Goal: Task Accomplishment & Management: Manage account settings

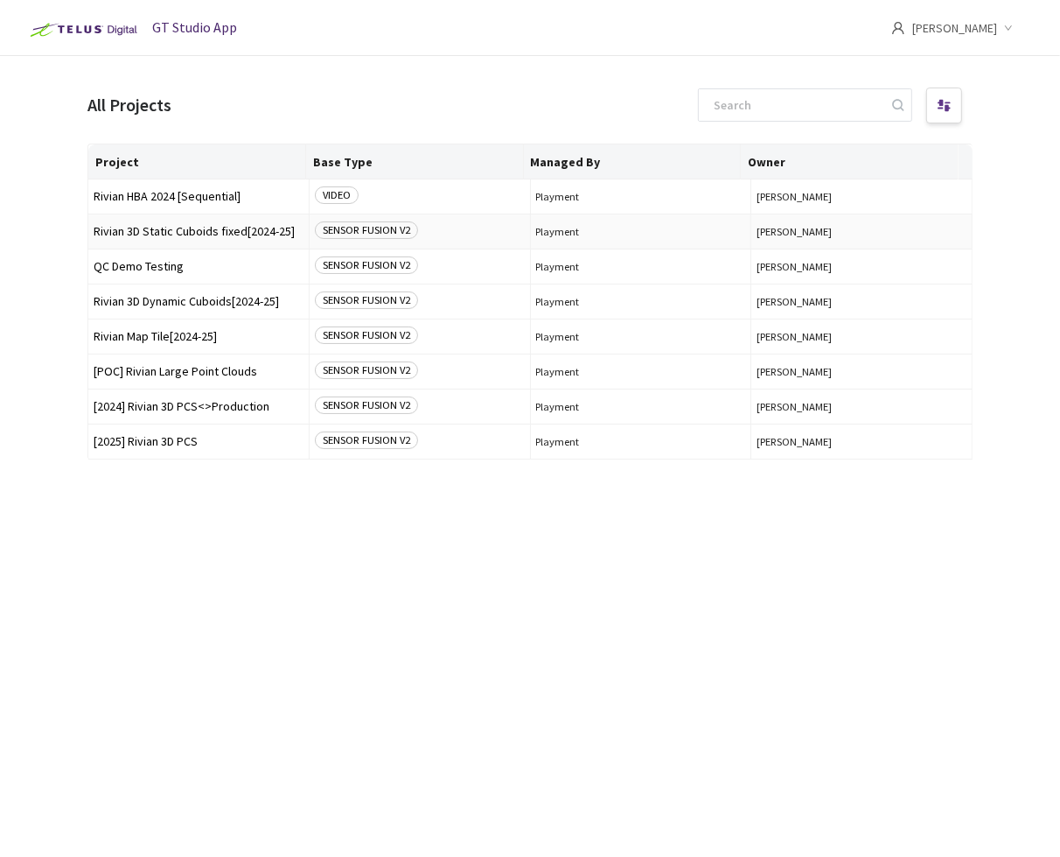
click at [242, 225] on span "Rivian 3D Static Cuboids fixed[2024-25]" at bounding box center [199, 231] width 210 height 13
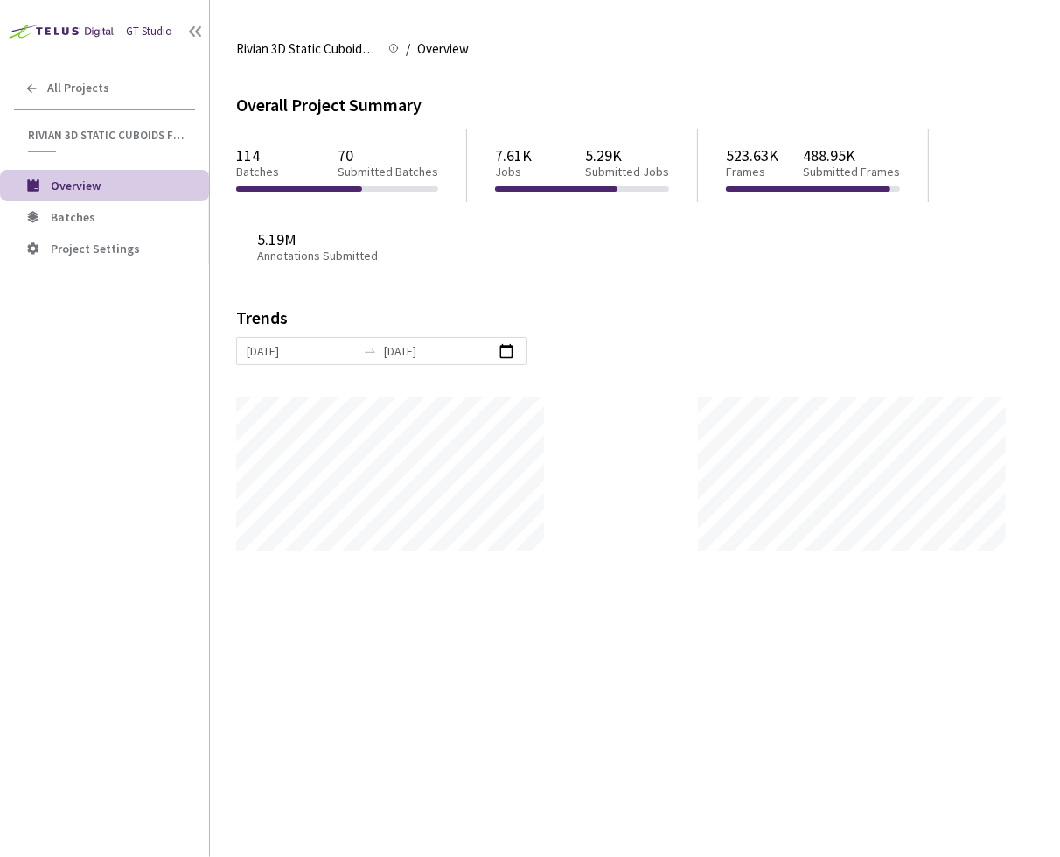
scroll to position [856, 1060]
click at [117, 206] on li "Batches" at bounding box center [104, 216] width 209 height 31
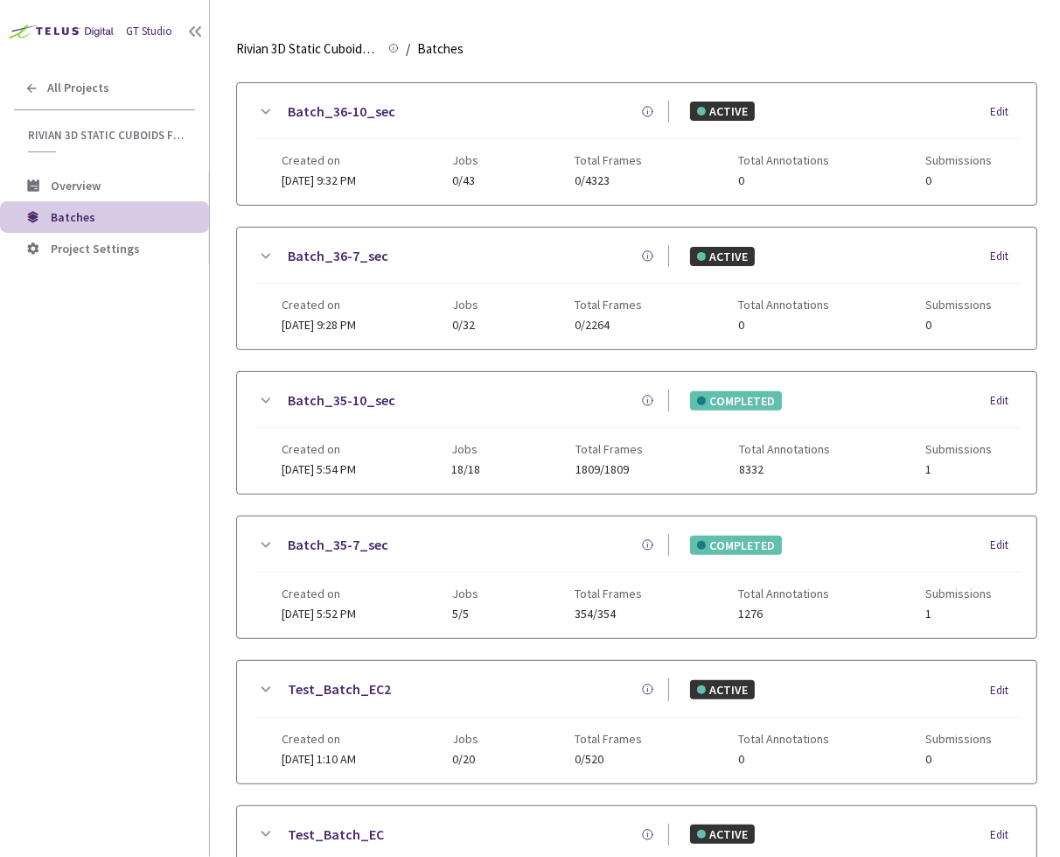
scroll to position [422, 0]
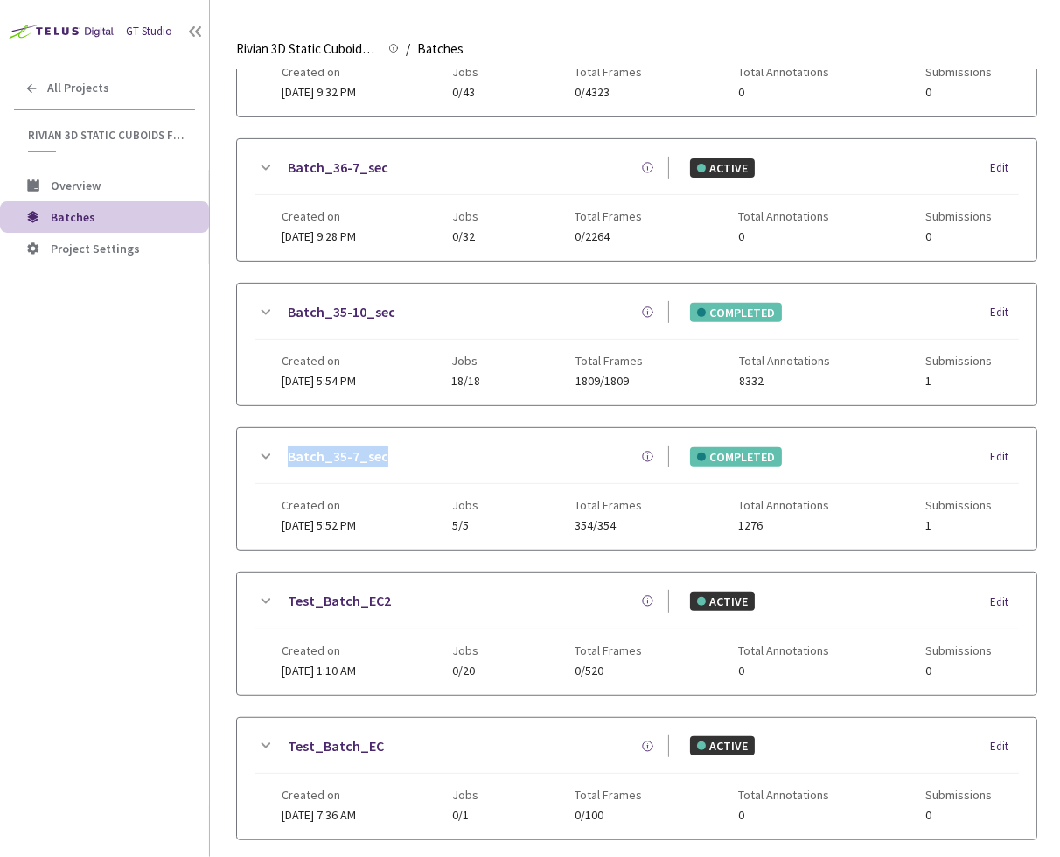
drag, startPoint x: 390, startPoint y: 454, endPoint x: 280, endPoint y: 449, distance: 110.4
click at [280, 449] on div "Batch_35-7_sec" at bounding box center [473, 456] width 394 height 22
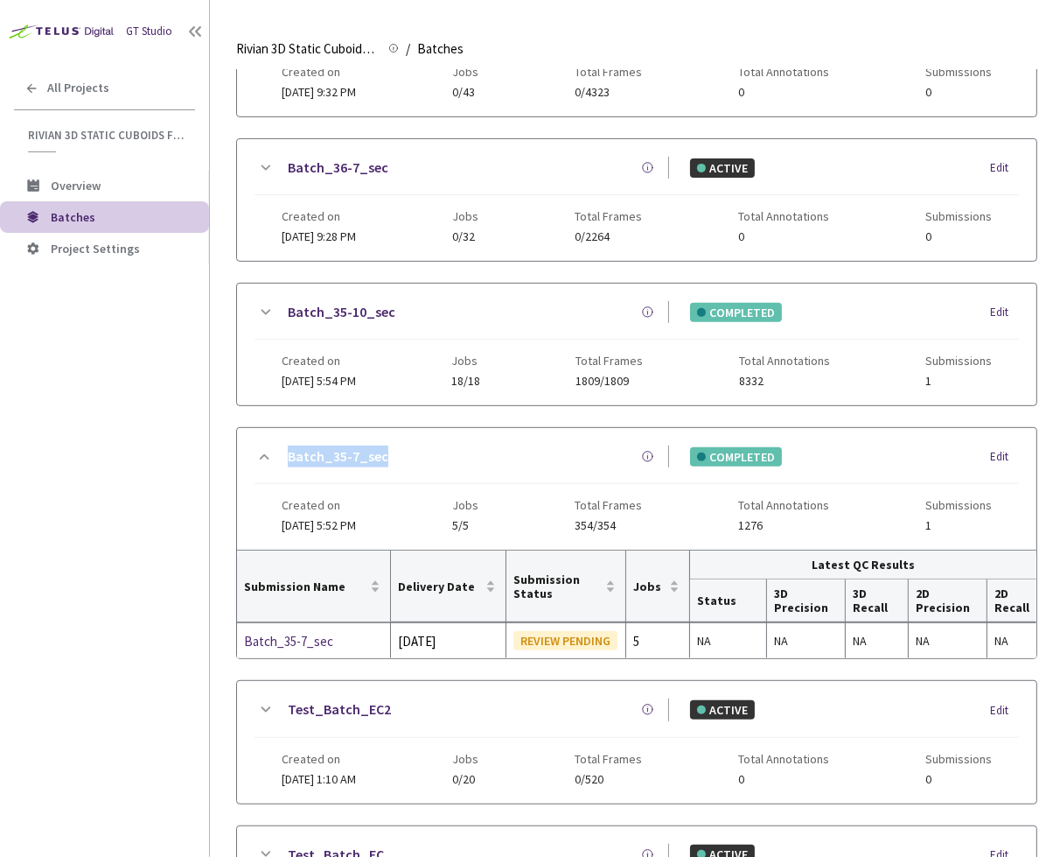
copy link "Batch_35-7_sec"
drag, startPoint x: 394, startPoint y: 297, endPoint x: 249, endPoint y: 304, distance: 144.5
click at [249, 304] on div "Batch_35-10_sec COMPLETED Edit Created on 29 Aug, 2025 at 5:54 PM Jobs 18/18 To…" at bounding box center [637, 344] width 800 height 122
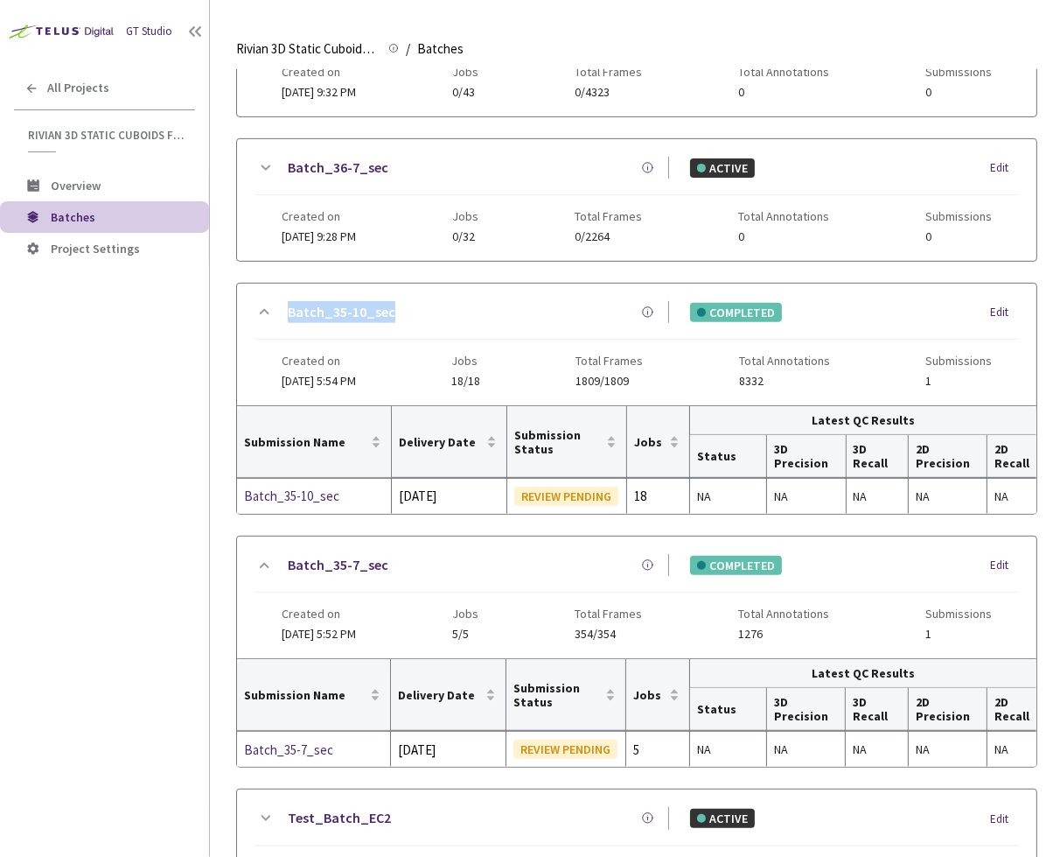
copy link "Batch_35-10_sec"
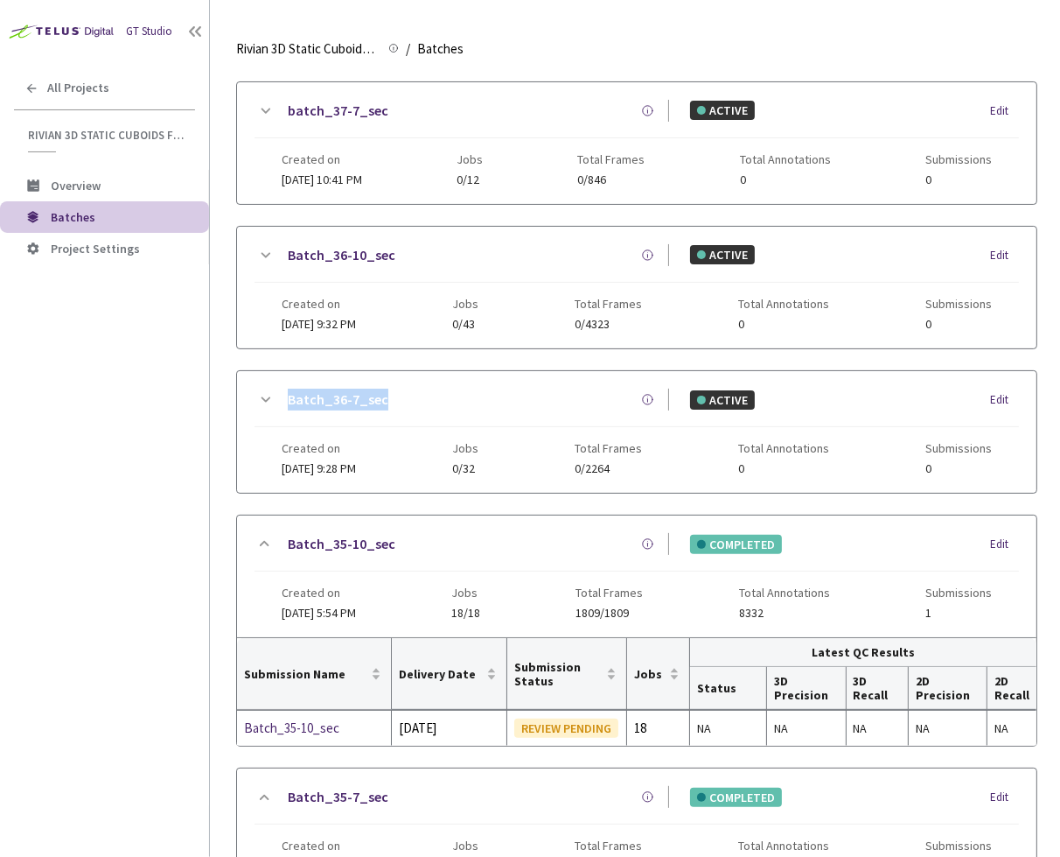
drag, startPoint x: 398, startPoint y: 402, endPoint x: 292, endPoint y: 393, distance: 106.2
click at [284, 392] on div "Batch_36-7_sec" at bounding box center [473, 399] width 394 height 22
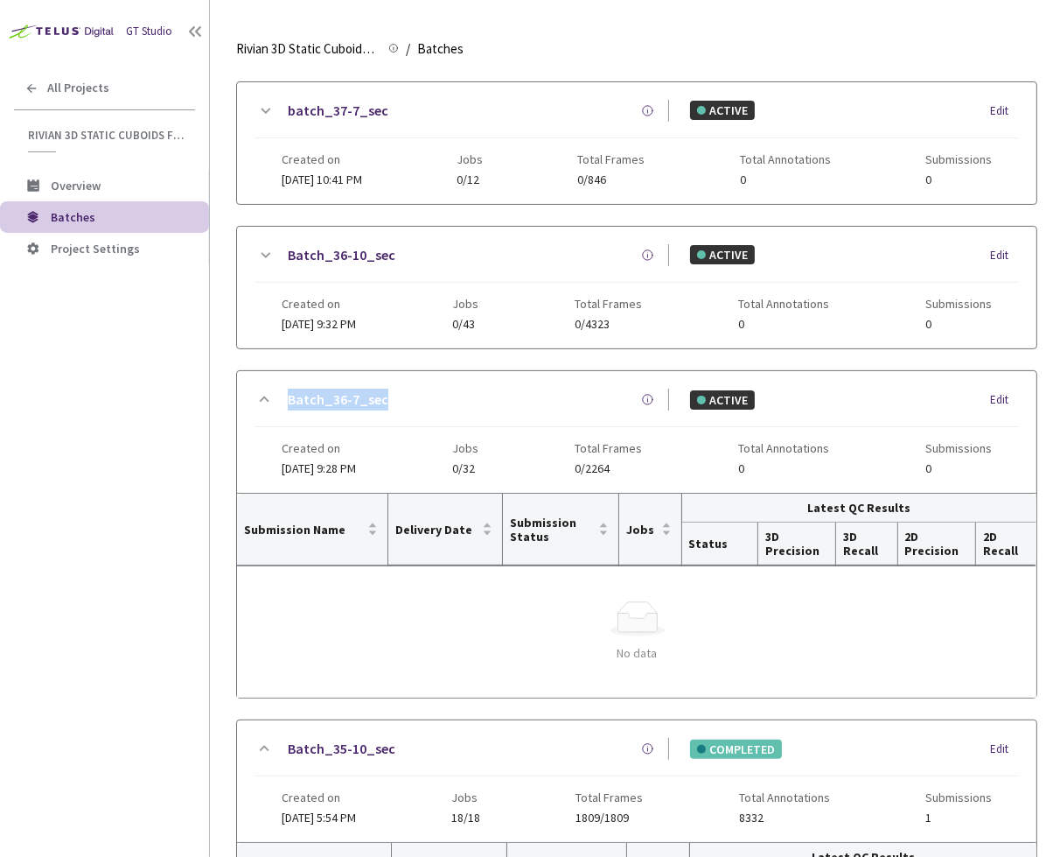
copy link "Batch_36-7_sec"
drag, startPoint x: 333, startPoint y: 254, endPoint x: 255, endPoint y: 232, distance: 80.9
click at [249, 232] on div "Batch_36-10_sec ACTIVE Edit Created on 02 Sep, 2025 at 9:32 PM Jobs 0/43 Total …" at bounding box center [637, 288] width 800 height 122
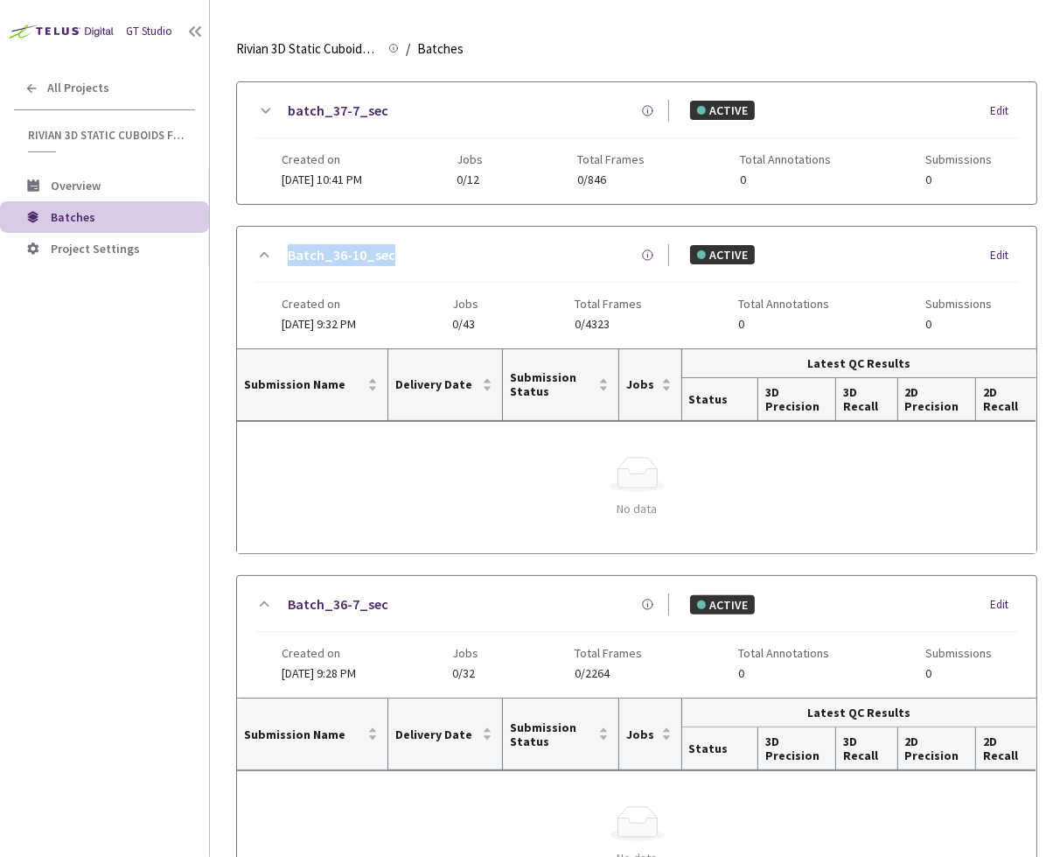
copy link "Batch_36-10_sec"
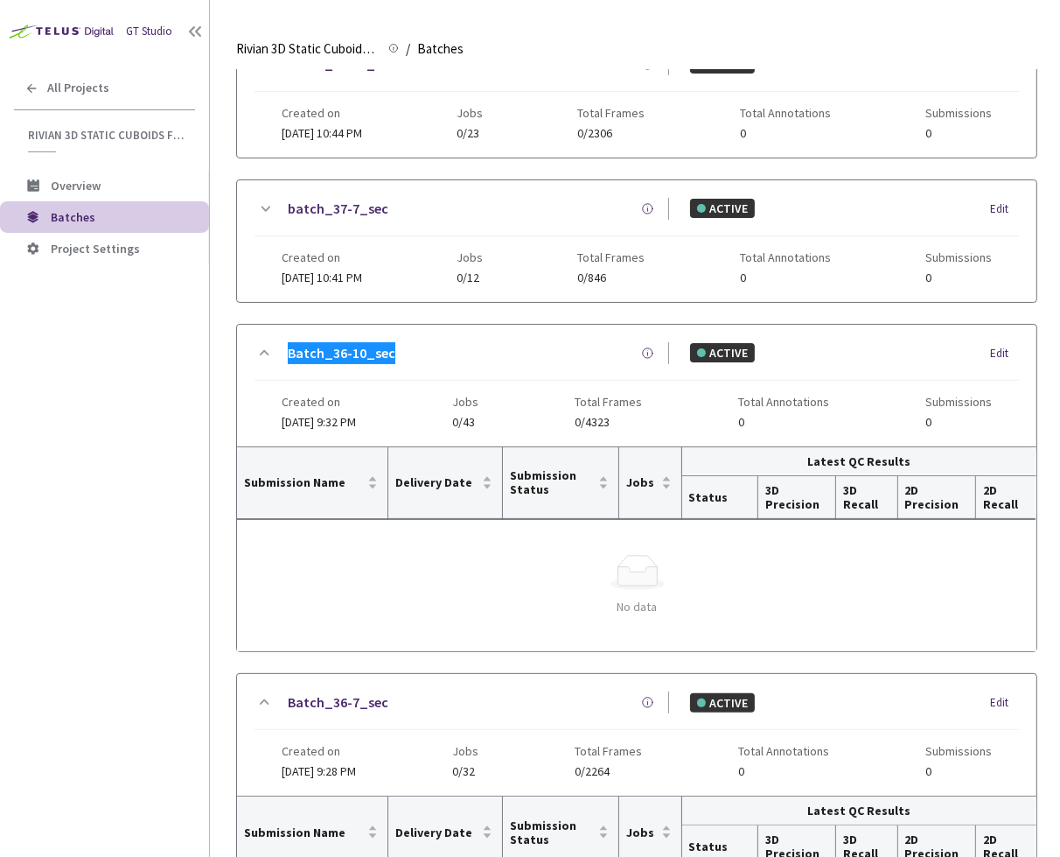
scroll to position [0, 0]
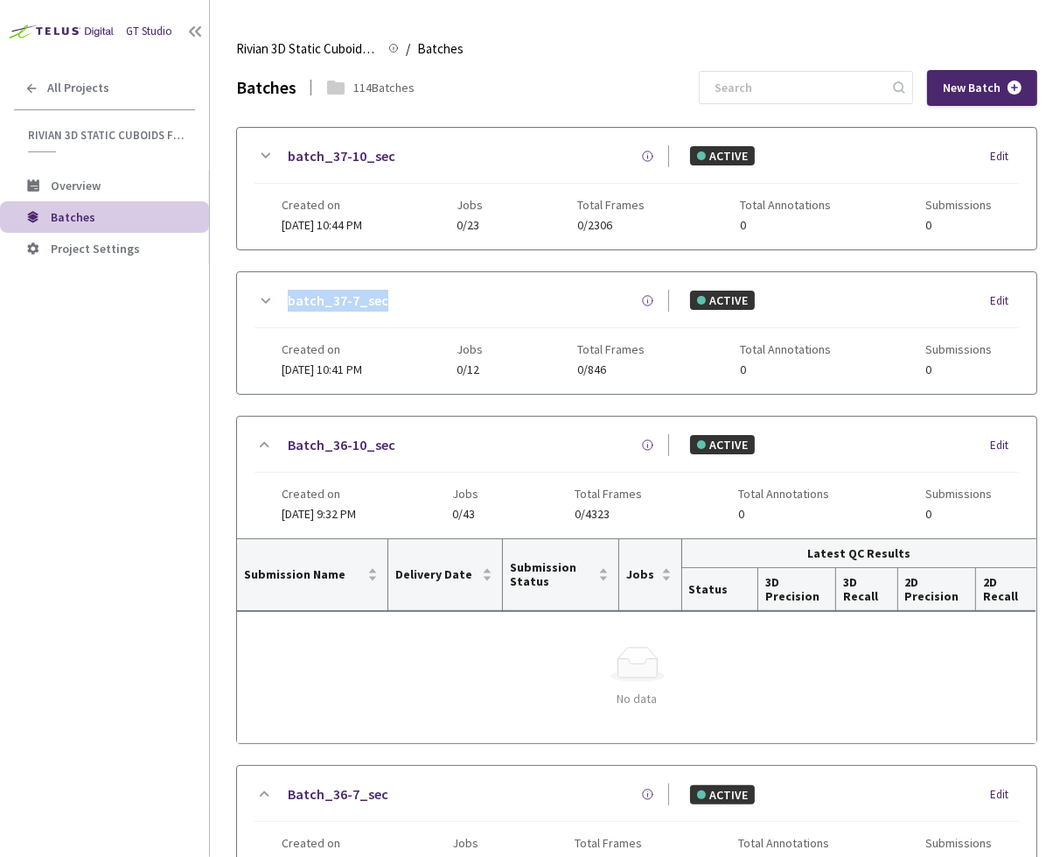
drag, startPoint x: 394, startPoint y: 304, endPoint x: 252, endPoint y: 297, distance: 141.9
click at [252, 297] on div "batch_37-7_sec ACTIVE Edit Created on 08 Sep, 2025 at 10:41 PM Jobs 0/12 Total …" at bounding box center [637, 333] width 800 height 122
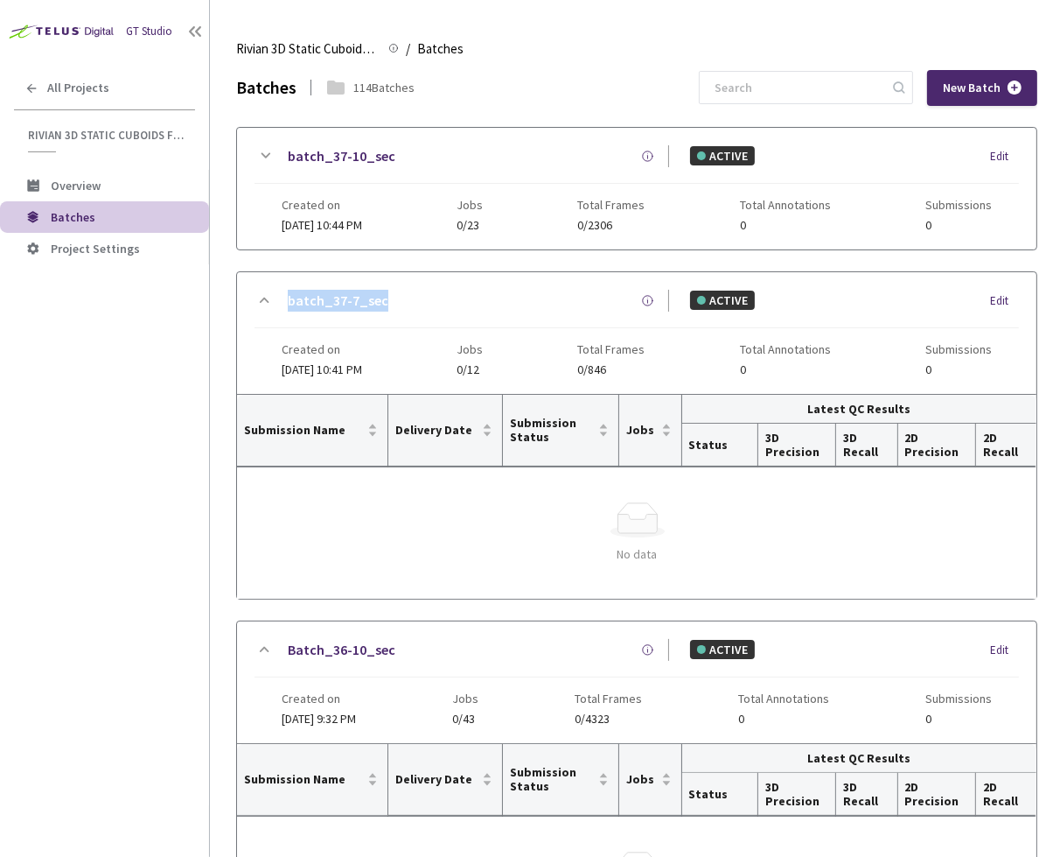
copy link "batch_37-7_sec"
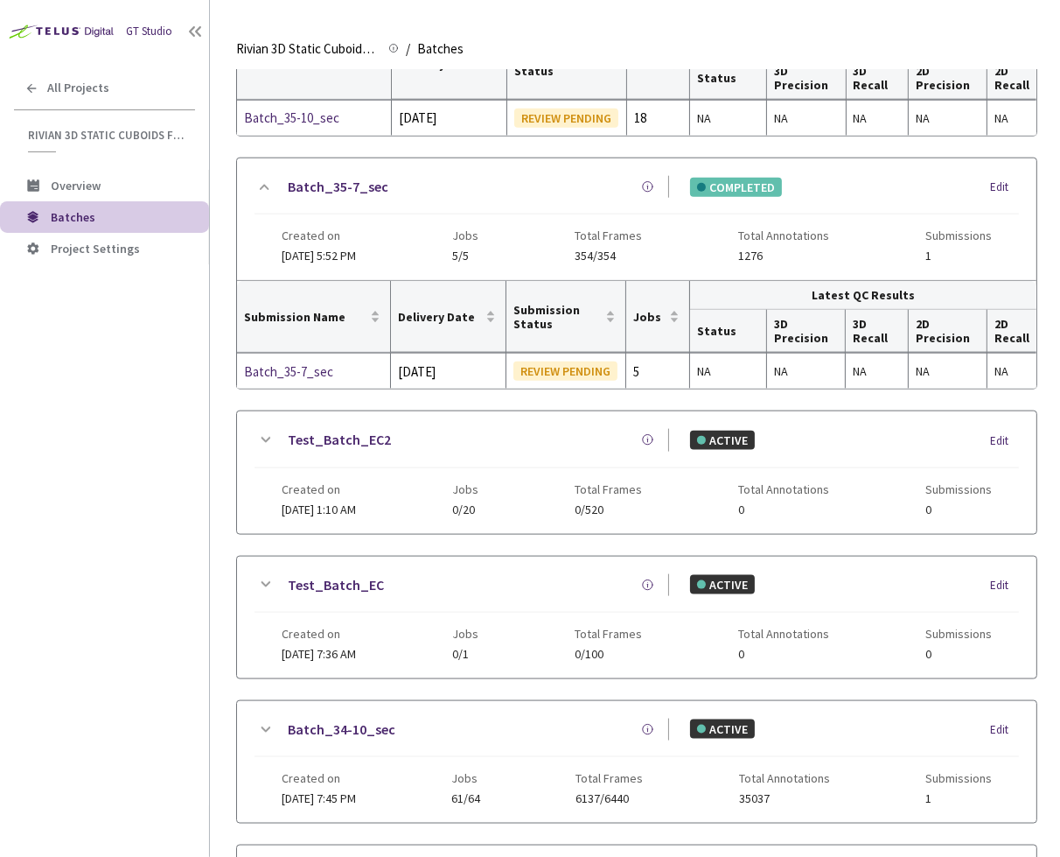
scroll to position [1613, 0]
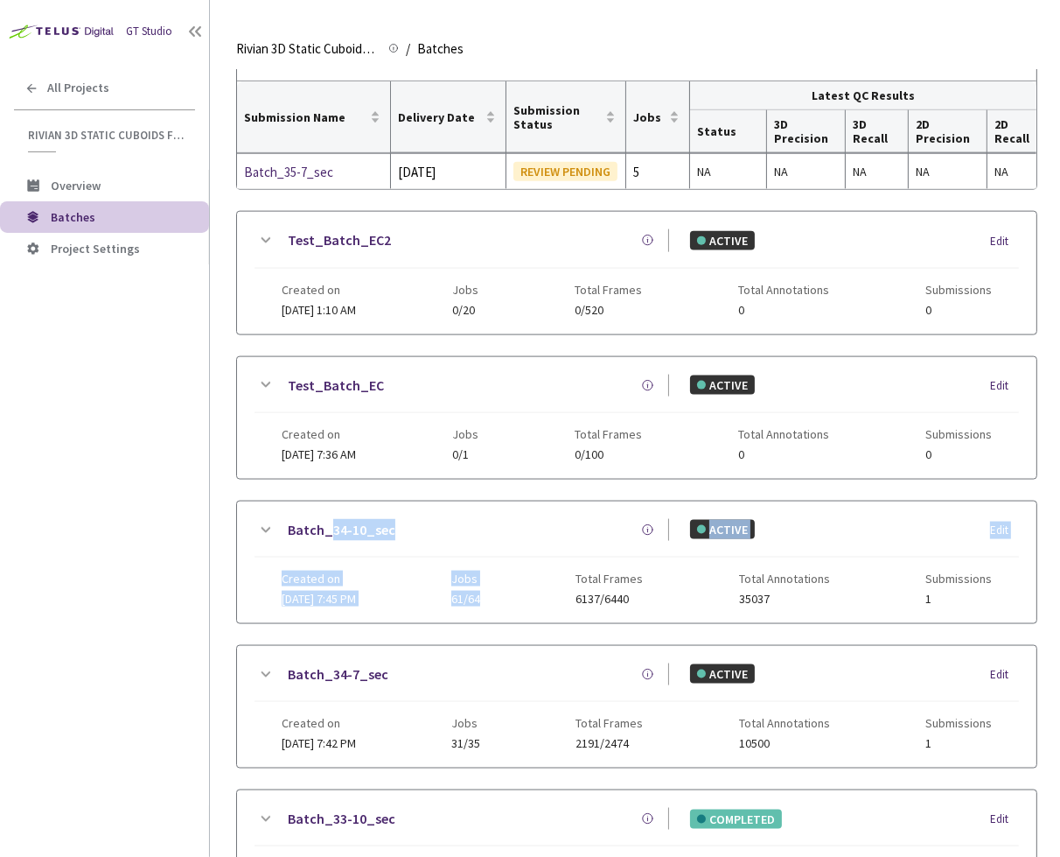
drag, startPoint x: 397, startPoint y: 530, endPoint x: 329, endPoint y: 504, distance: 73.1
click at [329, 504] on div "Batch_34-10_sec ACTIVE Edit Created on 19 Aug, 2025 at 7:45 PM Jobs 61/64 Total…" at bounding box center [637, 562] width 800 height 122
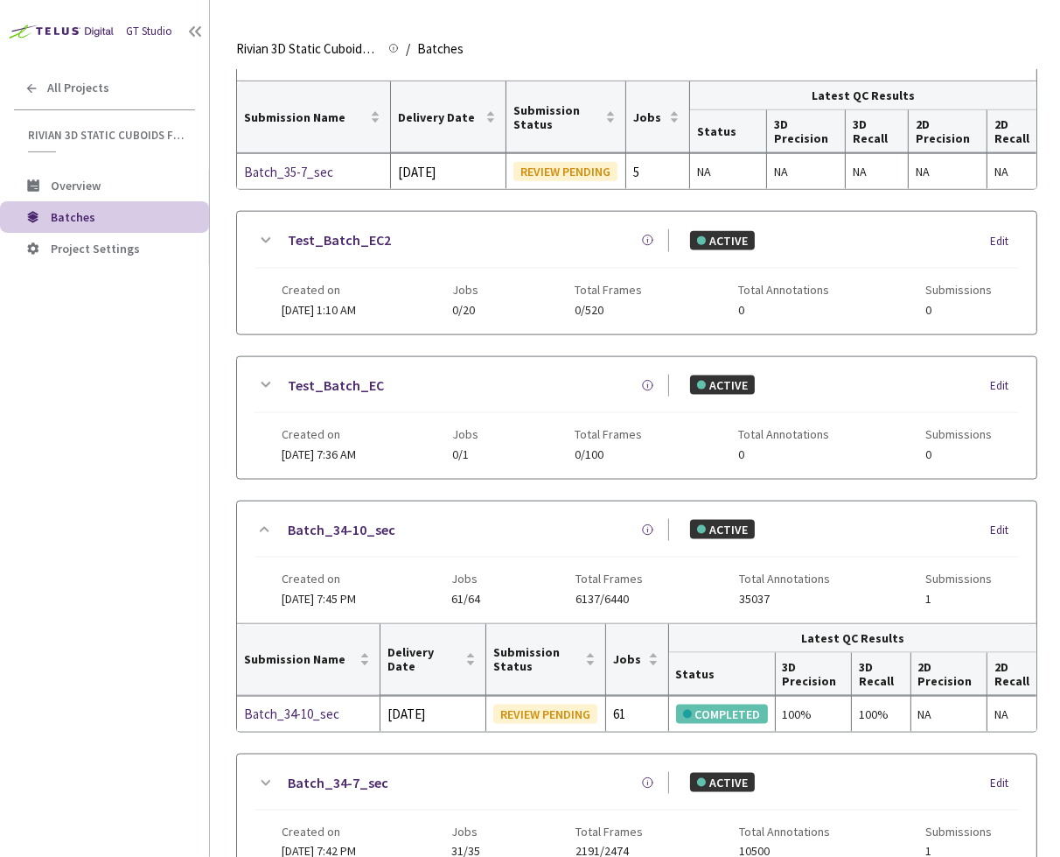
click at [166, 606] on div "GT Studio All Projects Rivian 3D Static Cuboids fixed[2024-25] Rivian 3D Static…" at bounding box center [104, 402] width 209 height 805
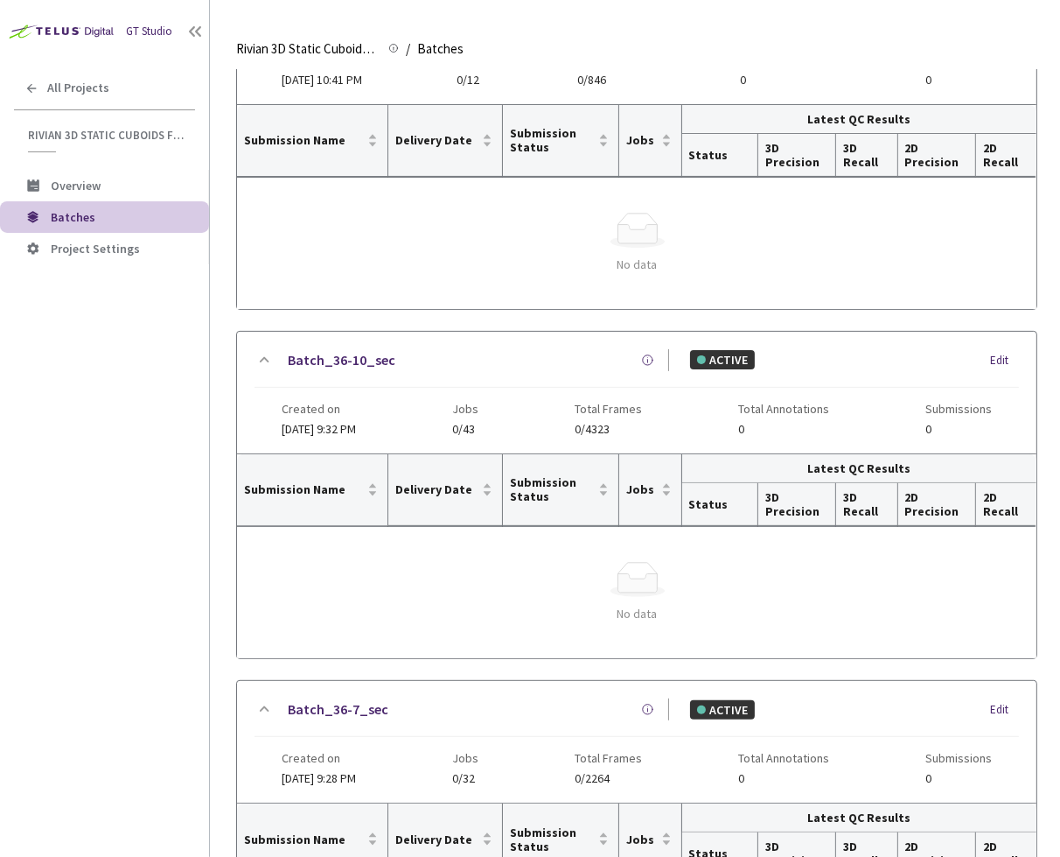
scroll to position [0, 0]
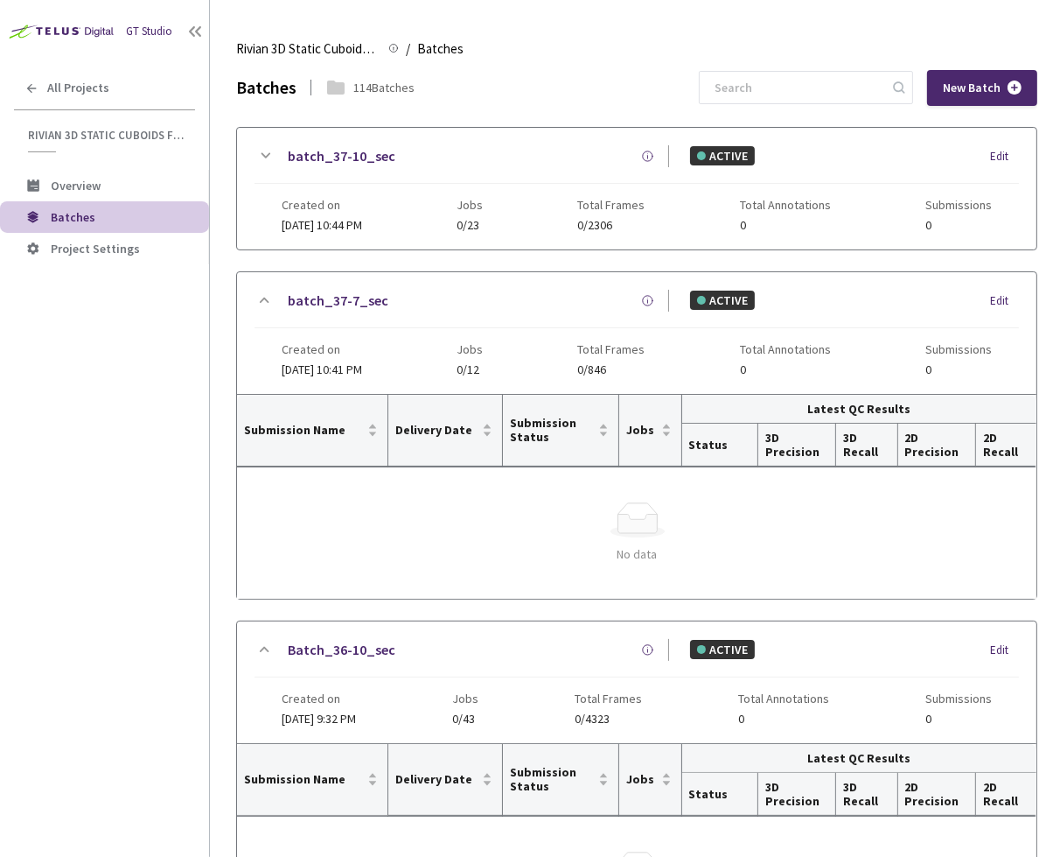
click at [347, 156] on link "batch_37-10_sec" at bounding box center [342, 156] width 108 height 22
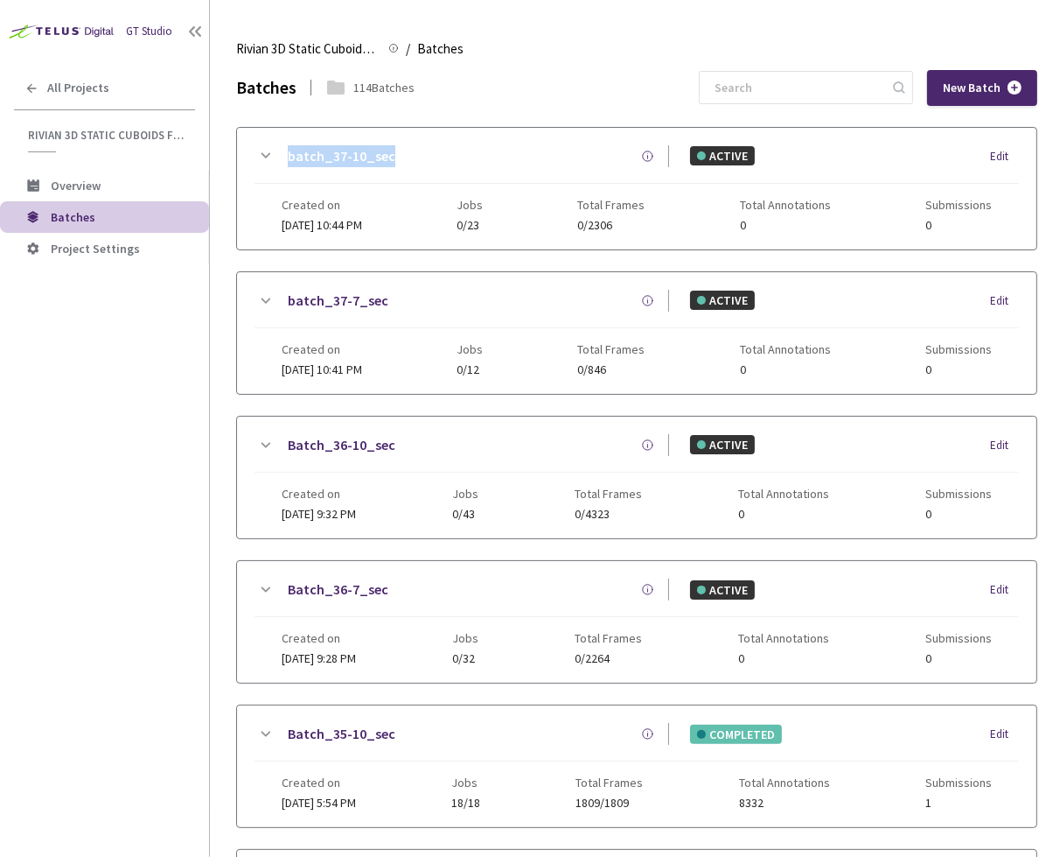
drag, startPoint x: 407, startPoint y: 154, endPoint x: 287, endPoint y: 150, distance: 119.9
click at [287, 150] on div "batch_37-10_sec" at bounding box center [473, 156] width 394 height 22
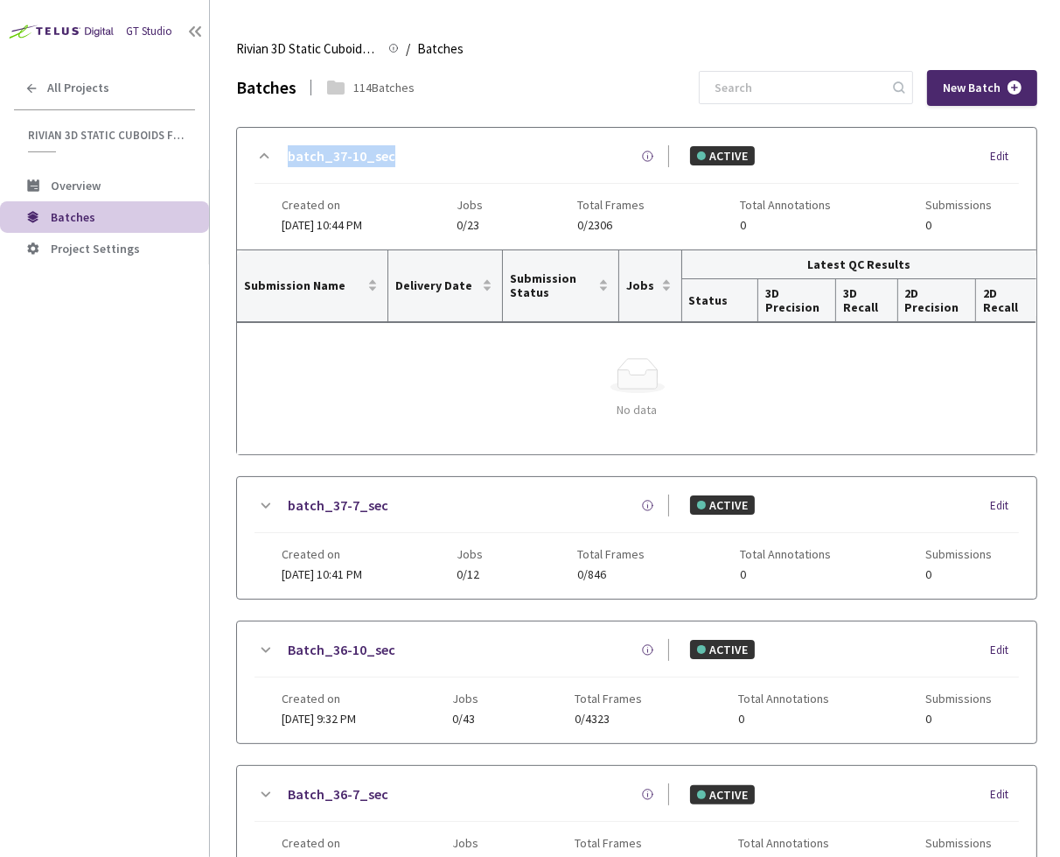
copy link "batch_37-10_sec"
click at [256, 500] on icon at bounding box center [265, 505] width 21 height 21
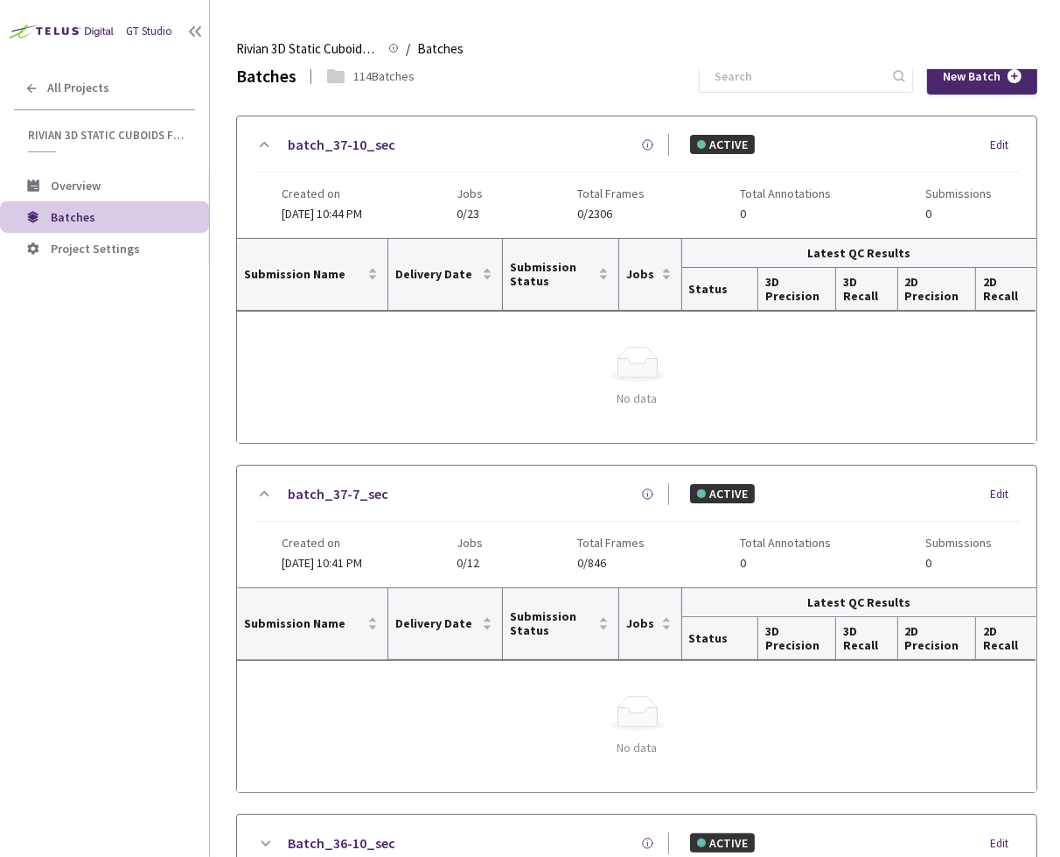
scroll to position [24, 0]
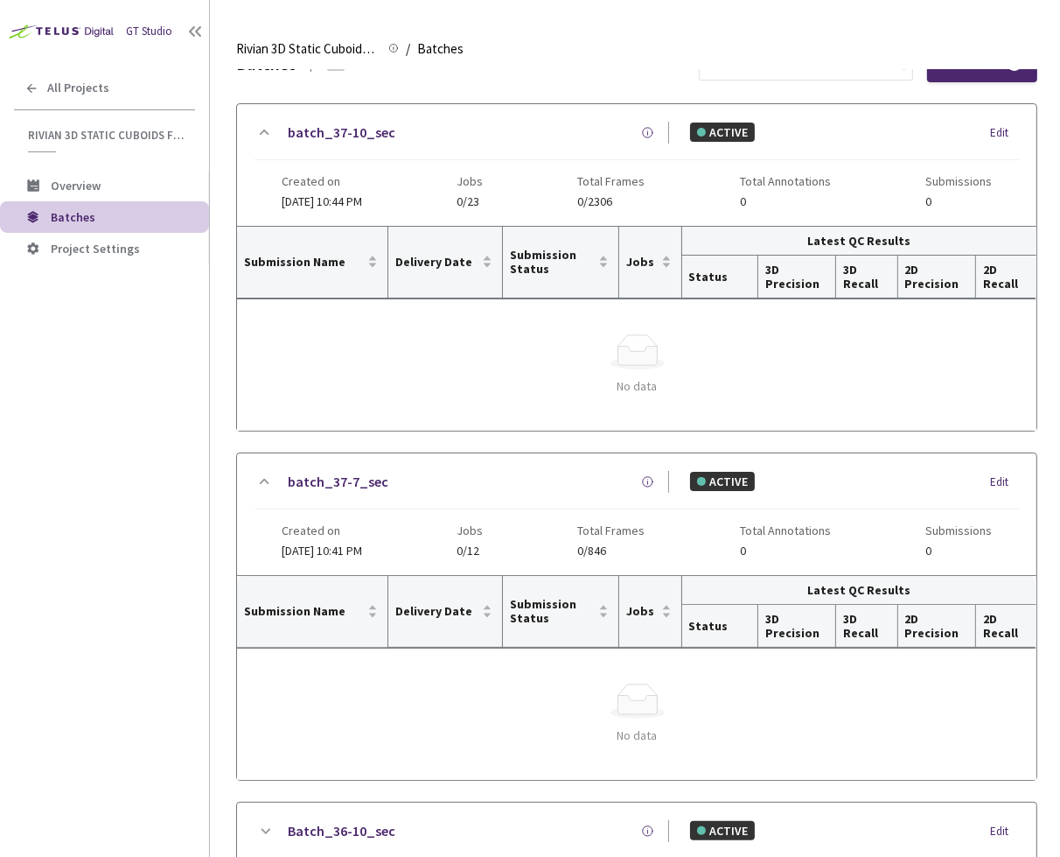
click at [231, 472] on main "Rivian 3D Static Cuboids fixed[2024-25] Rivian 3D Static Cuboids fixed[2024-25]…" at bounding box center [635, 428] width 850 height 857
click at [265, 129] on icon at bounding box center [265, 131] width 10 height 5
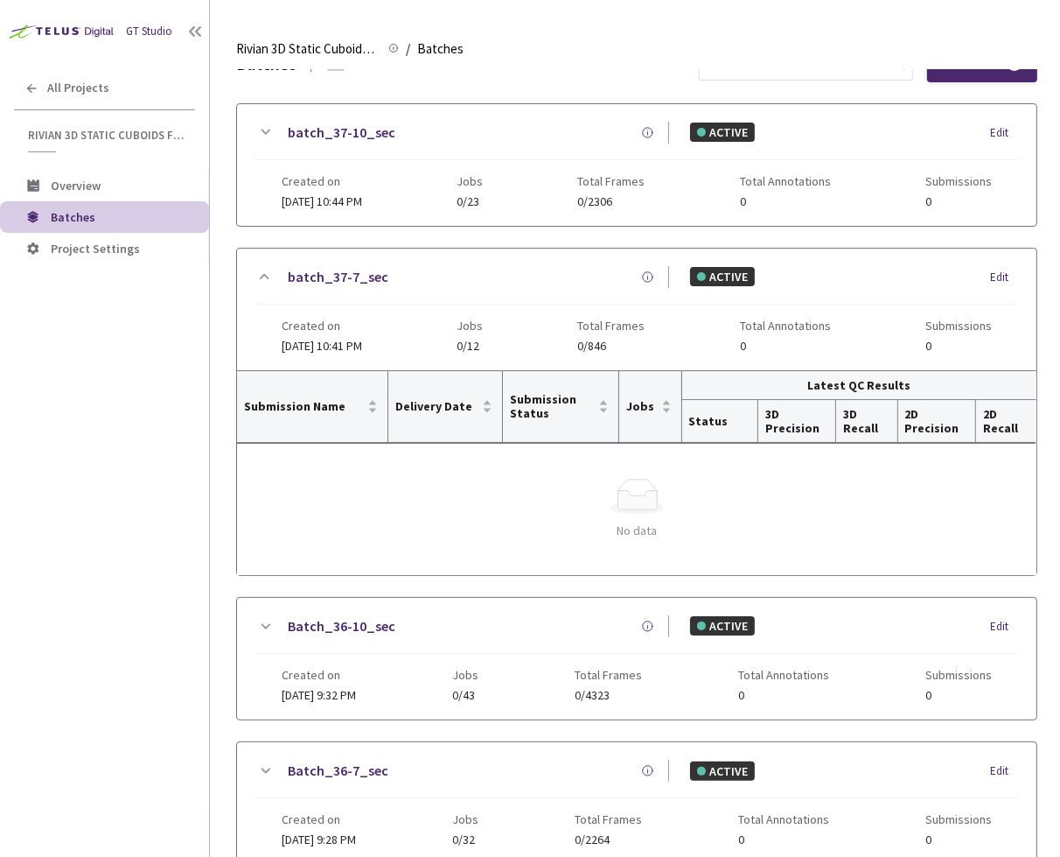
click at [265, 283] on icon at bounding box center [265, 276] width 21 height 21
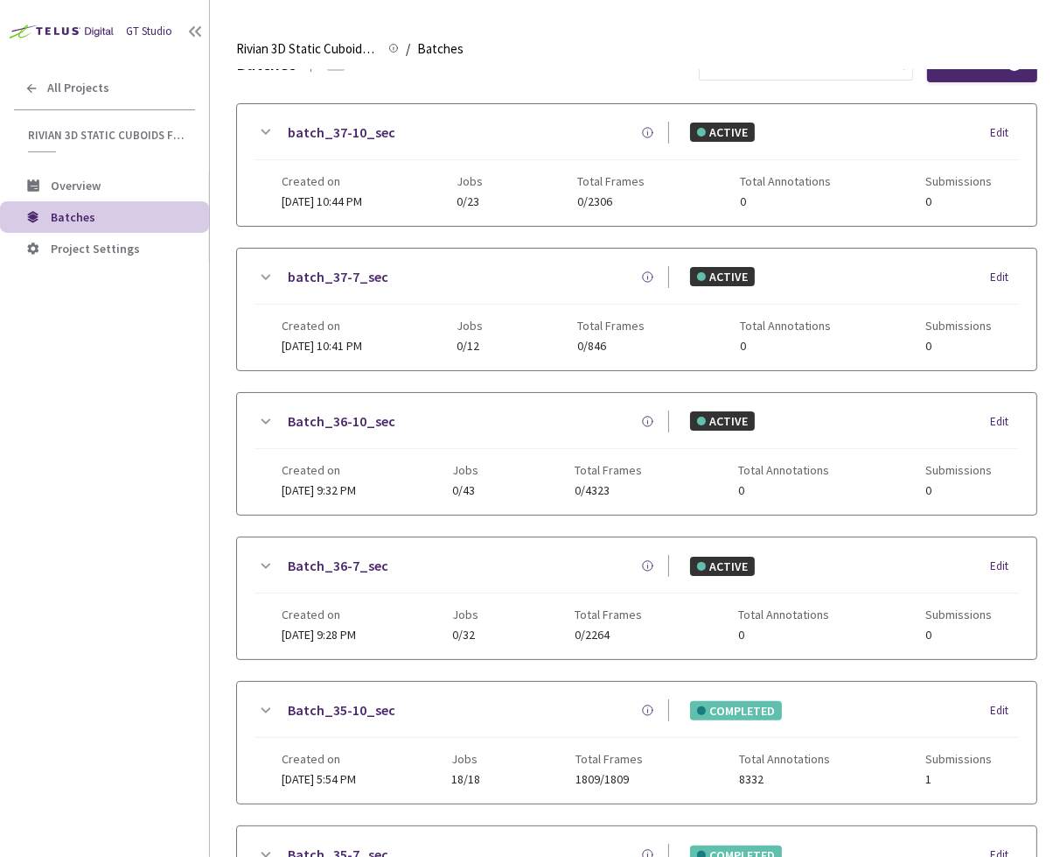
scroll to position [0, 0]
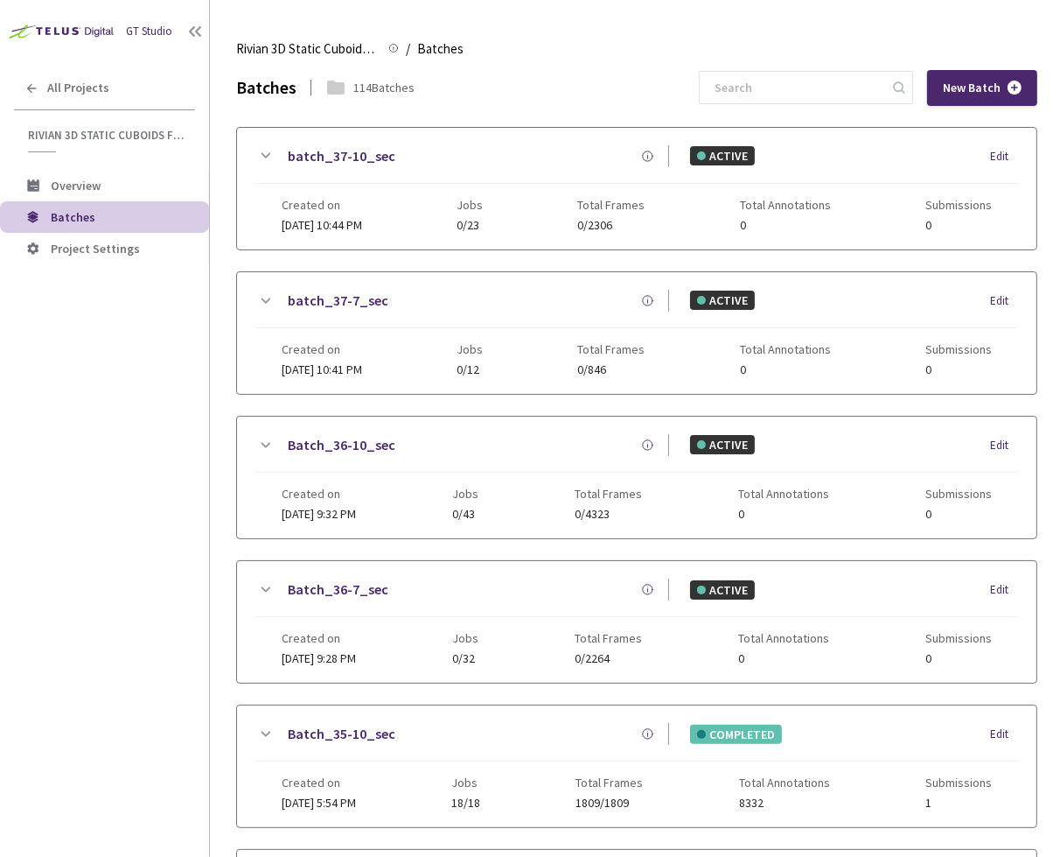
click at [101, 87] on span "All Projects" at bounding box center [78, 87] width 62 height 15
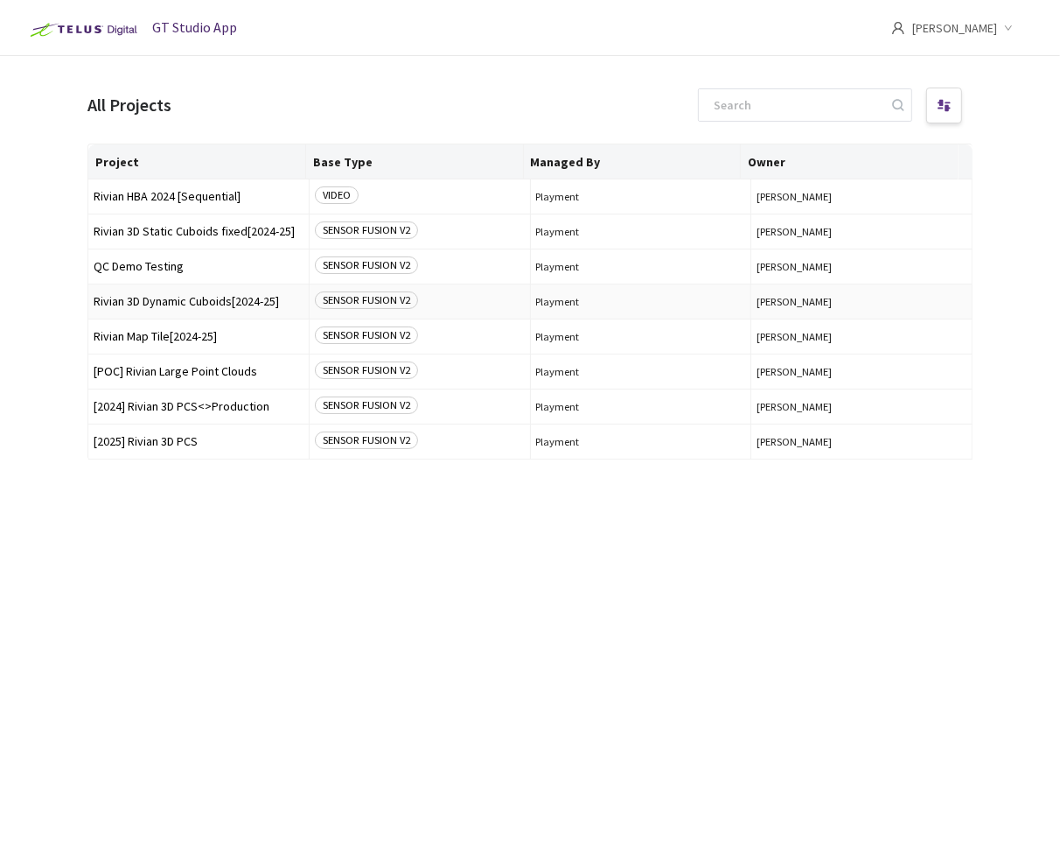
click at [187, 295] on span "Rivian 3D Dynamic Cuboids[2024-25]" at bounding box center [199, 301] width 210 height 13
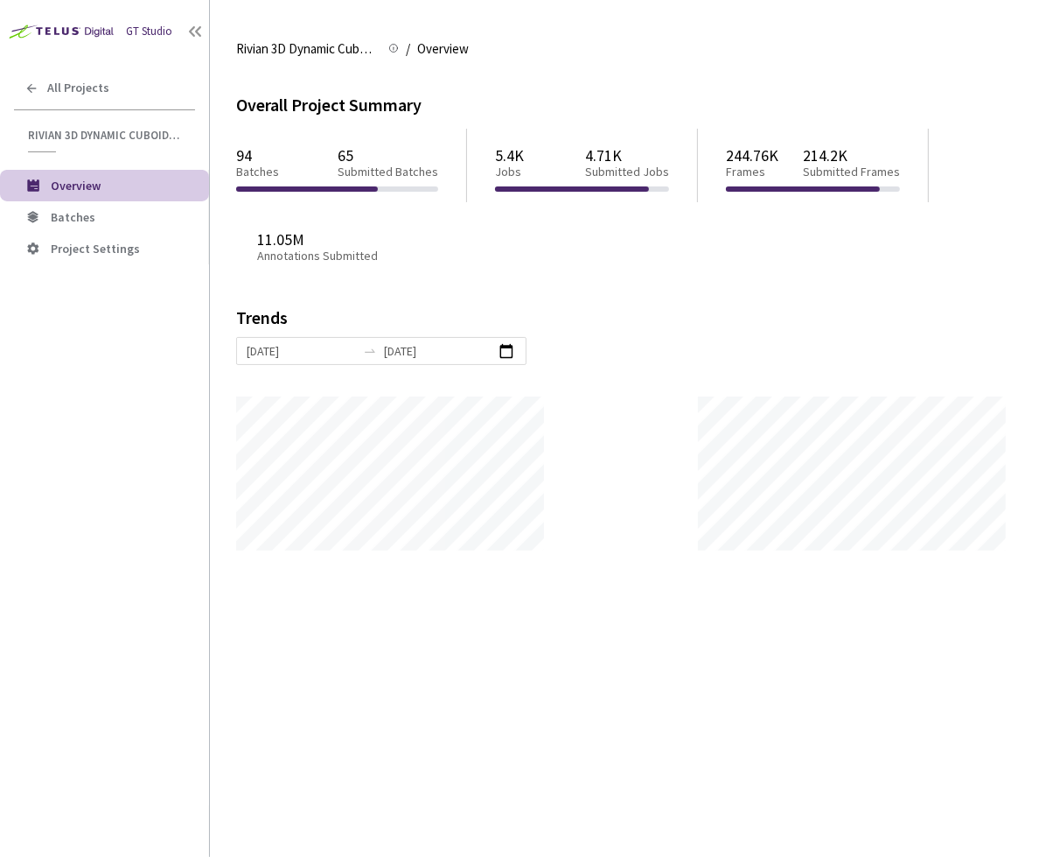
scroll to position [856, 1060]
click at [125, 220] on span "Batches" at bounding box center [123, 217] width 144 height 15
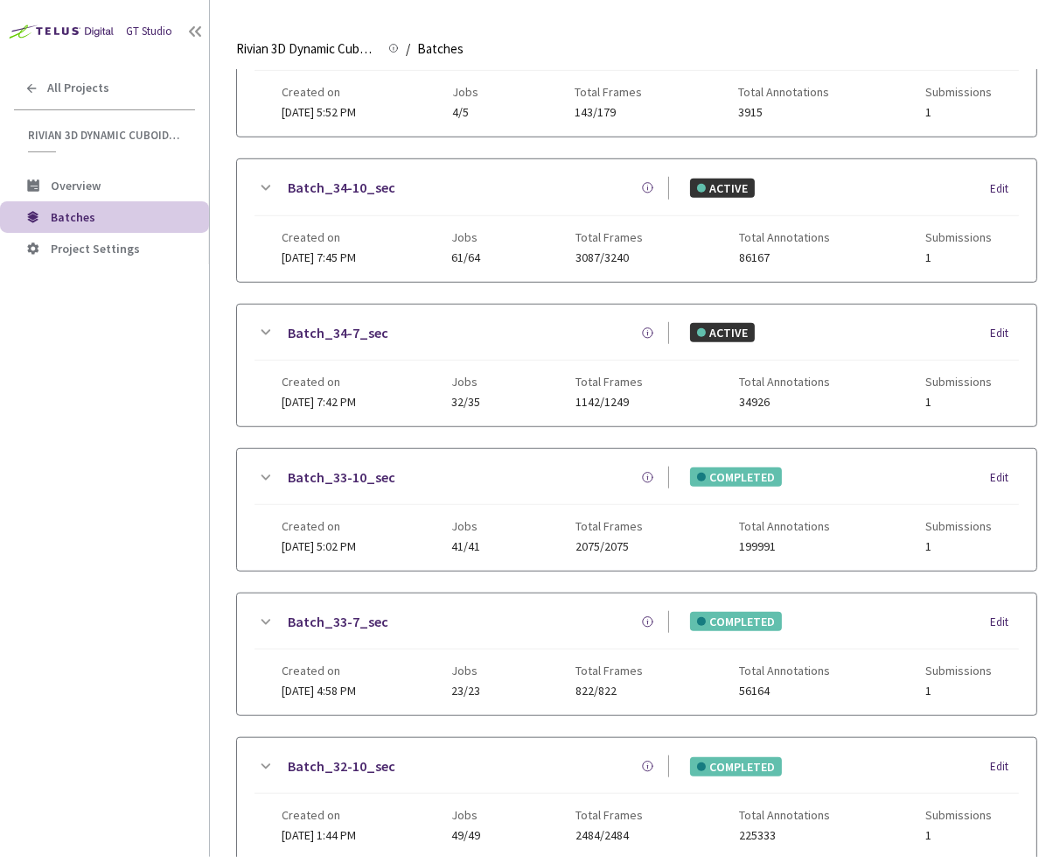
scroll to position [928, 0]
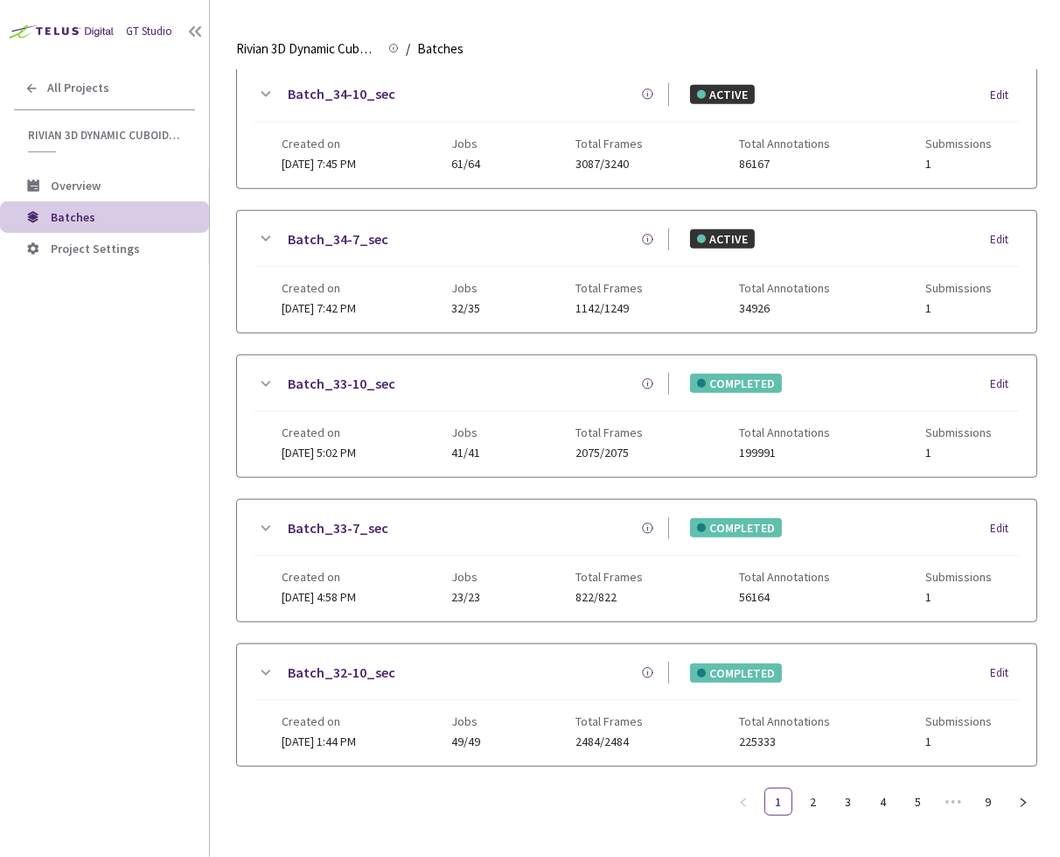
click at [900, 787] on ul "1 2 3 4 5 ••• 9" at bounding box center [884, 801] width 308 height 28
click at [919, 788] on link "5" at bounding box center [918, 801] width 26 height 26
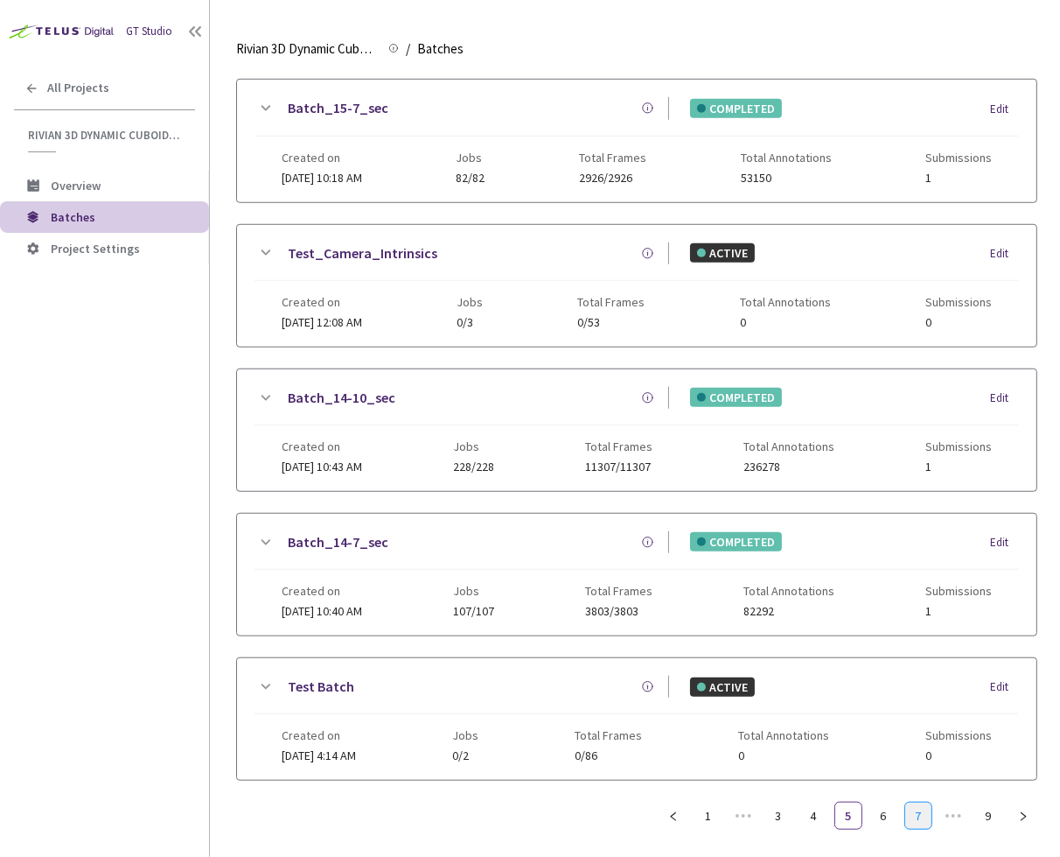
click at [912, 810] on link "7" at bounding box center [918, 815] width 26 height 26
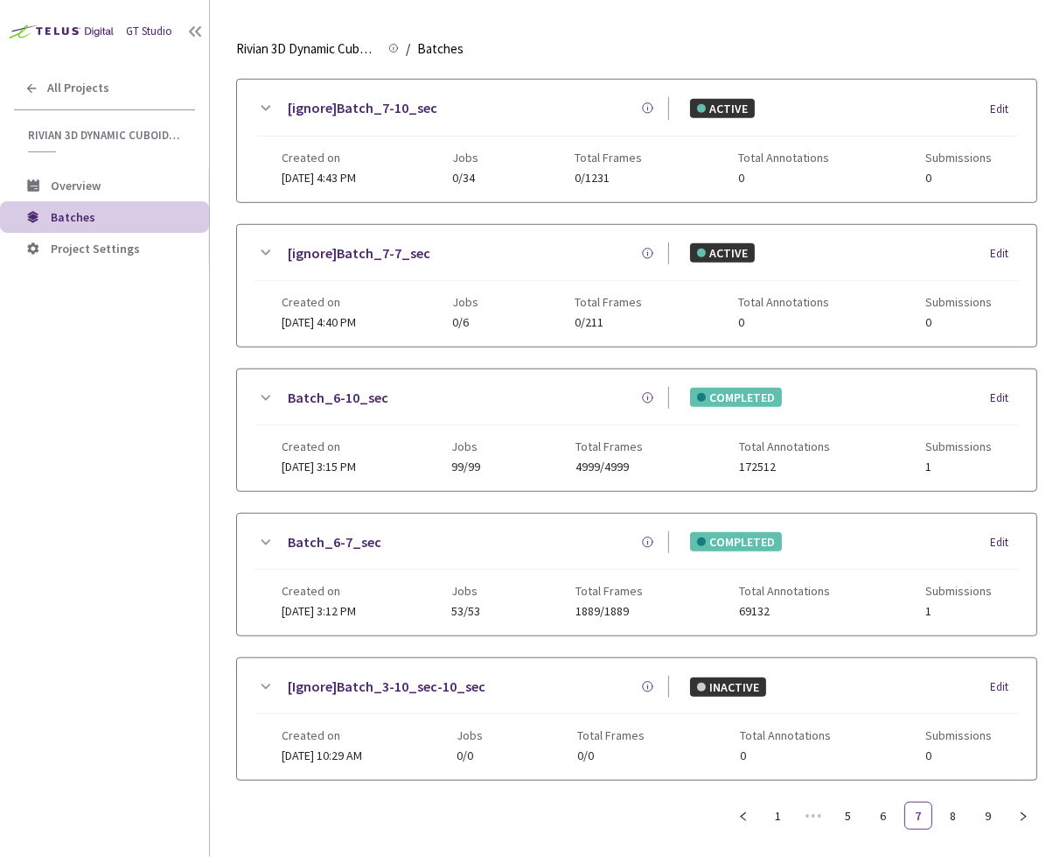
click at [320, 389] on link "Batch_6-10_sec" at bounding box center [338, 398] width 101 height 22
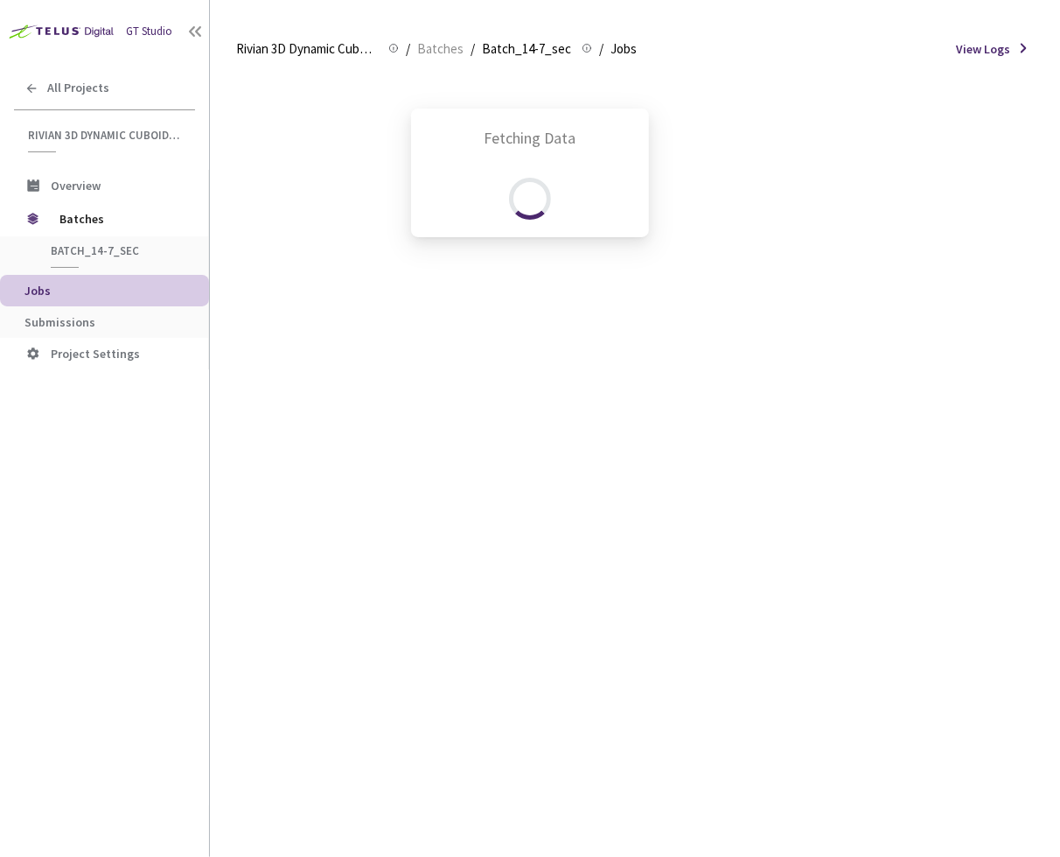
click at [78, 316] on div "Fetching Data" at bounding box center [530, 428] width 1060 height 857
click at [80, 319] on div "Fetching Data" at bounding box center [530, 428] width 1060 height 857
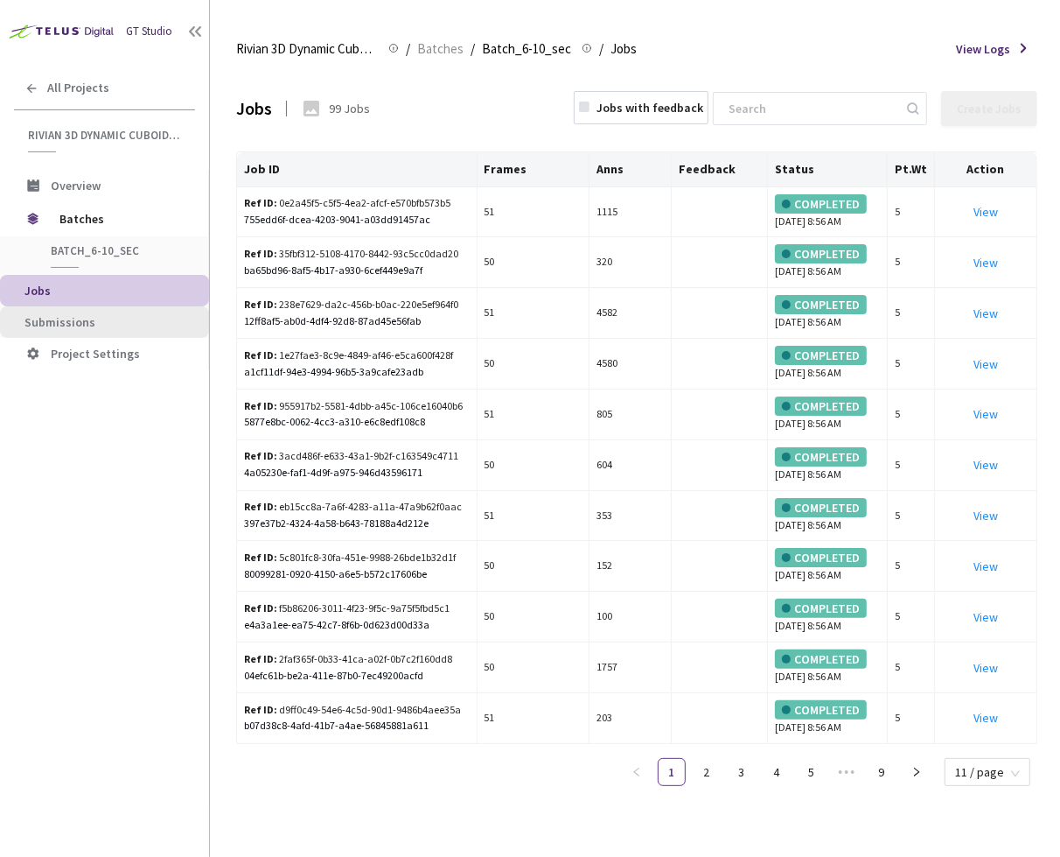
click at [78, 323] on span "Submissions" at bounding box center [59, 322] width 71 height 16
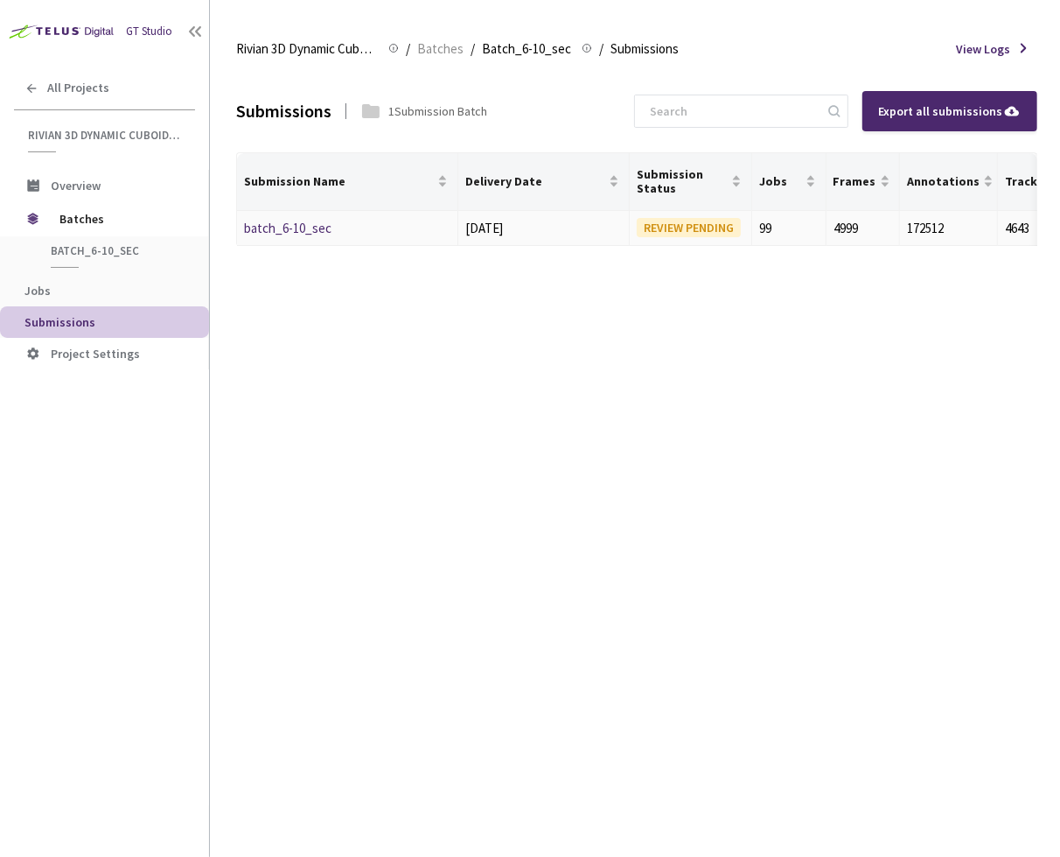
click at [262, 232] on link "batch_6-10_sec" at bounding box center [287, 228] width 87 height 17
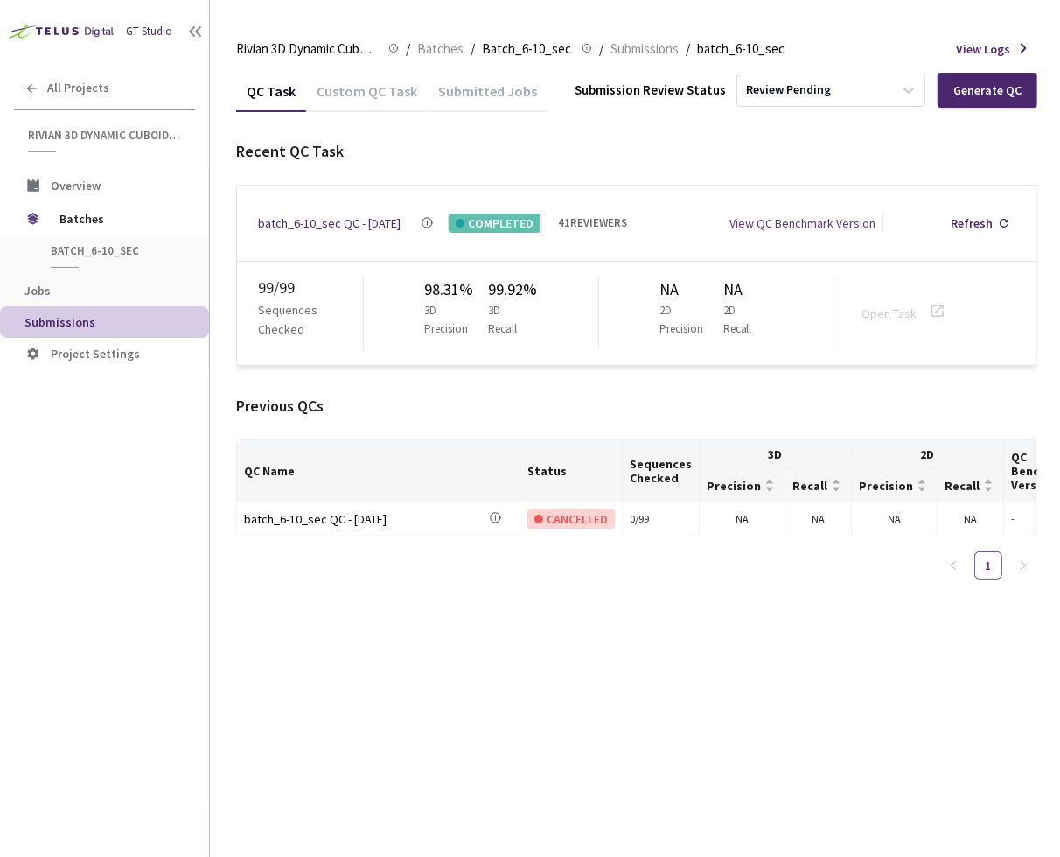
click at [505, 144] on div "Recent QC Task" at bounding box center [636, 151] width 801 height 24
click at [303, 213] on div "batch_6-10_sec QC - 25 Feb, 2025" at bounding box center [329, 222] width 143 height 19
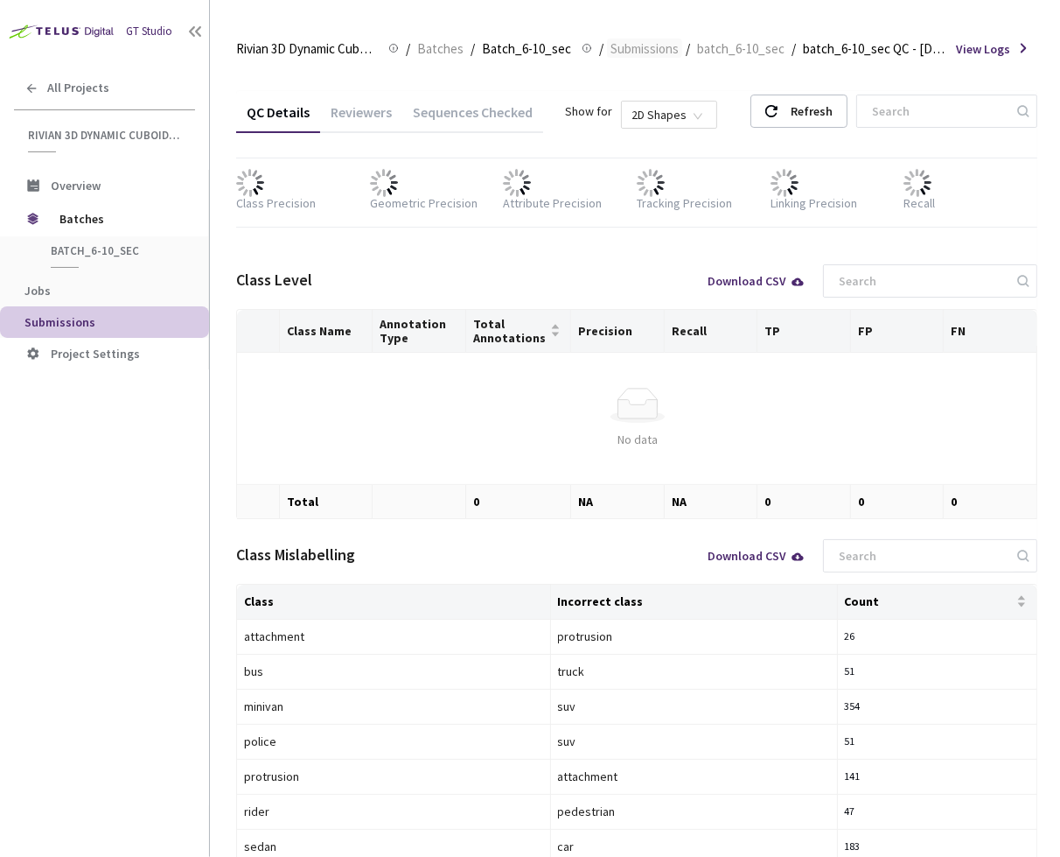
click at [619, 52] on span "Submissions" at bounding box center [645, 48] width 68 height 21
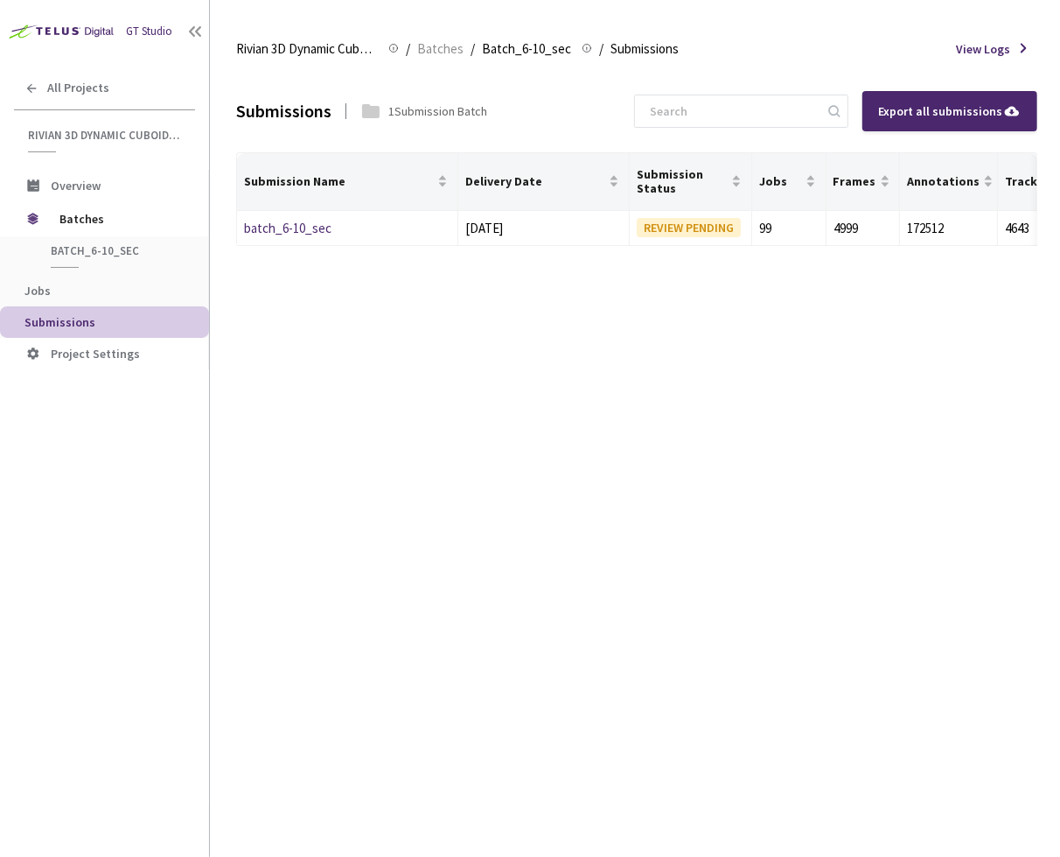
click at [375, 385] on div "Submissions 1 Submission Batch Export all submissions Submission Name Delivery …" at bounding box center [636, 463] width 801 height 787
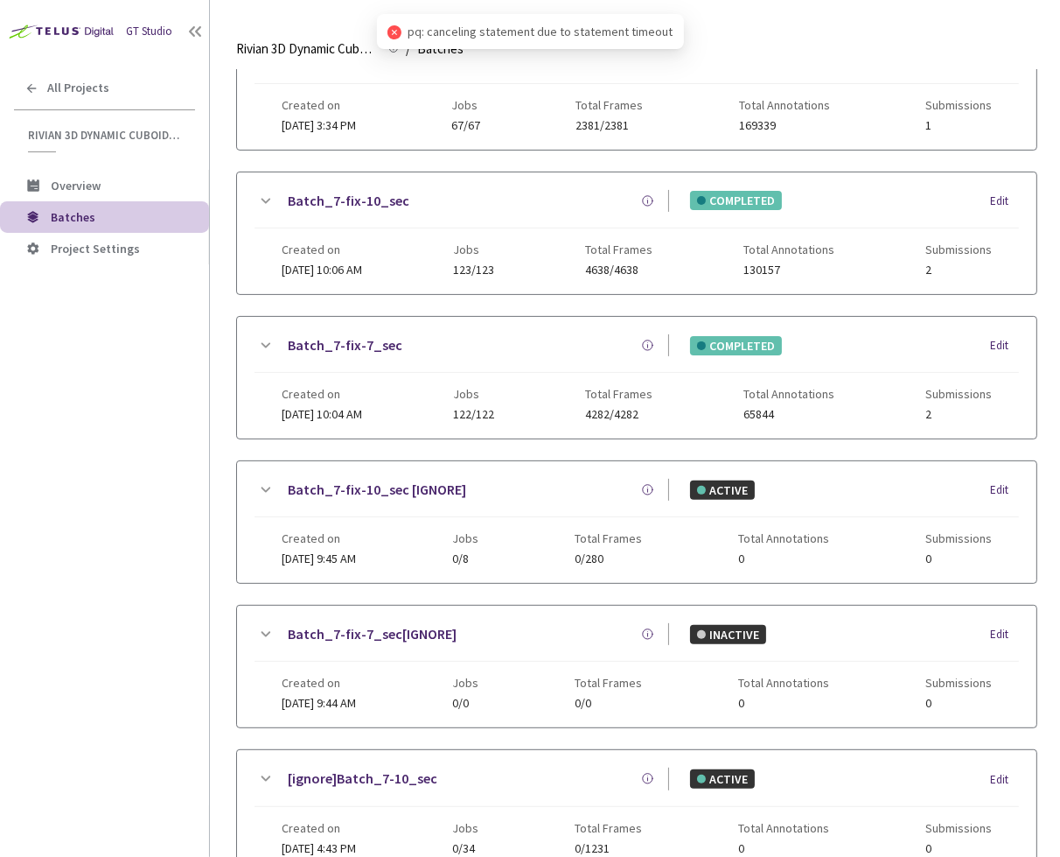
scroll to position [8, 0]
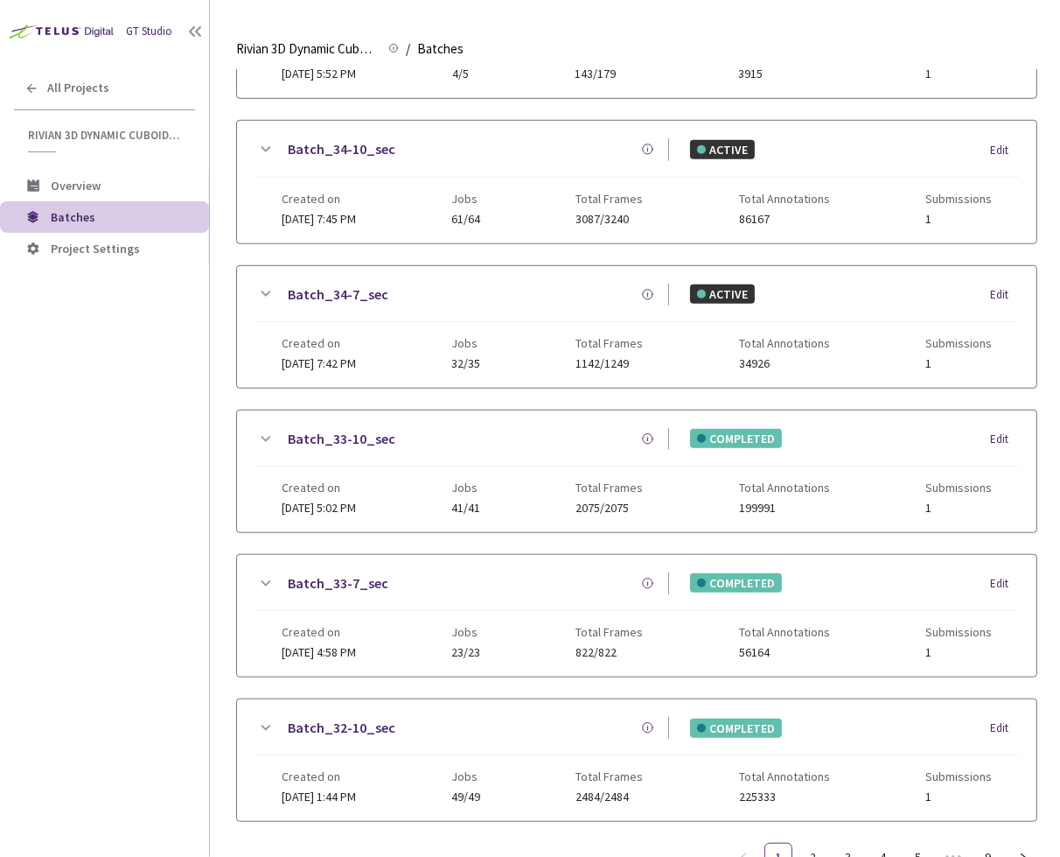
scroll to position [928, 0]
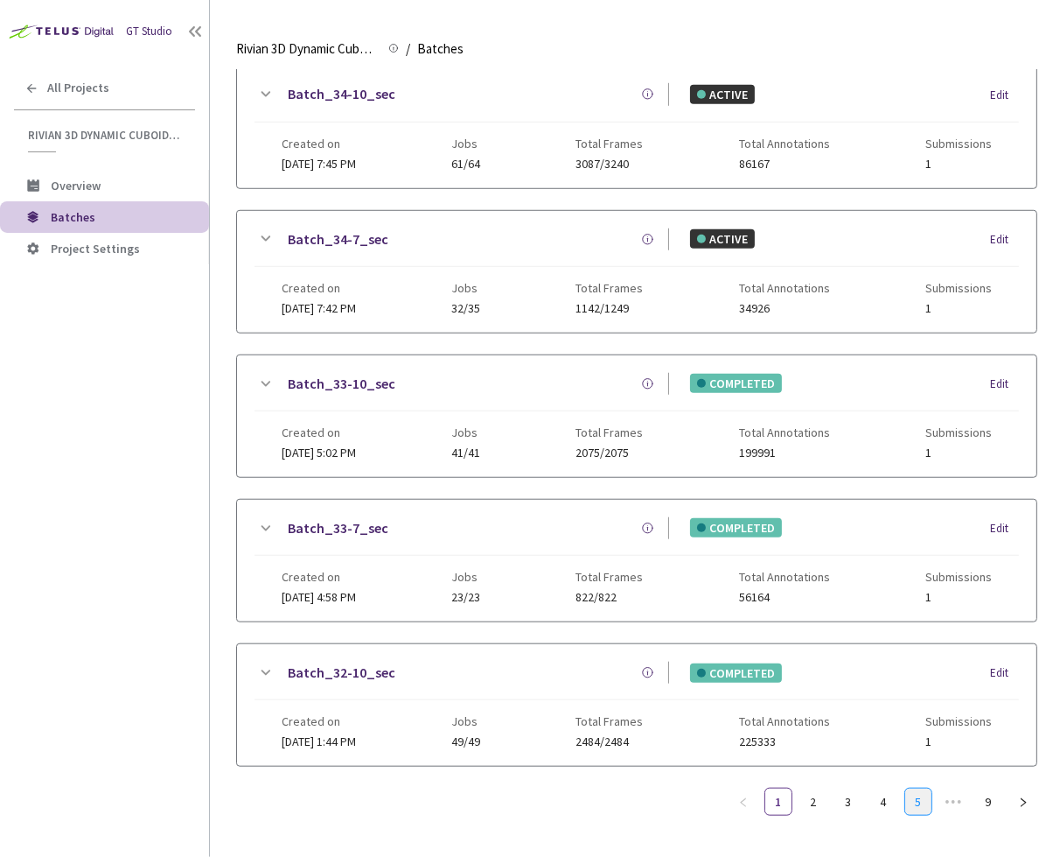
click at [919, 788] on link "5" at bounding box center [918, 801] width 26 height 26
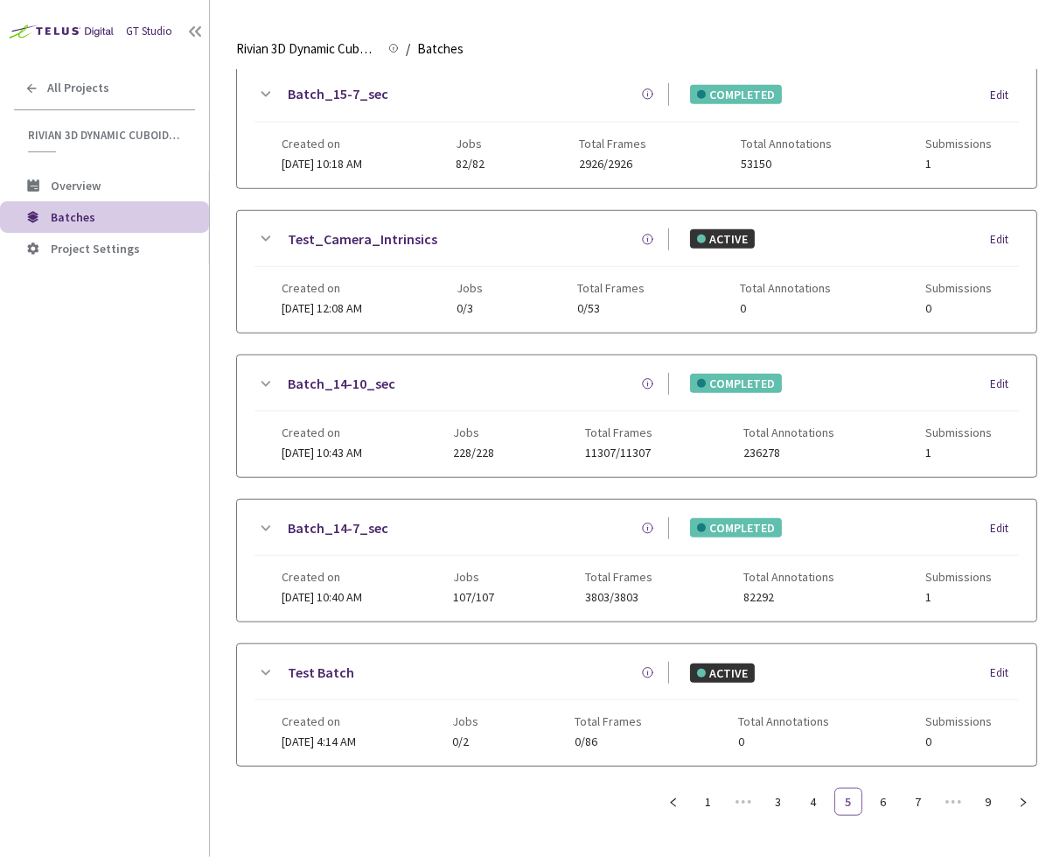
scroll to position [914, 0]
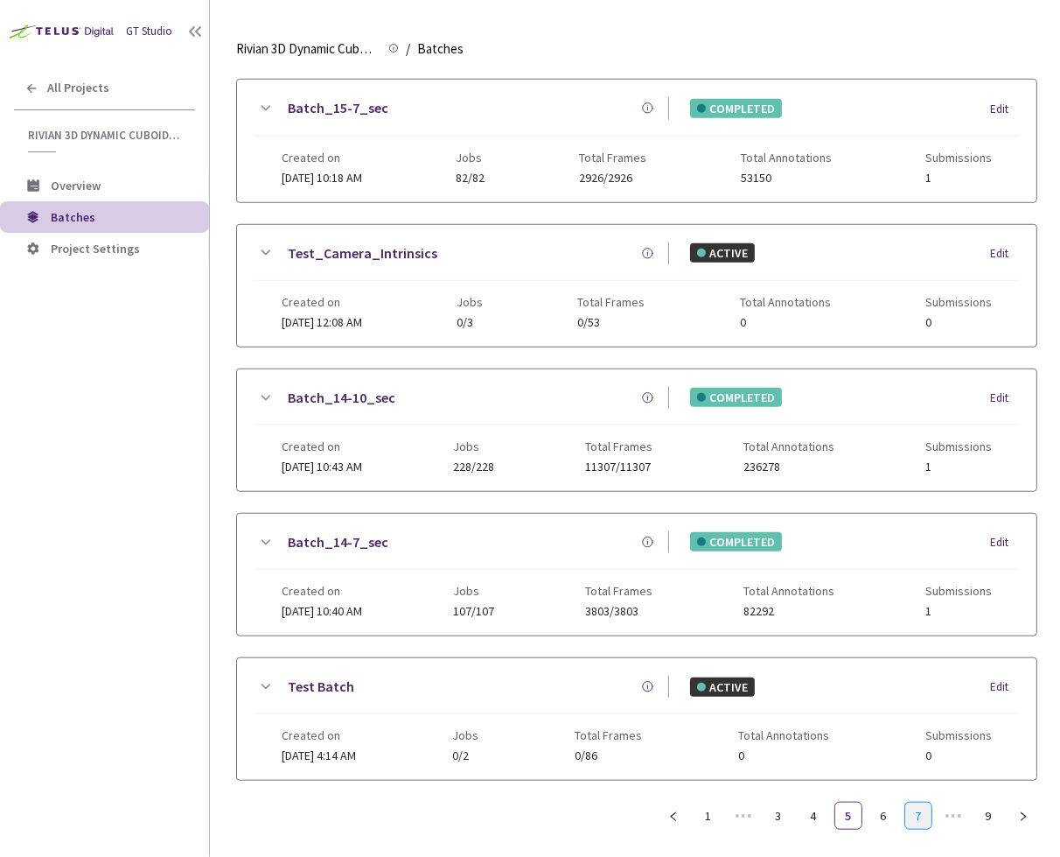
click at [929, 803] on link "7" at bounding box center [918, 815] width 26 height 26
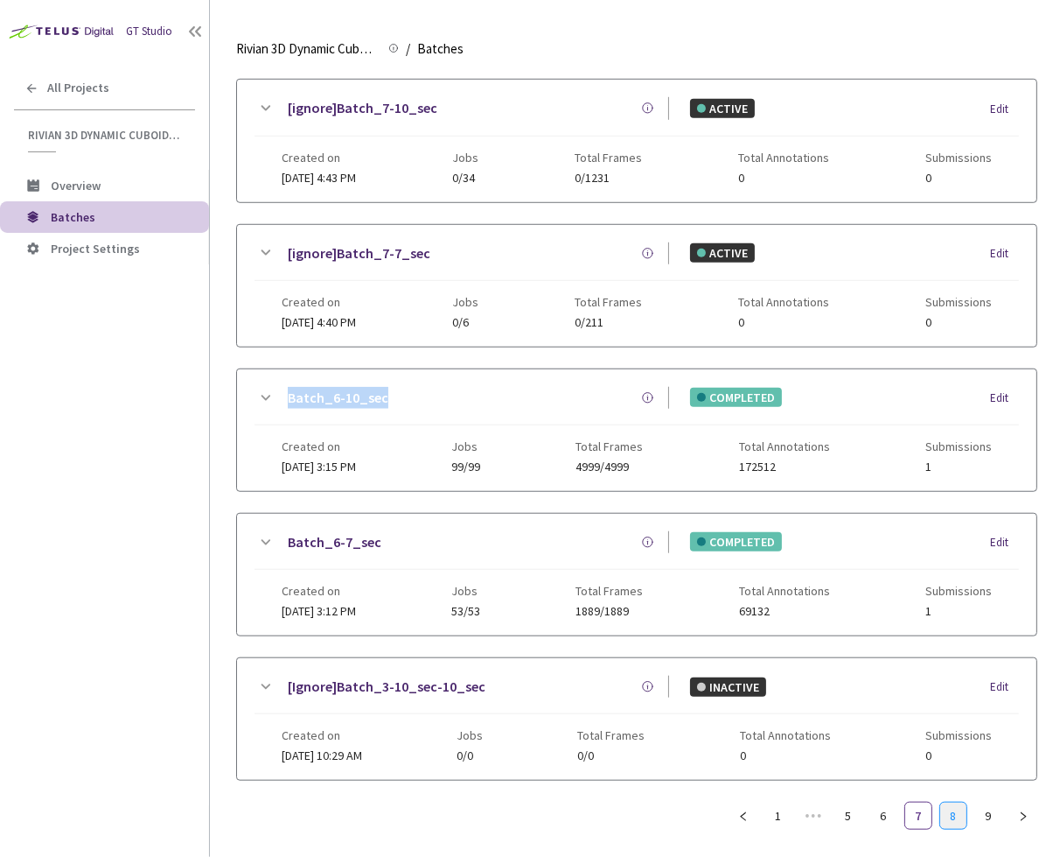
click at [952, 802] on link "8" at bounding box center [953, 815] width 26 height 26
click at [908, 812] on link "7" at bounding box center [918, 815] width 26 height 26
click at [329, 531] on link "Batch_6-7_sec" at bounding box center [335, 542] width 94 height 22
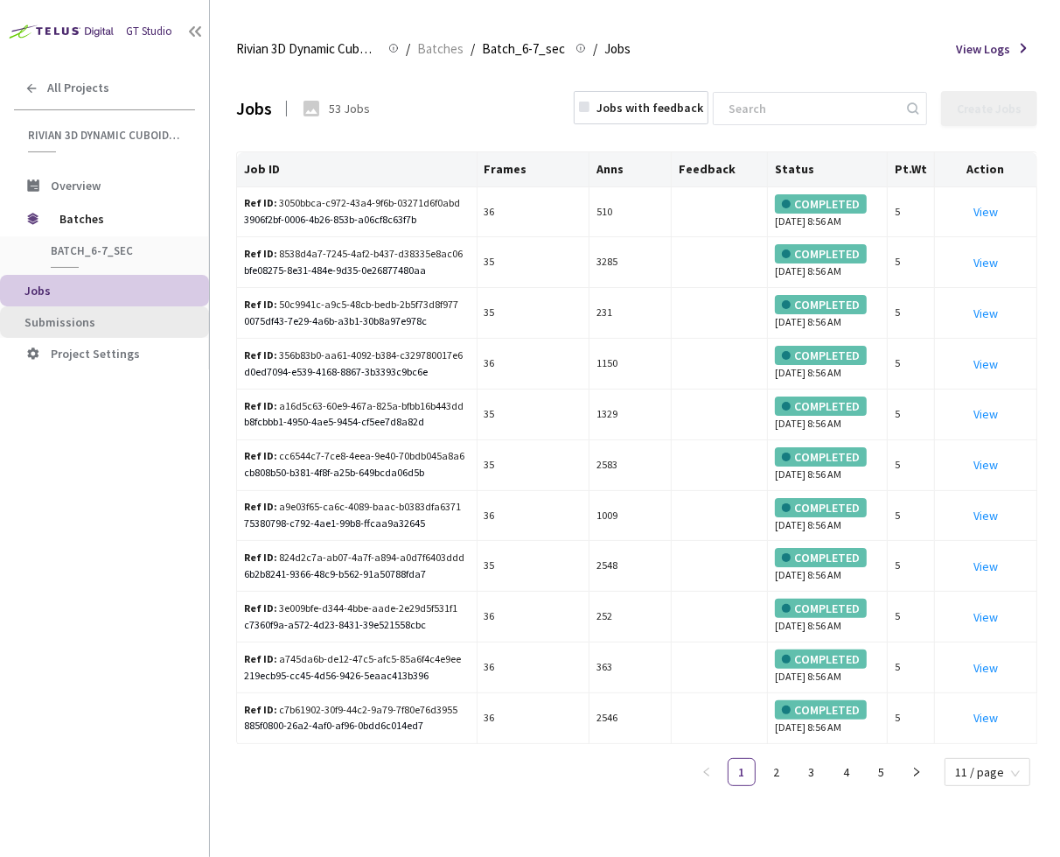
click at [88, 320] on span "Submissions" at bounding box center [59, 322] width 71 height 16
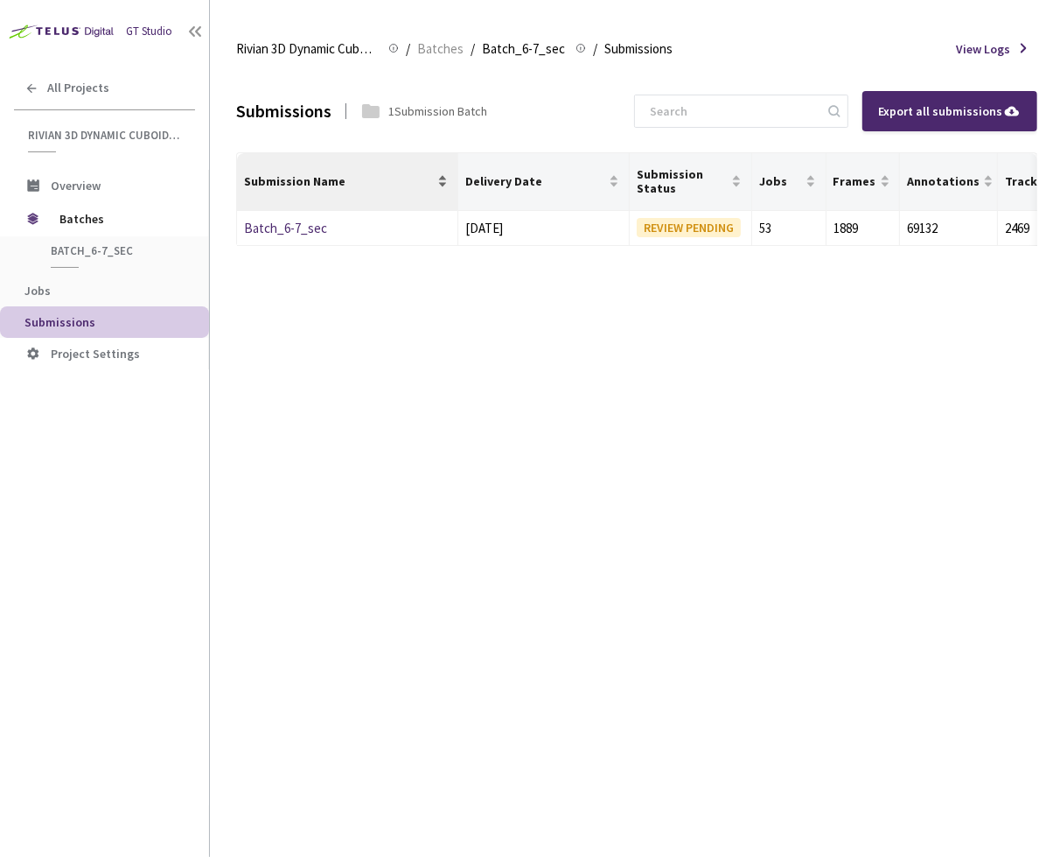
click at [297, 190] on div "Submission Name" at bounding box center [347, 180] width 206 height 17
click at [286, 222] on link "Batch_6-7_sec" at bounding box center [285, 228] width 83 height 17
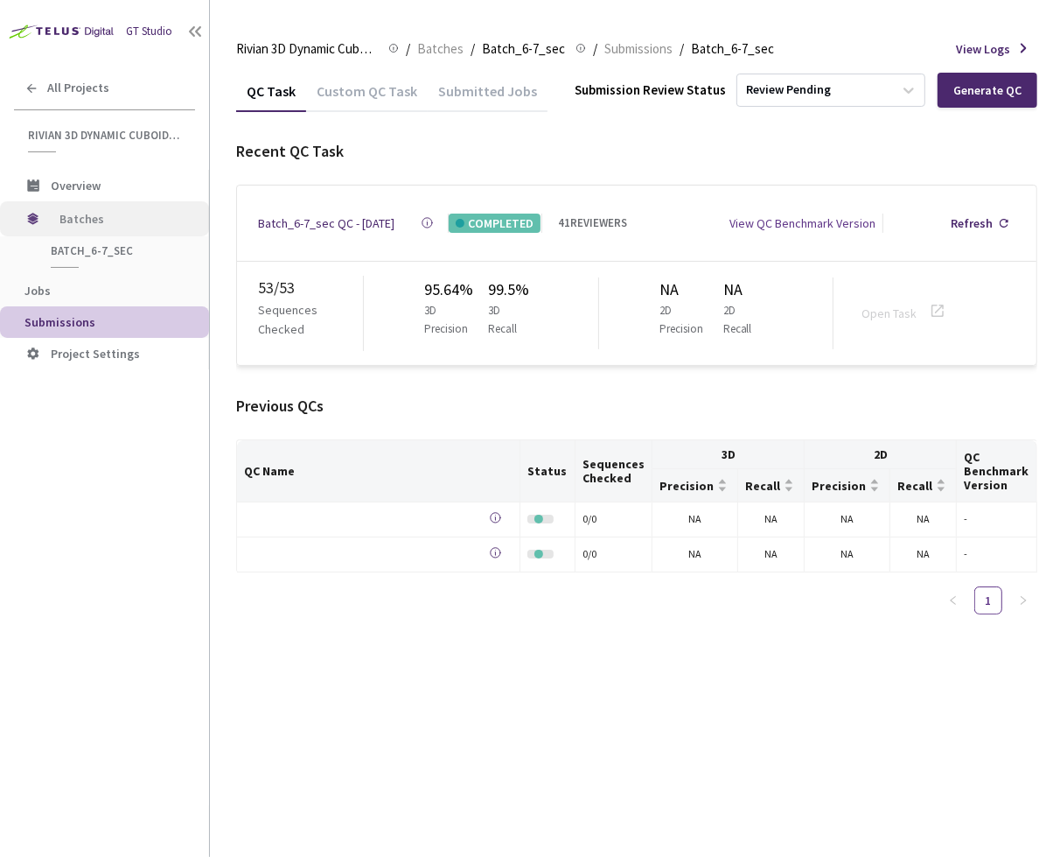
click at [115, 214] on span "Batches" at bounding box center [119, 218] width 120 height 35
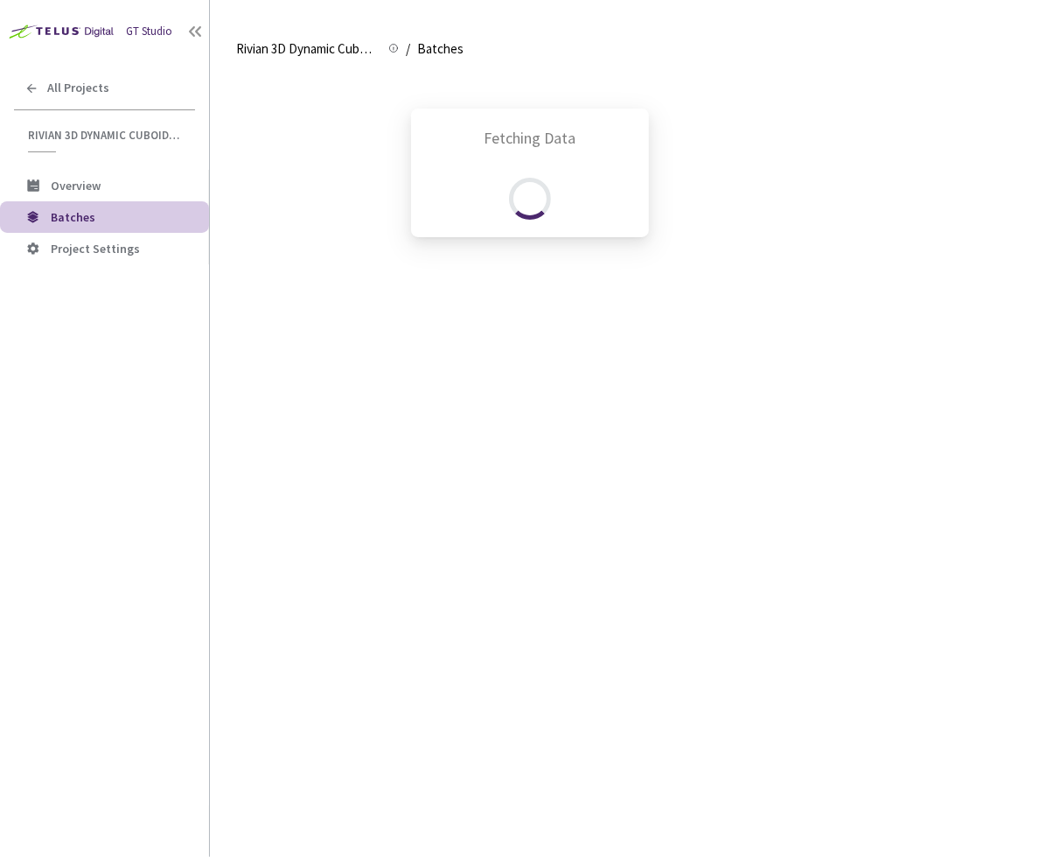
scroll to position [928, 0]
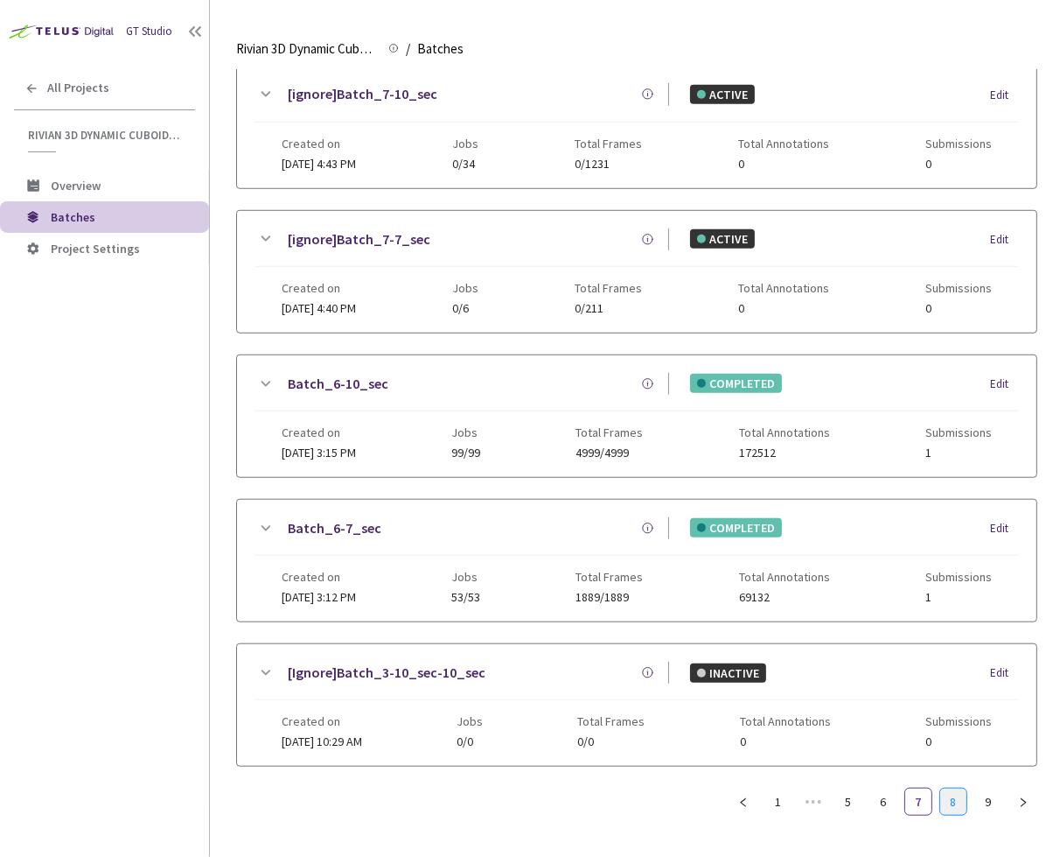
click at [947, 788] on link "8" at bounding box center [953, 801] width 26 height 26
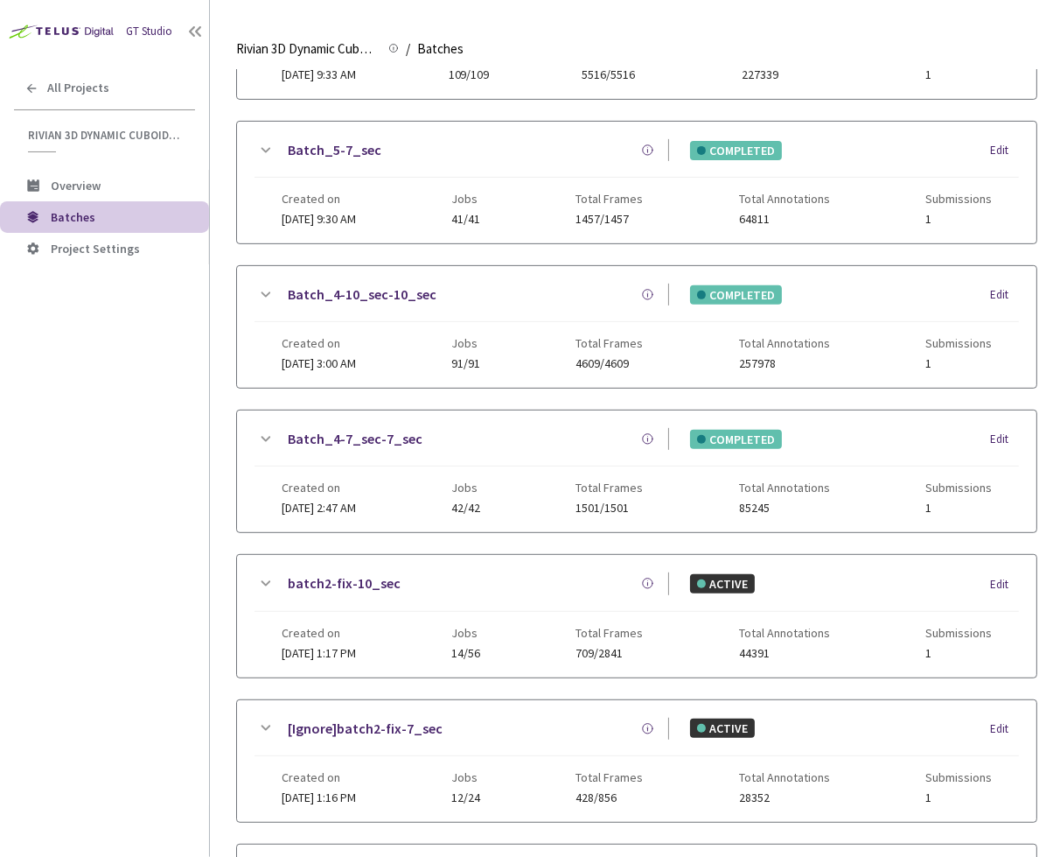
scroll to position [0, 0]
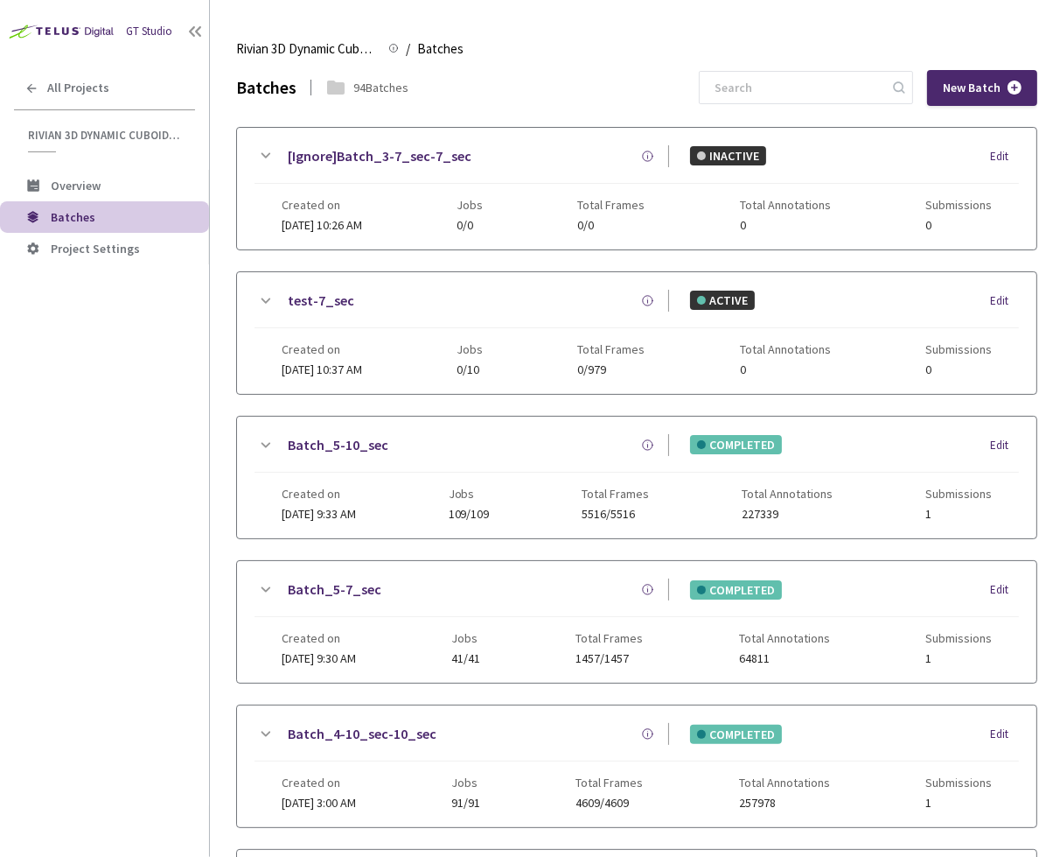
click at [354, 434] on link "Batch_5-10_sec" at bounding box center [338, 445] width 101 height 22
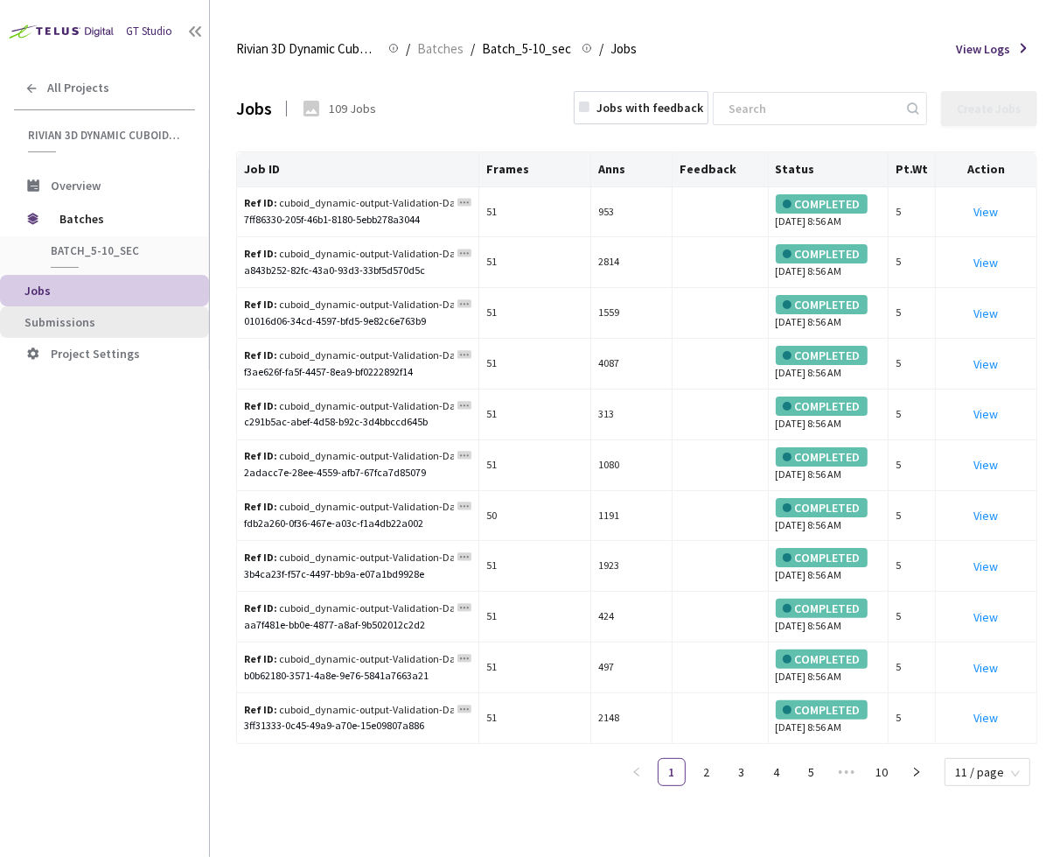
click at [105, 325] on span "Submissions" at bounding box center [109, 322] width 171 height 15
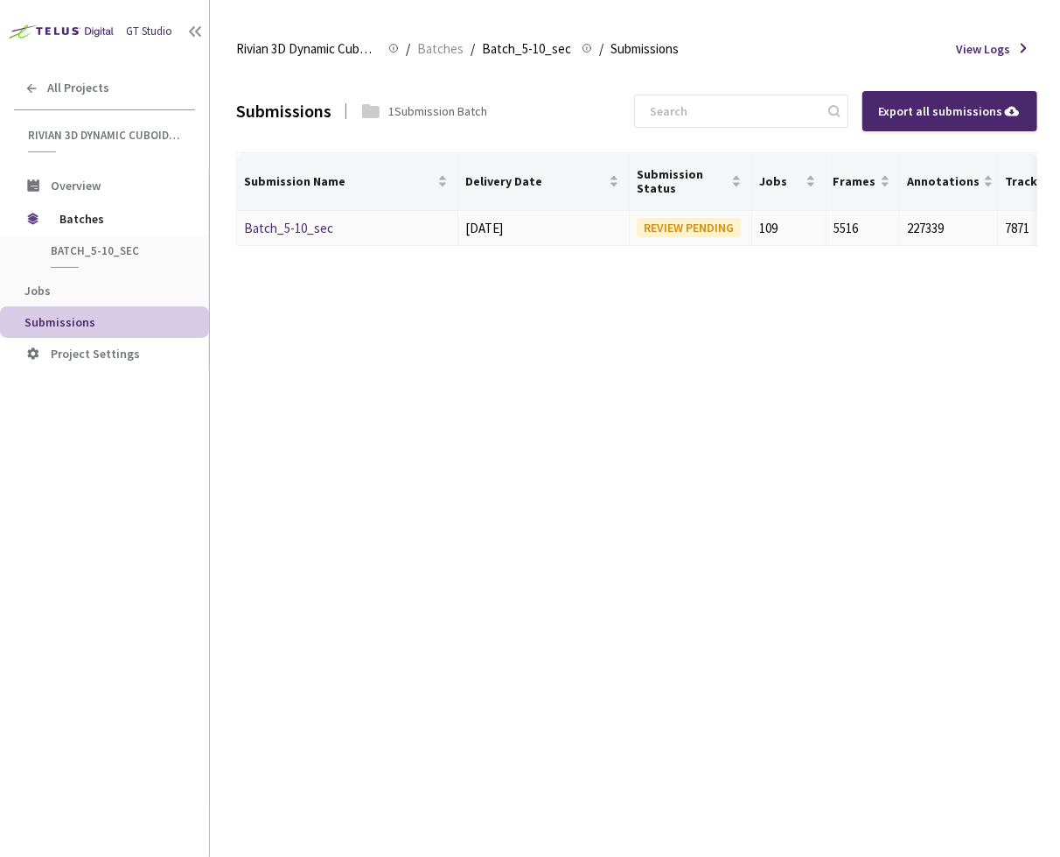
click at [299, 222] on link "Batch_5-10_sec" at bounding box center [288, 228] width 89 height 17
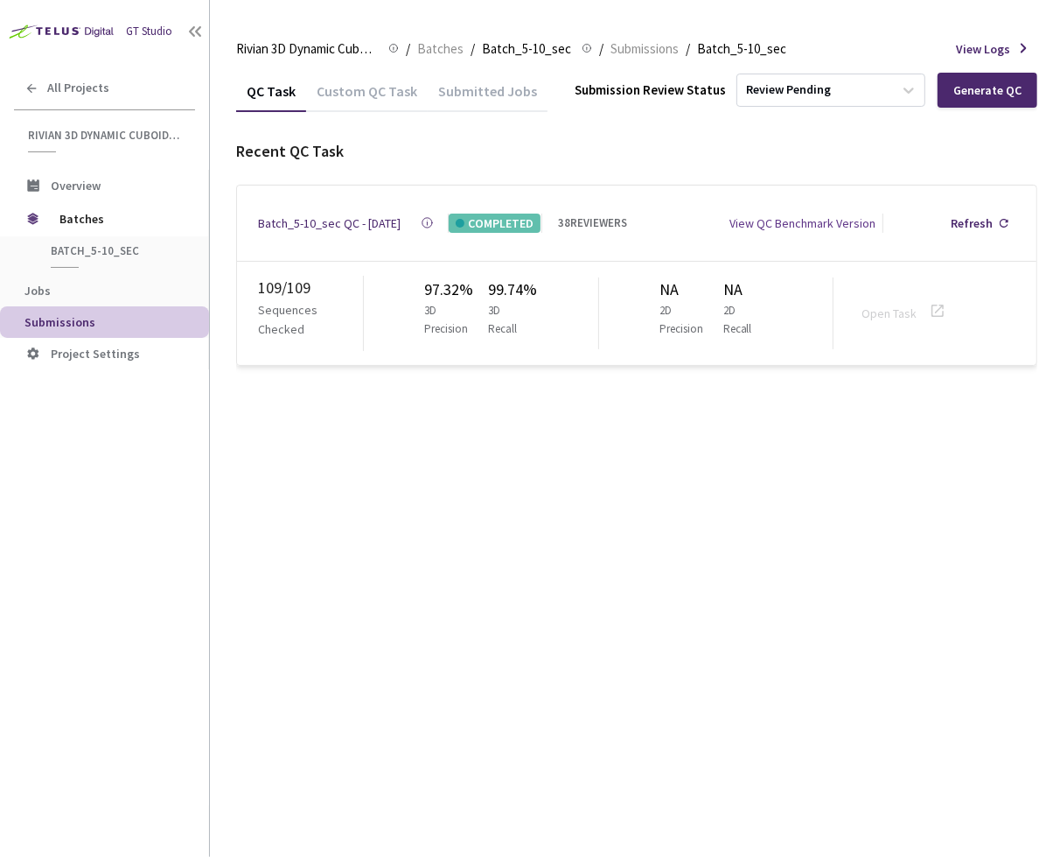
click at [299, 222] on div "Batch_5-10_sec QC - 06 Feb, 2025" at bounding box center [329, 222] width 143 height 19
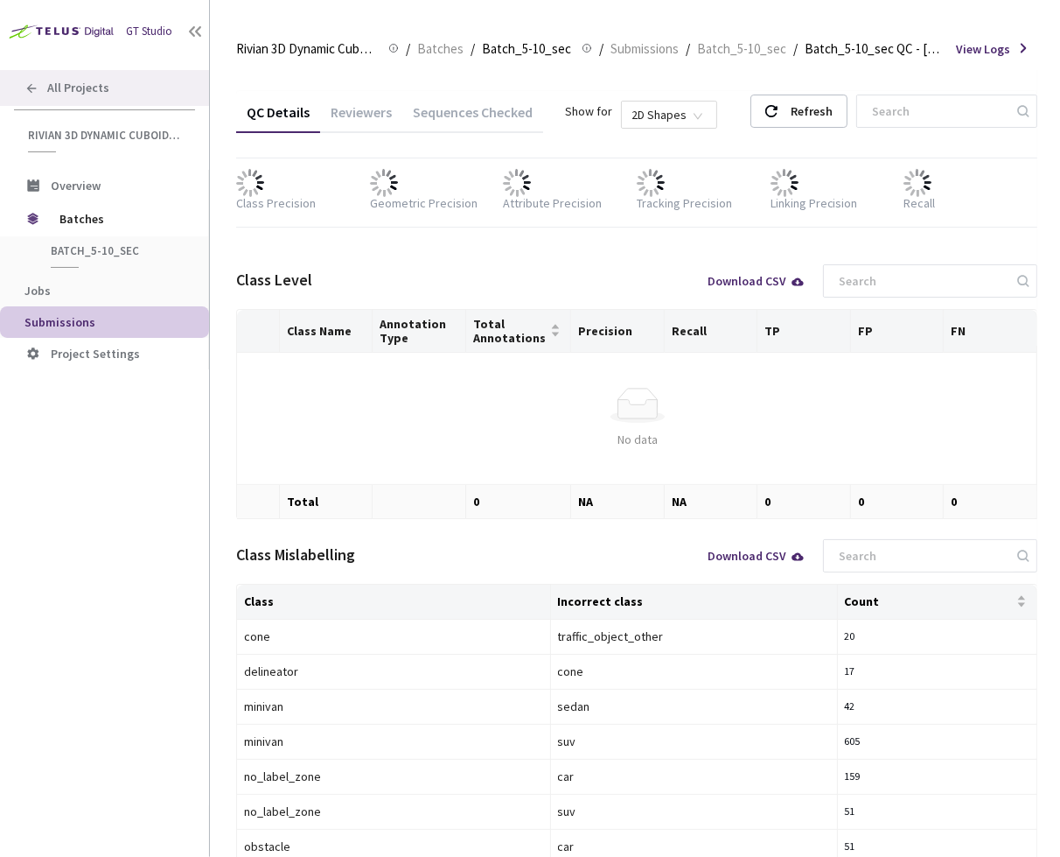
click at [101, 82] on span "All Projects" at bounding box center [78, 87] width 62 height 15
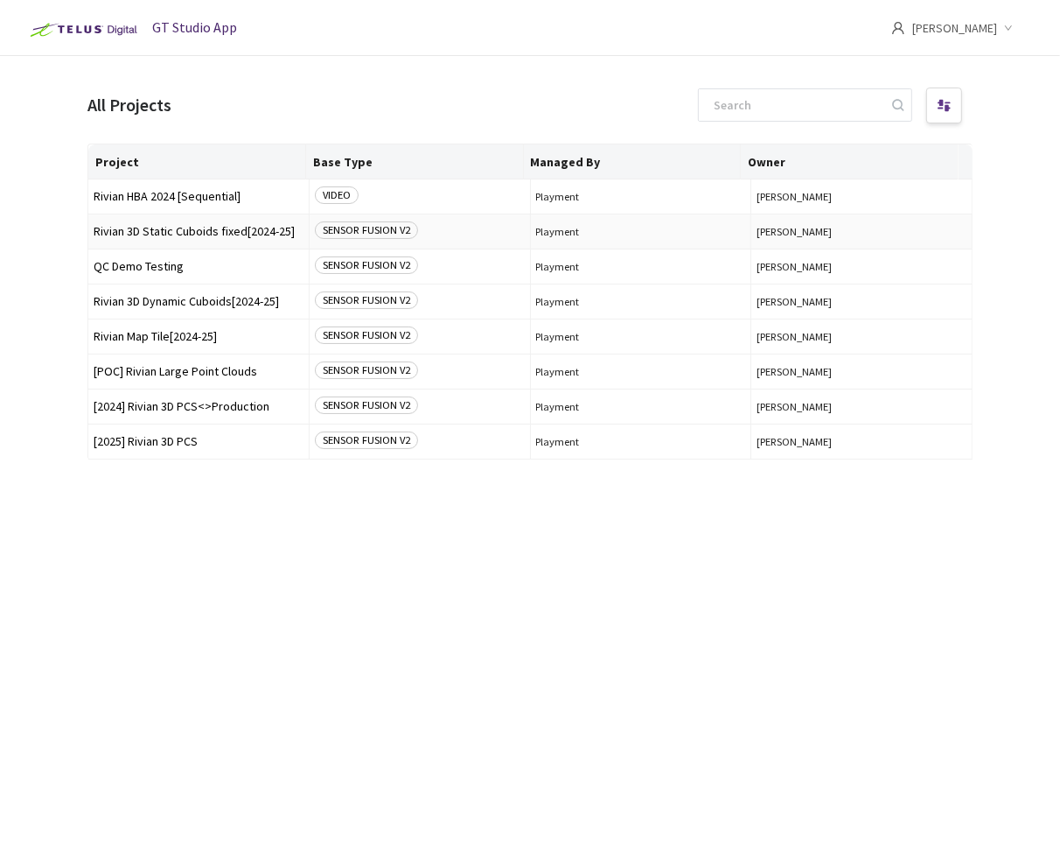
click at [178, 226] on span "Rivian 3D Static Cuboids fixed[2024-25]" at bounding box center [199, 231] width 210 height 13
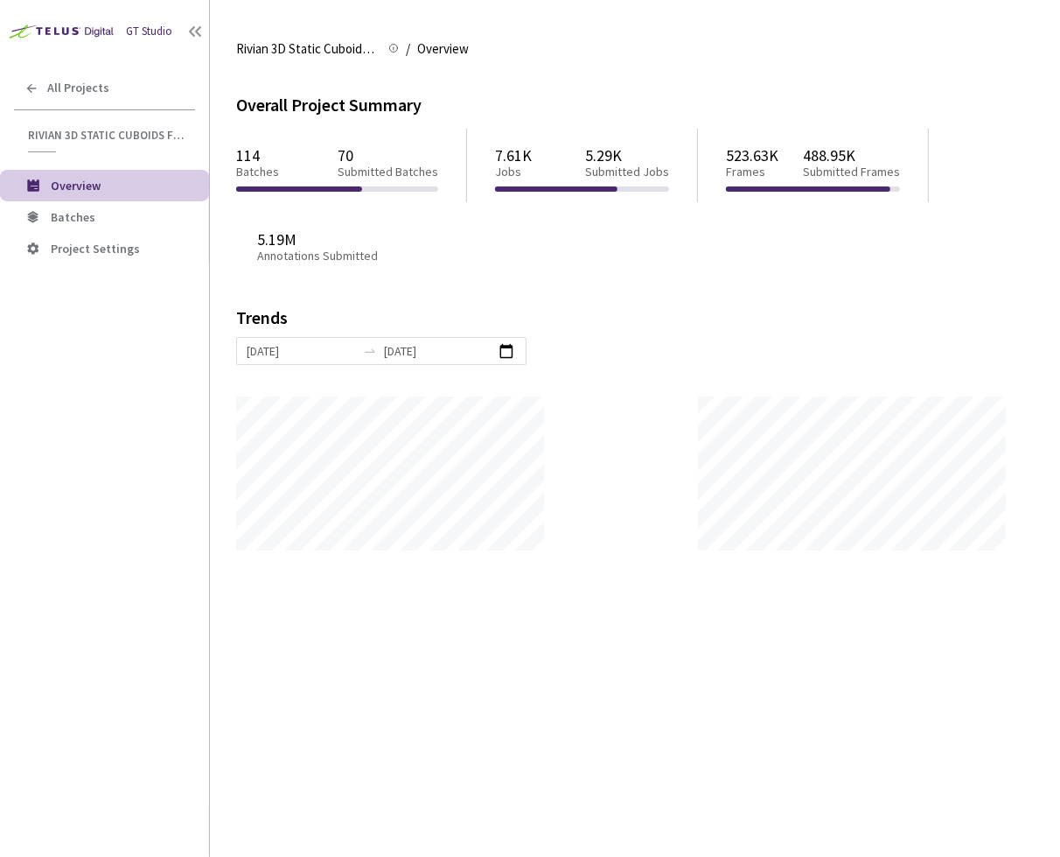
scroll to position [856, 1060]
click at [31, 226] on li "Batches" at bounding box center [104, 216] width 209 height 31
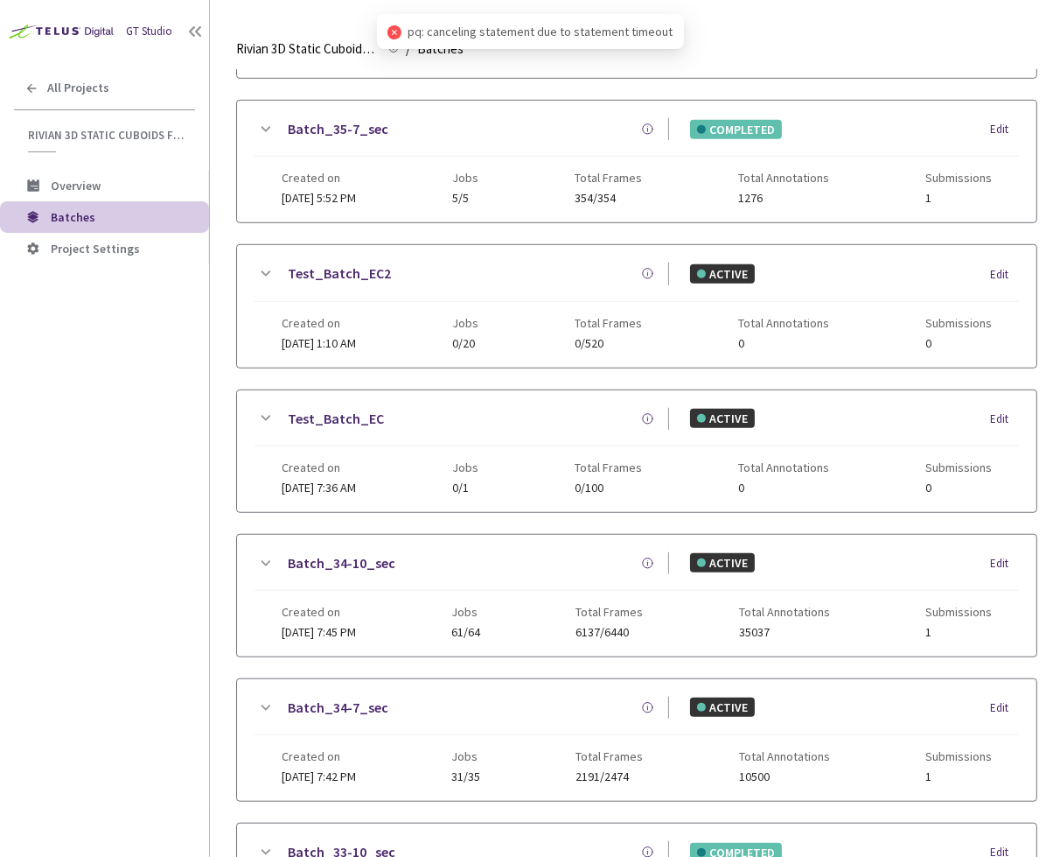
scroll to position [928, 0]
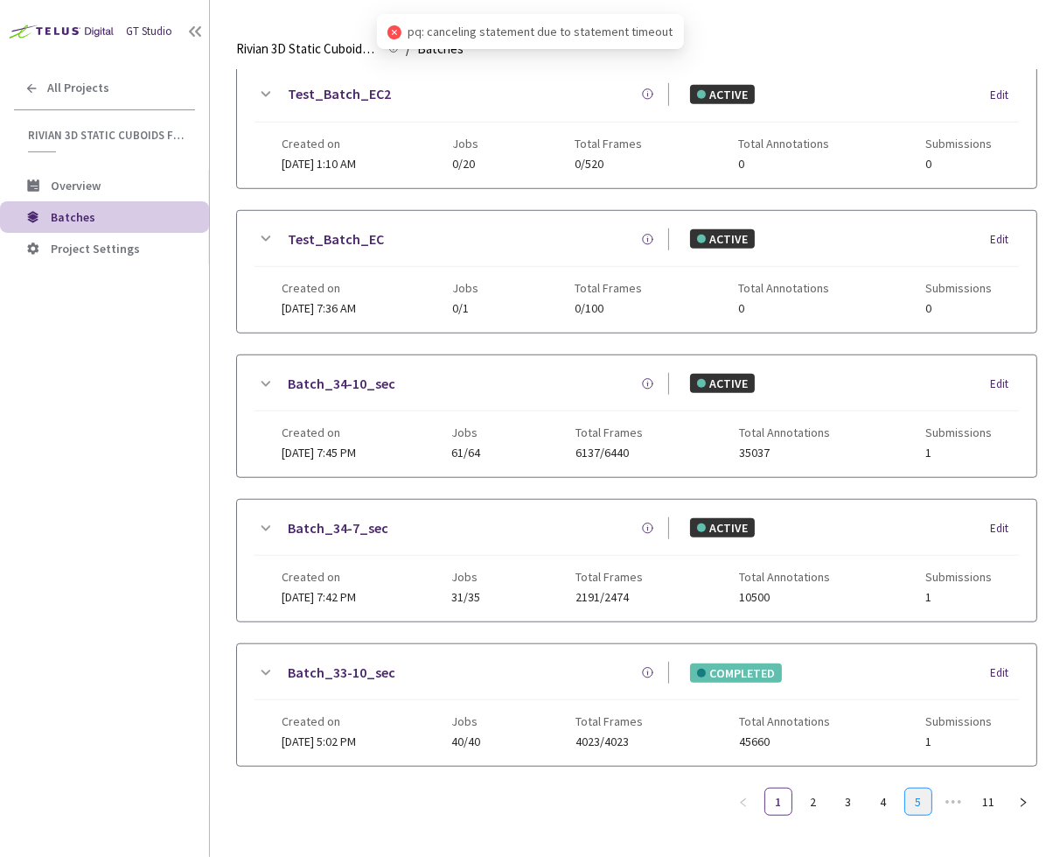
click at [921, 788] on link "5" at bounding box center [918, 801] width 26 height 26
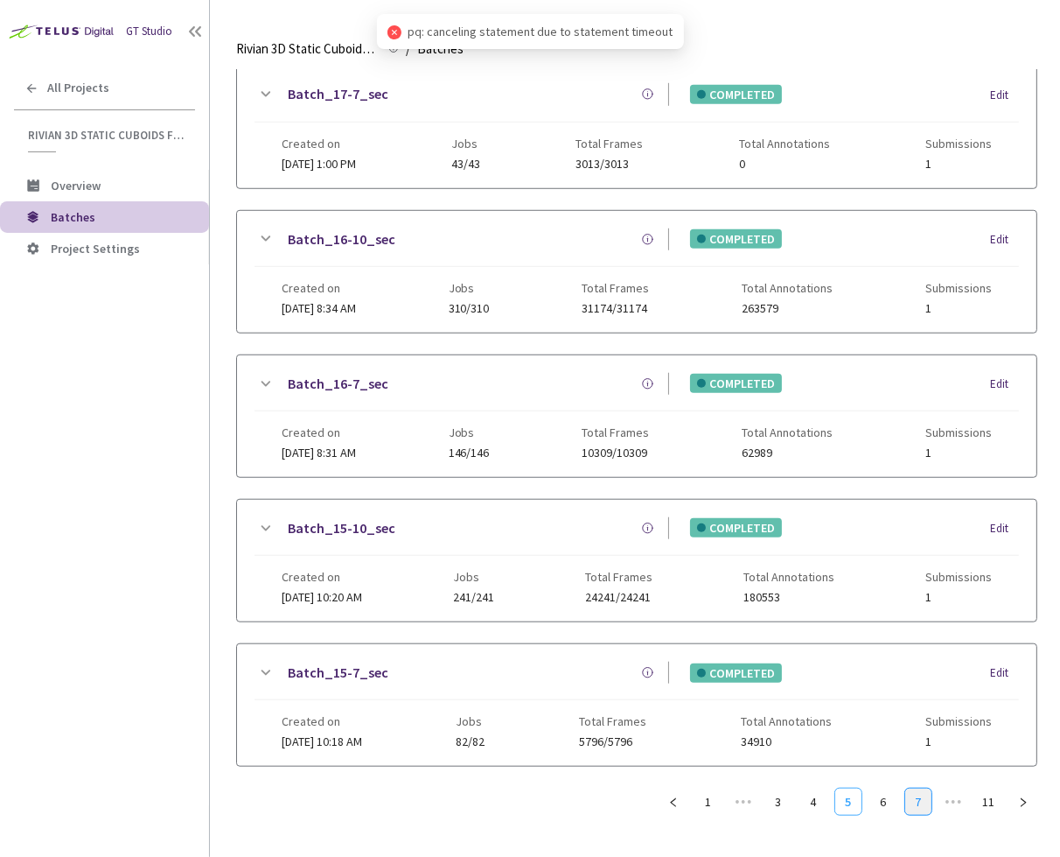
scroll to position [914, 0]
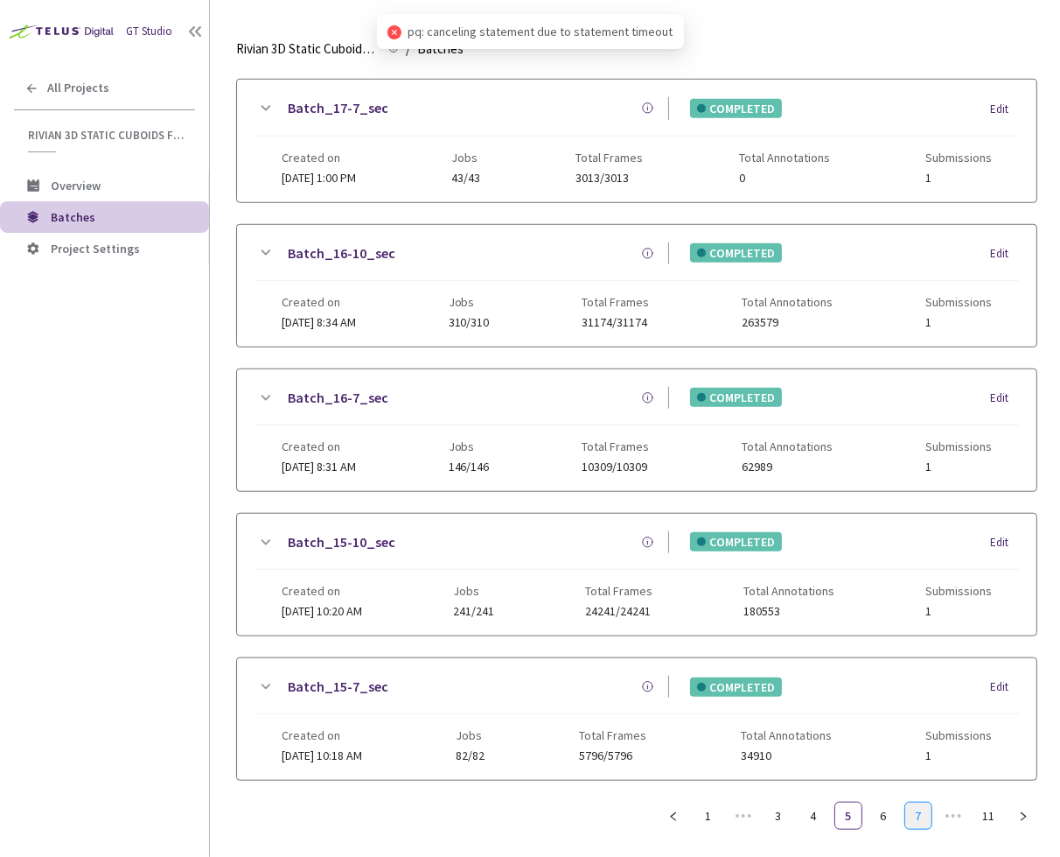
click at [921, 806] on link "7" at bounding box center [918, 815] width 26 height 26
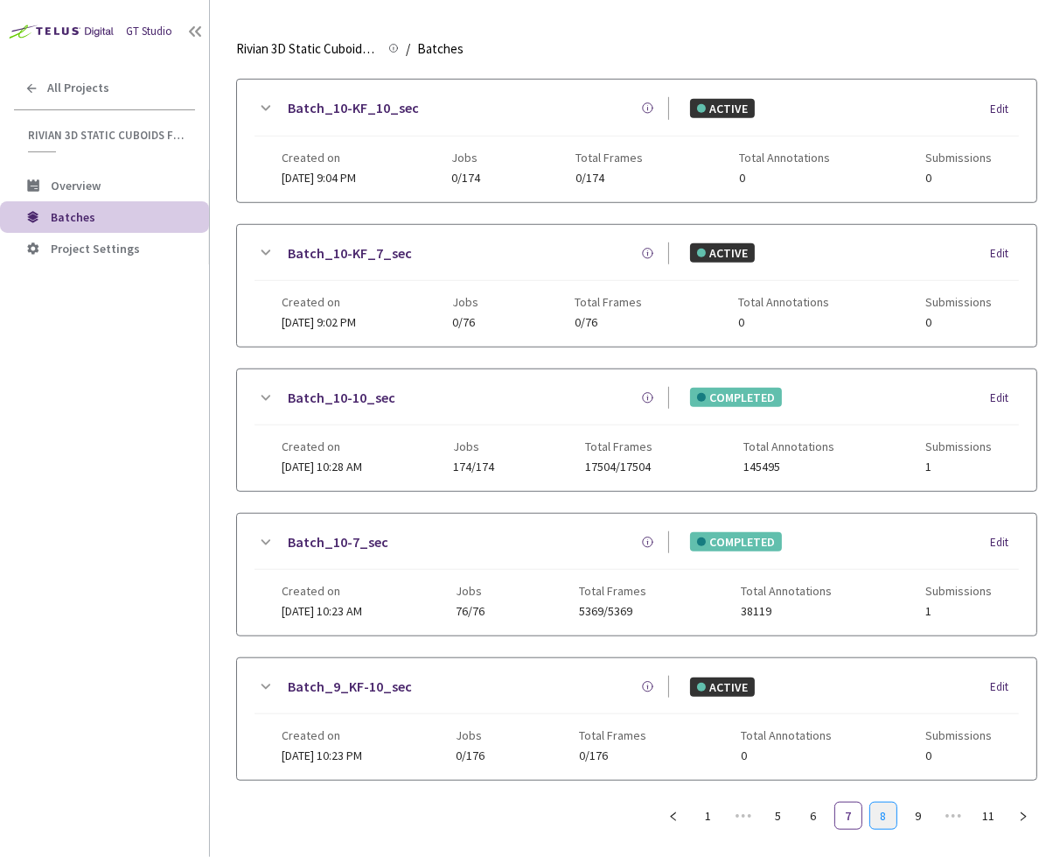
click at [896, 802] on link "8" at bounding box center [883, 815] width 26 height 26
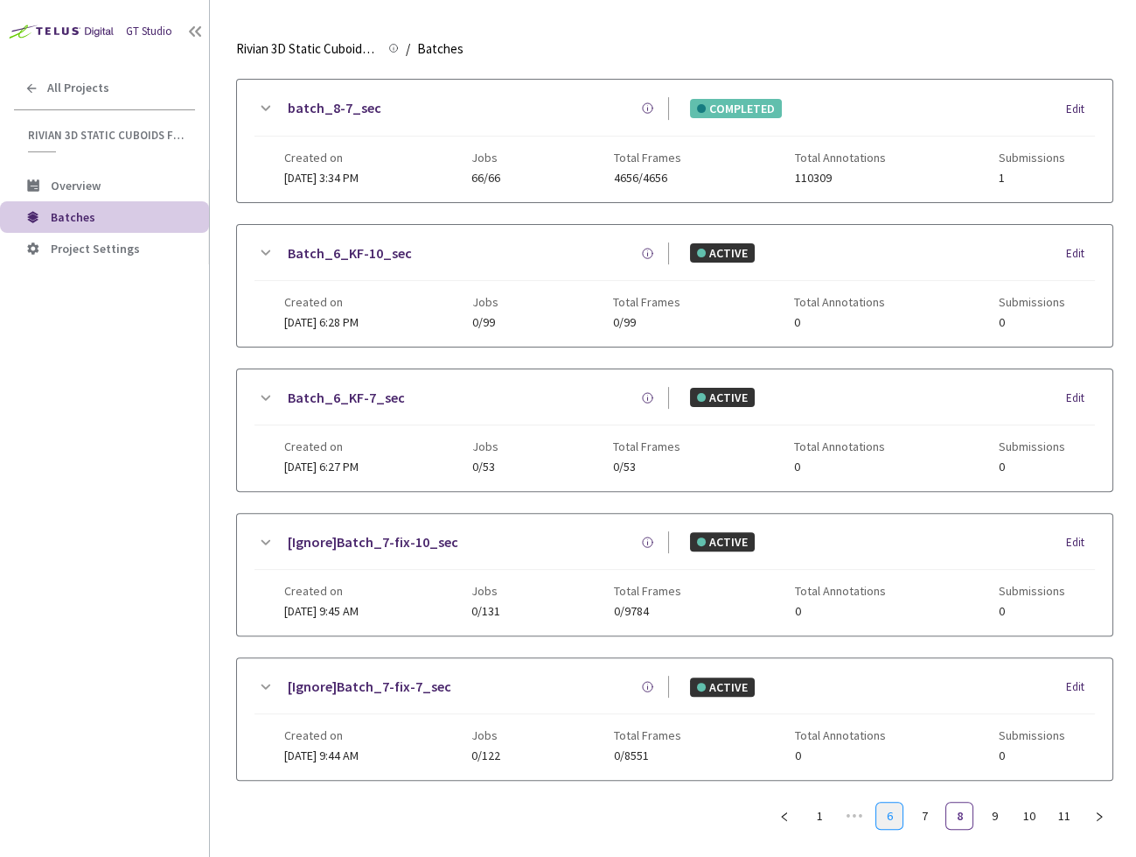
click at [877, 802] on link "6" at bounding box center [890, 815] width 26 height 26
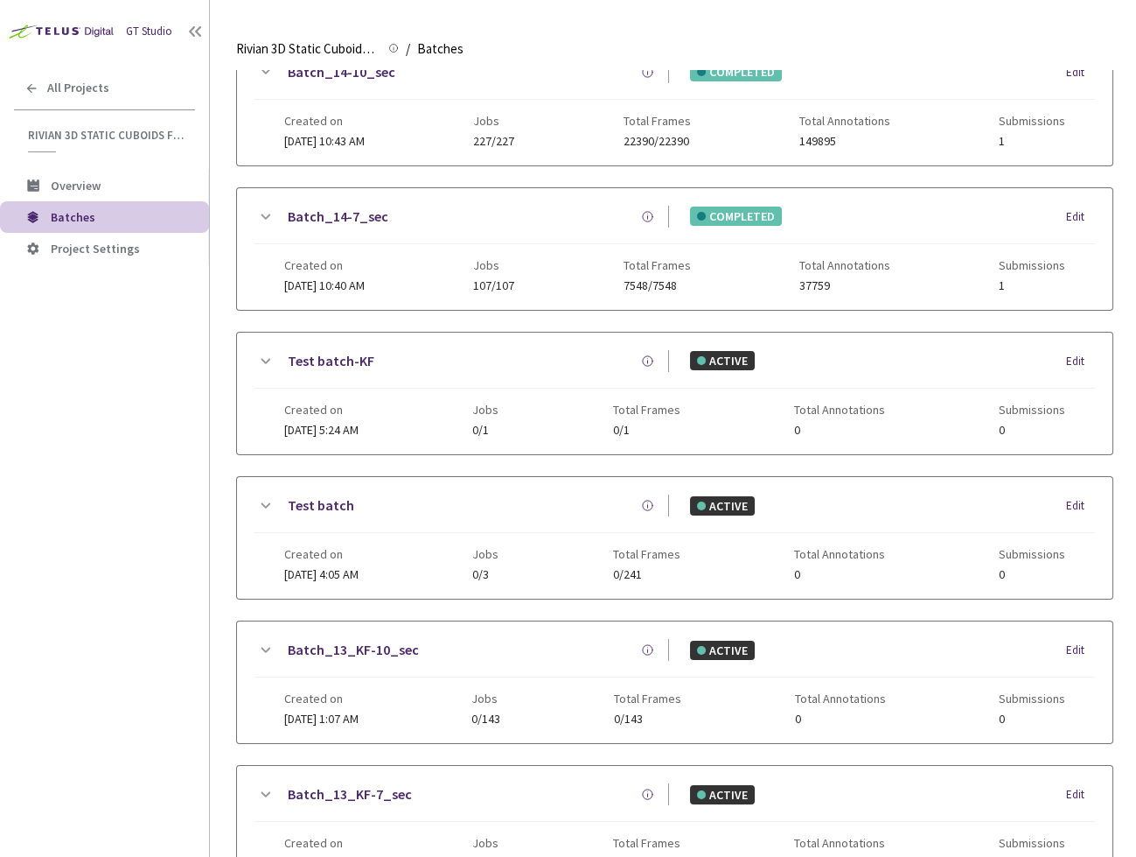
scroll to position [0, 0]
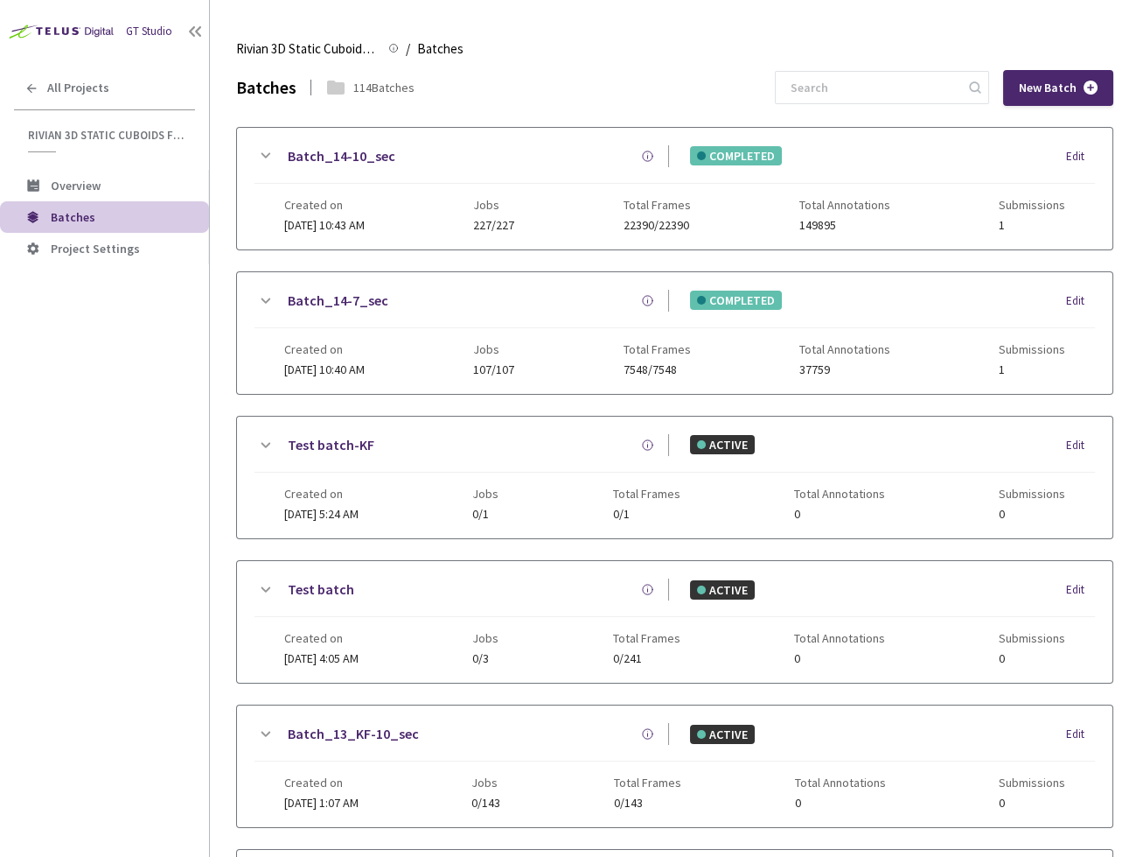
click at [110, 578] on div "GT Studio All Projects Rivian 3D Static Cuboids fixed[2024-25] Rivian 3D Static…" at bounding box center [104, 402] width 209 height 805
click at [361, 153] on link "Batch_14-10_sec" at bounding box center [342, 156] width 108 height 22
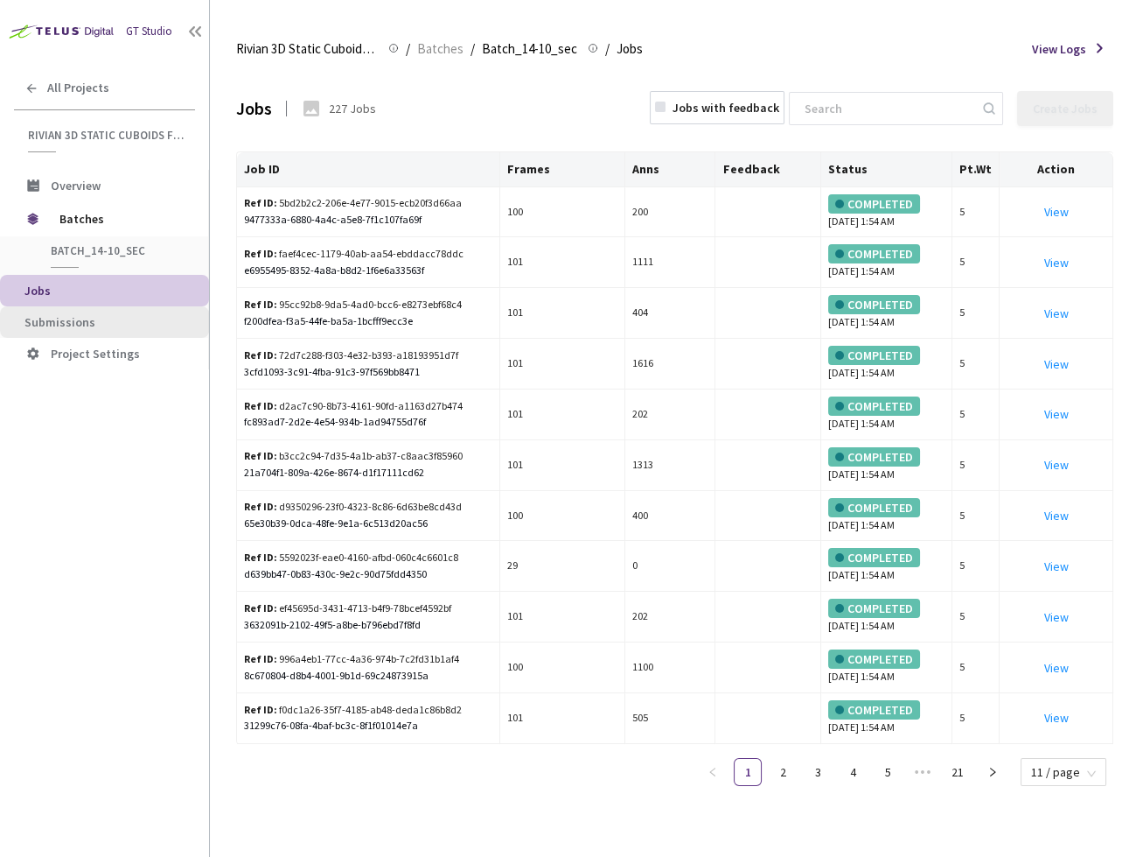
click at [108, 315] on span "Submissions" at bounding box center [109, 322] width 171 height 15
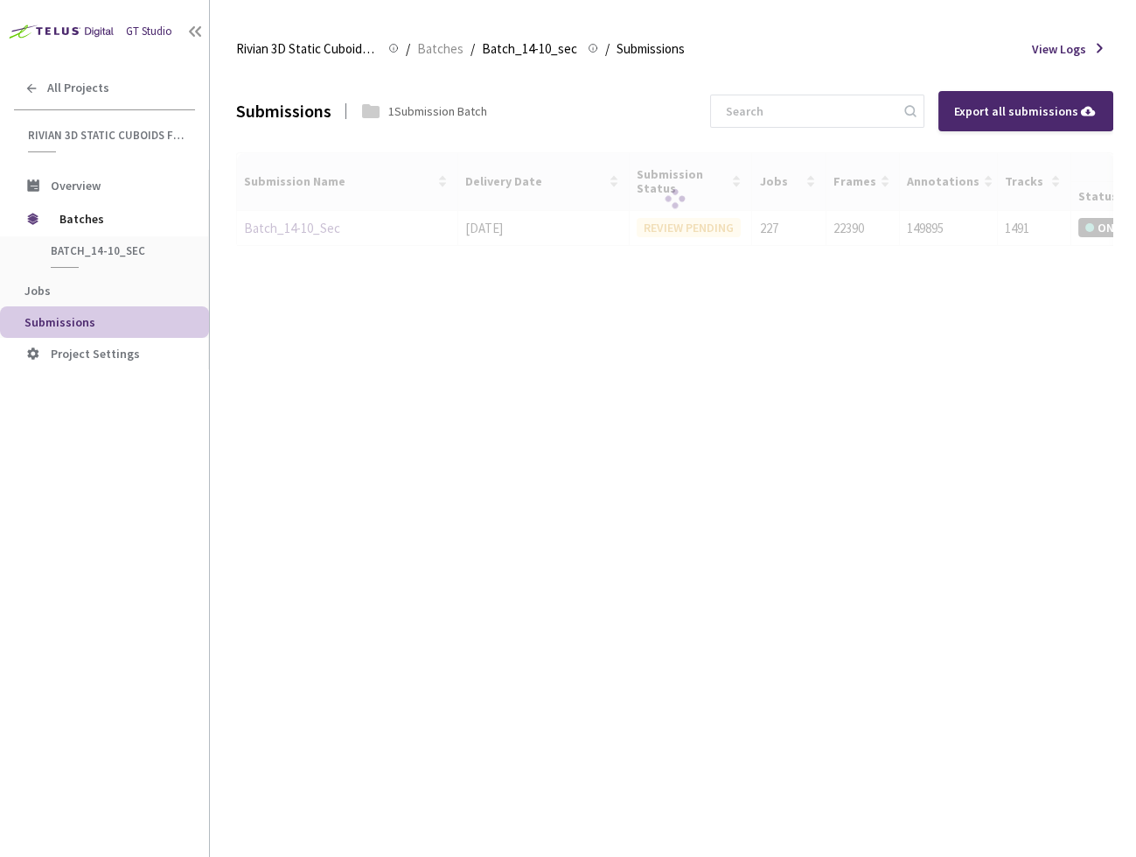
click at [297, 223] on div at bounding box center [674, 199] width 877 height 94
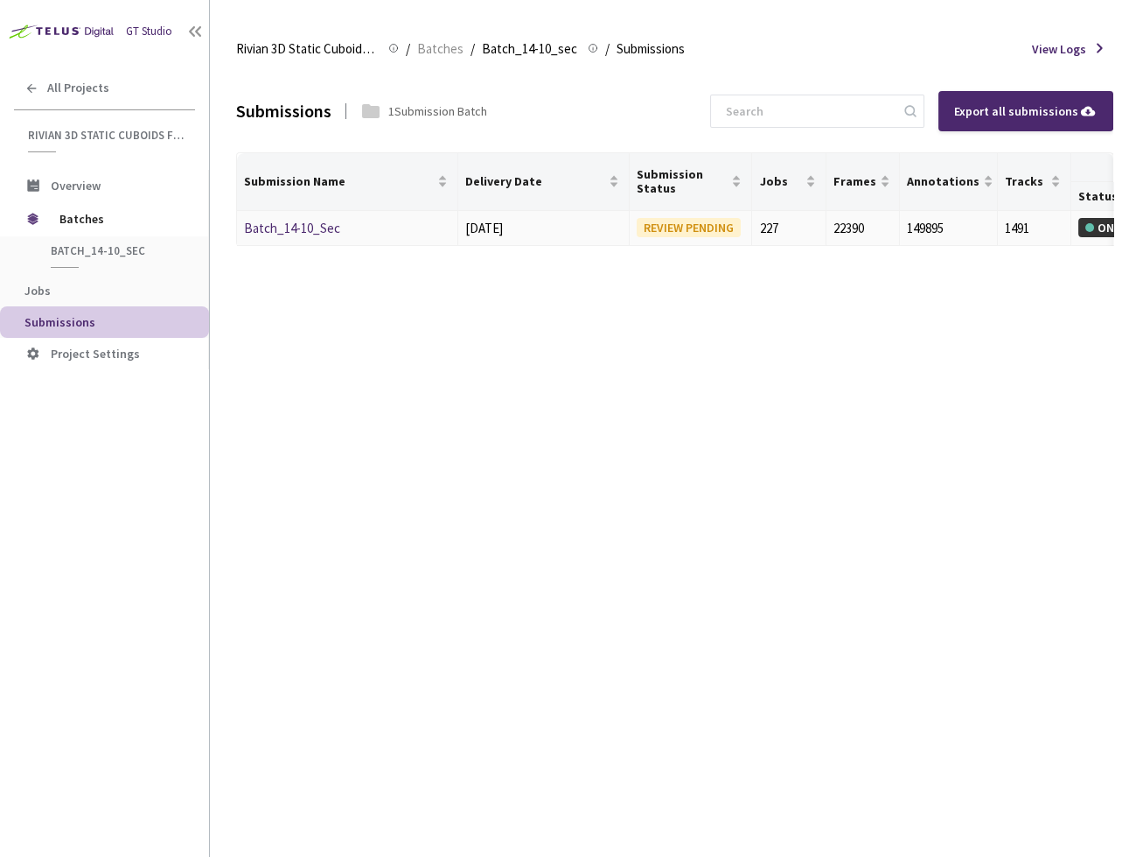
click at [307, 227] on link "Batch_14-10_Sec" at bounding box center [292, 228] width 96 height 17
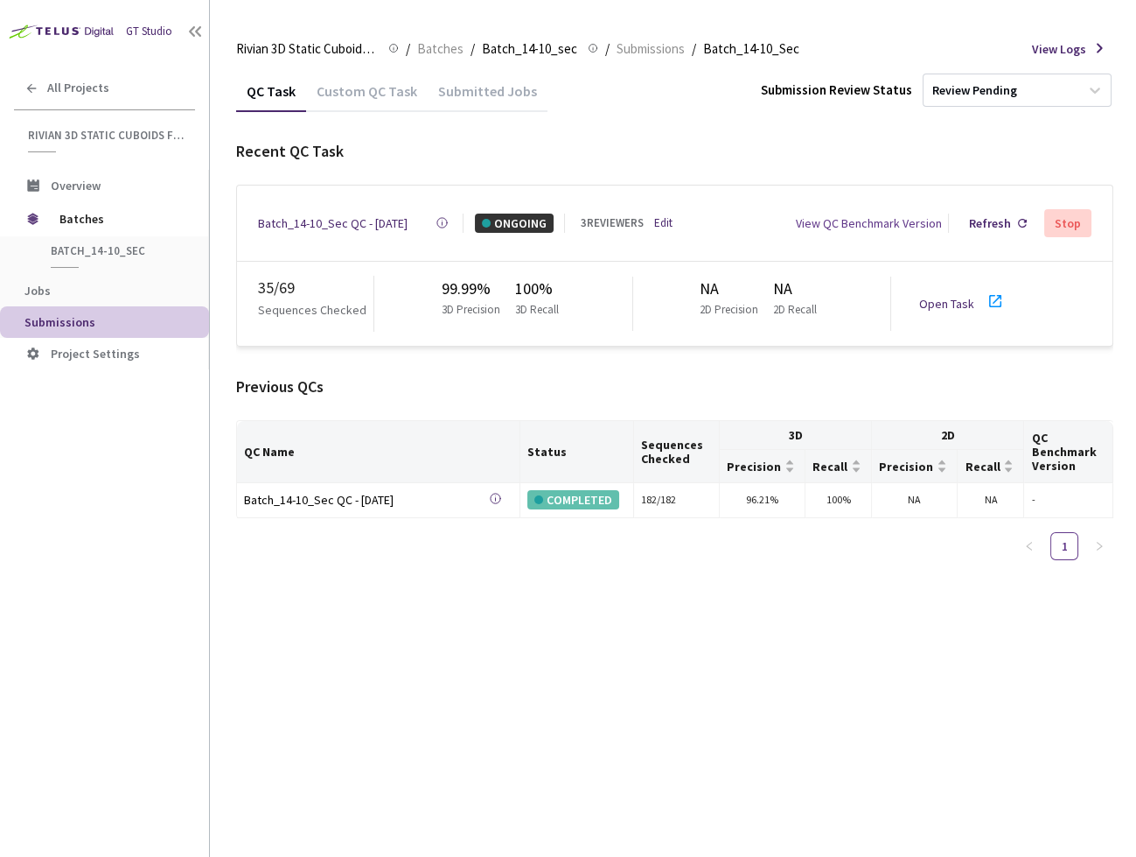
click at [633, 666] on div "QC Task Custom QC Task Submitted Jobs Submission Review Status Review Pending R…" at bounding box center [674, 463] width 877 height 787
click at [81, 219] on span "Batches" at bounding box center [119, 218] width 120 height 35
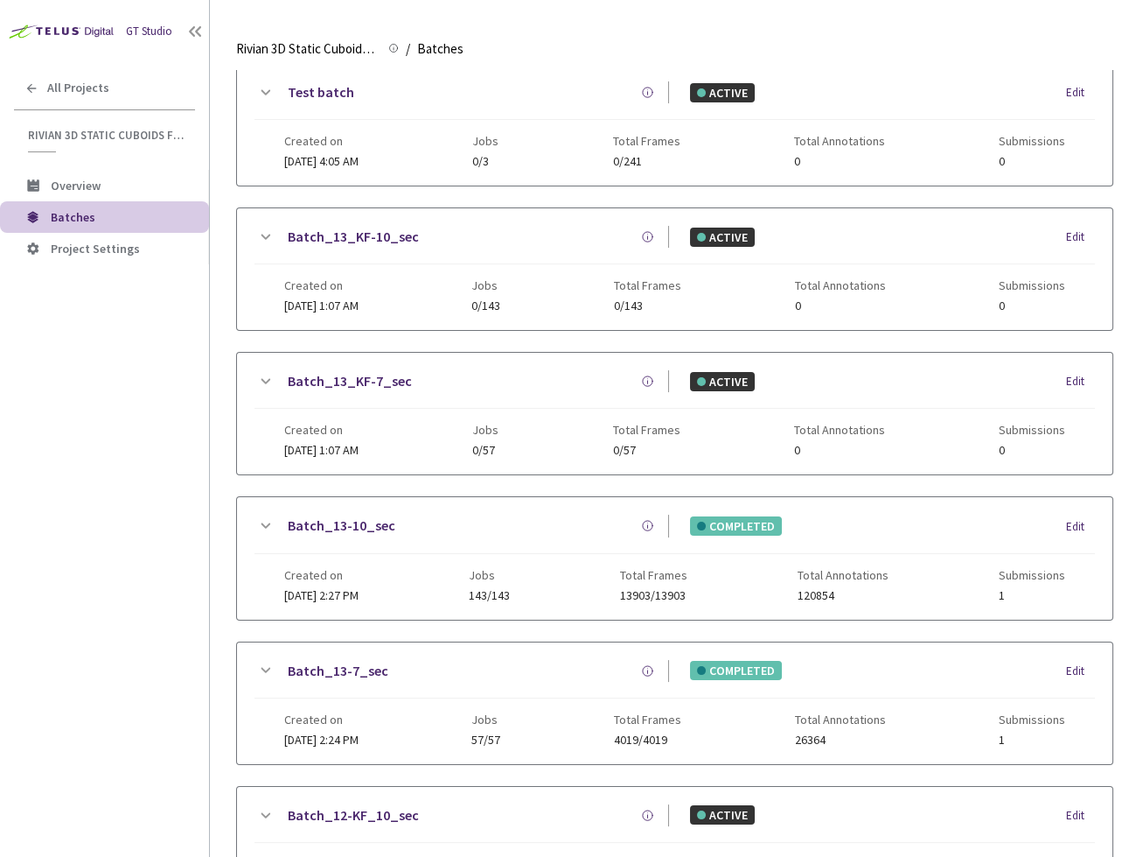
scroll to position [928, 0]
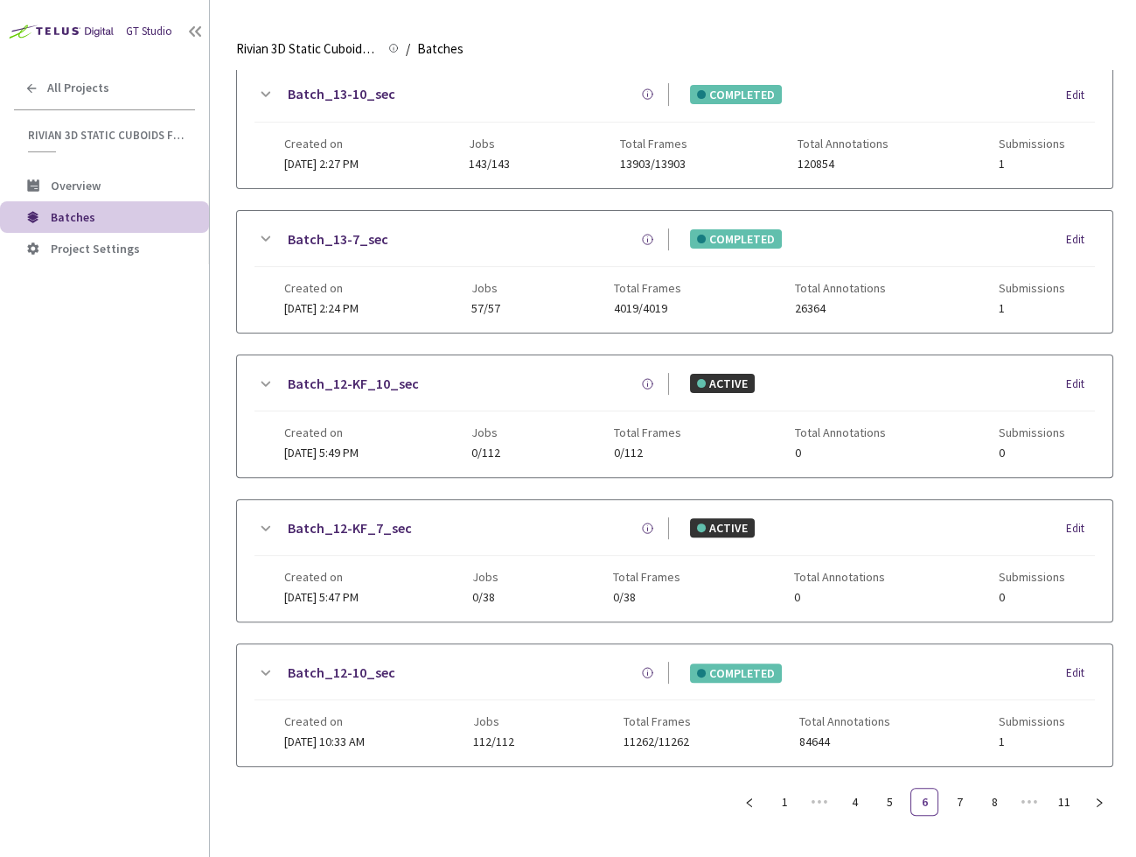
click at [339, 661] on link "Batch_12-10_sec" at bounding box center [342, 672] width 108 height 22
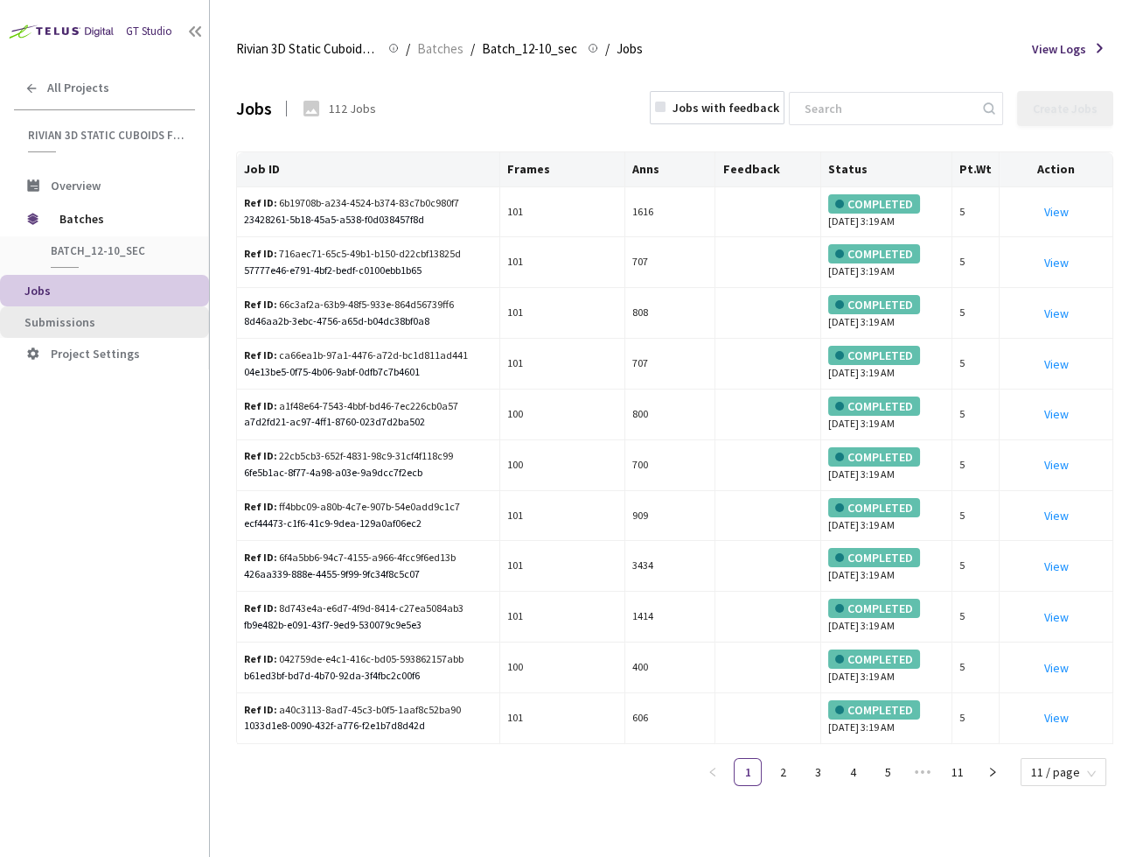
click at [108, 316] on span "Submissions" at bounding box center [109, 322] width 171 height 15
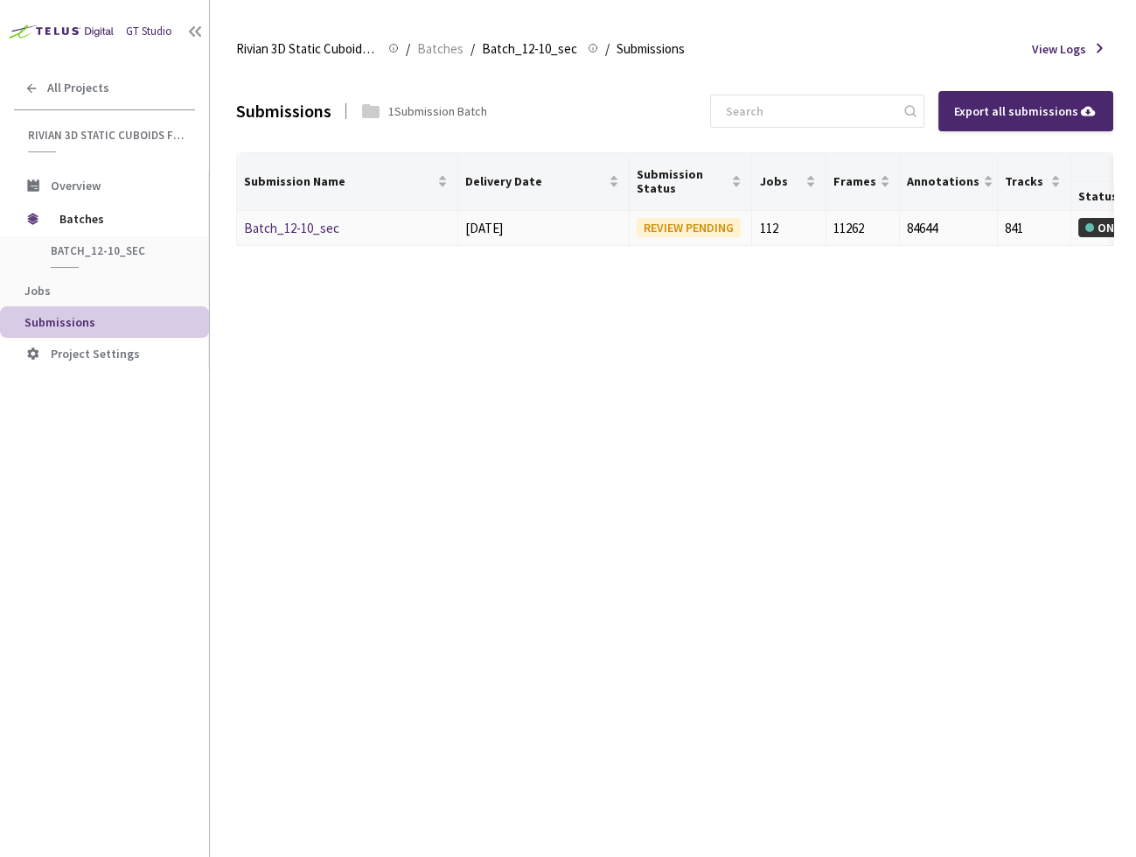
click at [310, 220] on link "Batch_12-10_sec" at bounding box center [291, 228] width 95 height 17
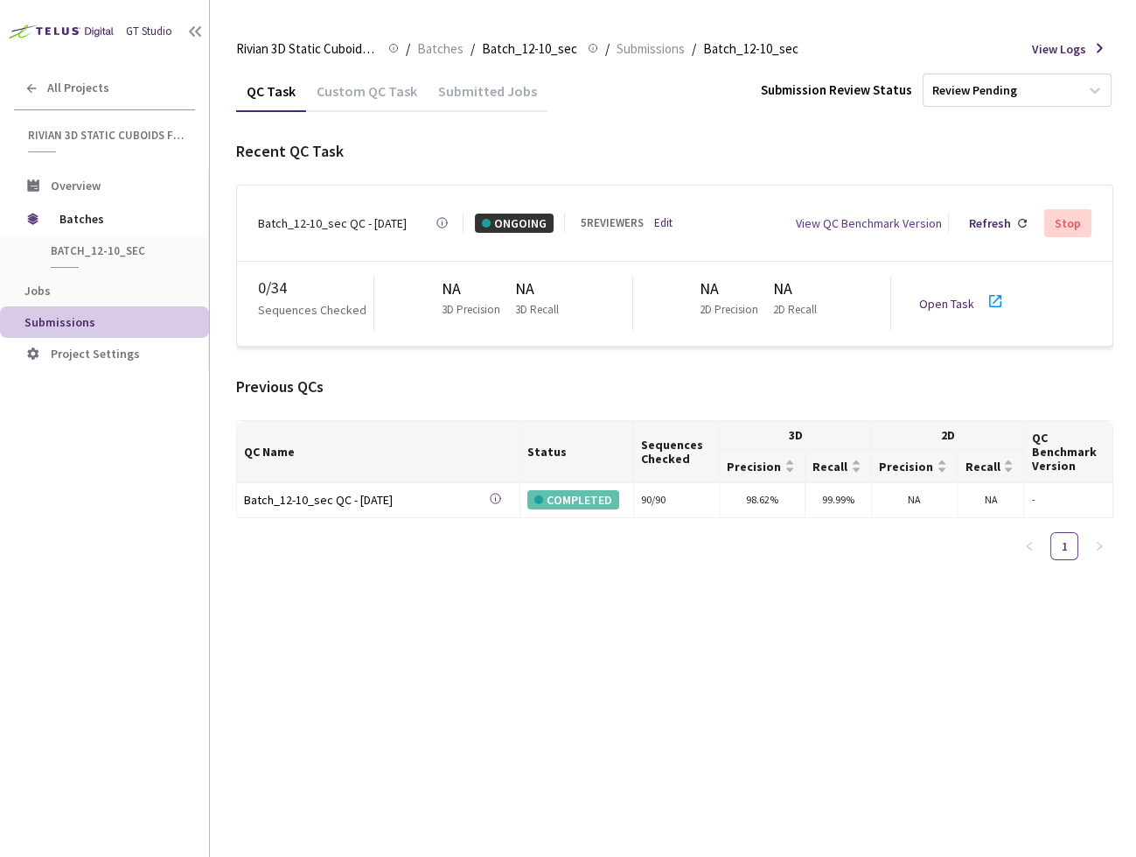
click at [647, 214] on div "5 REVIEWERS Edit" at bounding box center [627, 222] width 92 height 17
click at [662, 214] on link "Edit" at bounding box center [663, 222] width 18 height 17
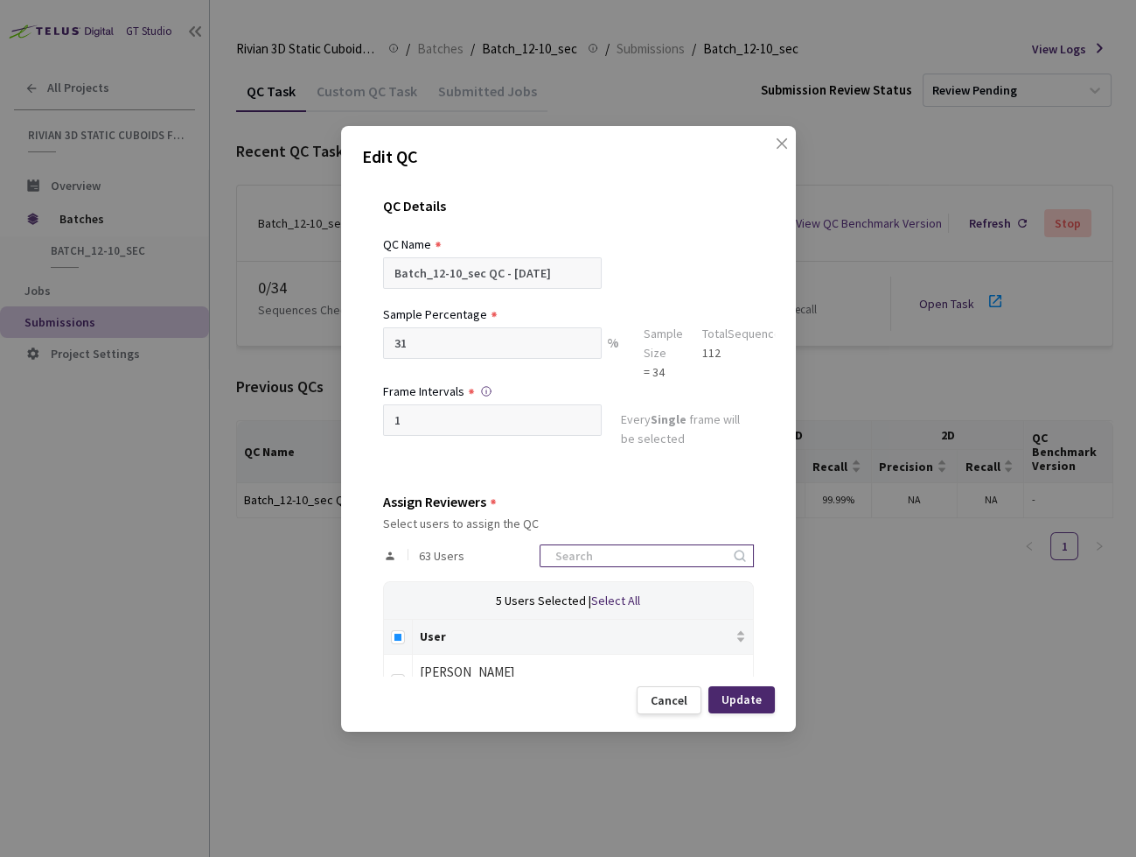
click at [629, 559] on input at bounding box center [638, 555] width 186 height 21
type input "anna"
checkbox input "true"
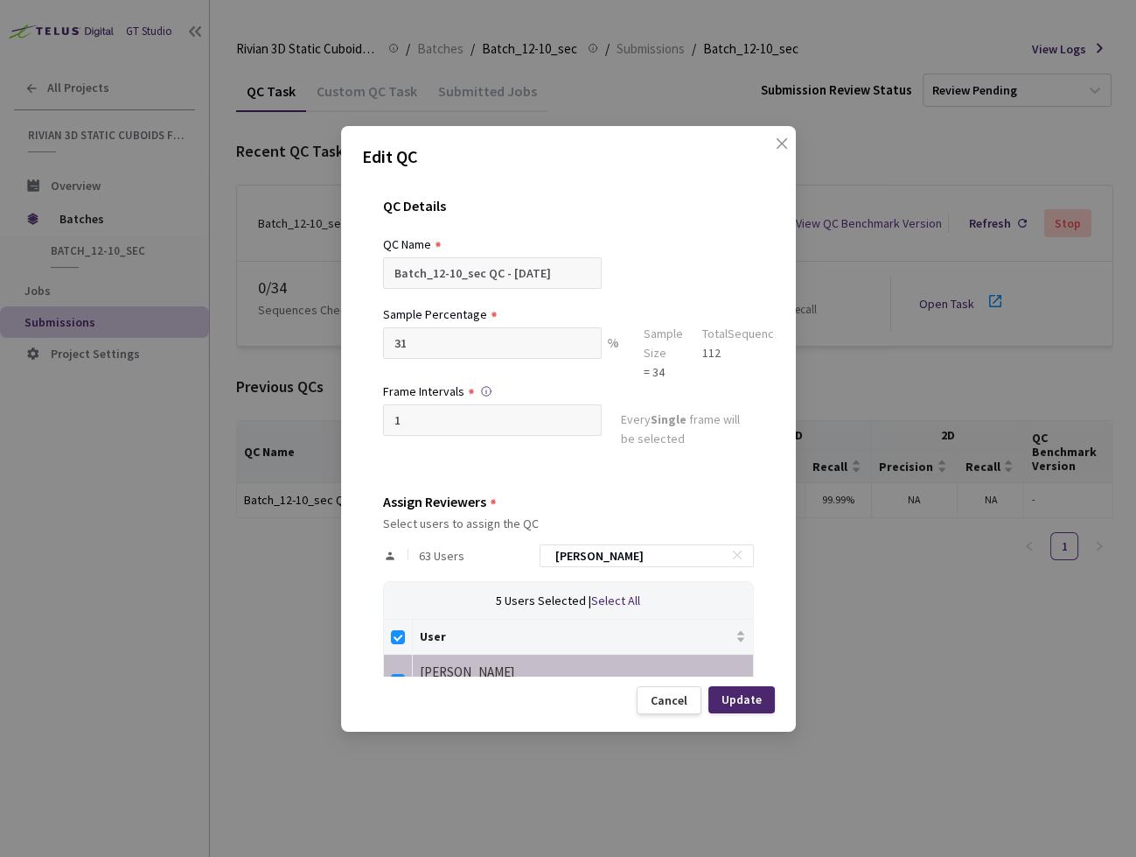
scroll to position [45, 0]
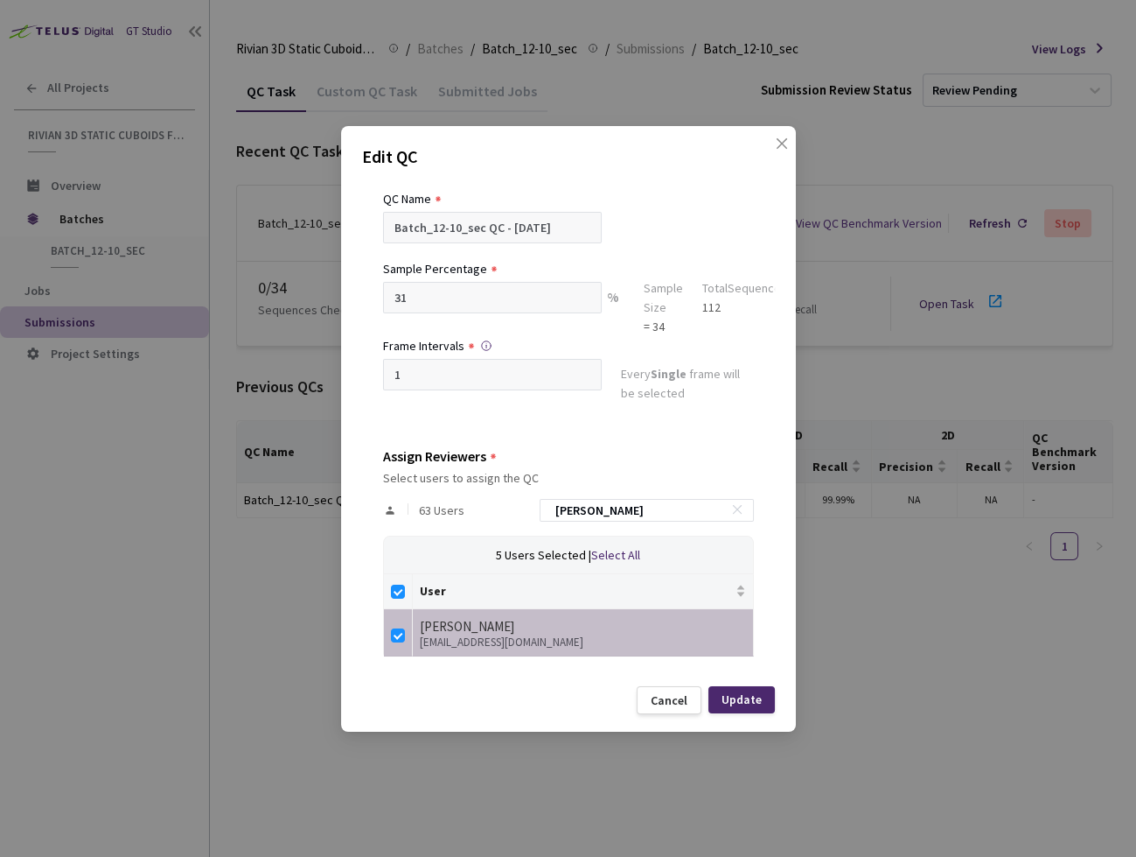
type input "anna"
click at [684, 680] on div "Edit QC QC Details QC Name Batch_12-10_sec QC - 28 Aug, 2025 Sample Percentage …" at bounding box center [568, 428] width 455 height 605
click at [670, 708] on div "Cancel" at bounding box center [669, 700] width 65 height 28
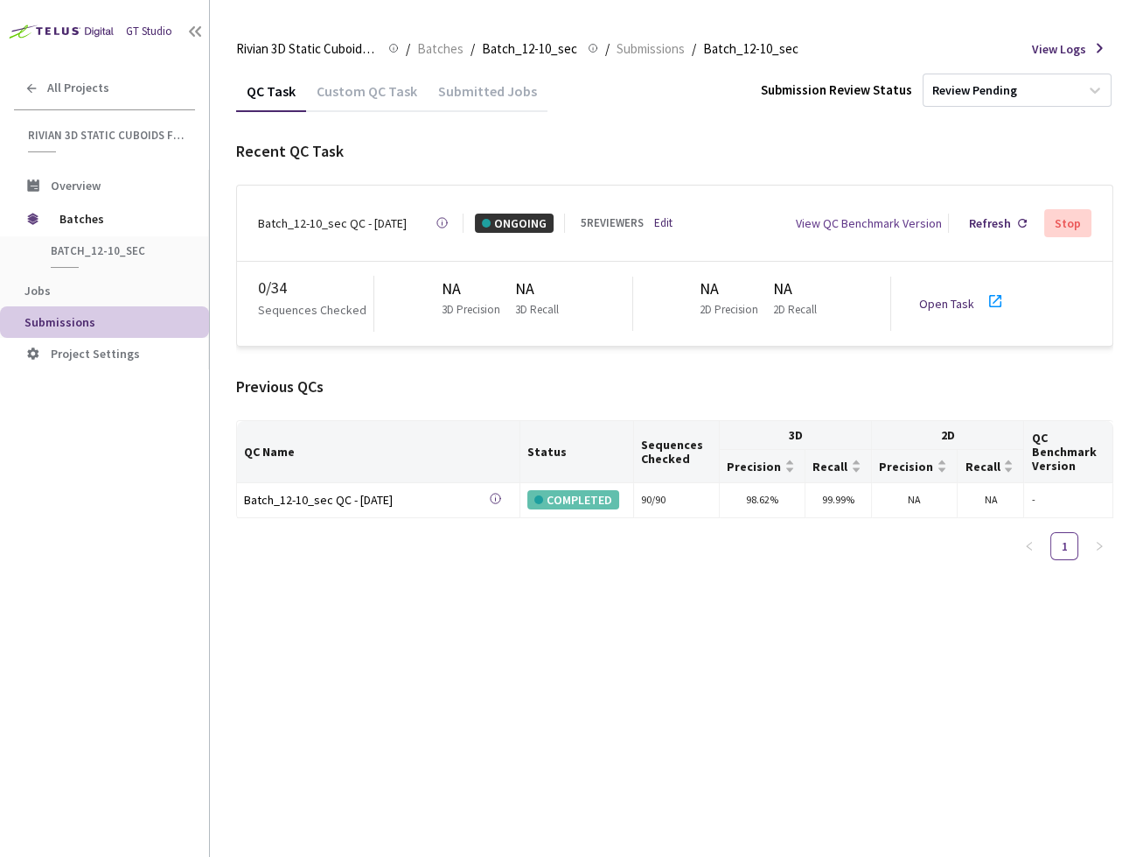
click at [668, 636] on div "QC Task Custom QC Task Submitted Jobs Submission Review Status Review Pending R…" at bounding box center [674, 463] width 877 height 787
click at [954, 300] on link "Open Task" at bounding box center [946, 304] width 55 height 16
click at [655, 214] on link "Edit" at bounding box center [663, 222] width 18 height 17
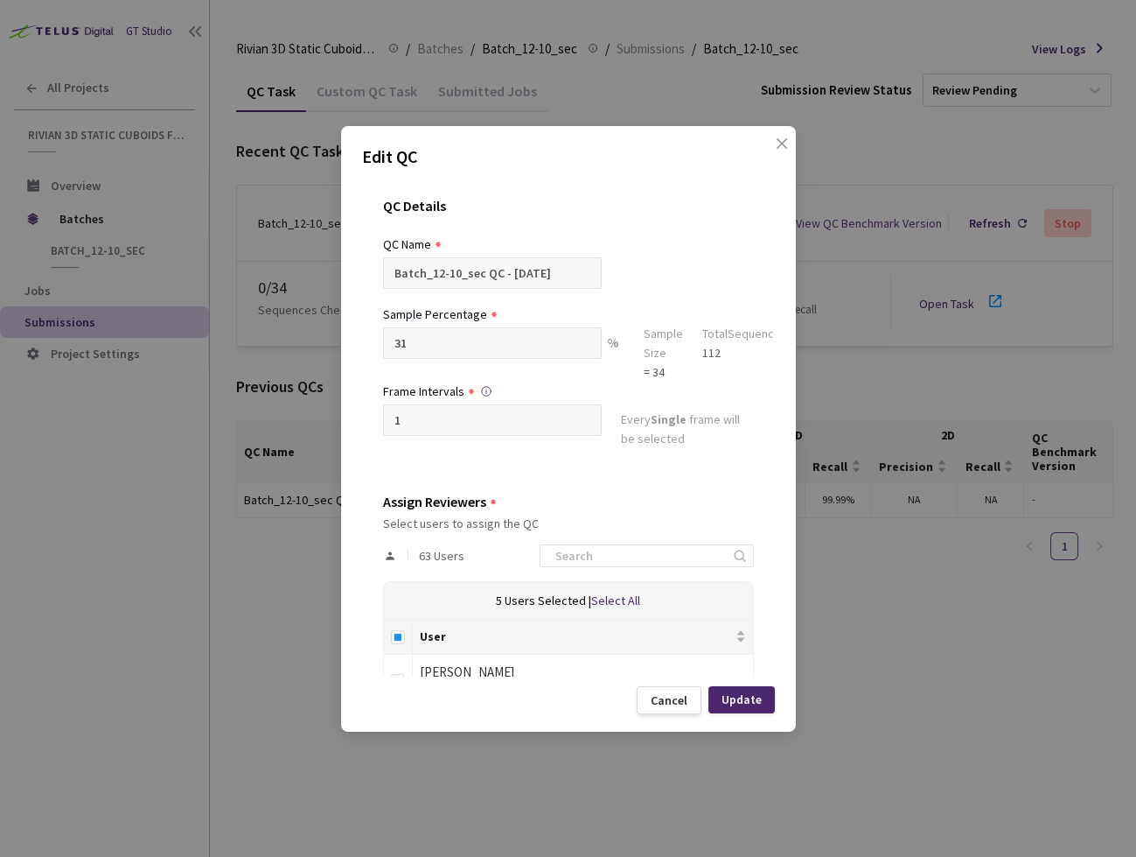
scroll to position [316, 0]
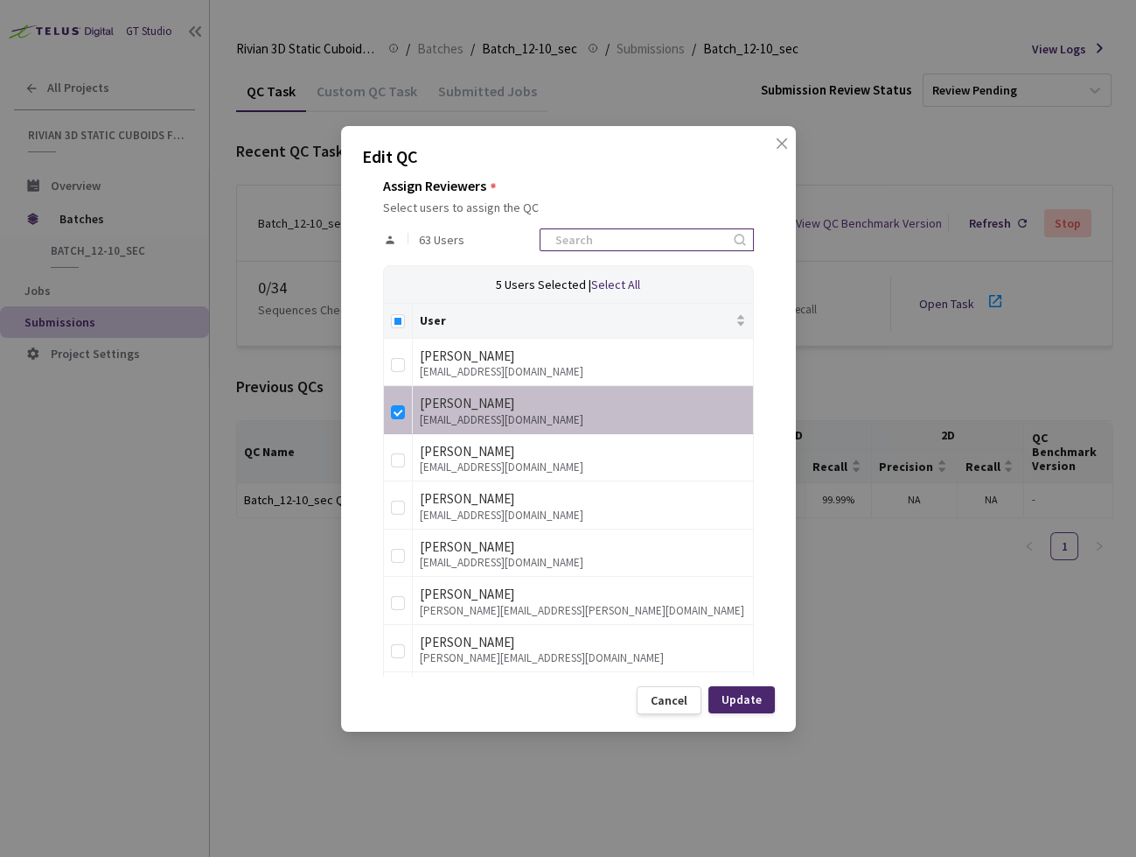
click at [652, 241] on input at bounding box center [638, 239] width 186 height 21
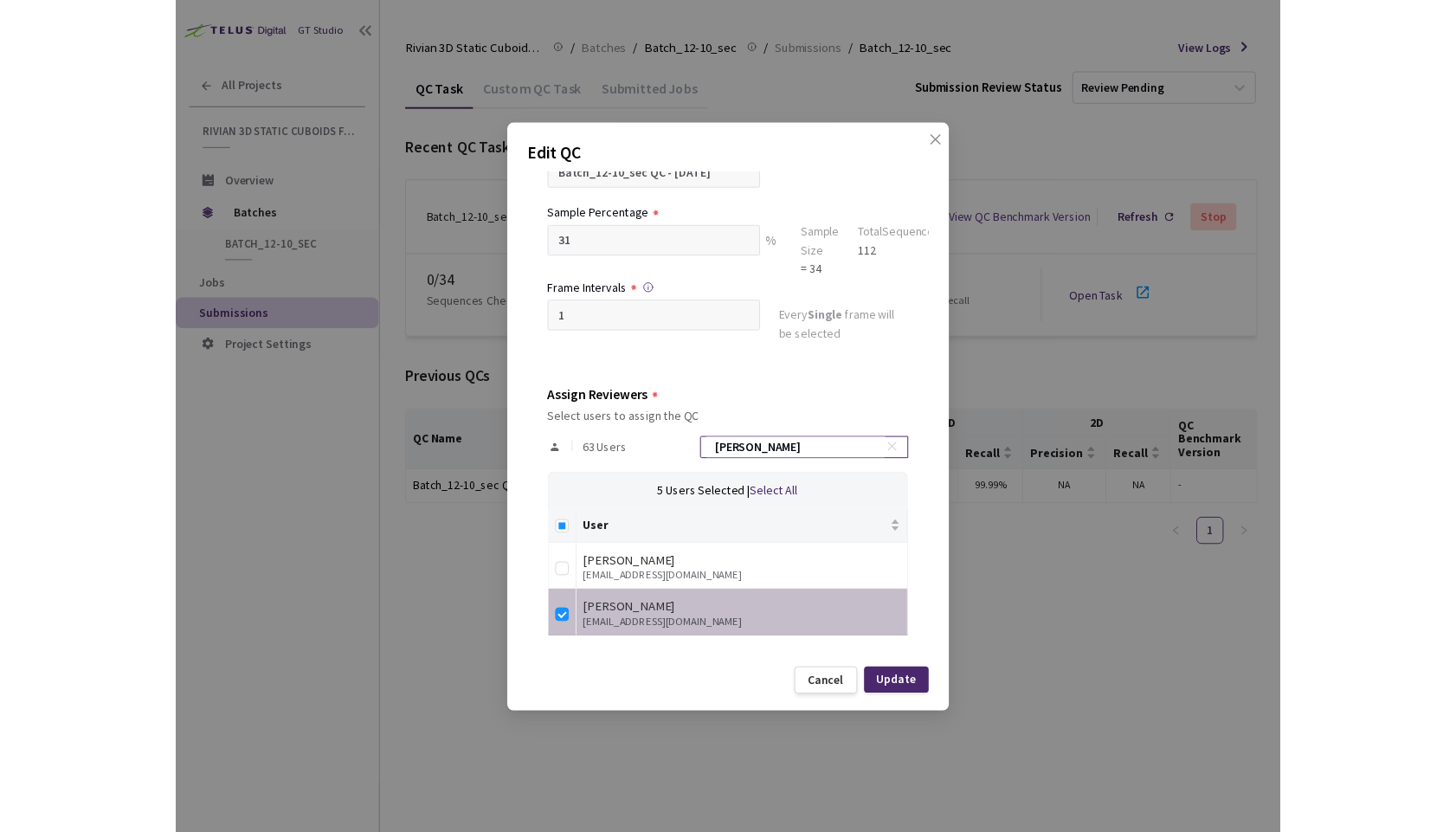
scroll to position [92, 0]
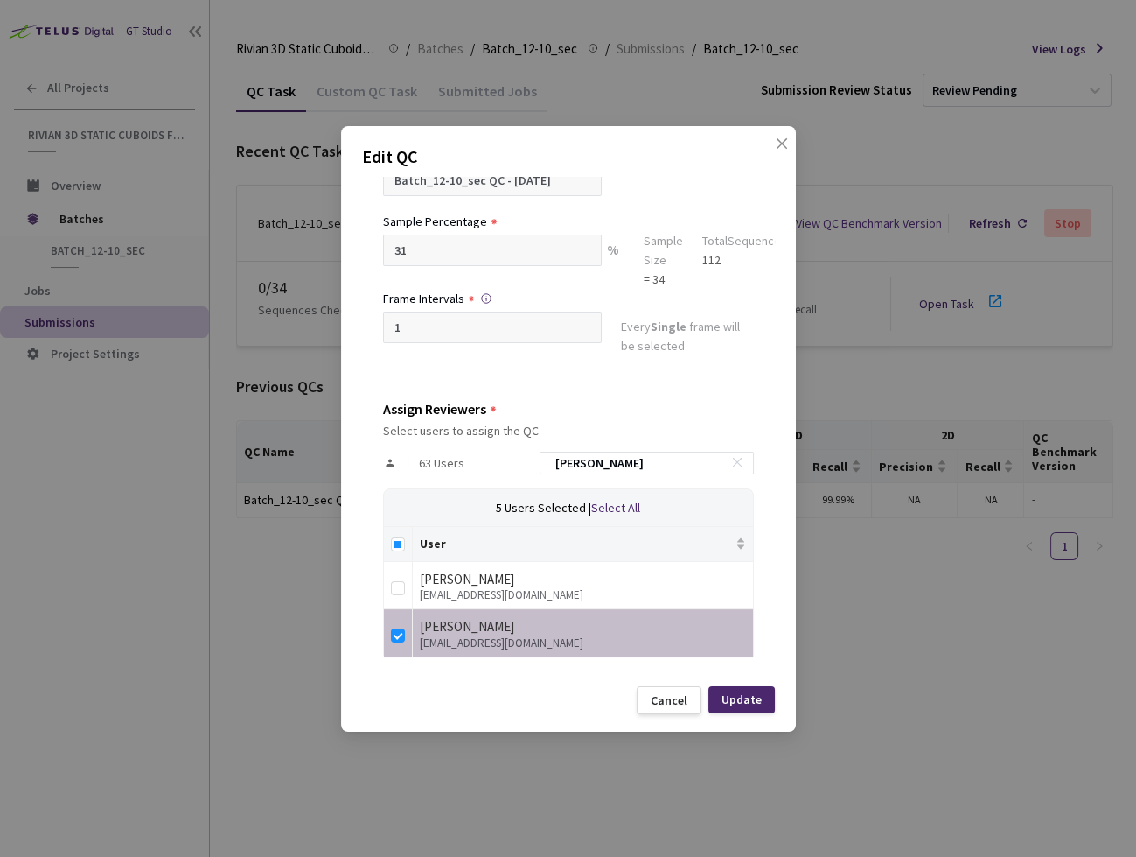
type input "[PERSON_NAME]"
click at [778, 127] on div "Edit QC QC Details QC Name Batch_12-10_sec QC - 28 Aug, 2025 Sample Percentage …" at bounding box center [568, 428] width 455 height 605
click at [779, 143] on icon "close" at bounding box center [782, 143] width 14 height 14
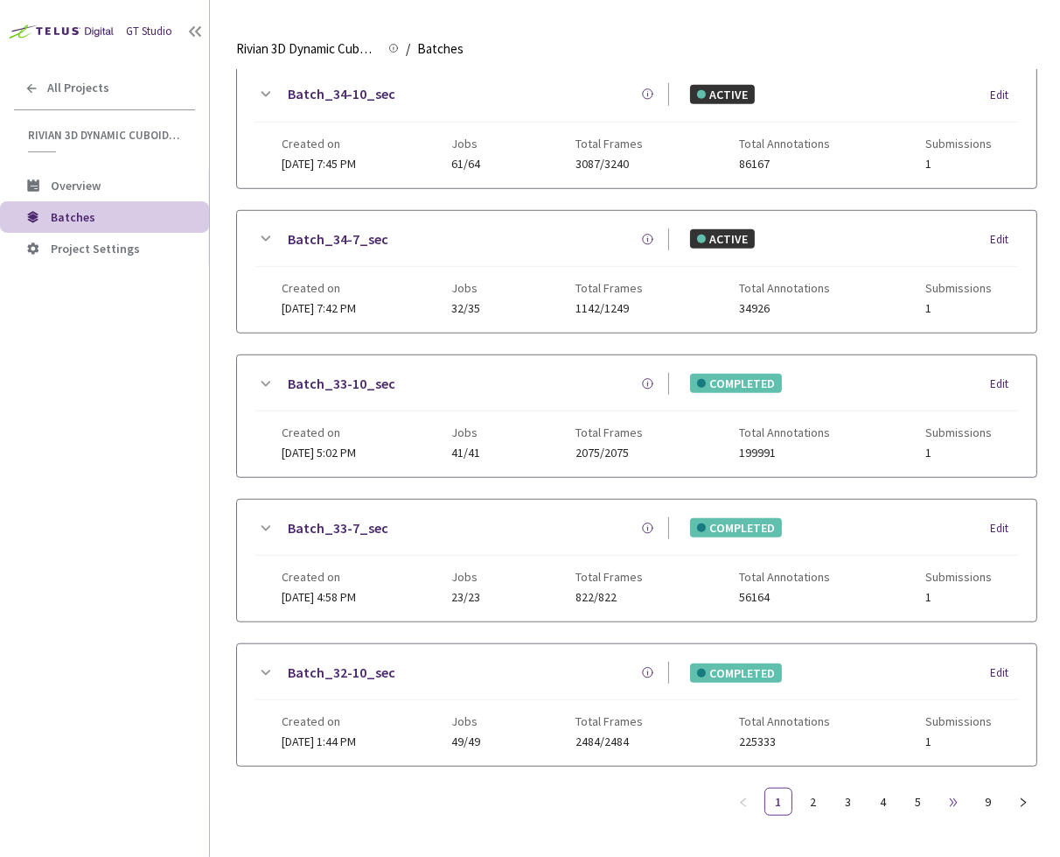
scroll to position [914, 0]
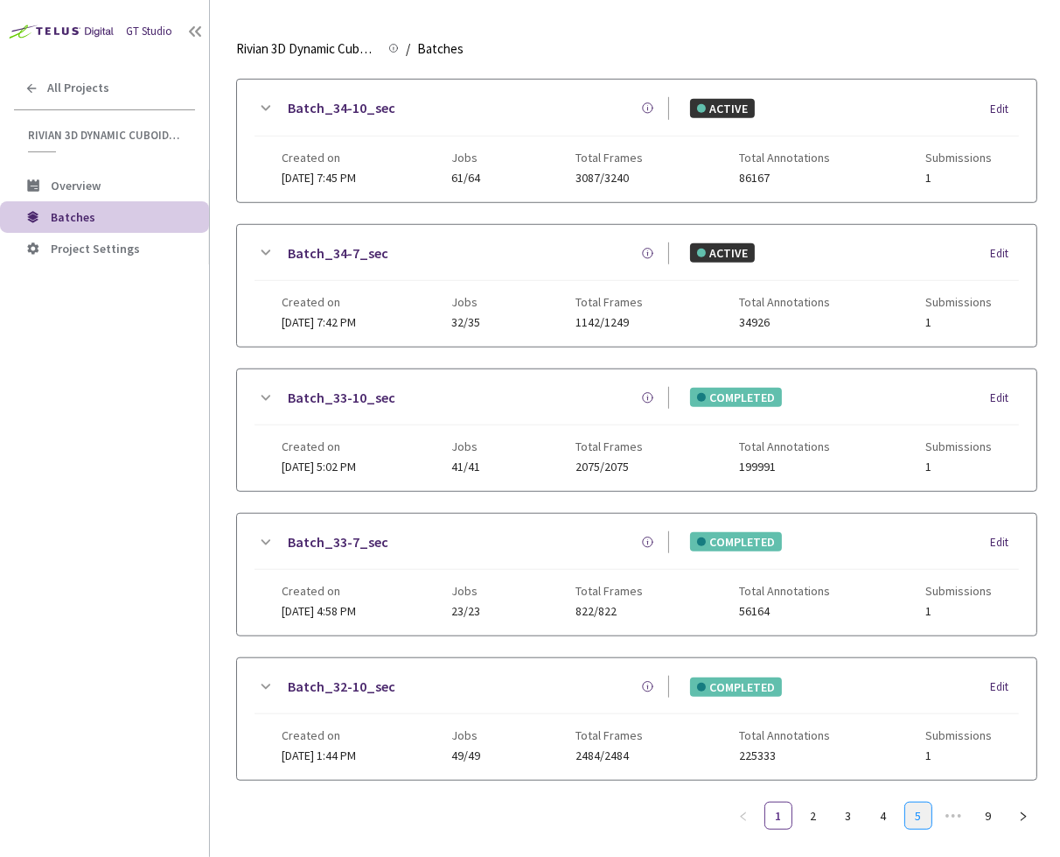
click at [923, 802] on link "5" at bounding box center [918, 815] width 26 height 26
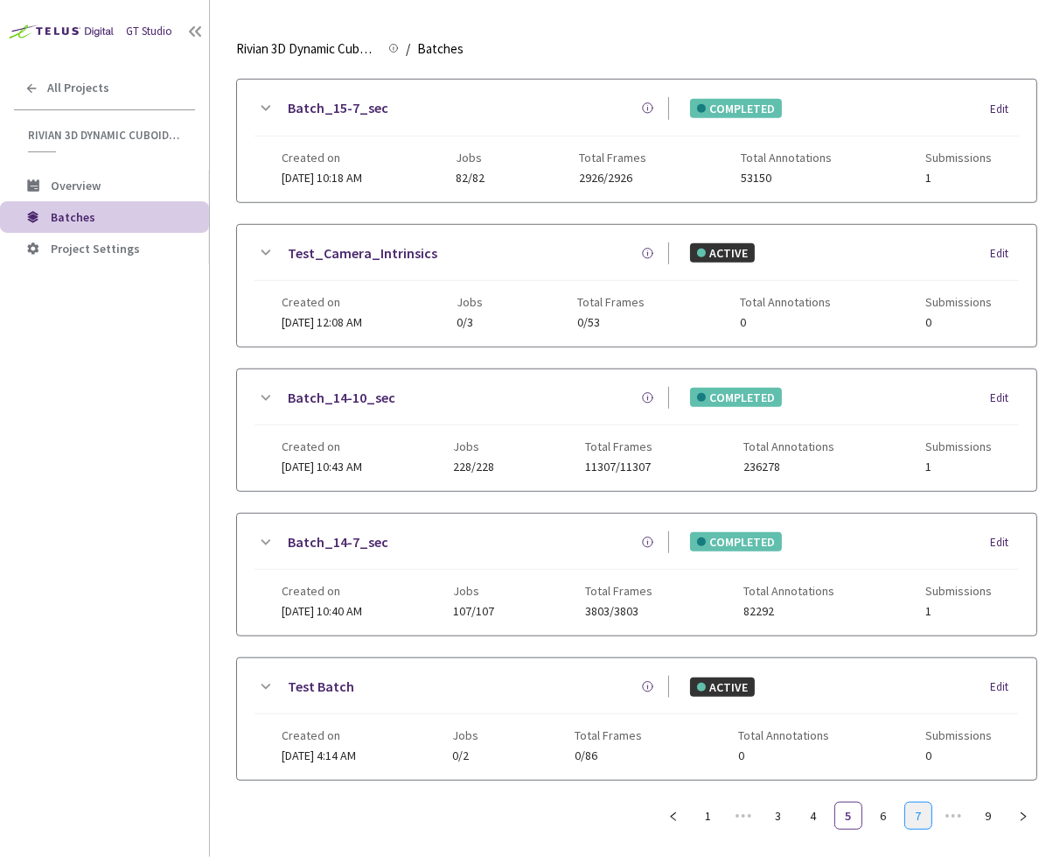
click at [929, 804] on link "7" at bounding box center [918, 815] width 26 height 26
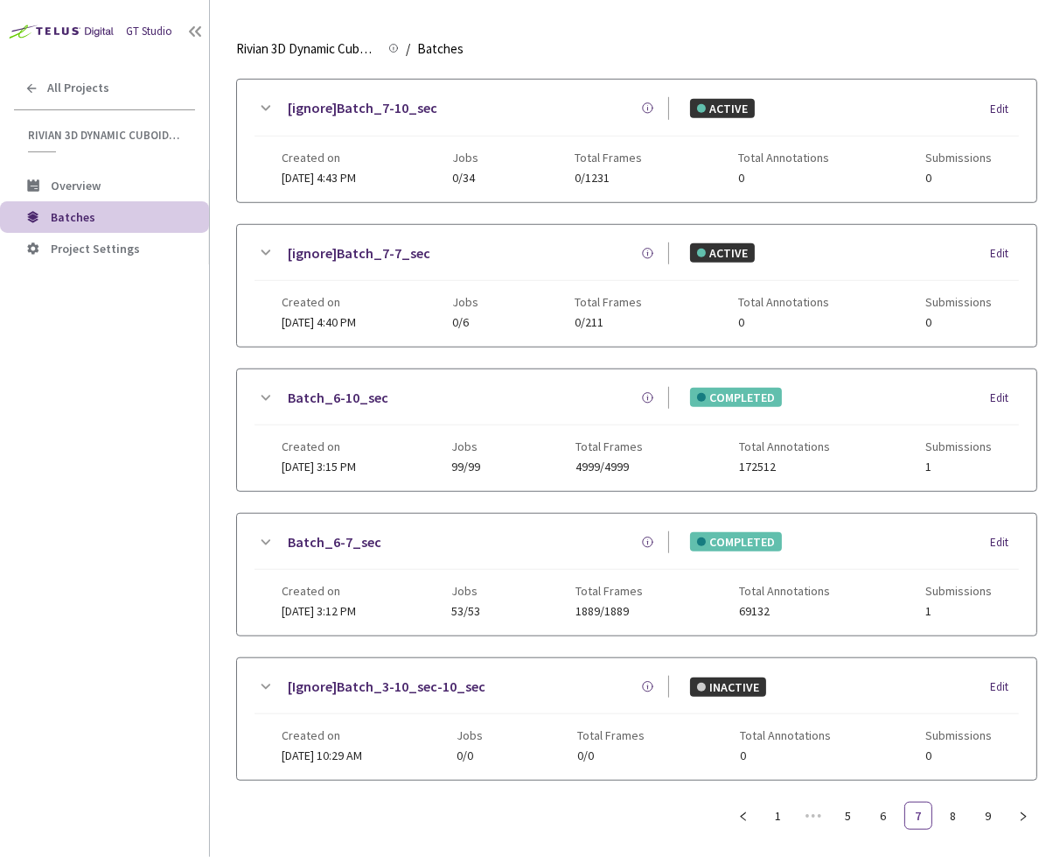
click at [305, 387] on link "Batch_6-10_sec" at bounding box center [338, 398] width 101 height 22
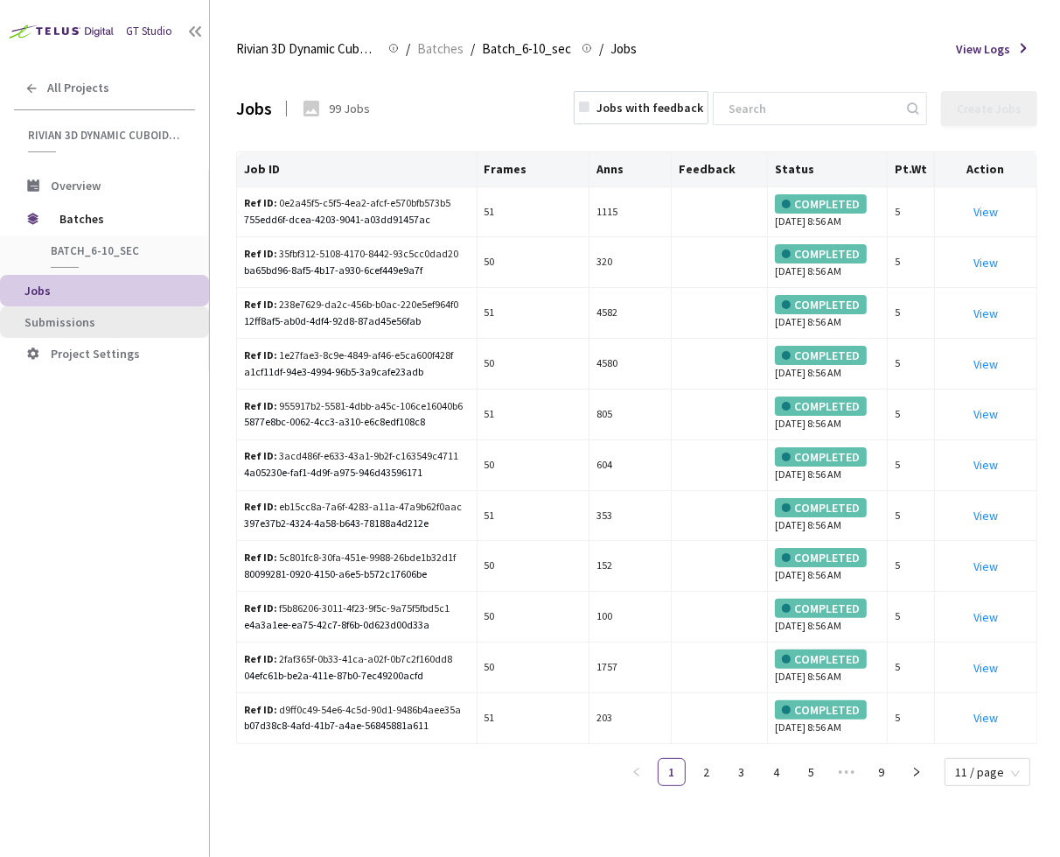
click at [115, 328] on li "Submissions" at bounding box center [104, 321] width 209 height 31
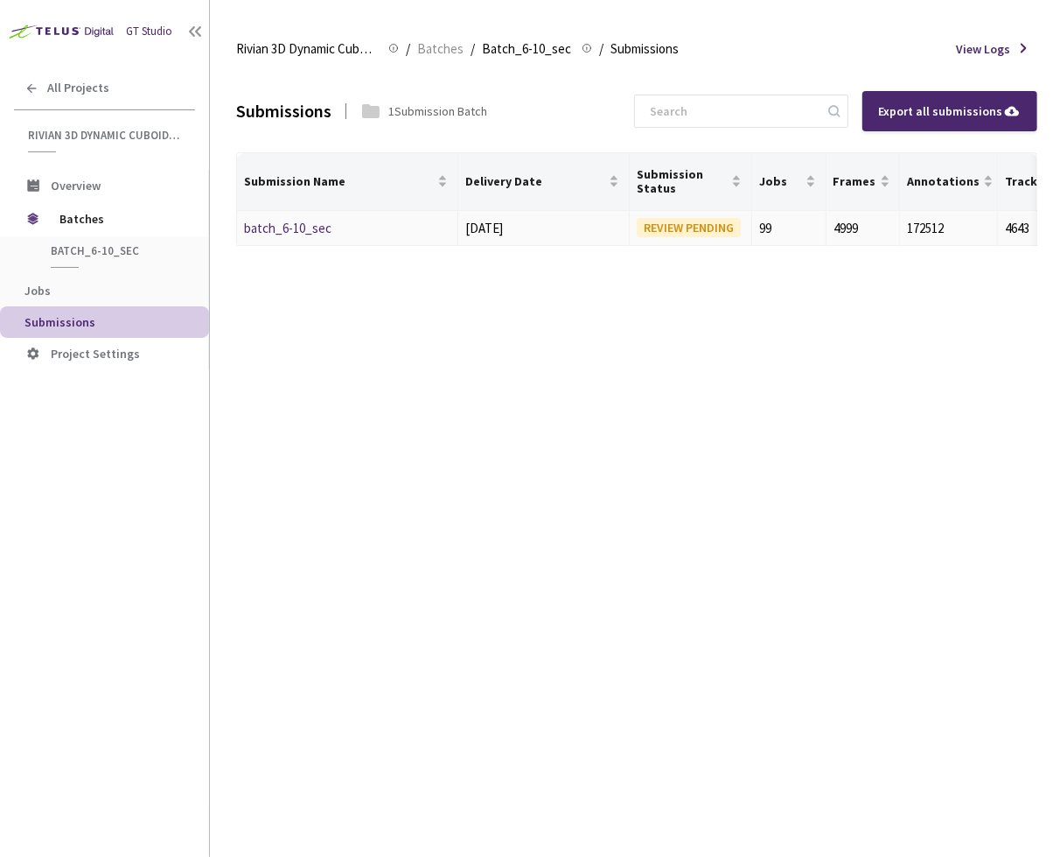
click at [290, 213] on td "batch_6-10_sec" at bounding box center [347, 229] width 221 height 36
click at [287, 226] on link "batch_6-10_sec" at bounding box center [287, 228] width 87 height 17
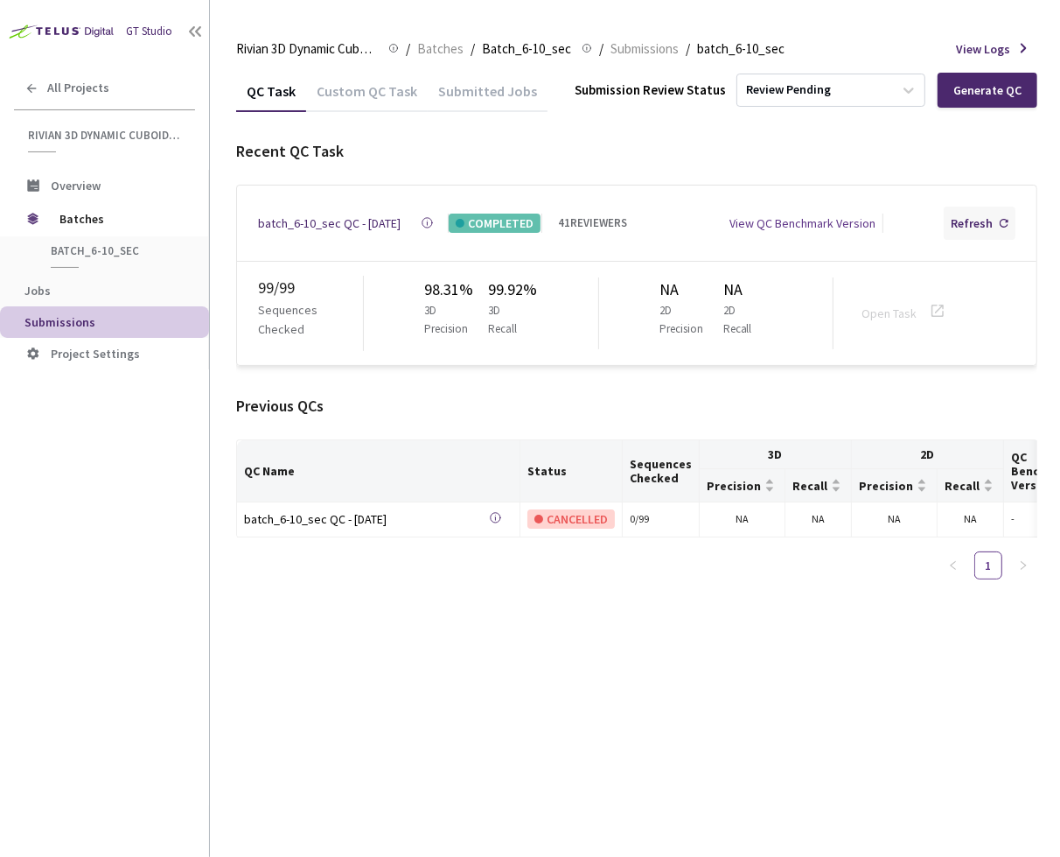
click at [983, 221] on div "Refresh" at bounding box center [972, 222] width 42 height 19
click at [677, 599] on div "QC Task Custom QC Task Submitted Jobs Submission Review Status Review Pending G…" at bounding box center [636, 463] width 801 height 787
click at [361, 82] on div "Custom QC Task" at bounding box center [367, 97] width 122 height 30
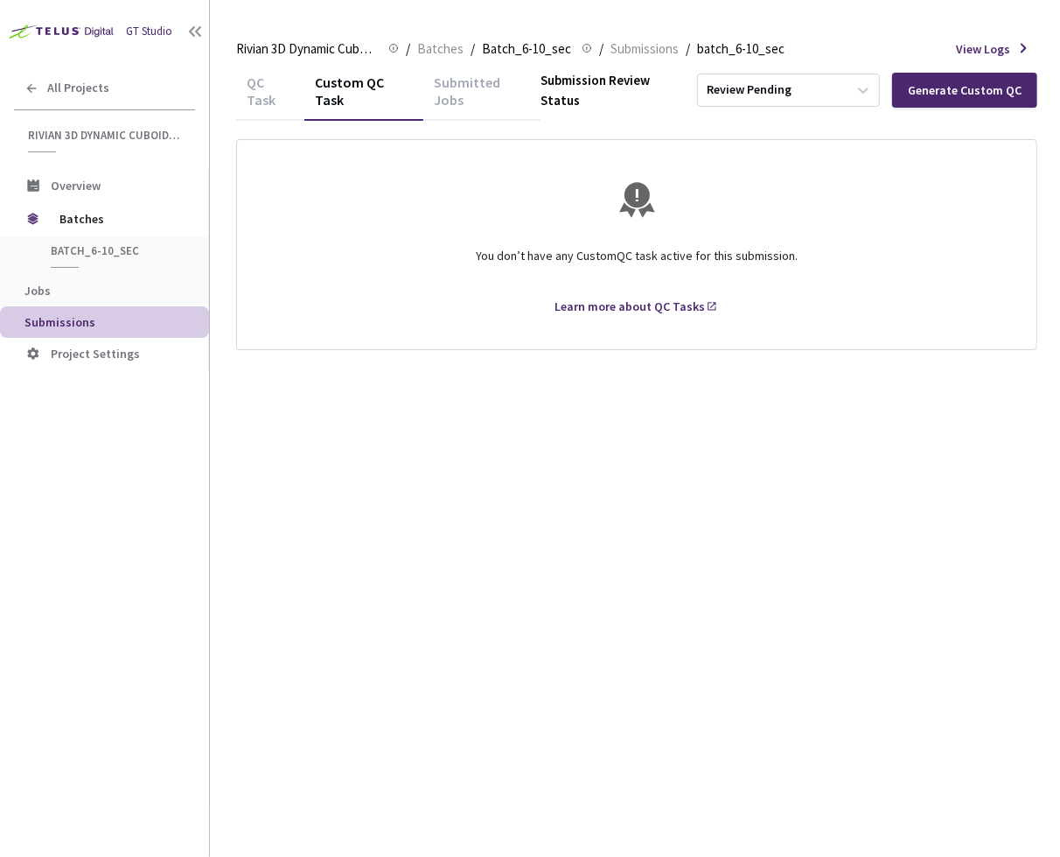
click at [497, 81] on div "Submitted Jobs" at bounding box center [481, 89] width 117 height 38
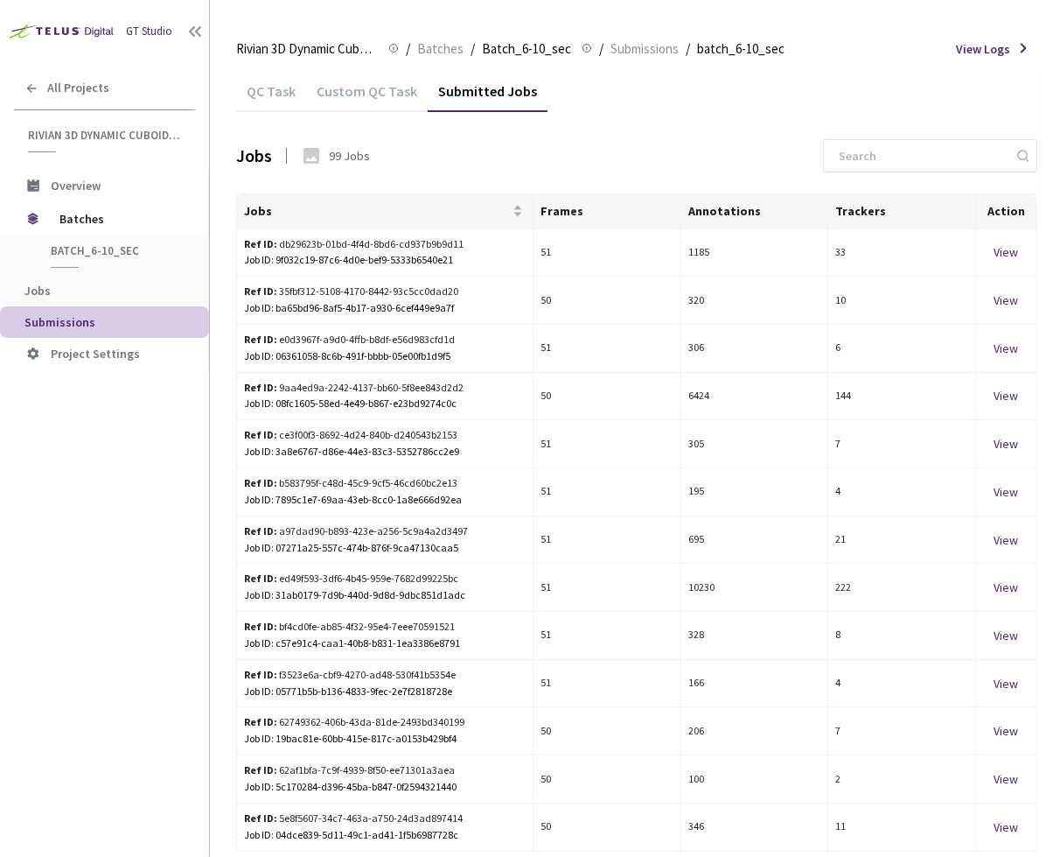
click at [585, 87] on div "QC Task Custom QC Task Submitted Jobs" at bounding box center [636, 90] width 801 height 41
click at [248, 90] on div "QC Task" at bounding box center [271, 97] width 70 height 30
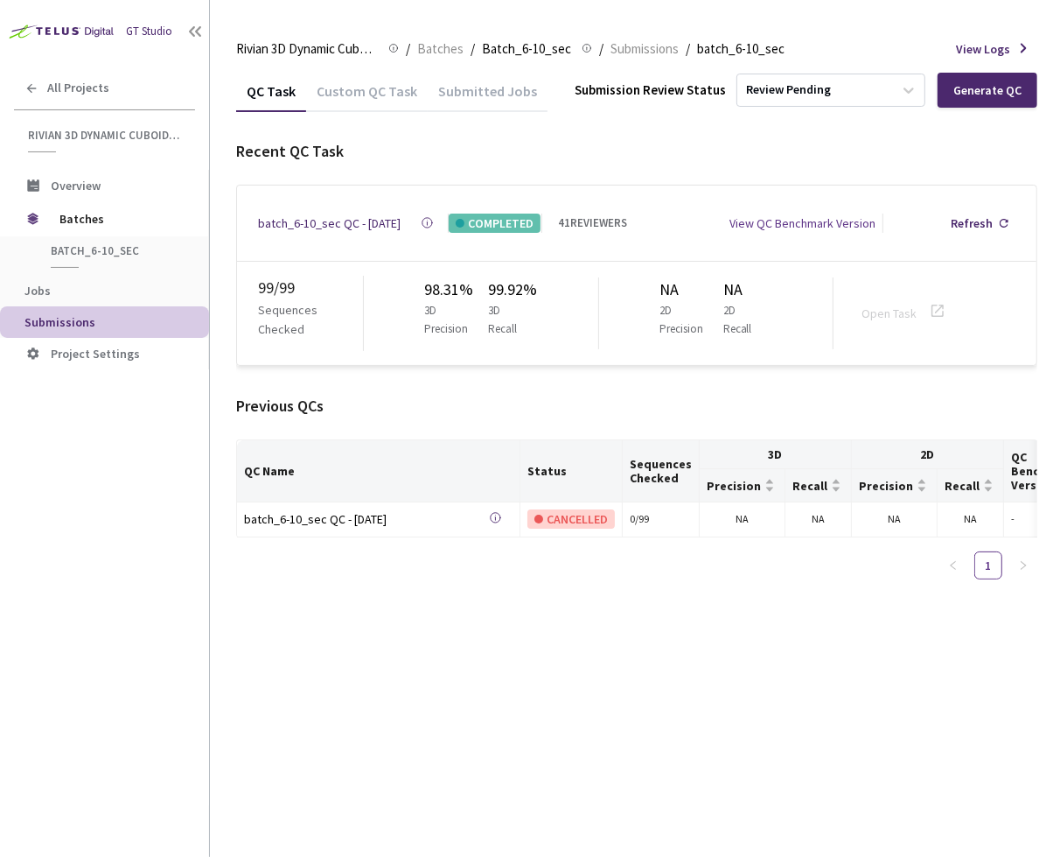
click at [549, 631] on div "QC Task Custom QC Task Submitted Jobs Submission Review Status Review Pending G…" at bounding box center [636, 463] width 801 height 787
click at [109, 89] on div "All Projects" at bounding box center [104, 88] width 209 height 36
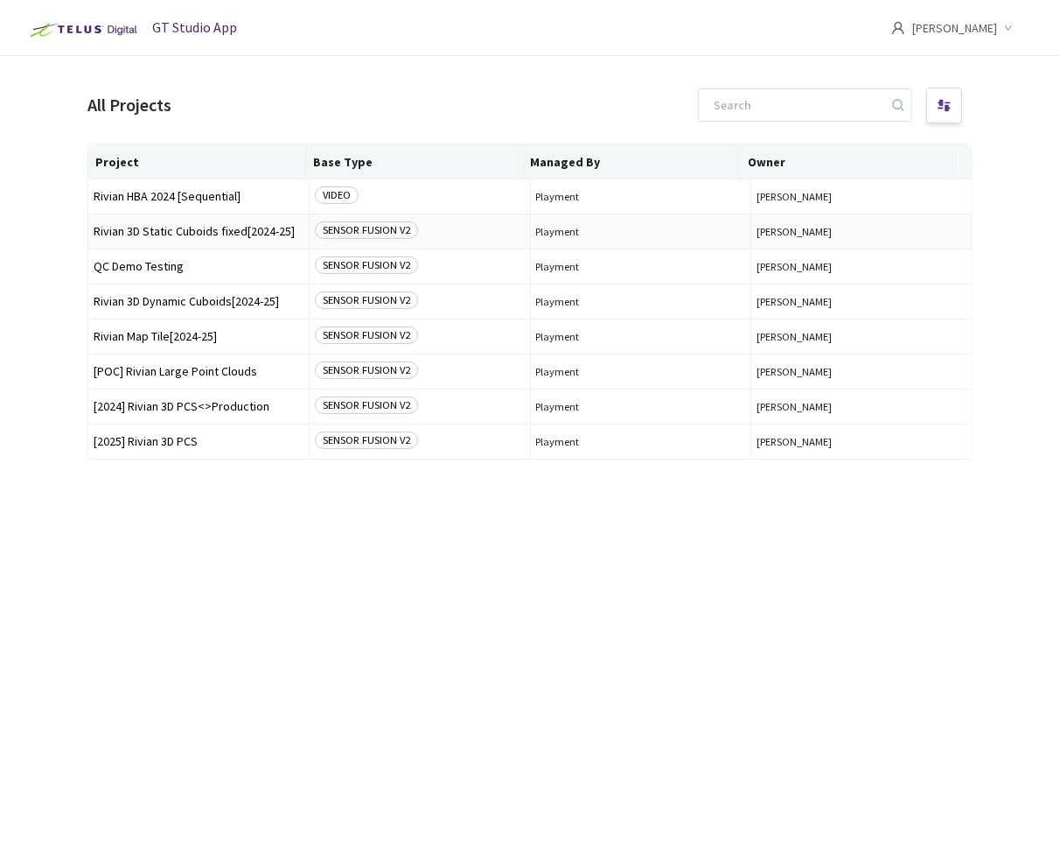
click at [181, 240] on td "Rivian 3D Static Cuboids fixed[2024-25]" at bounding box center [198, 231] width 221 height 35
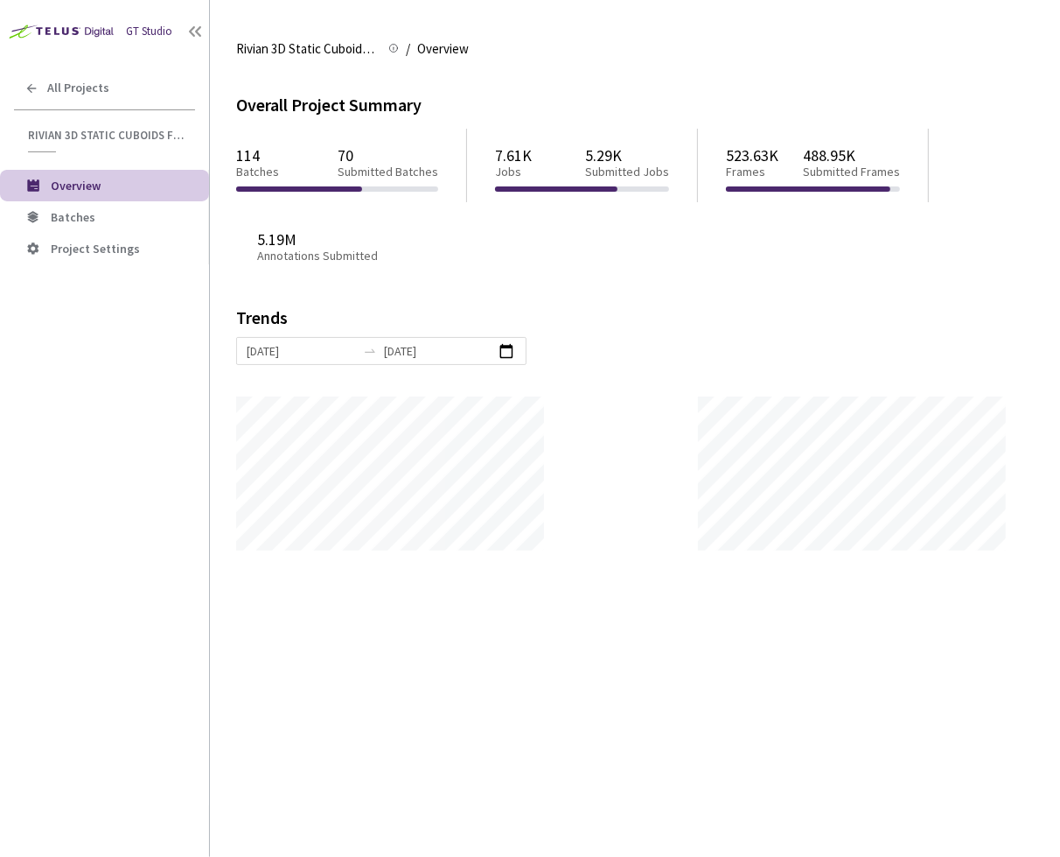
scroll to position [856, 1060]
click at [95, 214] on span "Batches" at bounding box center [123, 217] width 144 height 15
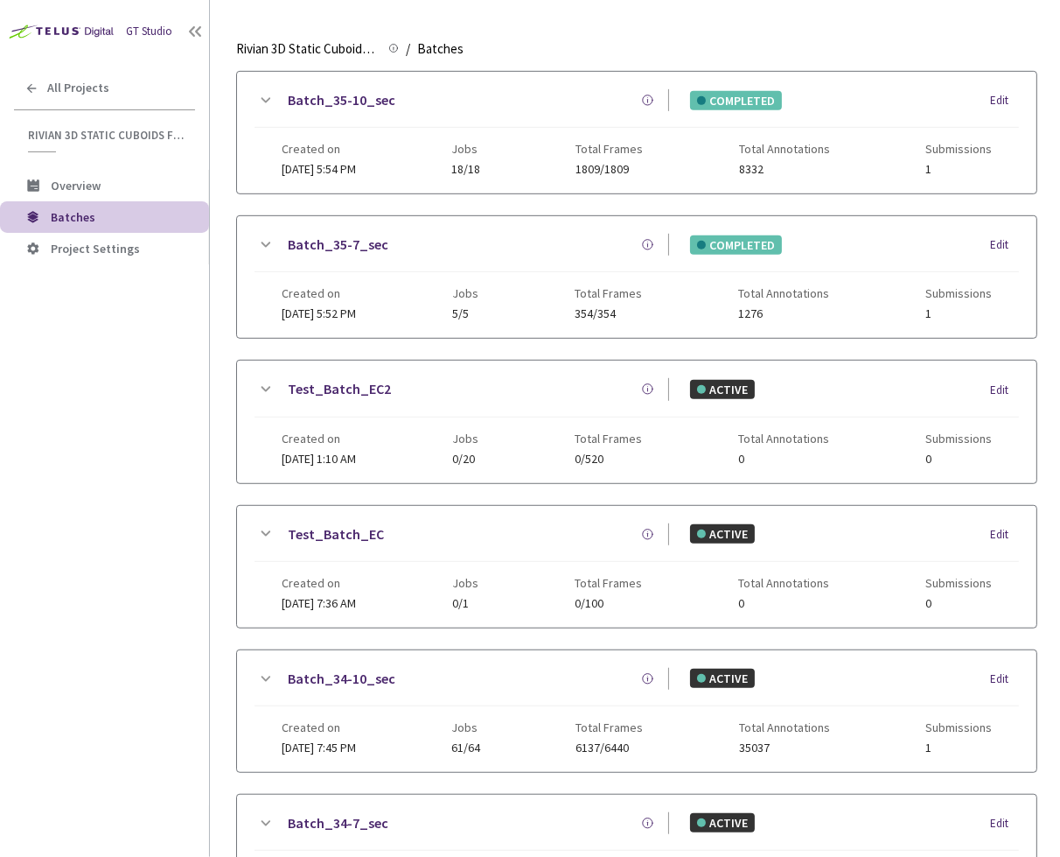
scroll to position [928, 0]
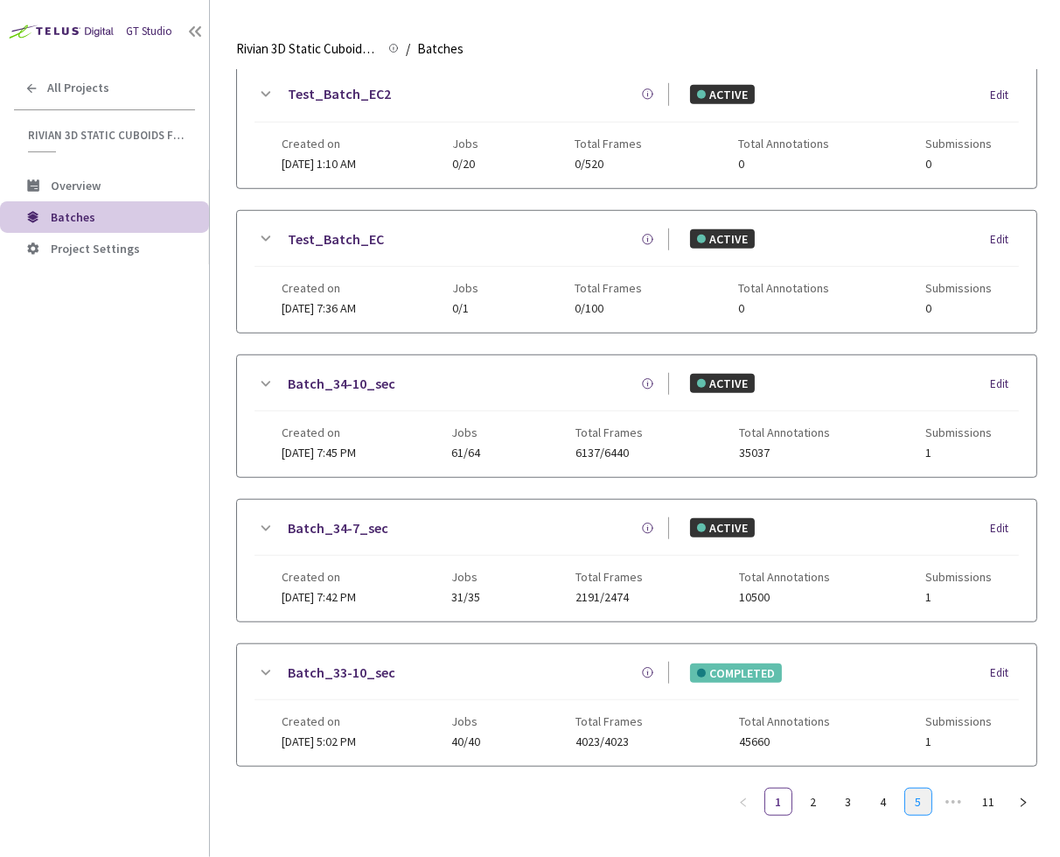
click at [906, 788] on link "5" at bounding box center [918, 801] width 26 height 26
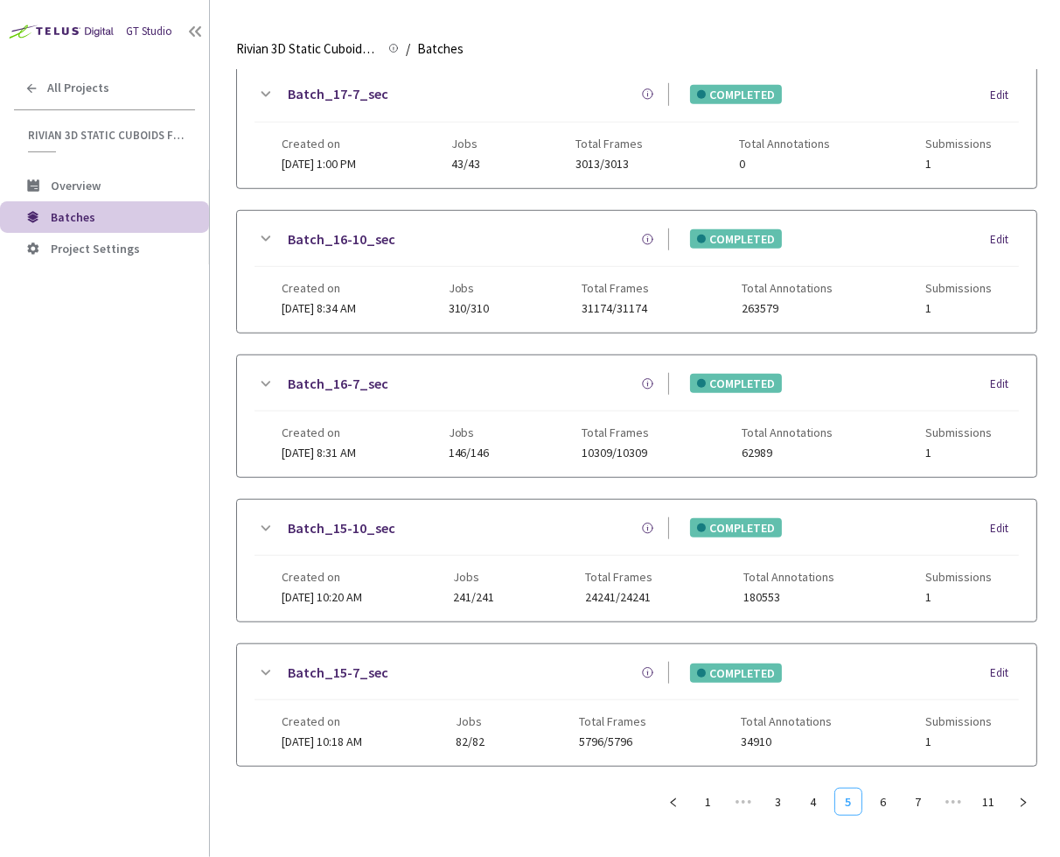
scroll to position [914, 0]
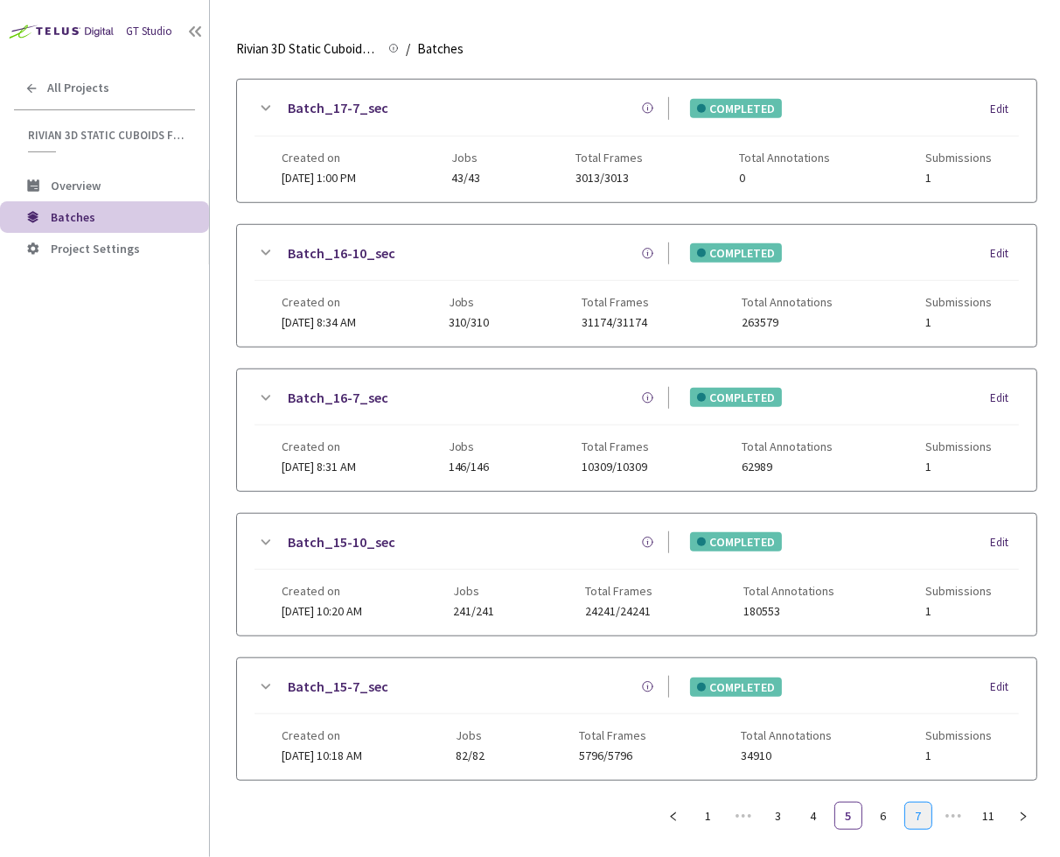
click at [925, 802] on link "7" at bounding box center [918, 815] width 26 height 26
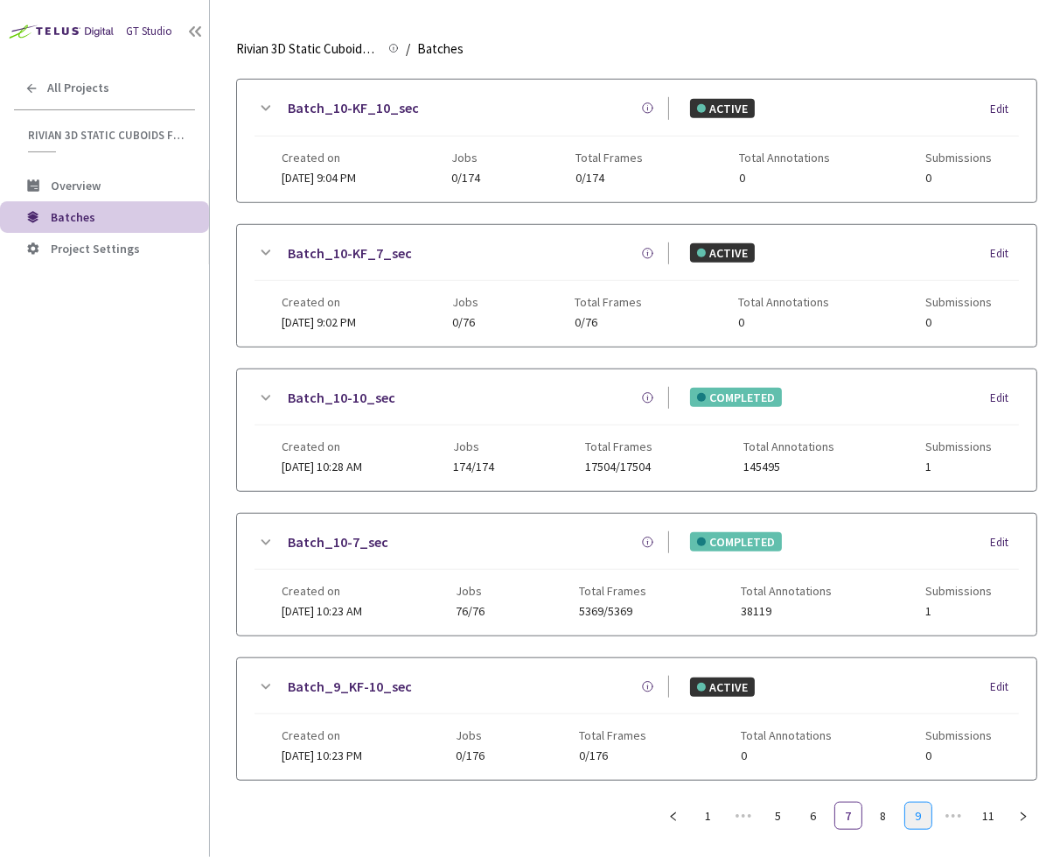
click at [918, 803] on link "9" at bounding box center [918, 815] width 26 height 26
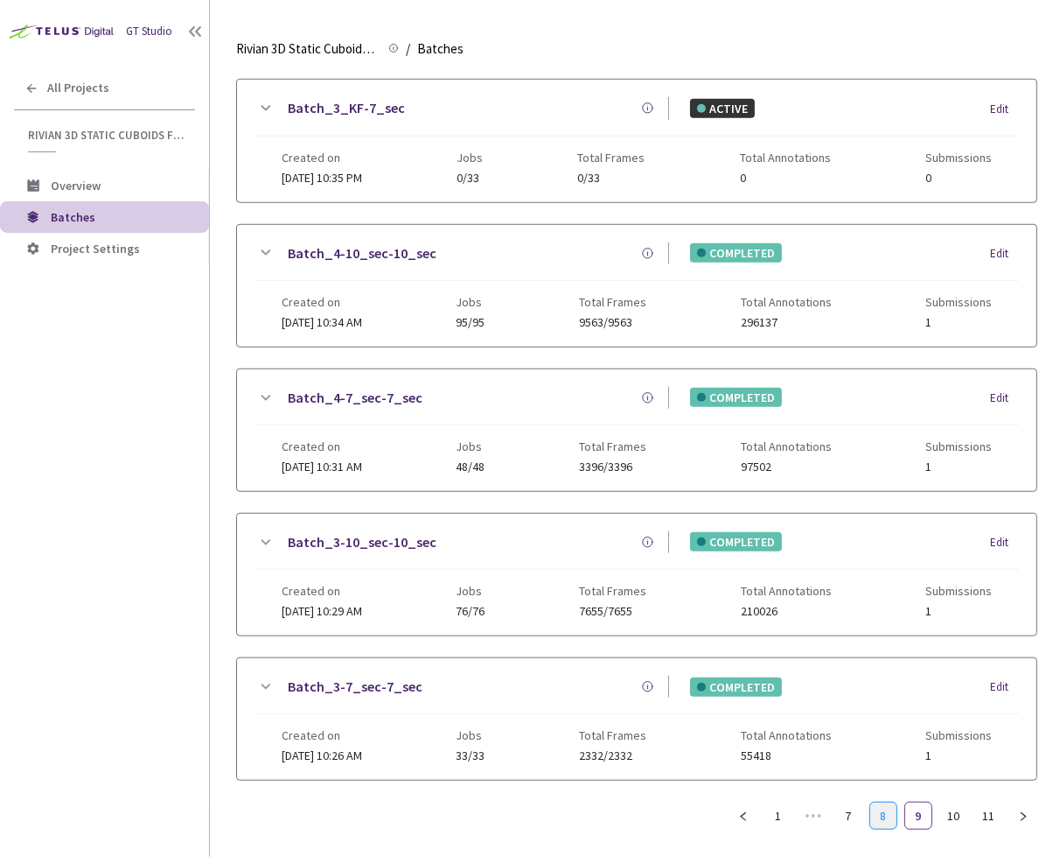
click at [882, 804] on link "8" at bounding box center [883, 815] width 26 height 26
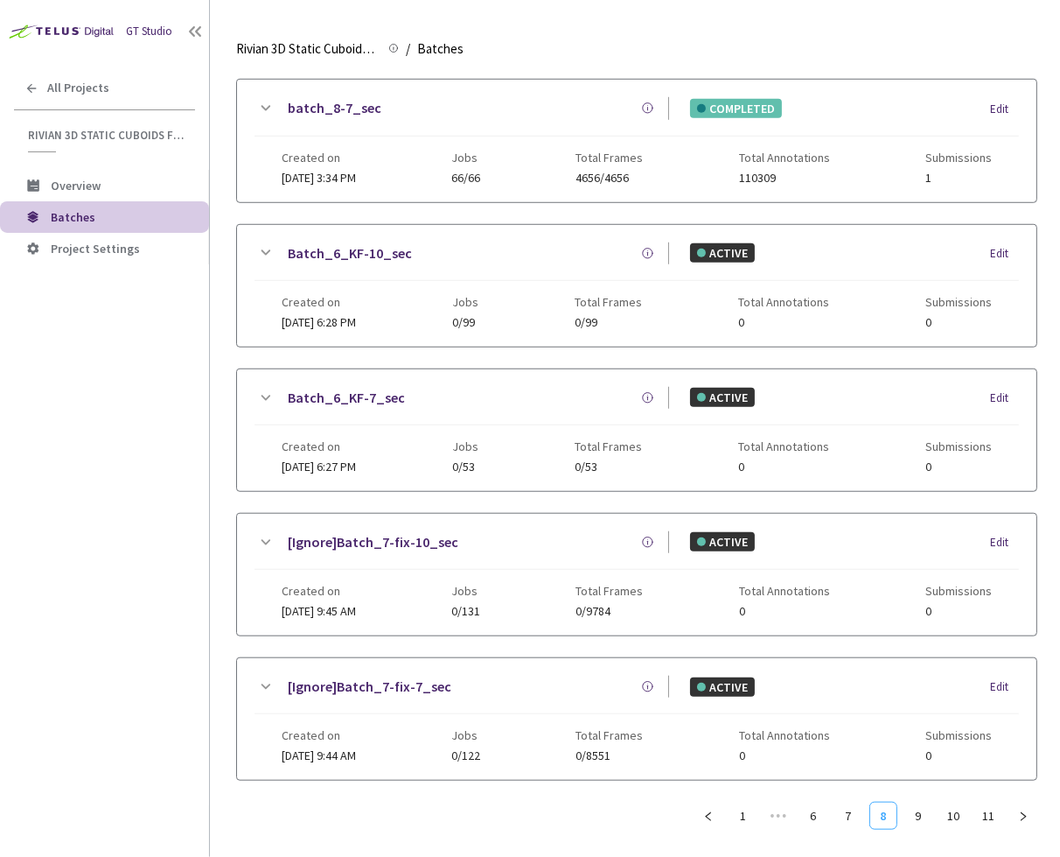
scroll to position [890, 0]
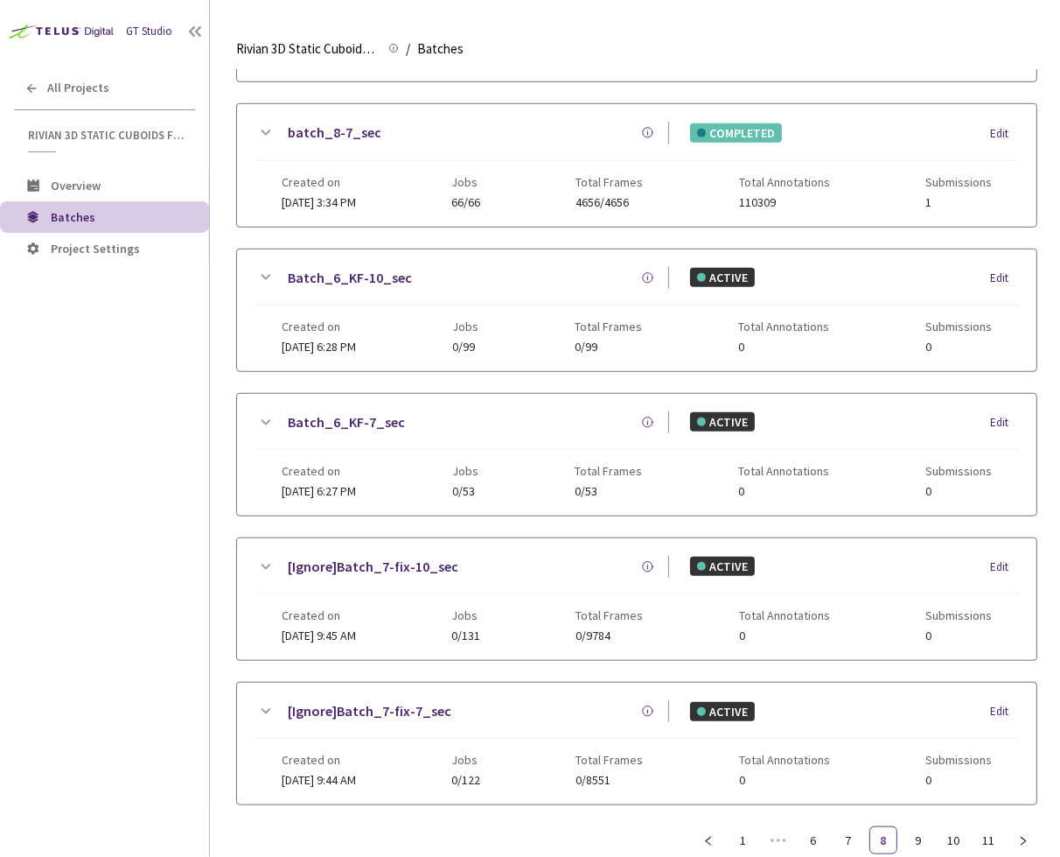
click at [269, 412] on icon at bounding box center [265, 422] width 21 height 21
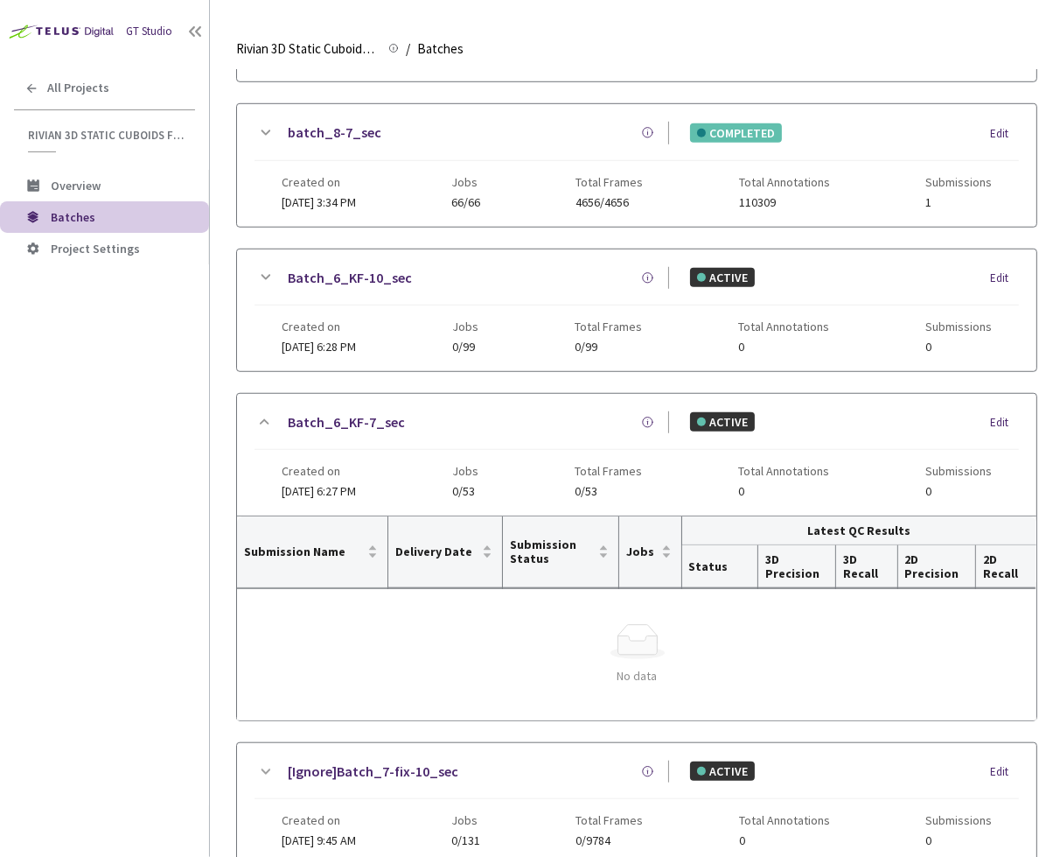
click at [267, 270] on icon at bounding box center [265, 277] width 21 height 21
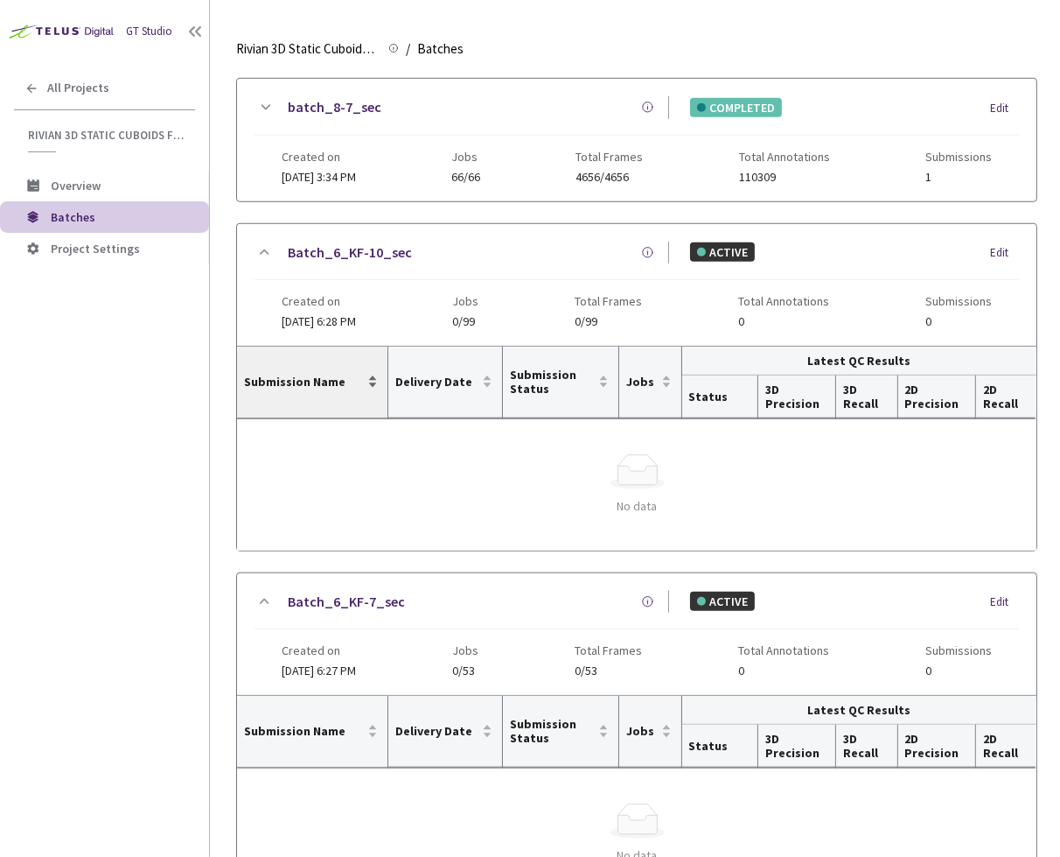
scroll to position [940, 0]
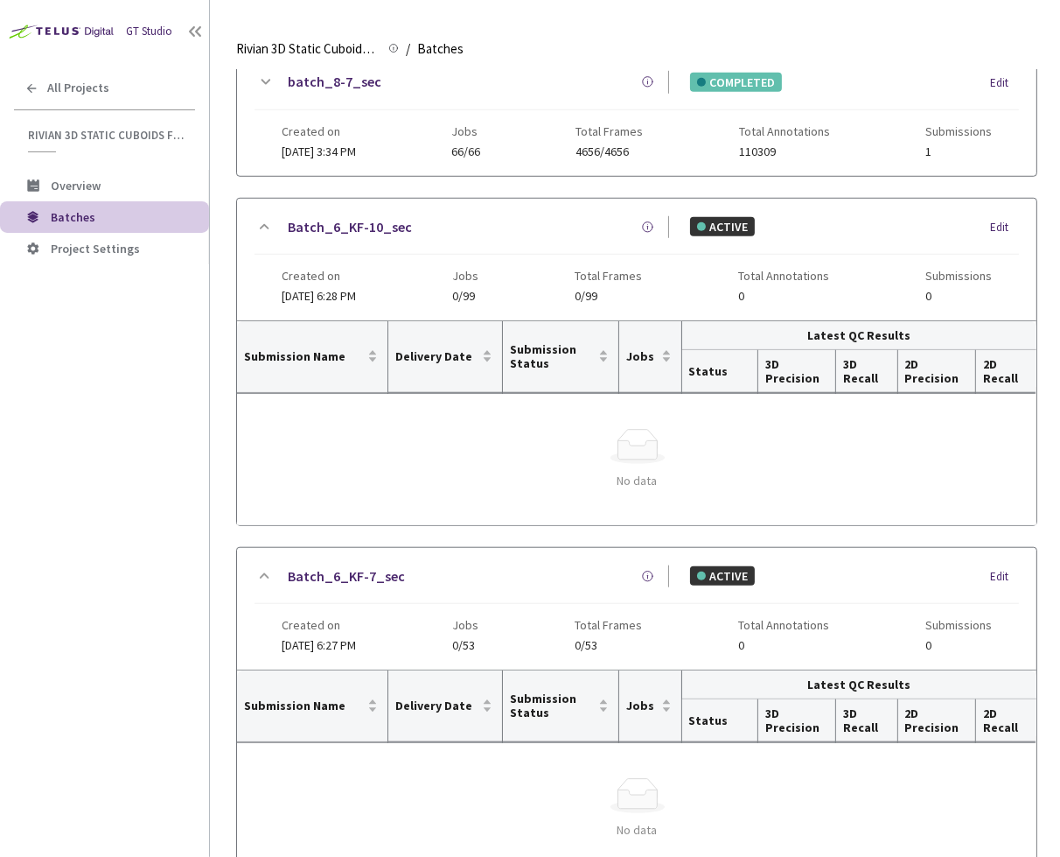
click at [262, 228] on div "Batch_6_KF-10_sec ACTIVE Edit" at bounding box center [637, 235] width 765 height 38
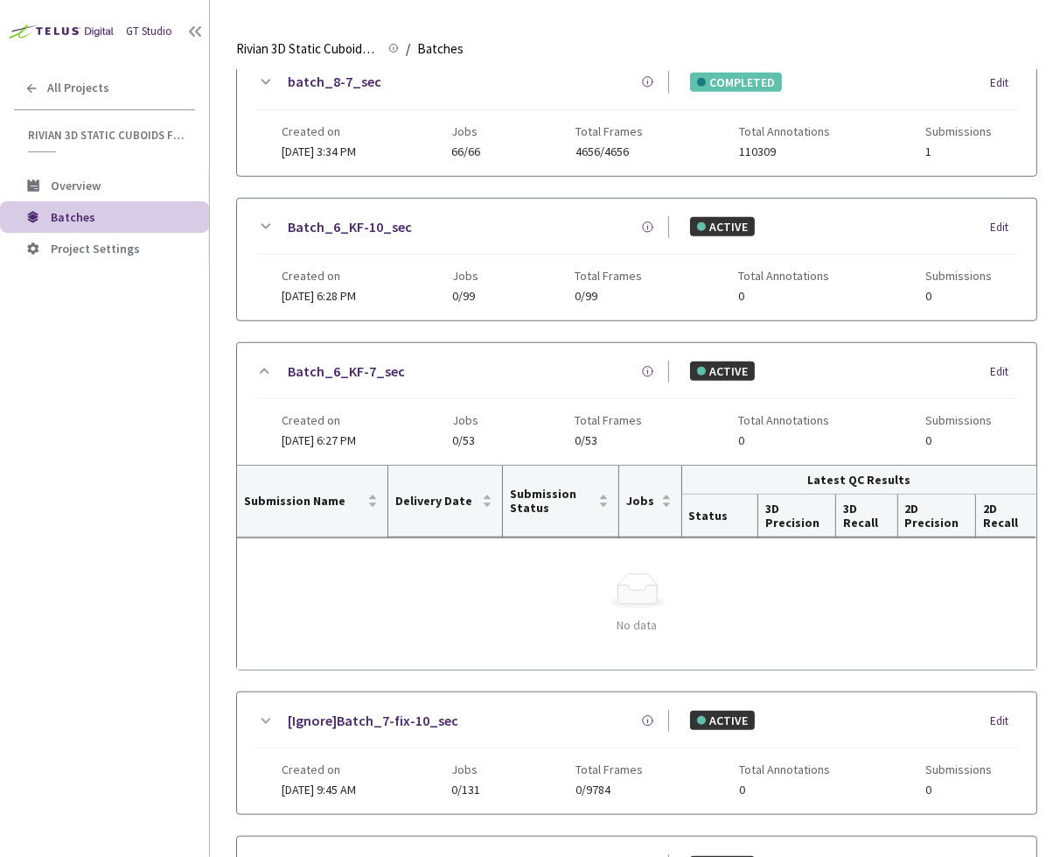
click at [268, 360] on icon at bounding box center [265, 370] width 21 height 21
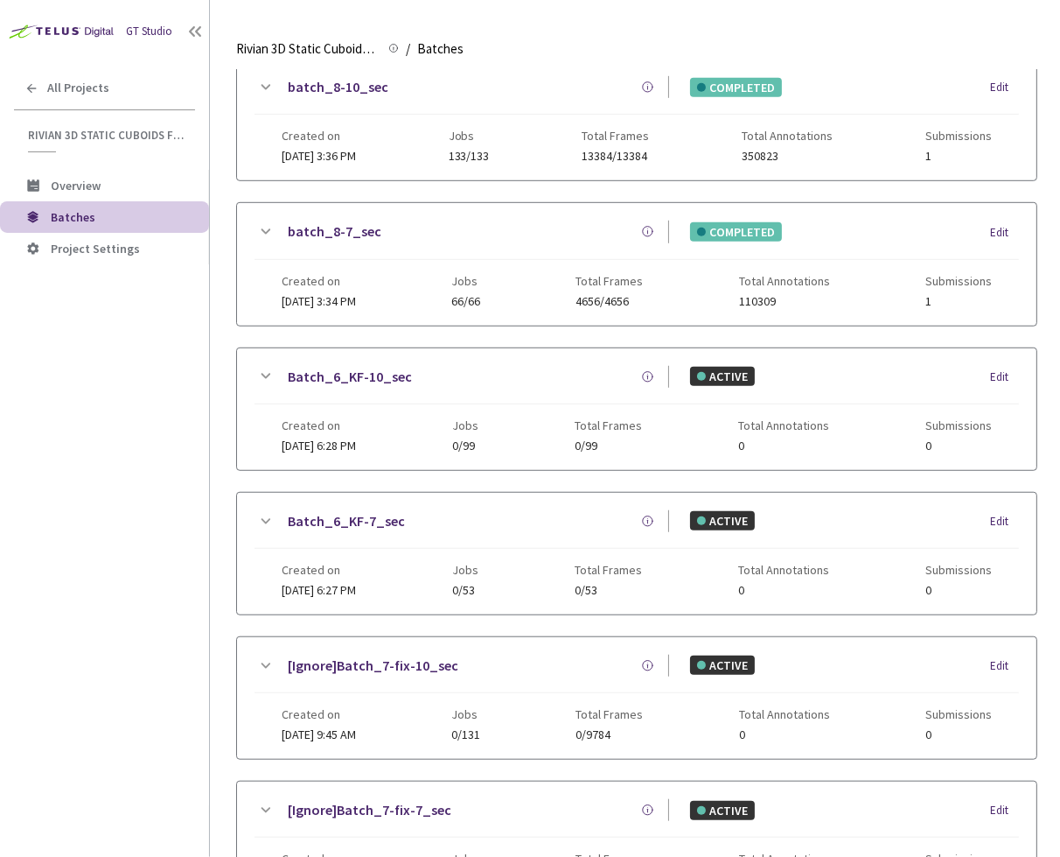
scroll to position [914, 0]
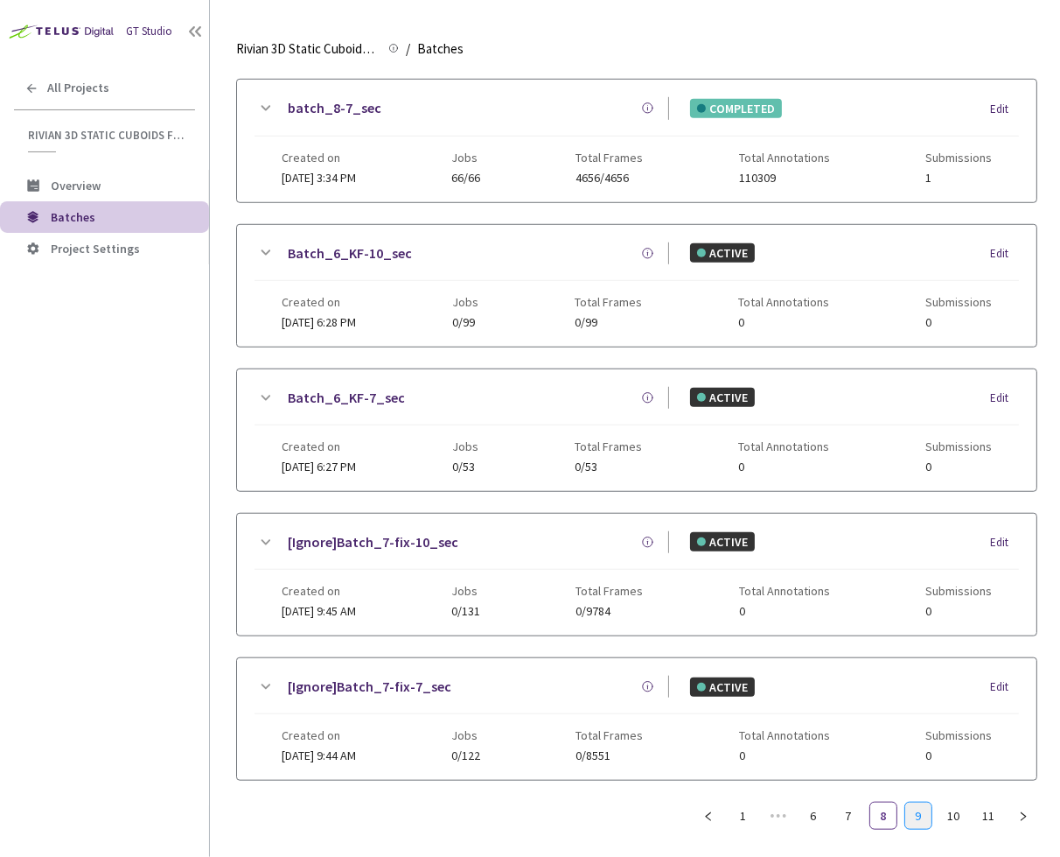
click at [920, 802] on link "9" at bounding box center [918, 815] width 26 height 26
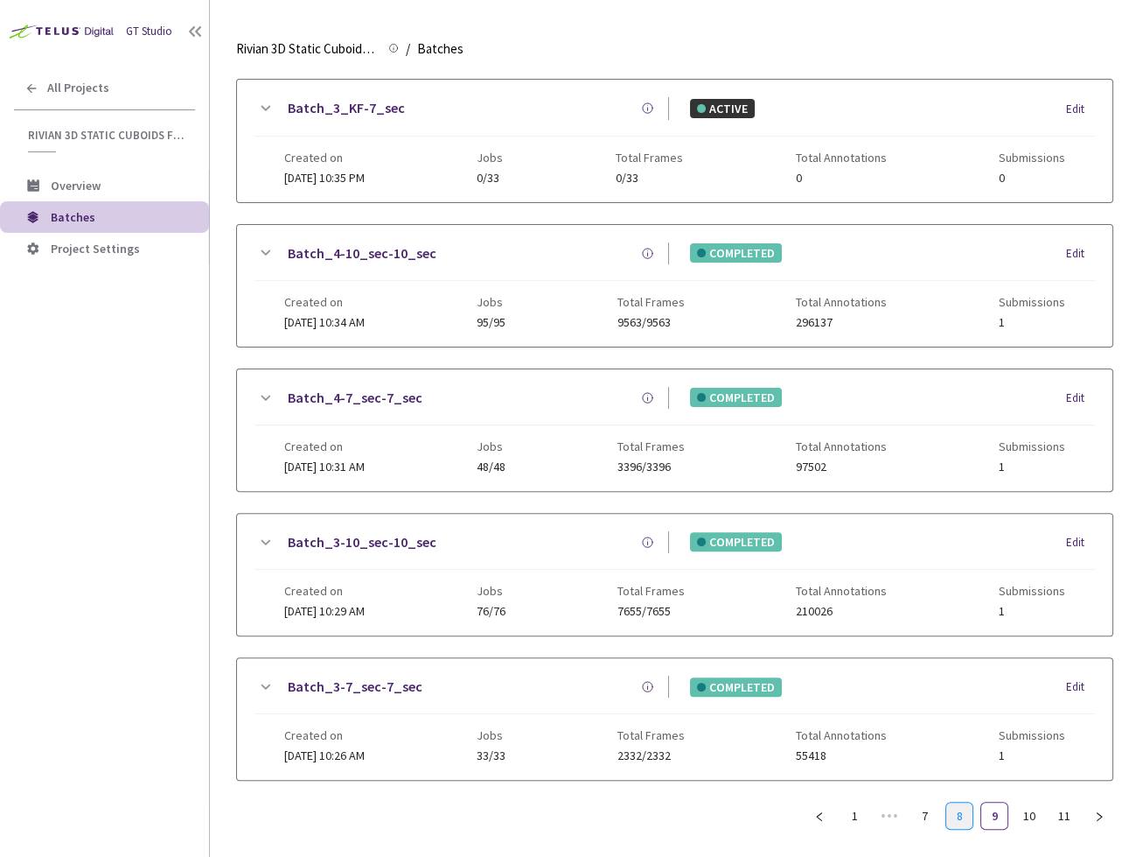
click at [959, 805] on link "8" at bounding box center [960, 815] width 26 height 26
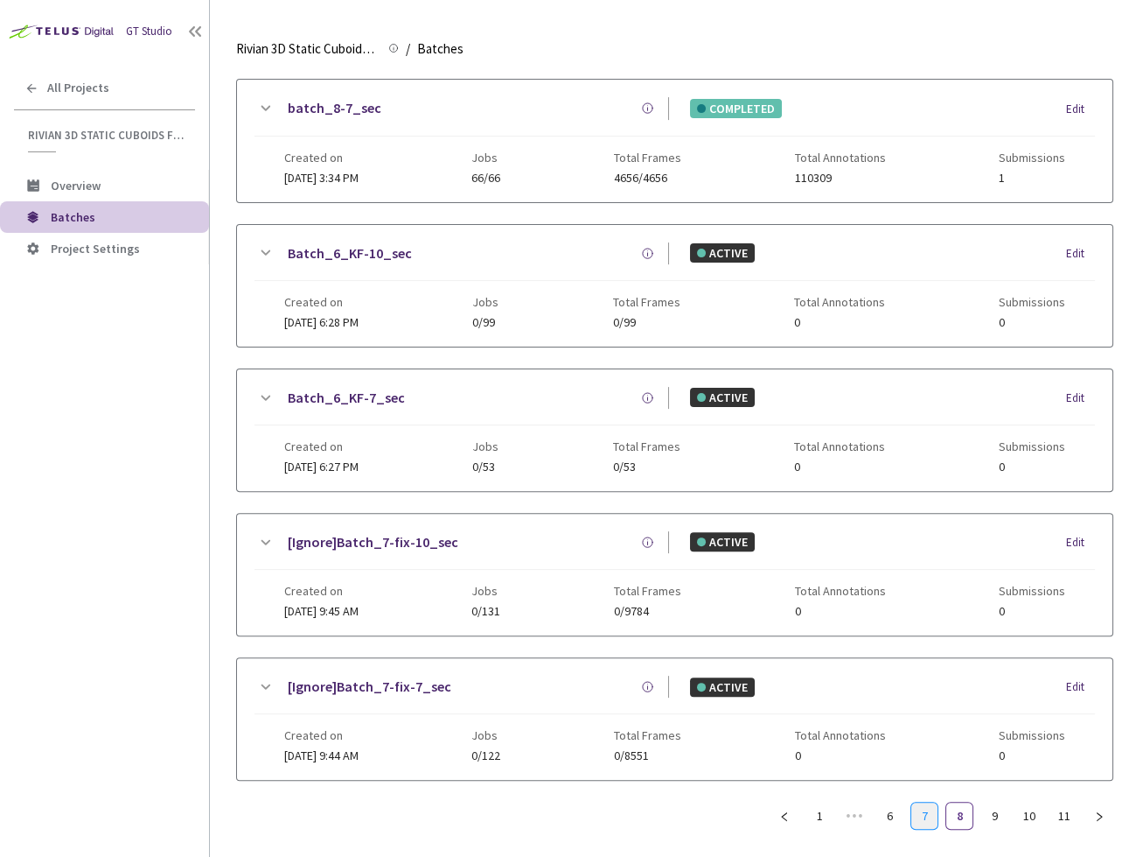
click at [927, 802] on link "7" at bounding box center [925, 815] width 26 height 26
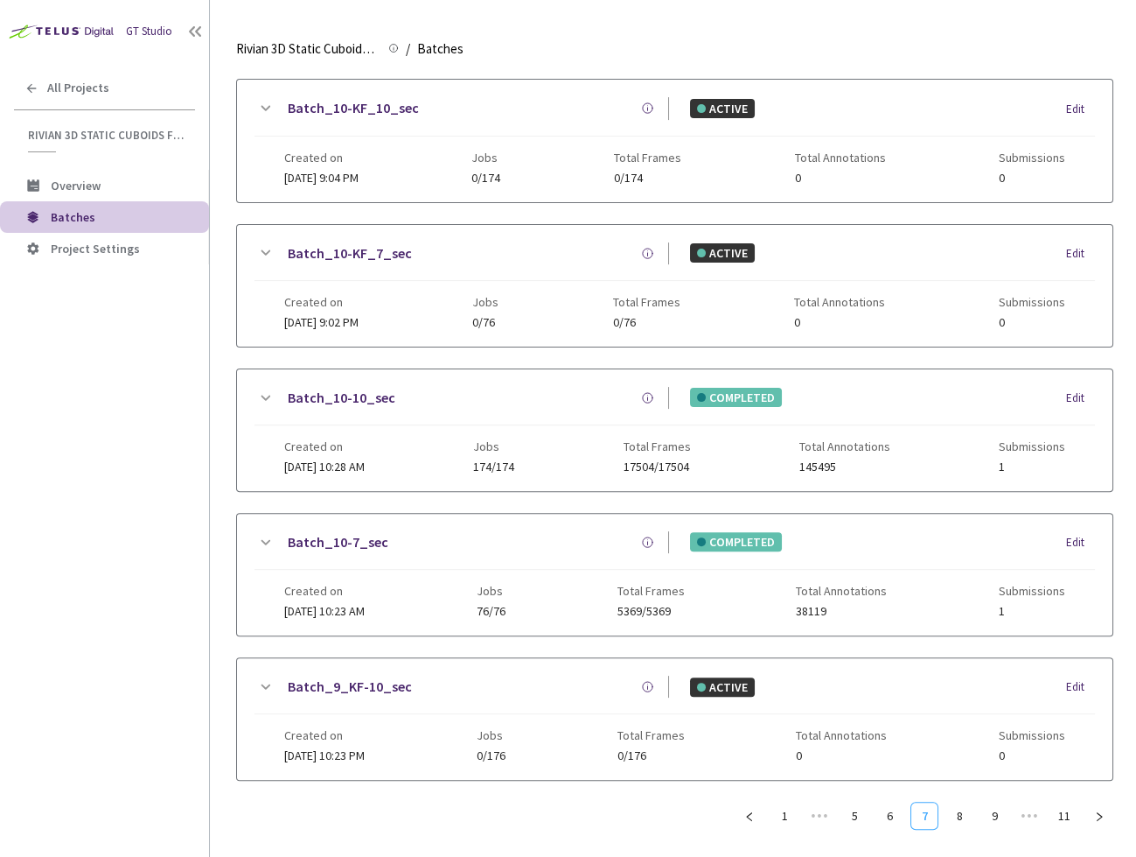
scroll to position [902, 0]
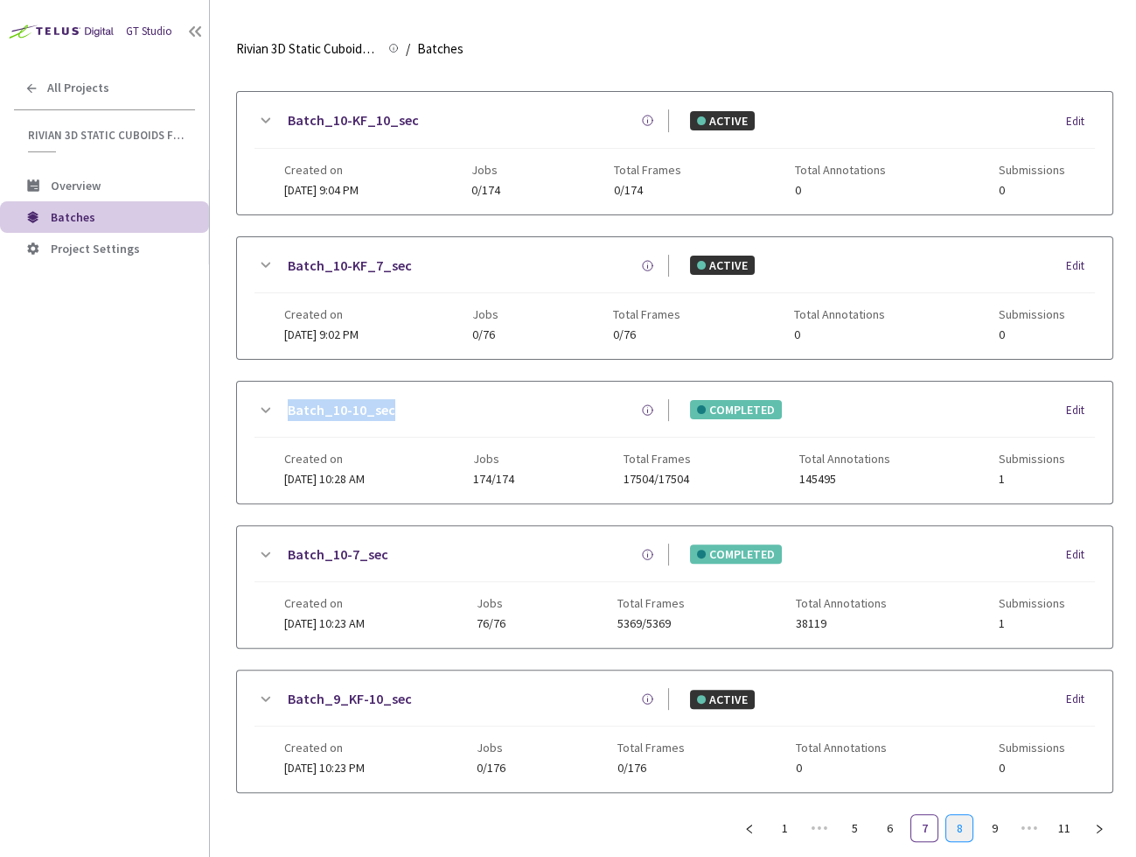
click at [966, 815] on link "8" at bounding box center [960, 828] width 26 height 26
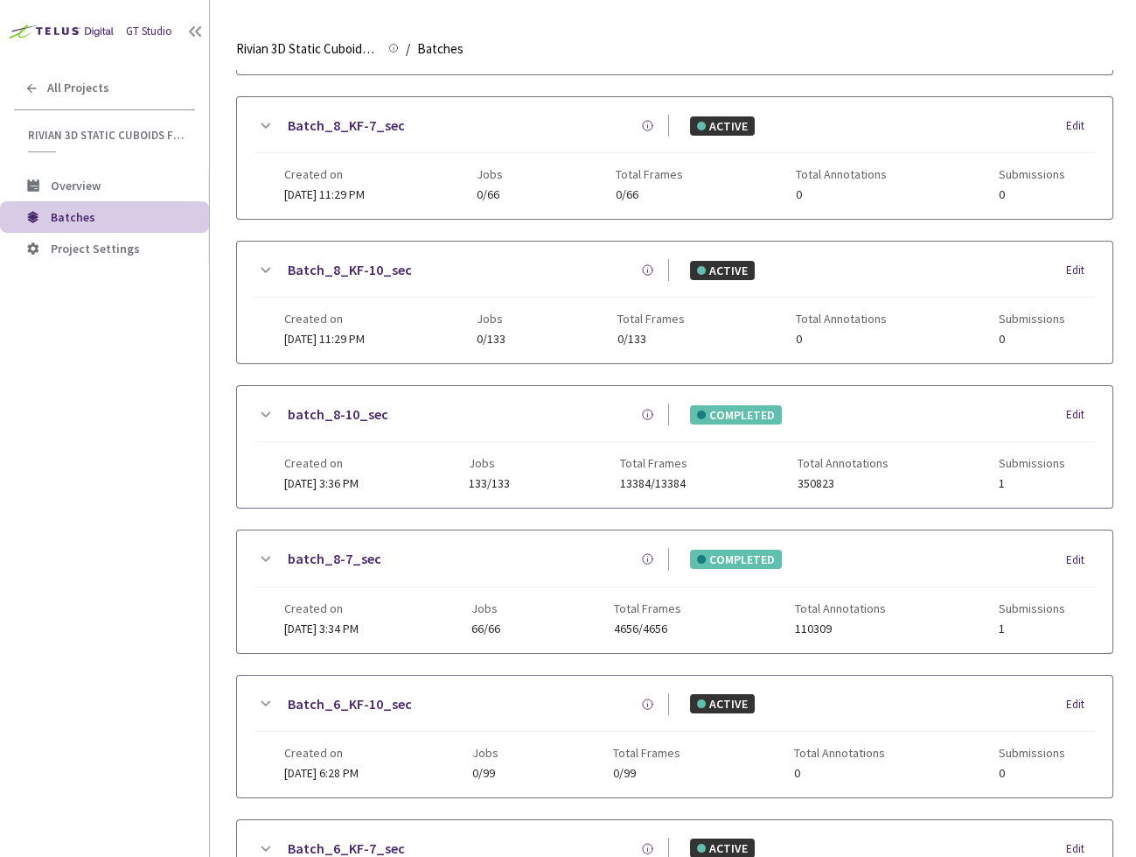
scroll to position [914, 0]
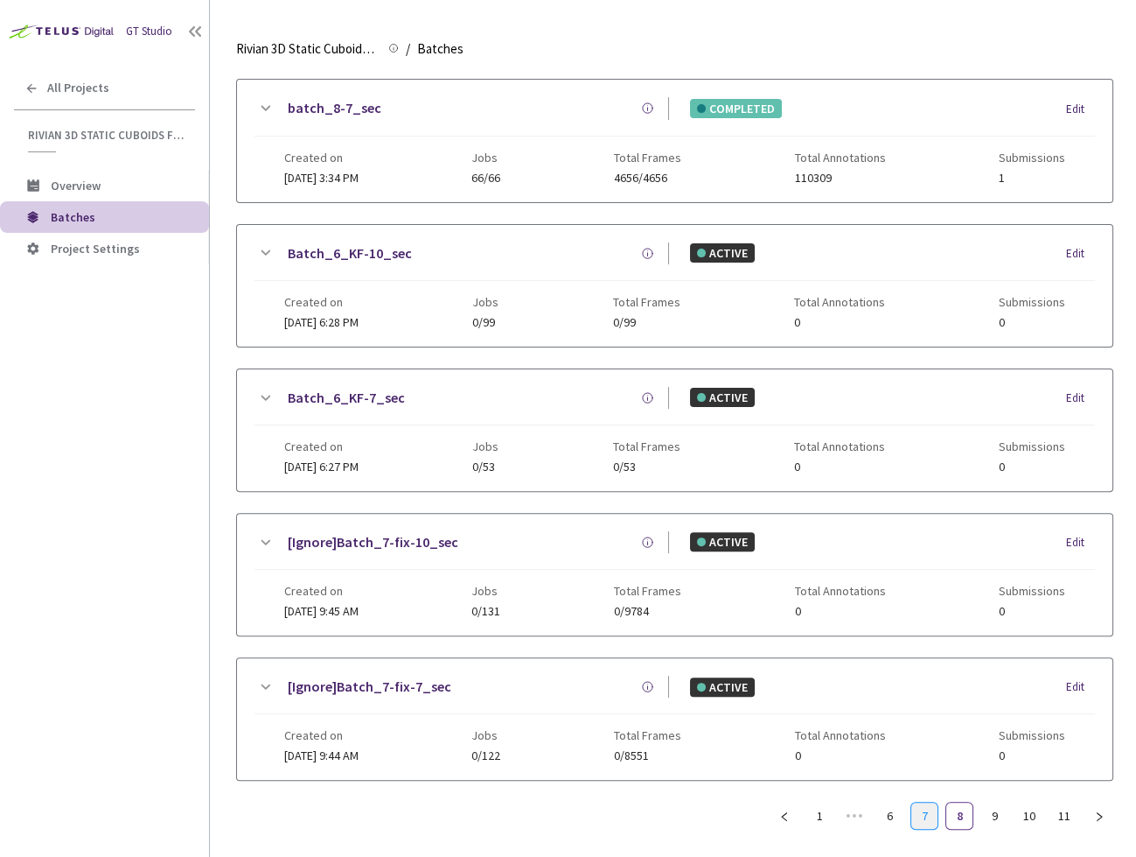
click at [917, 802] on link "7" at bounding box center [925, 815] width 26 height 26
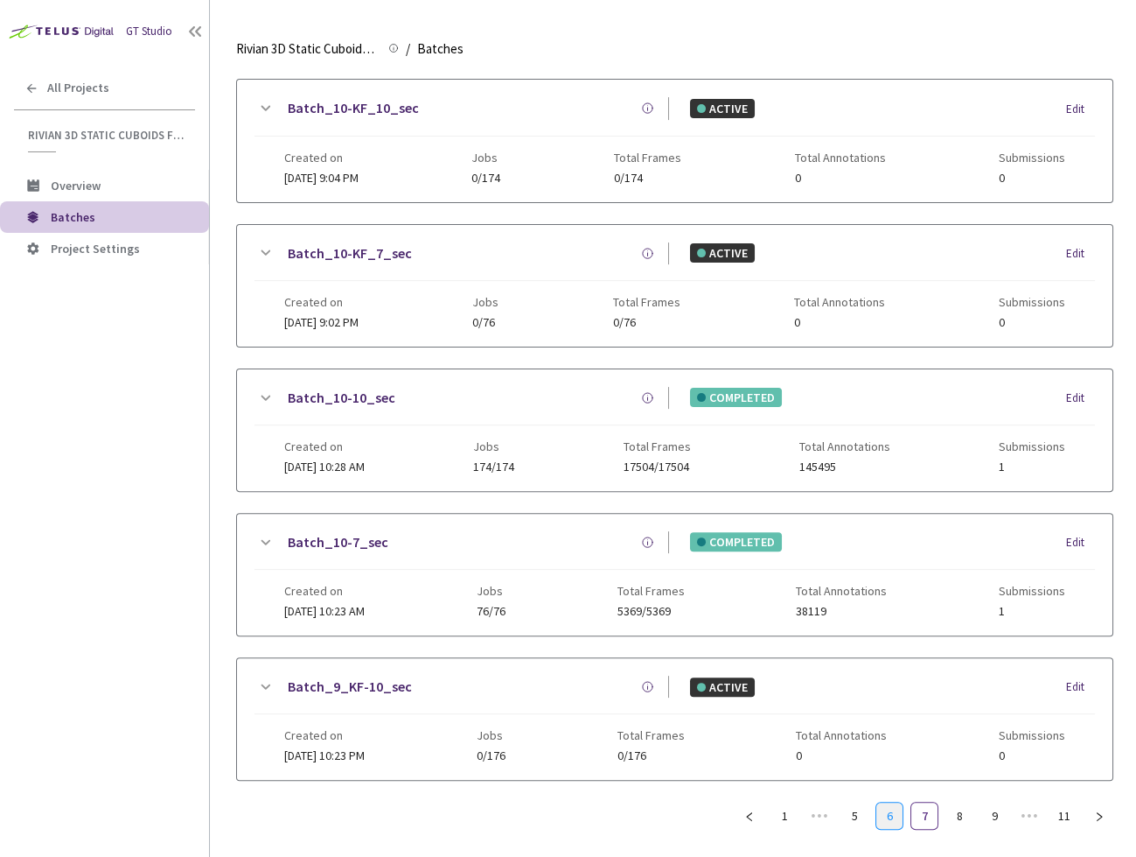
click at [883, 802] on link "6" at bounding box center [890, 815] width 26 height 26
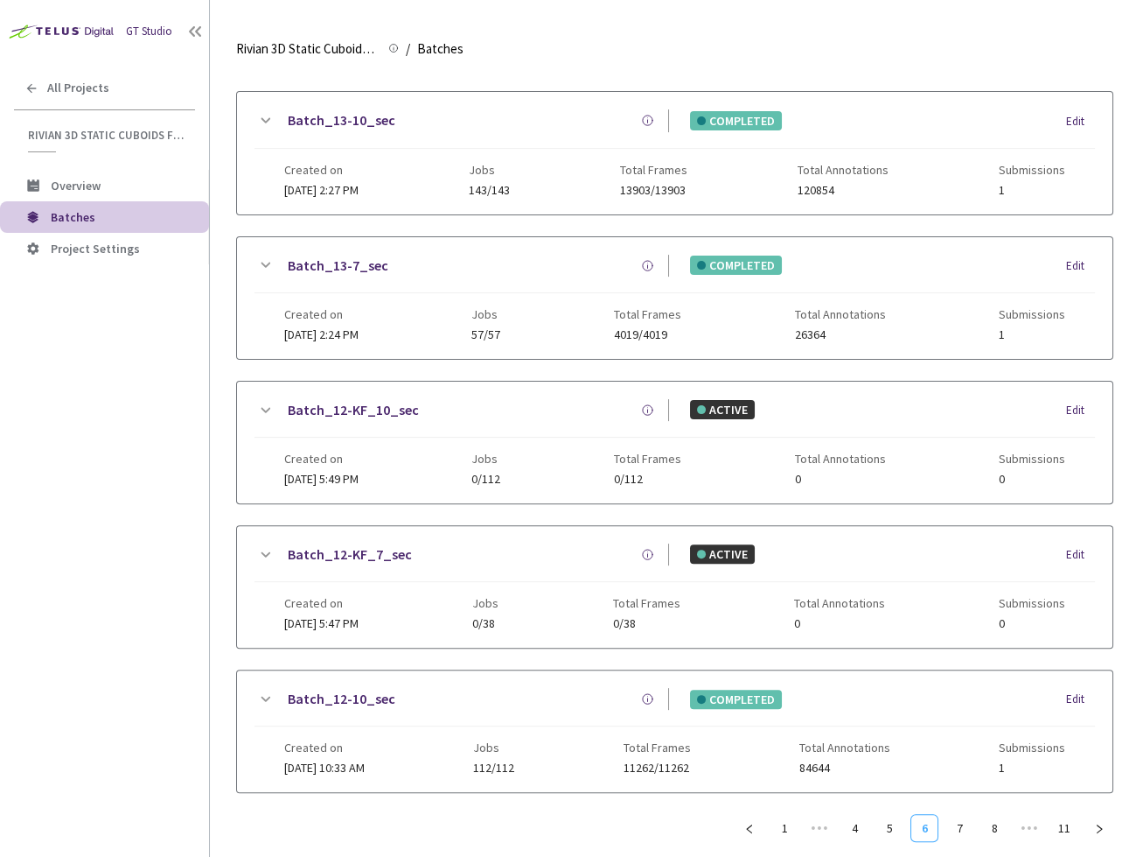
scroll to position [877, 0]
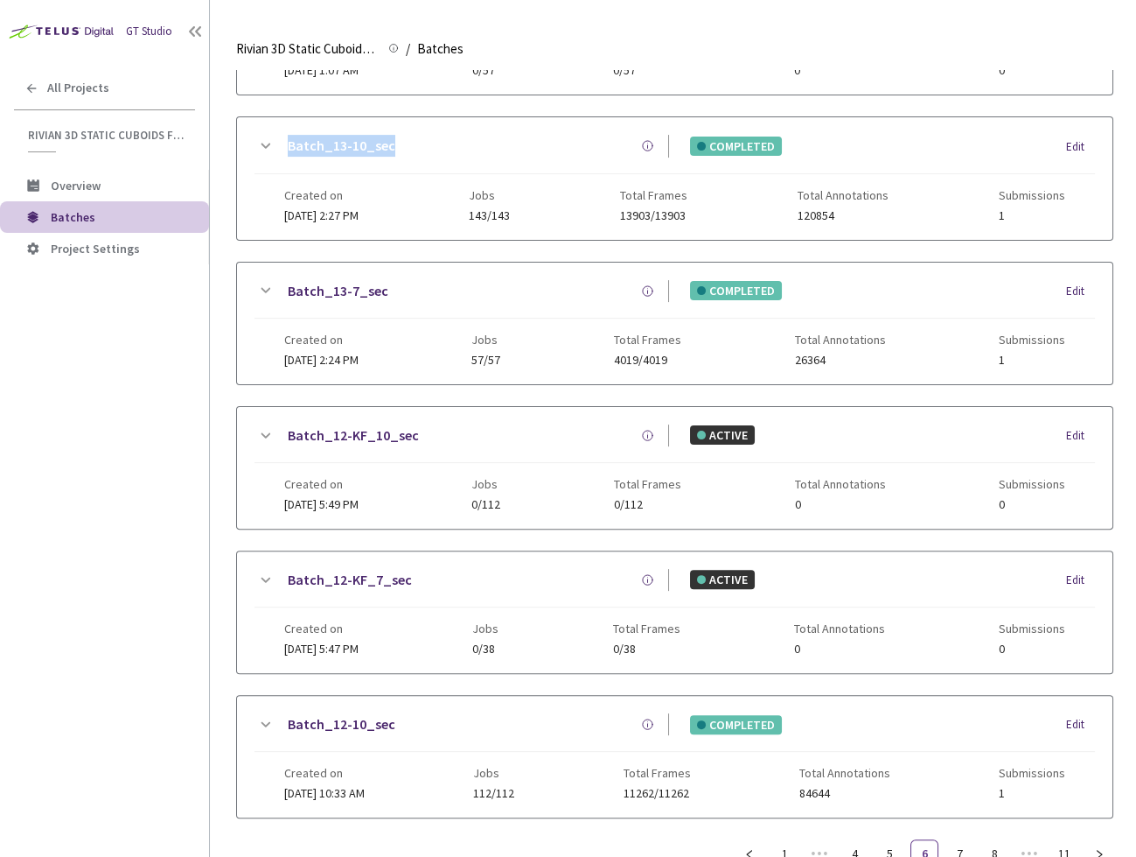
click at [311, 280] on link "Batch_13-7_sec" at bounding box center [338, 291] width 101 height 22
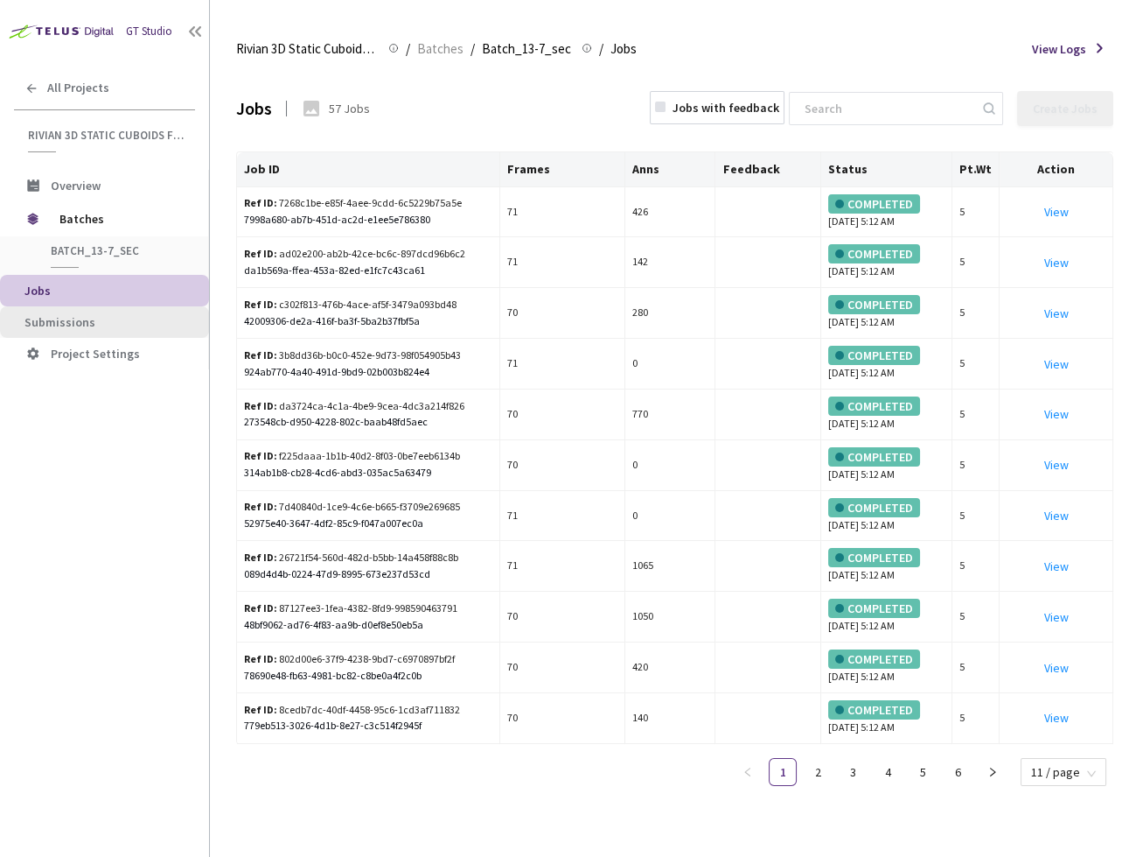
click at [113, 307] on li "Submissions" at bounding box center [104, 321] width 209 height 31
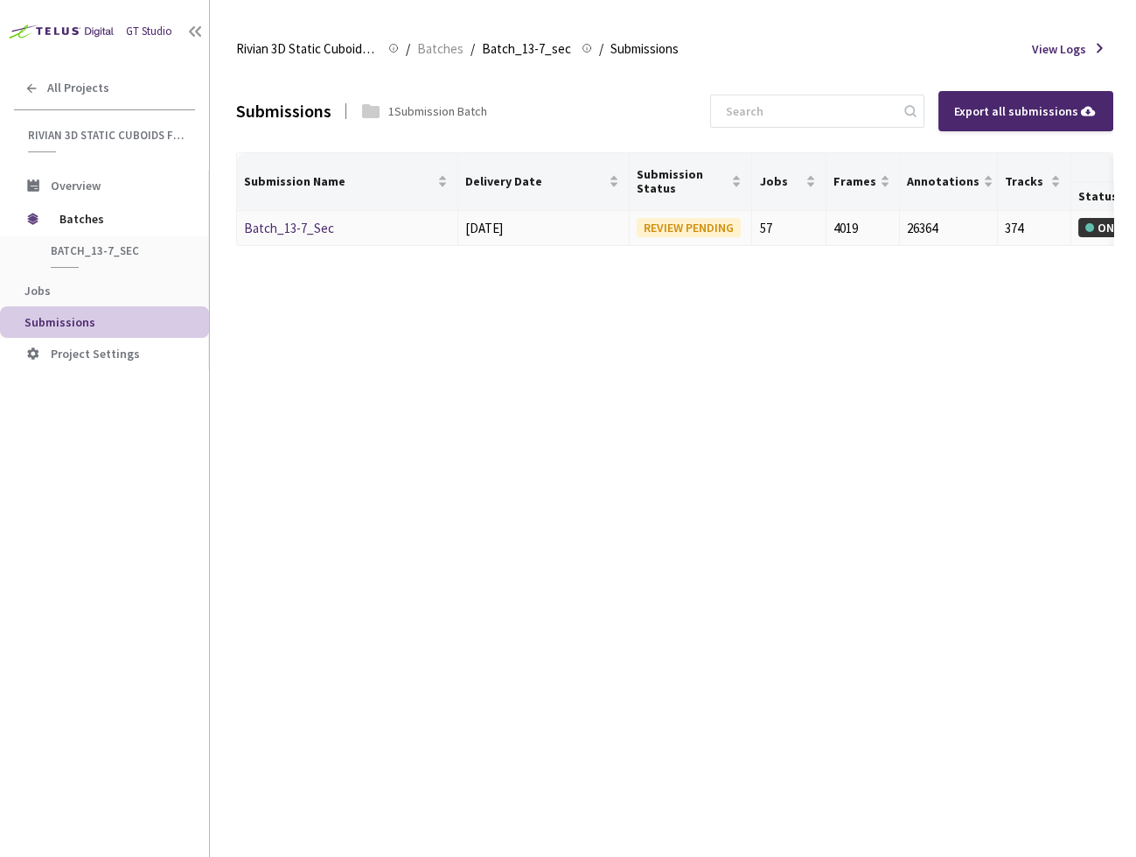
click at [298, 224] on link "Batch_13-7_Sec" at bounding box center [289, 228] width 90 height 17
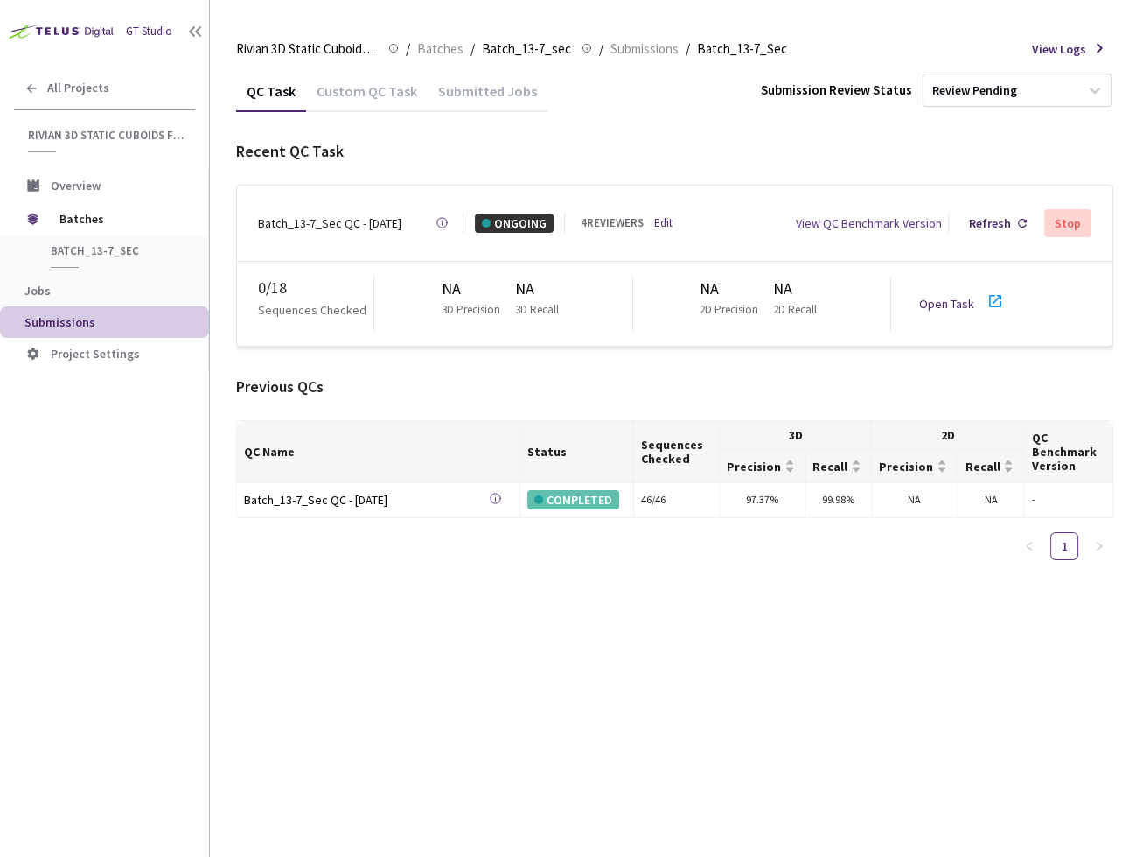
drag, startPoint x: 676, startPoint y: 209, endPoint x: 664, endPoint y: 209, distance: 12.2
click at [668, 209] on div "Batch_13-7_Sec QC - 28 Aug, 2025 Created at 28 Aug, 2025 at 5:56 AM PDT Created…" at bounding box center [675, 222] width 876 height 75
click at [664, 214] on link "Edit" at bounding box center [663, 222] width 18 height 17
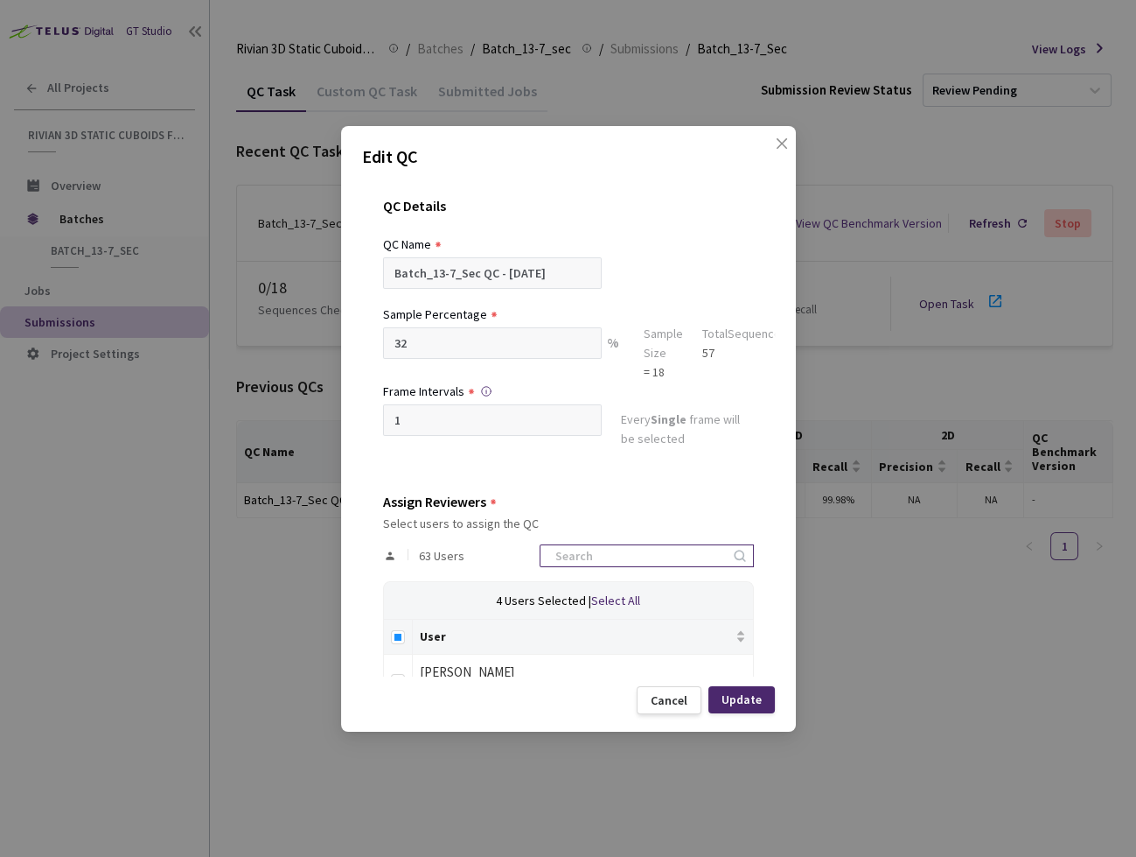
click at [619, 558] on input at bounding box center [638, 555] width 186 height 21
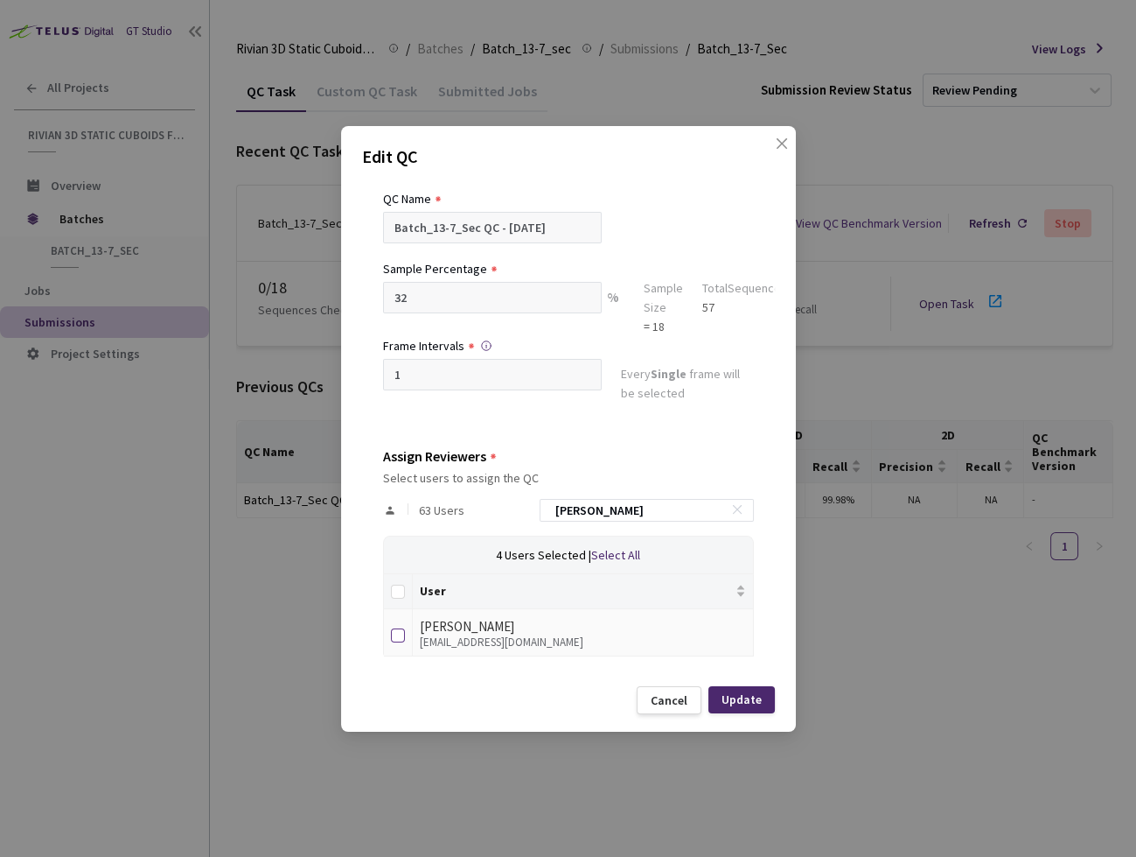
type input "anna"
click at [396, 633] on input "checkbox" at bounding box center [398, 635] width 14 height 14
checkbox input "true"
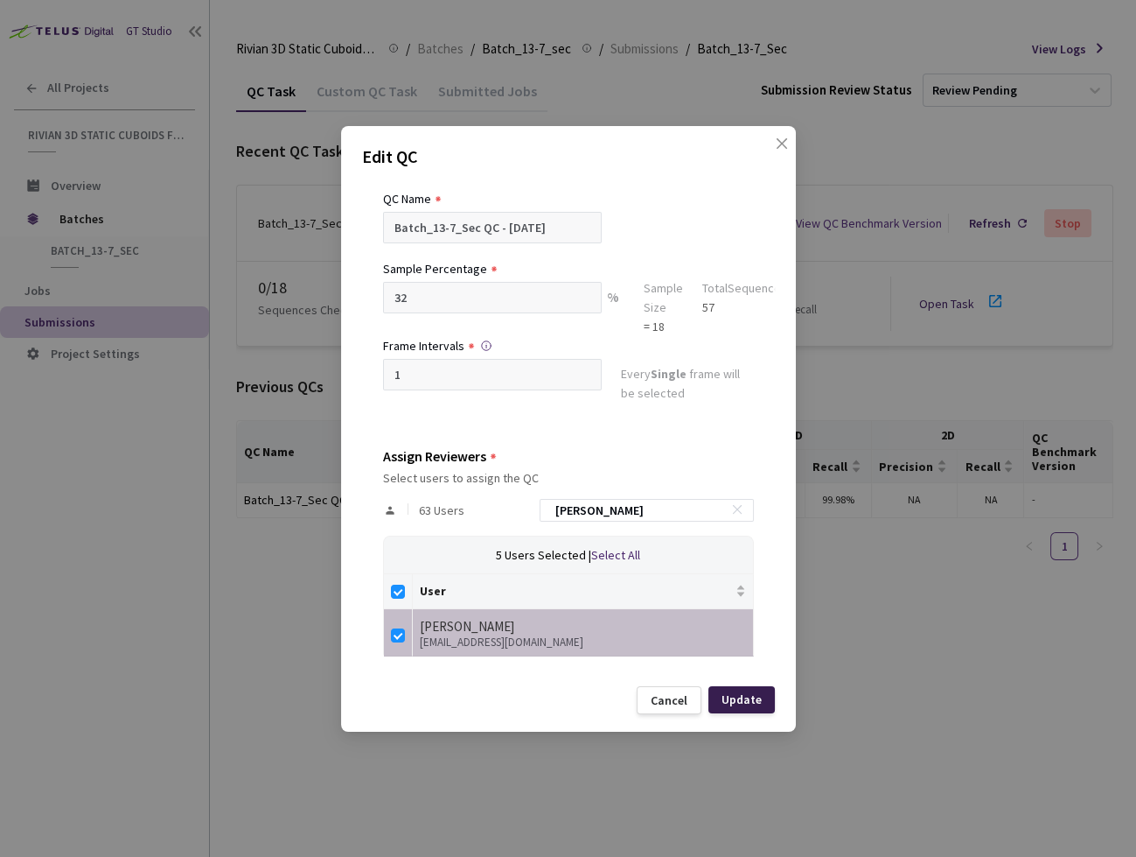
click at [745, 698] on div "Update" at bounding box center [742, 699] width 40 height 14
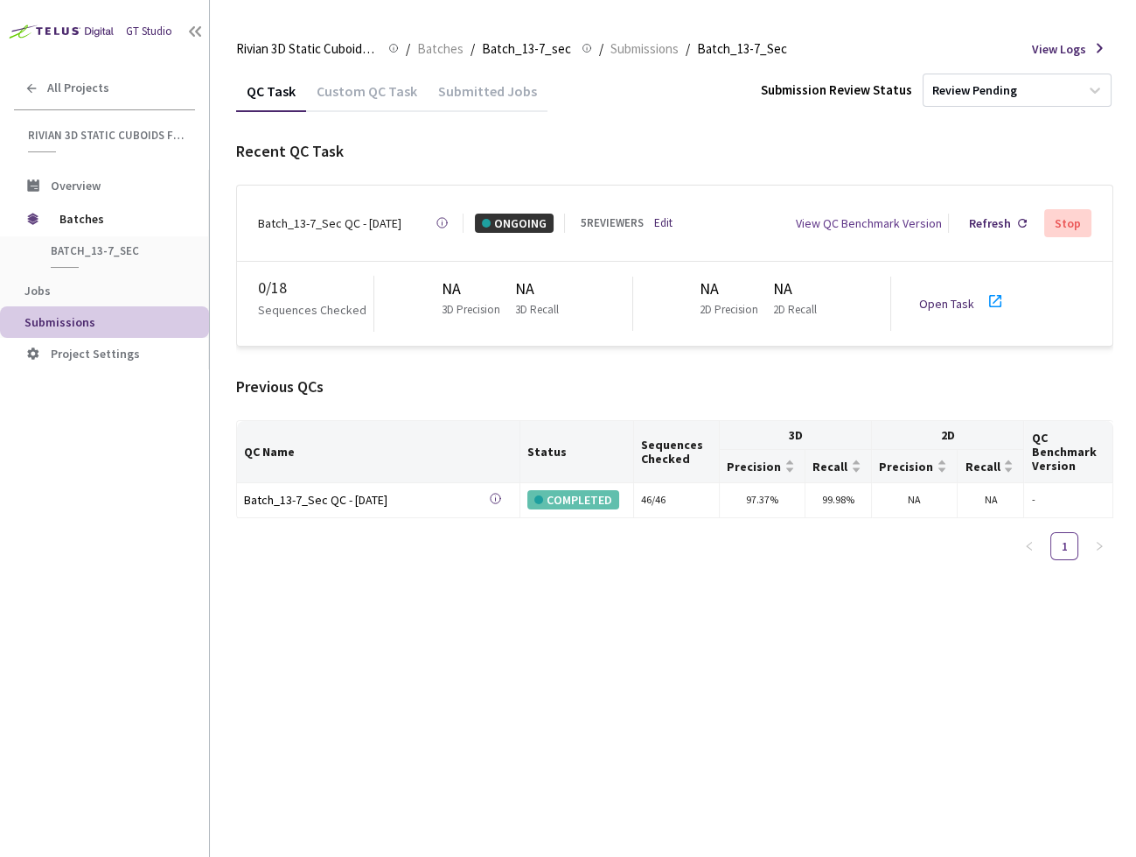
click at [486, 644] on div "QC Task Custom QC Task Submitted Jobs Submission Review Status Review Pending R…" at bounding box center [674, 463] width 877 height 787
click at [939, 297] on link "Open Task" at bounding box center [946, 304] width 55 height 16
click at [132, 223] on span "Batches" at bounding box center [119, 218] width 120 height 35
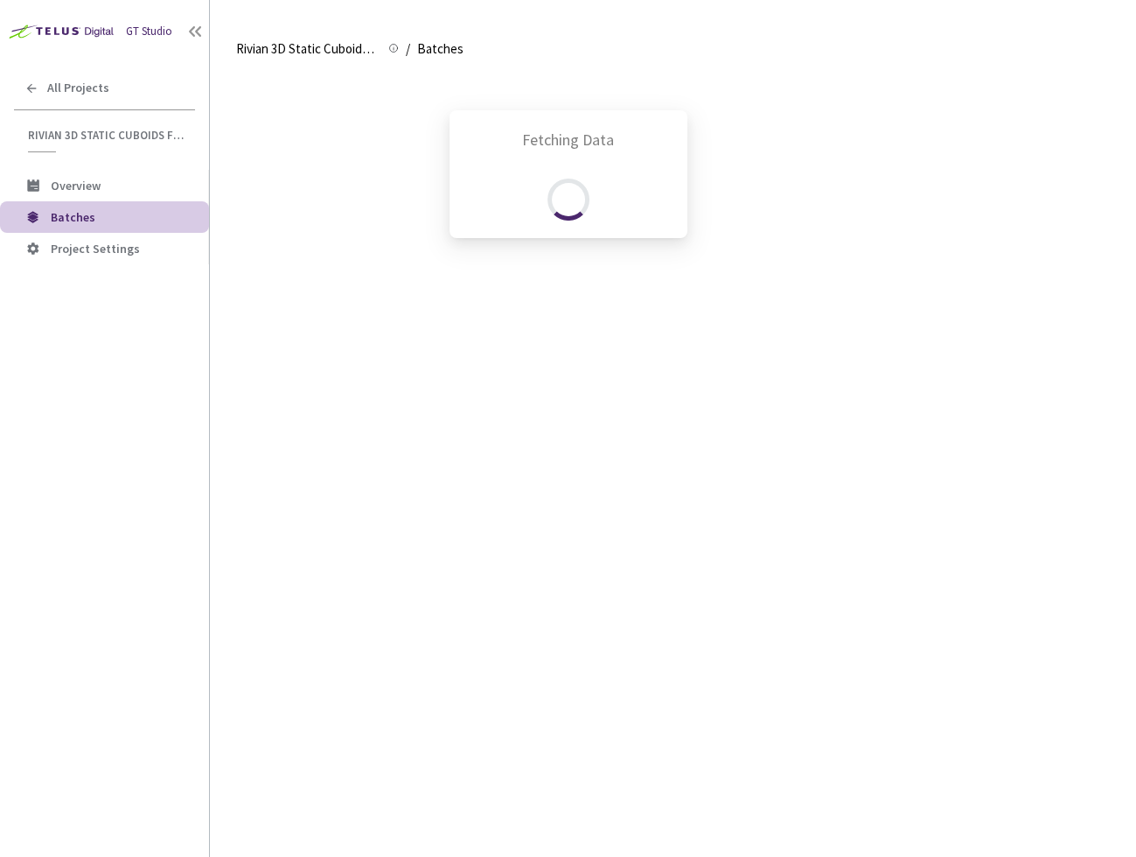
scroll to position [928, 0]
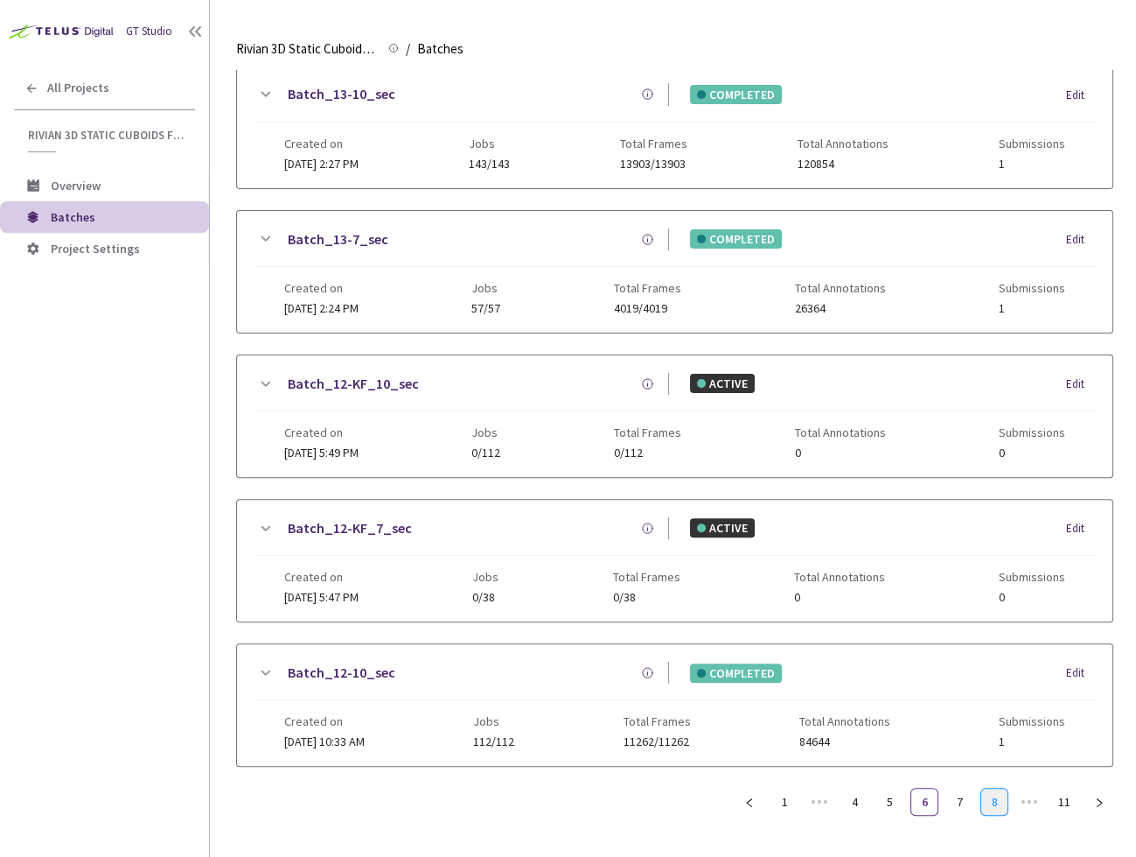
click at [997, 788] on link "8" at bounding box center [995, 801] width 26 height 26
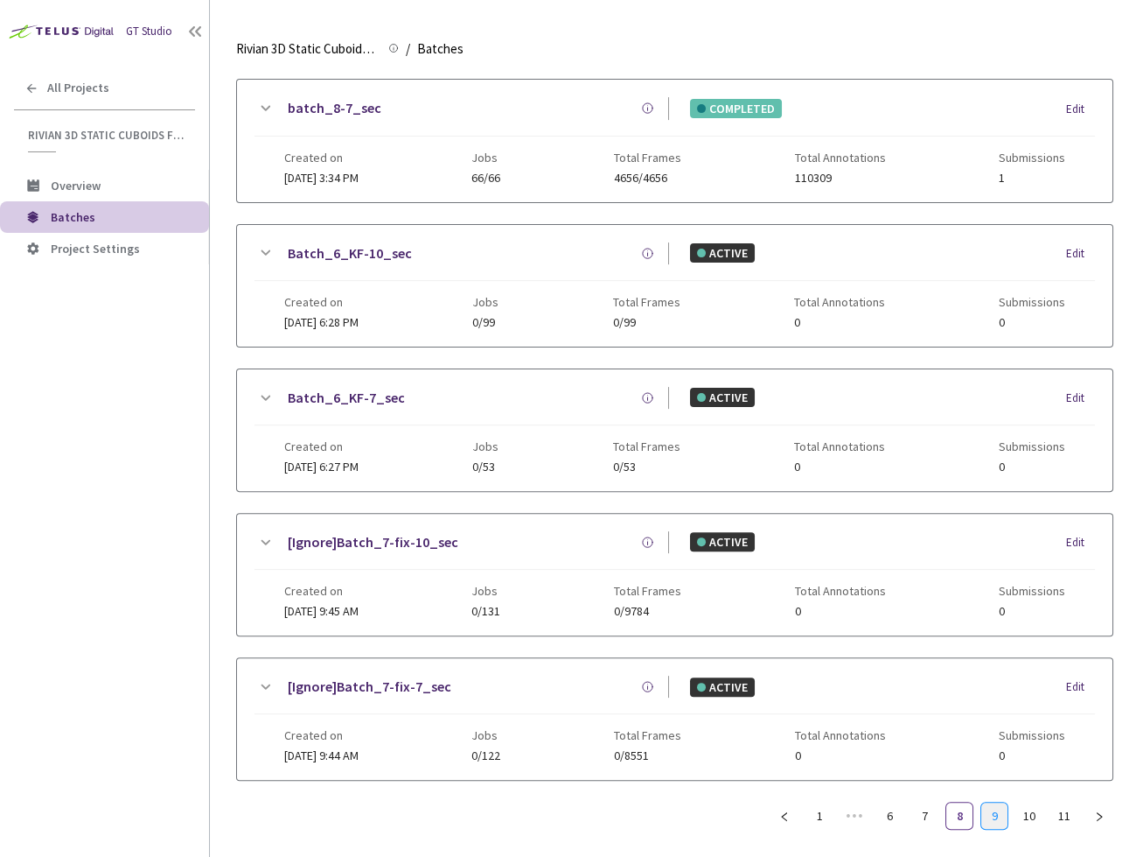
click at [988, 804] on link "9" at bounding box center [995, 815] width 26 height 26
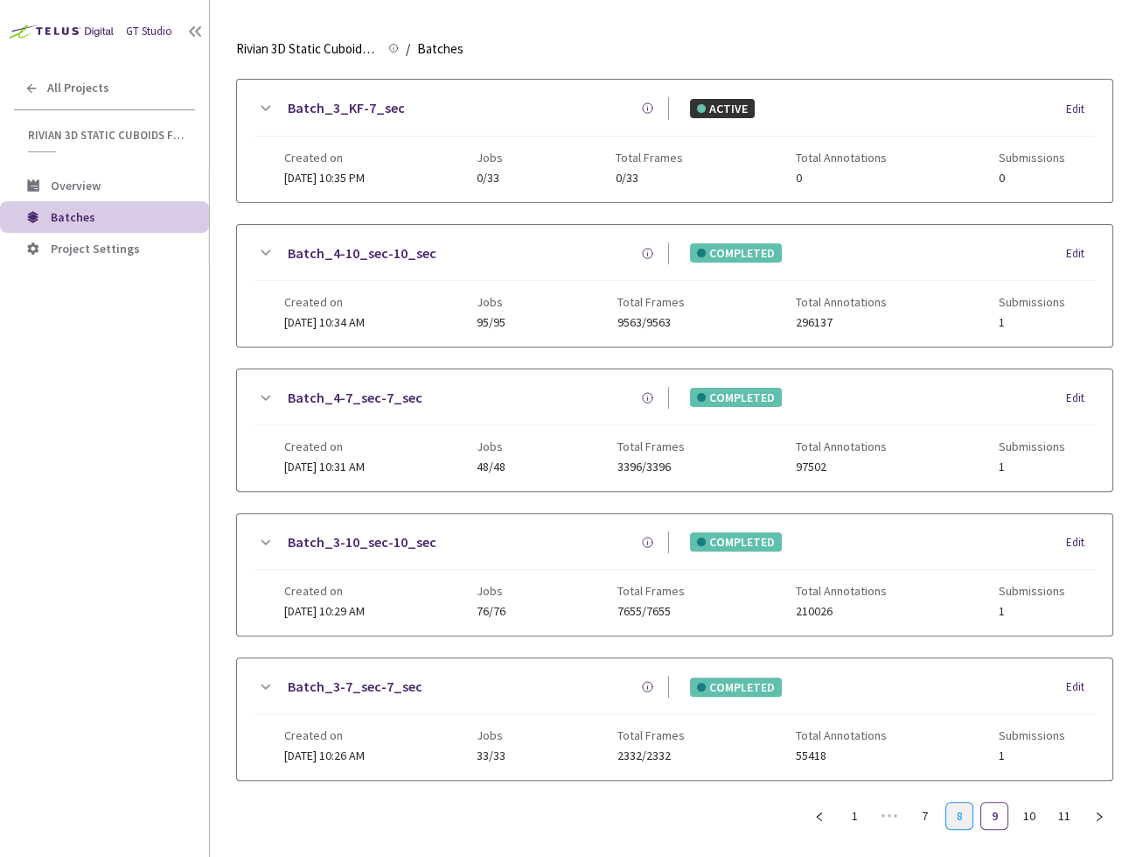
click at [954, 802] on link "8" at bounding box center [960, 815] width 26 height 26
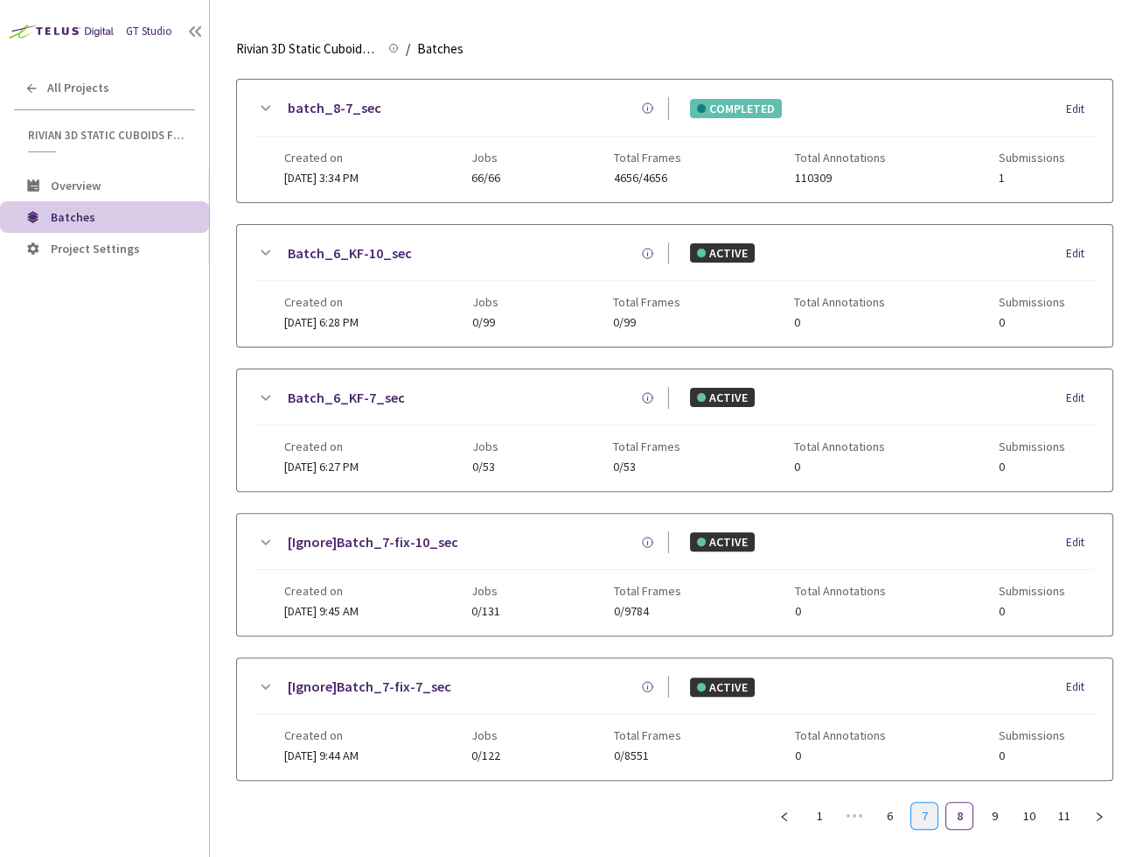
click at [925, 803] on link "7" at bounding box center [925, 815] width 26 height 26
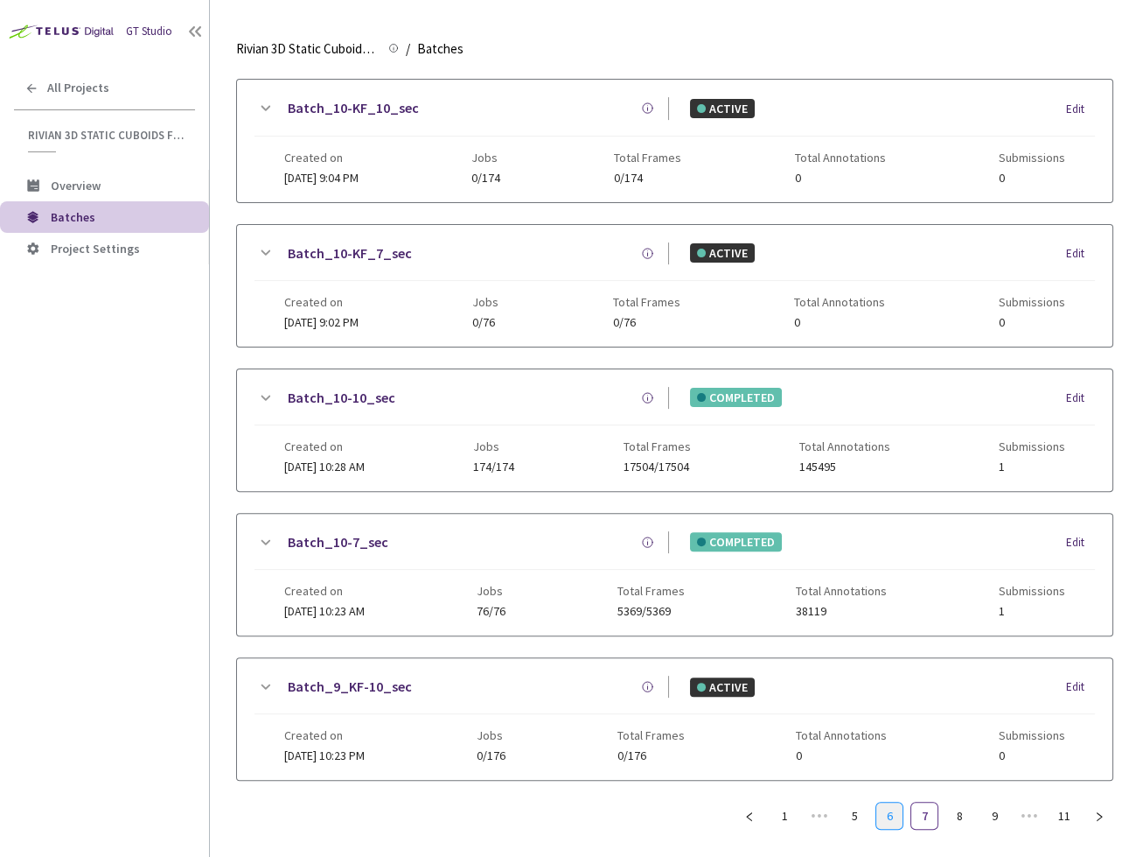
click at [891, 802] on link "6" at bounding box center [890, 815] width 26 height 26
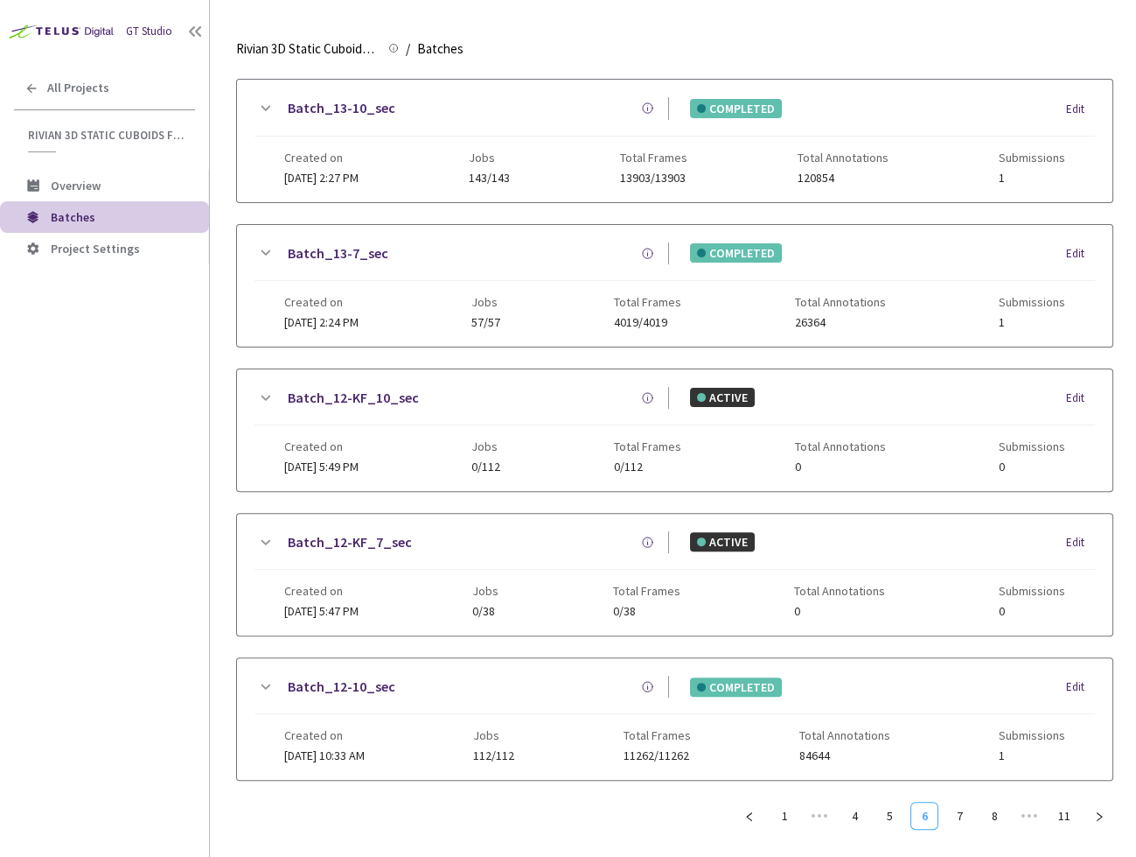
scroll to position [815, 0]
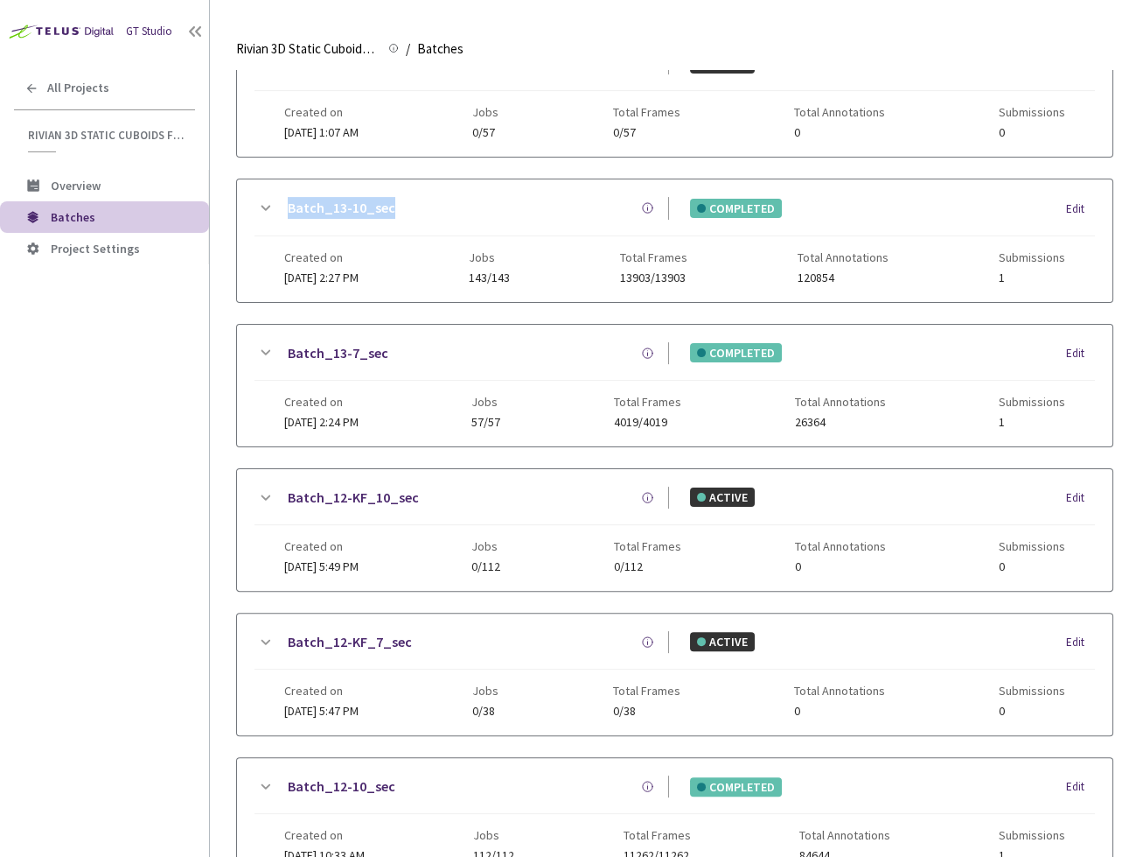
click at [346, 350] on link "Batch_13-7_sec" at bounding box center [338, 353] width 101 height 22
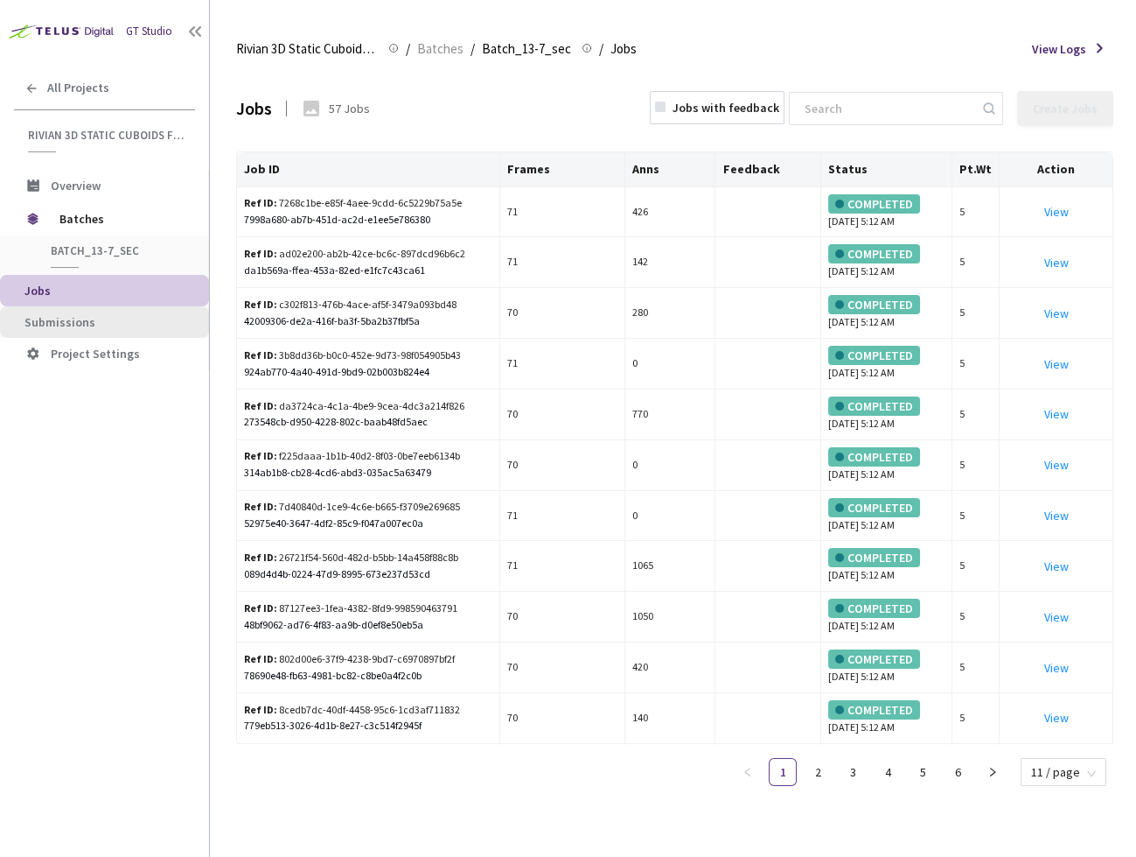
click at [101, 321] on span "Submissions" at bounding box center [109, 322] width 171 height 15
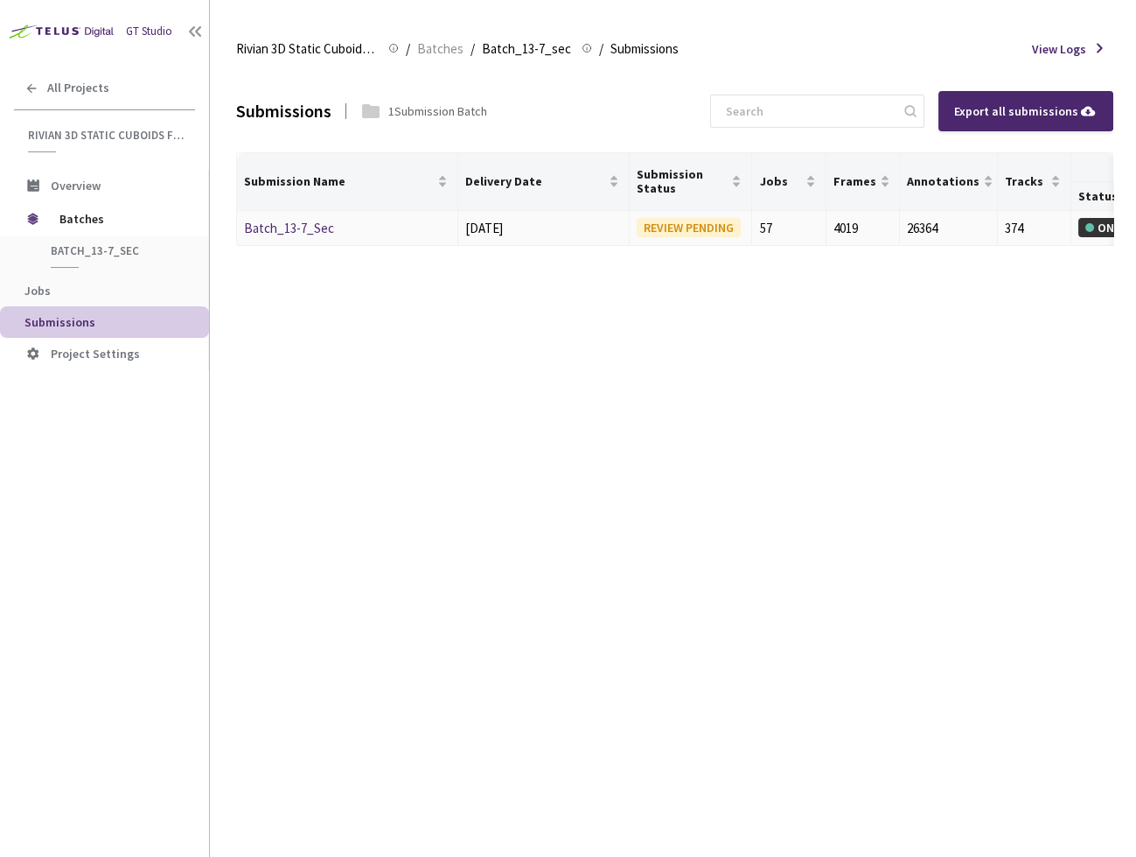
click at [290, 225] on link "Batch_13-7_Sec" at bounding box center [289, 228] width 90 height 17
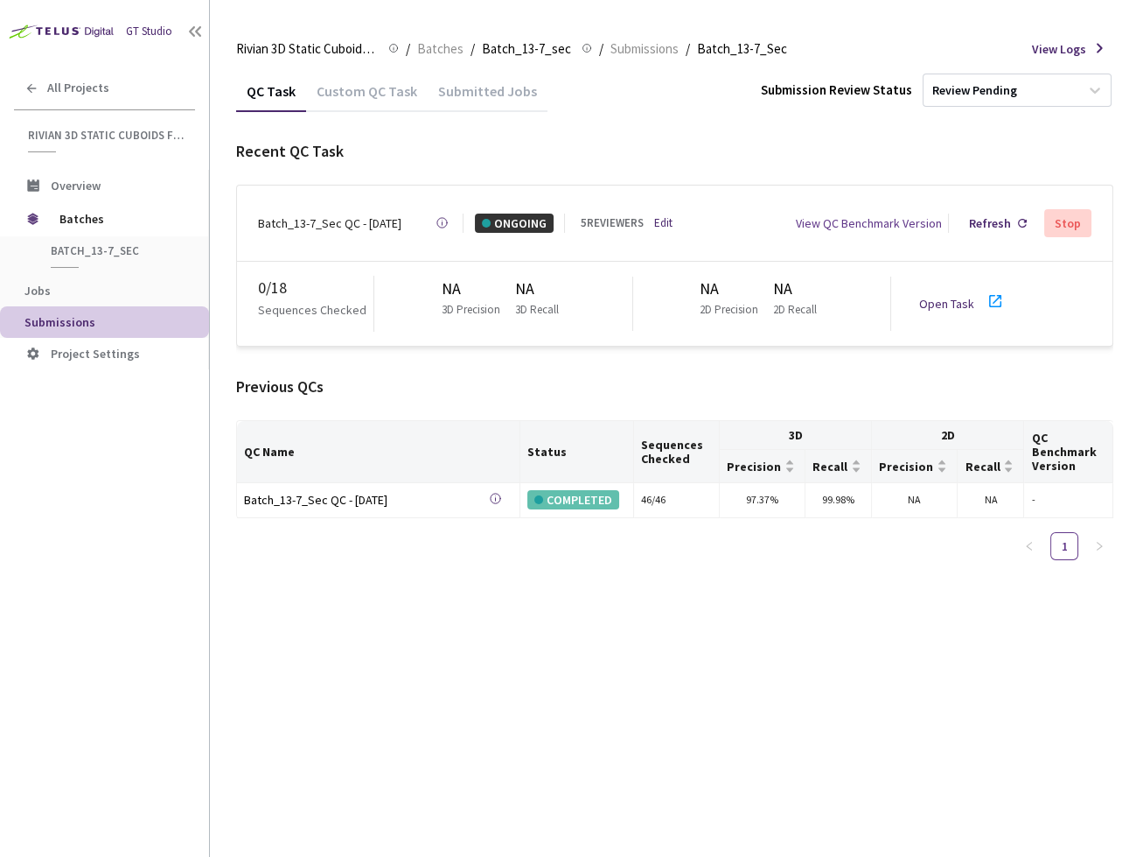
click at [654, 214] on link "Edit" at bounding box center [663, 222] width 18 height 17
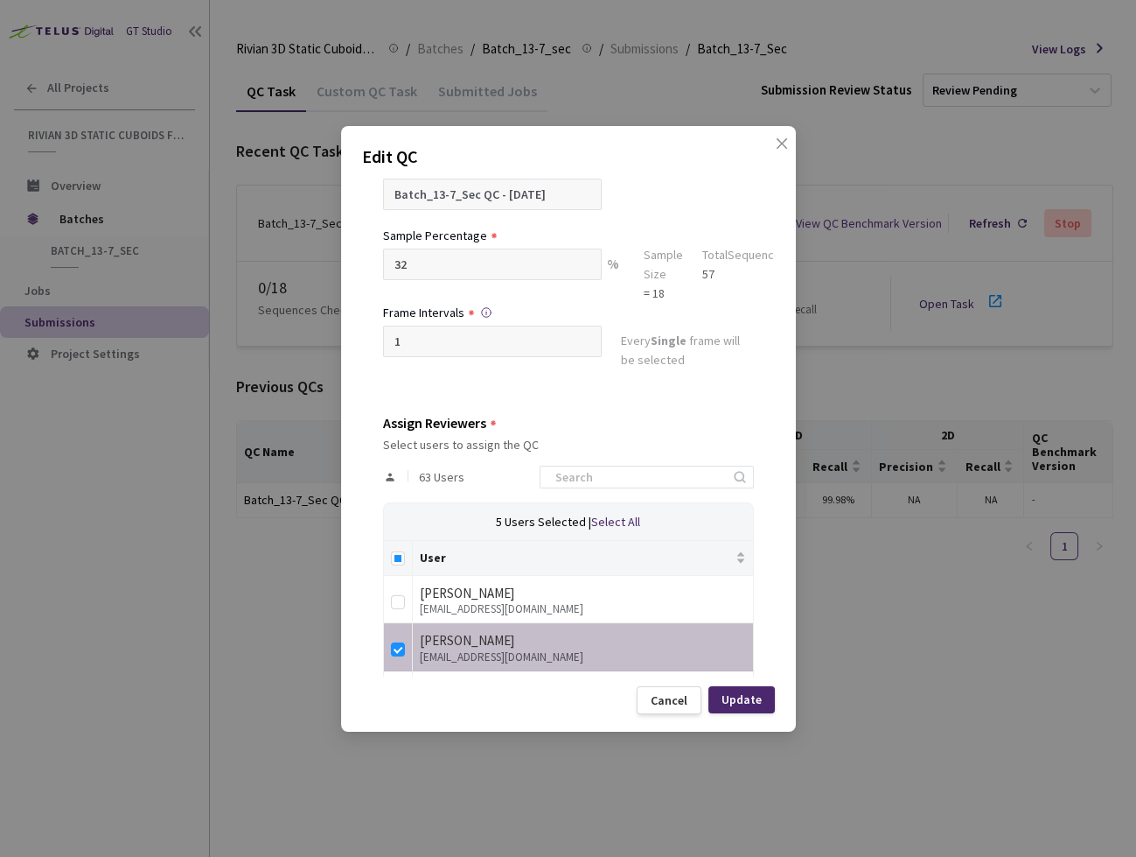
scroll to position [317, 0]
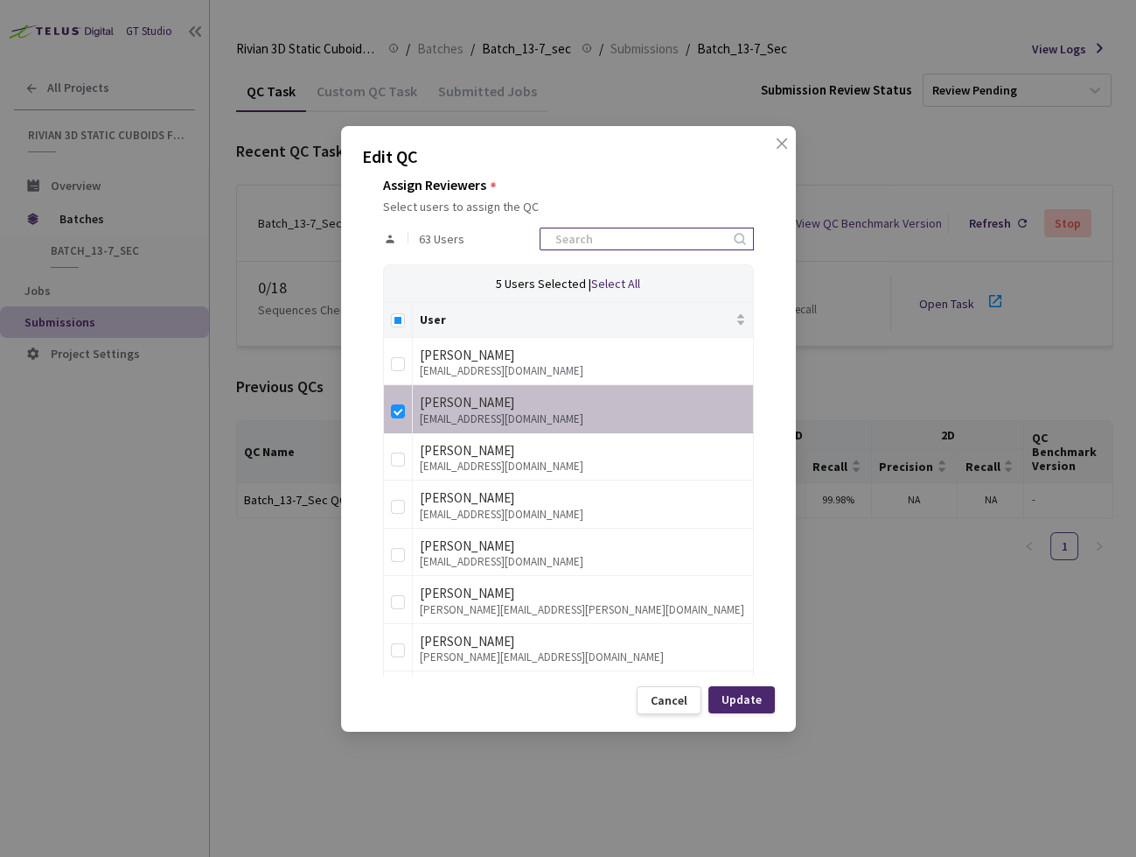
click at [636, 233] on input at bounding box center [638, 238] width 186 height 21
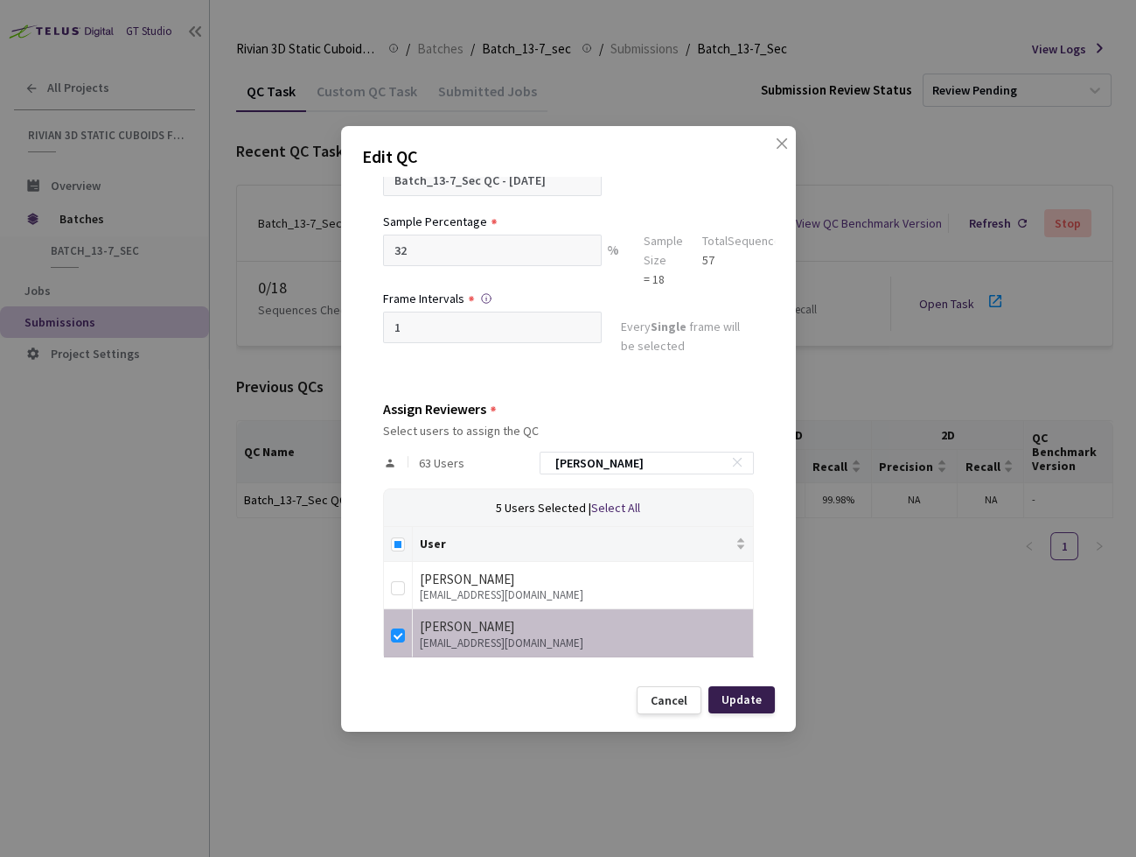
type input "ann"
click at [746, 700] on div "Update" at bounding box center [742, 699] width 40 height 14
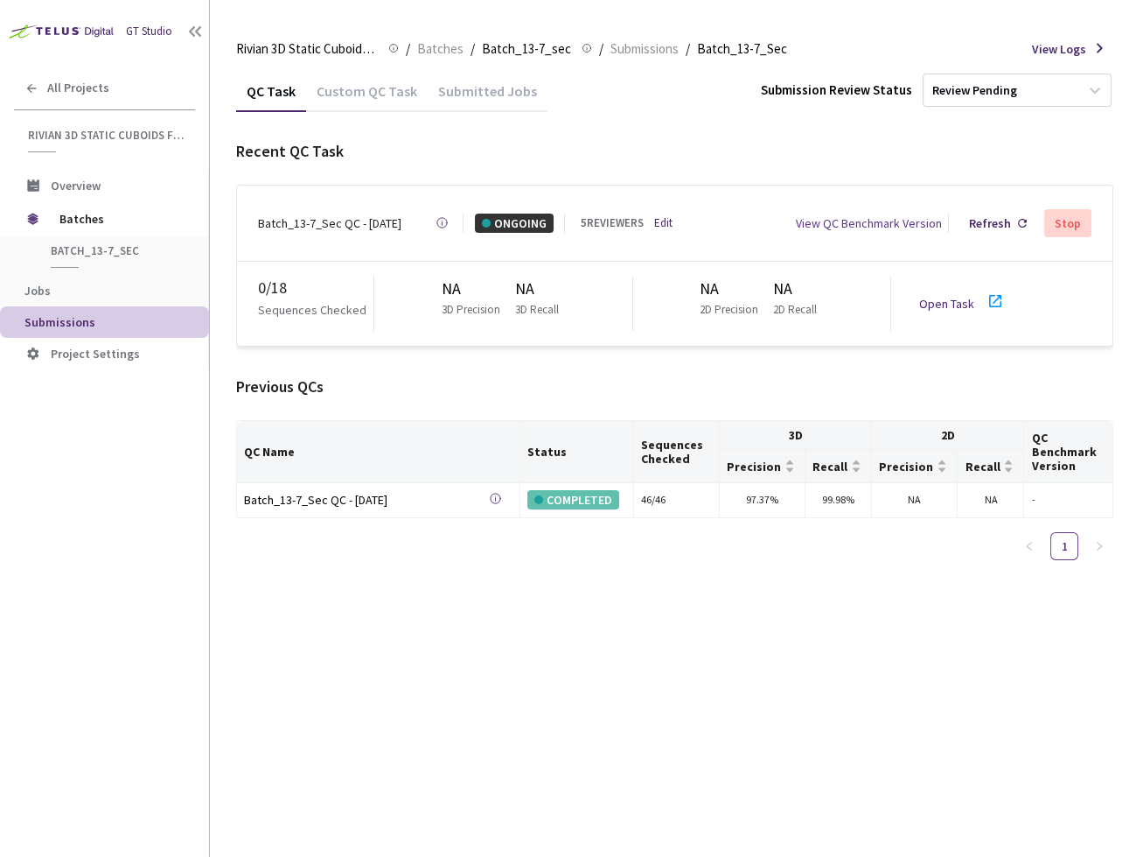
click at [954, 296] on link "Open Task" at bounding box center [946, 304] width 55 height 16
drag, startPoint x: 656, startPoint y: 211, endPoint x: 647, endPoint y: 212, distance: 8.8
click at [647, 214] on div "5 REVIEWERS Edit" at bounding box center [627, 222] width 92 height 17
click at [654, 214] on link "Edit" at bounding box center [663, 222] width 18 height 17
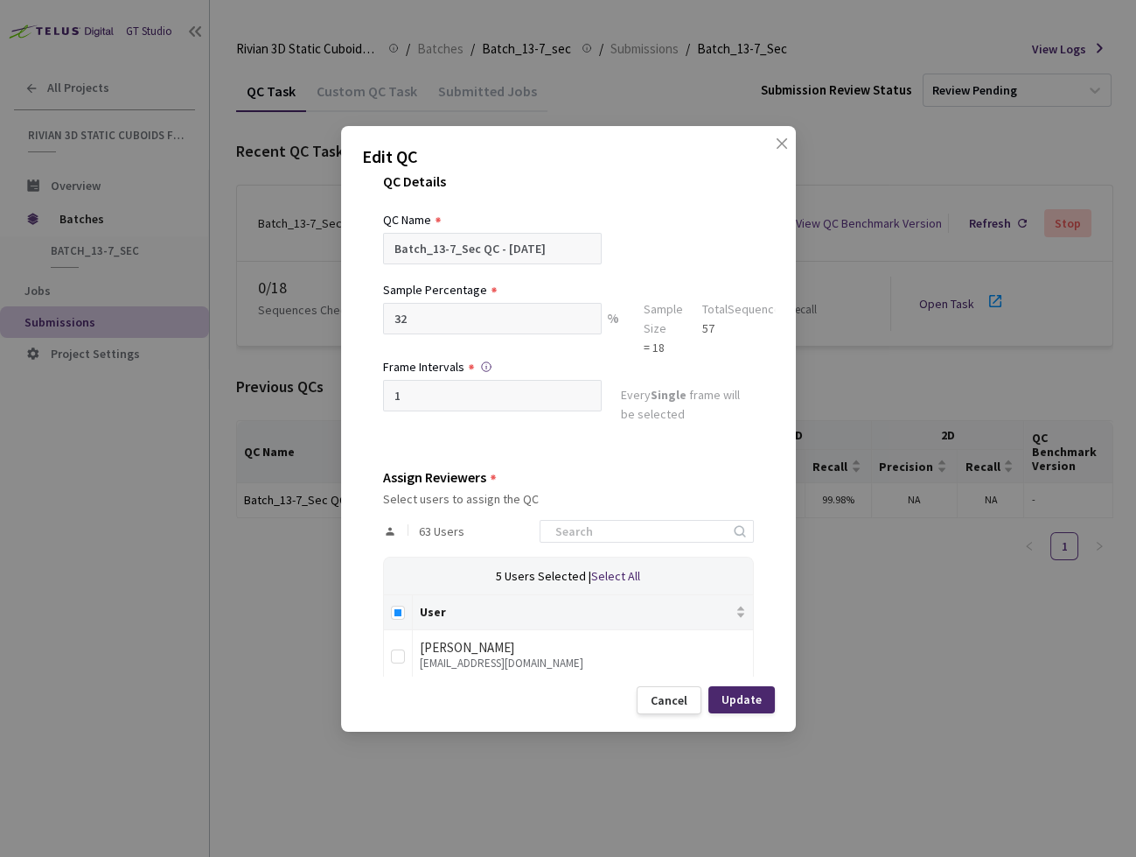
scroll to position [109, 0]
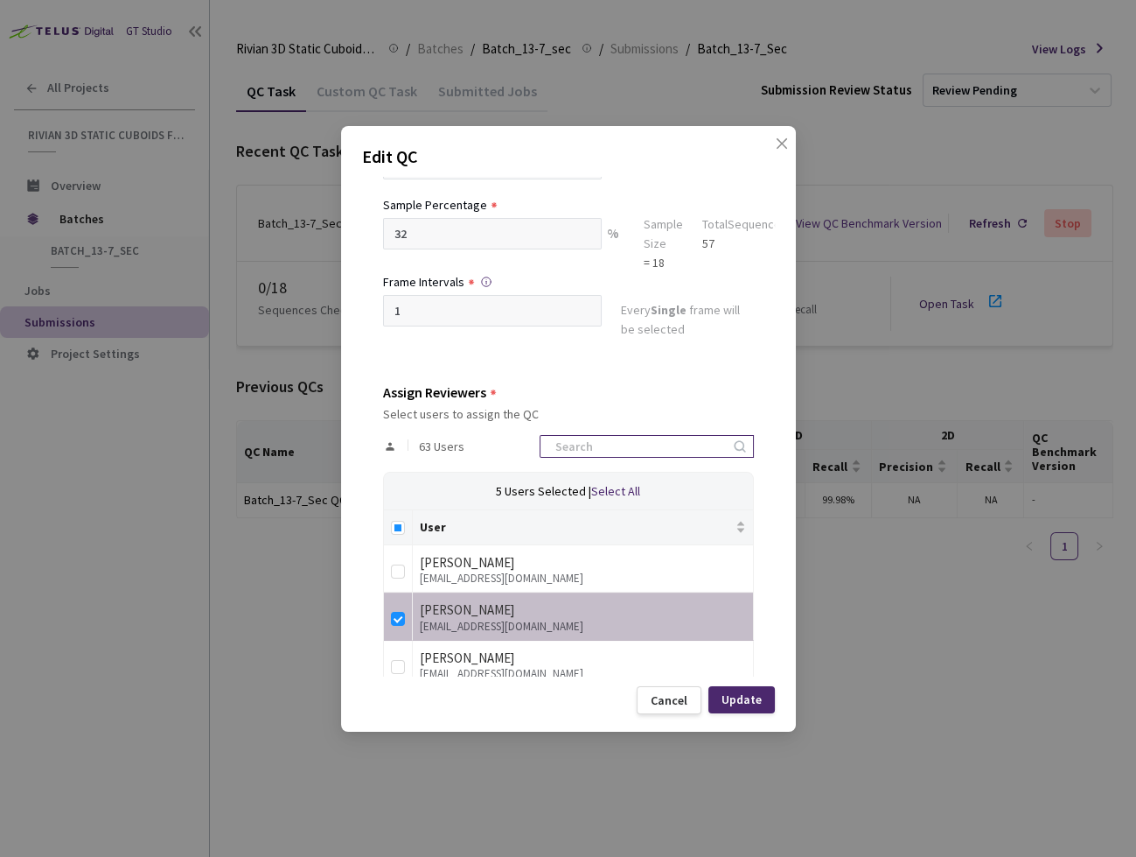
click at [658, 445] on input at bounding box center [638, 446] width 186 height 21
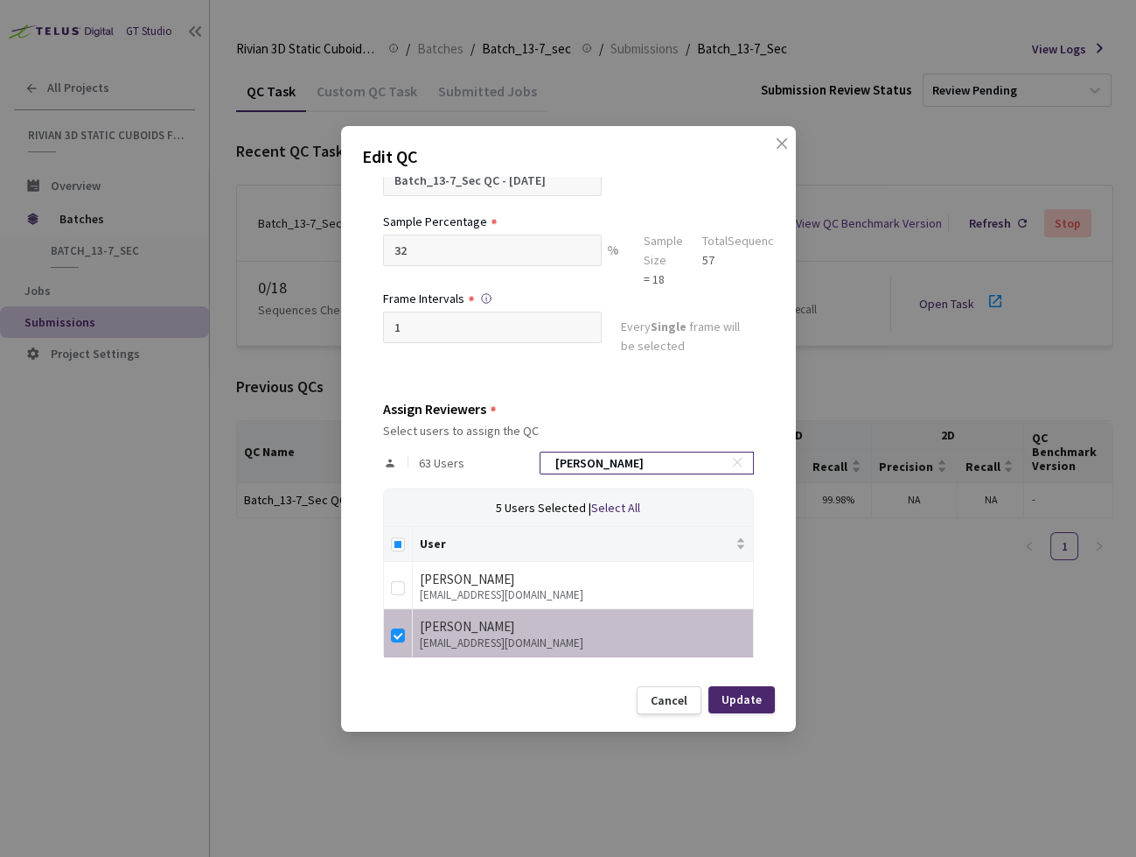
type input "anna"
checkbox input "true"
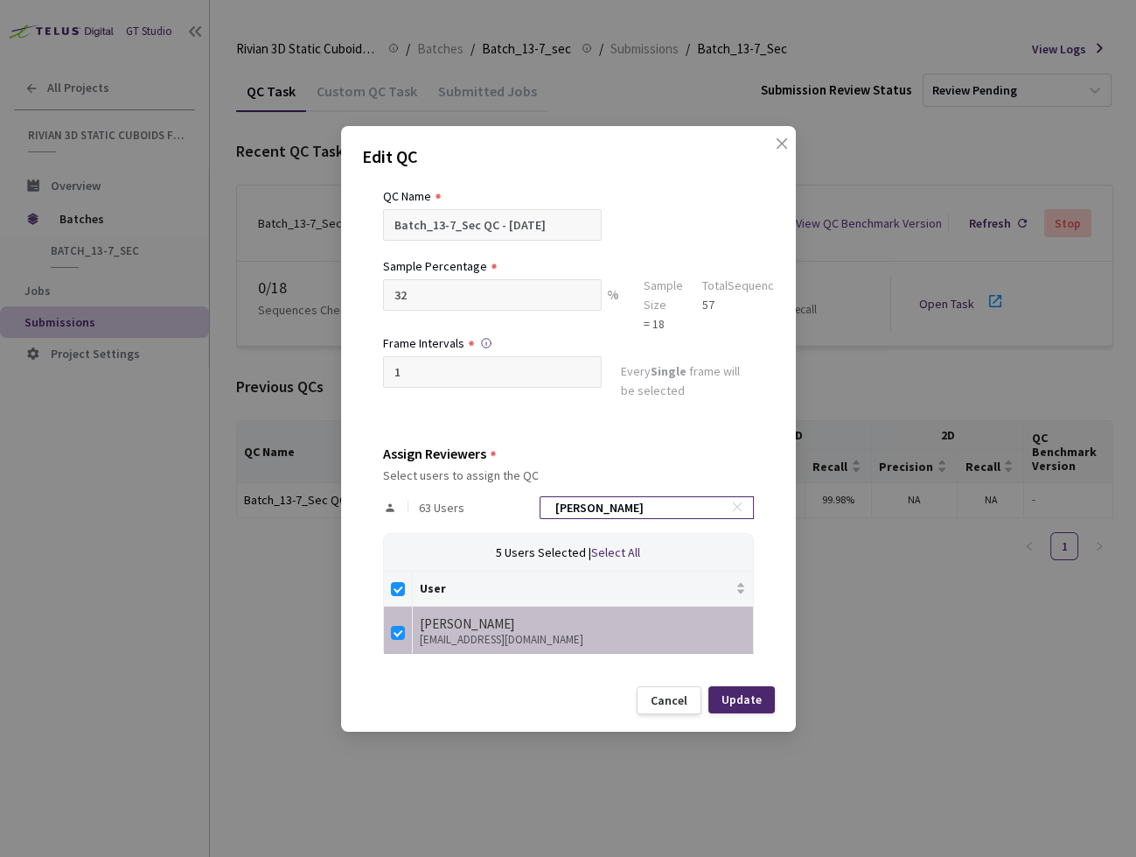
scroll to position [45, 0]
type input "anna"
click at [787, 145] on icon "close" at bounding box center [782, 143] width 14 height 14
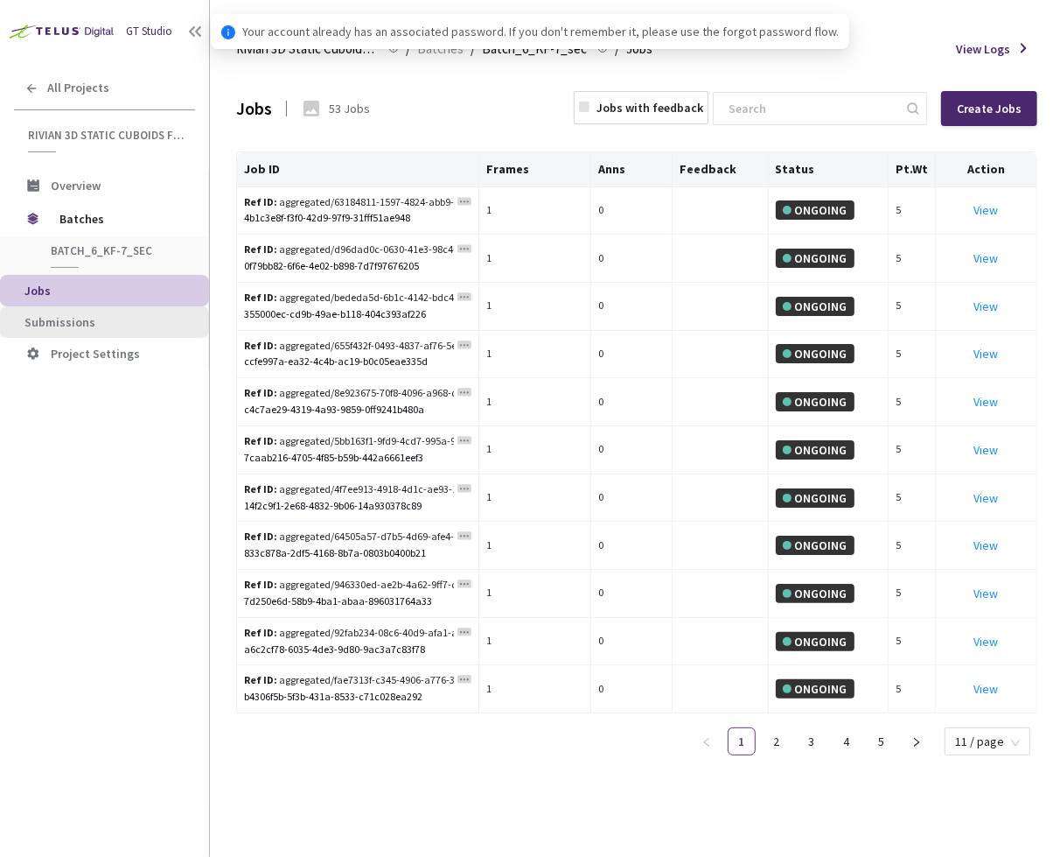
click at [72, 317] on span "Submissions" at bounding box center [59, 322] width 71 height 16
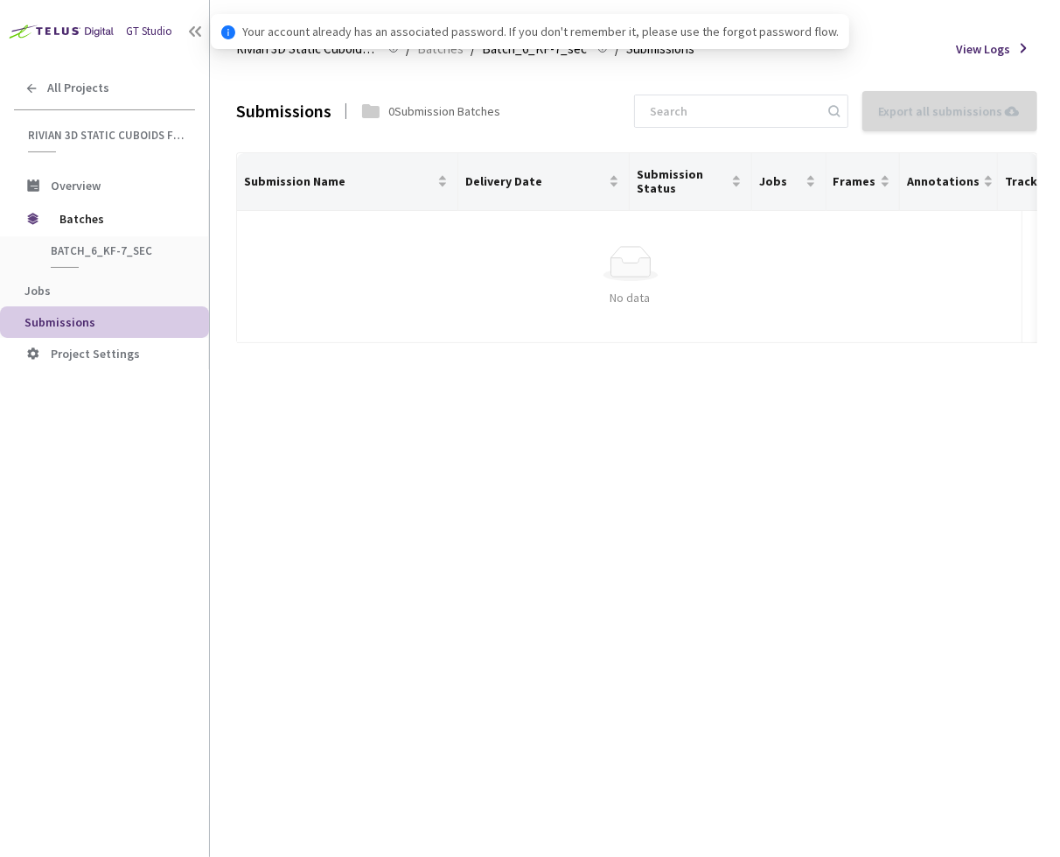
click at [72, 317] on span "Submissions" at bounding box center [59, 322] width 71 height 16
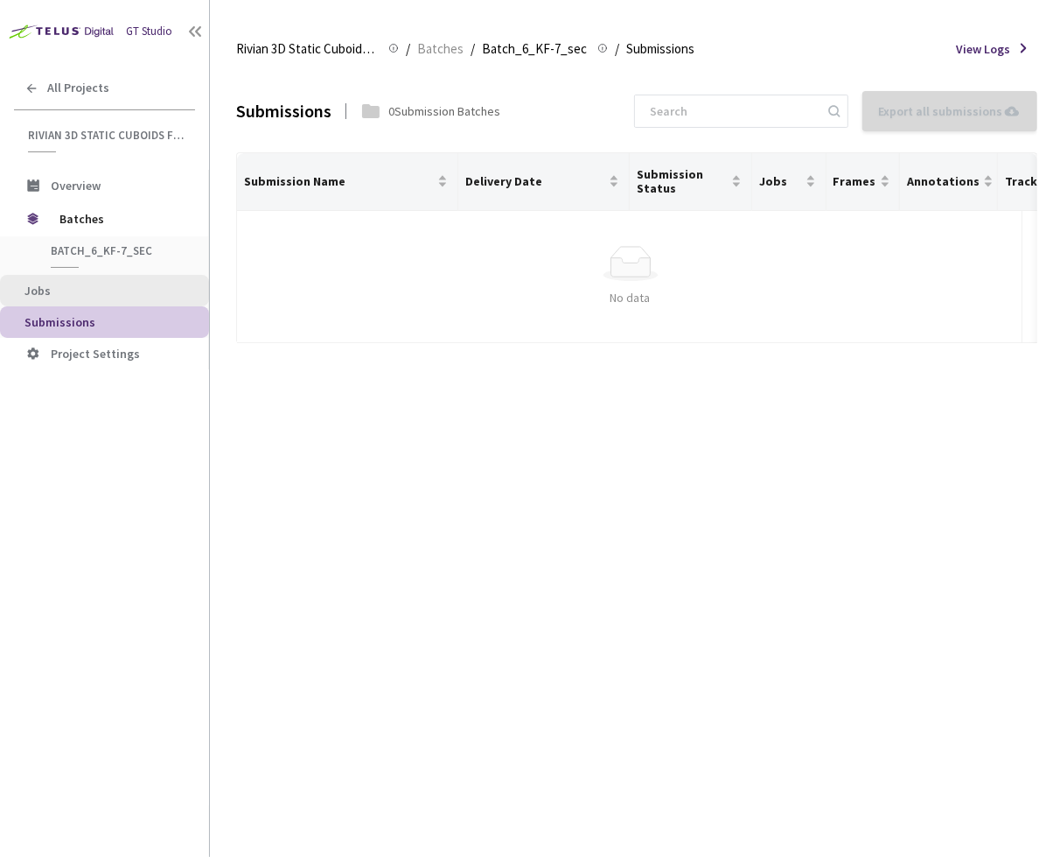
click at [64, 295] on li "Jobs" at bounding box center [104, 290] width 209 height 31
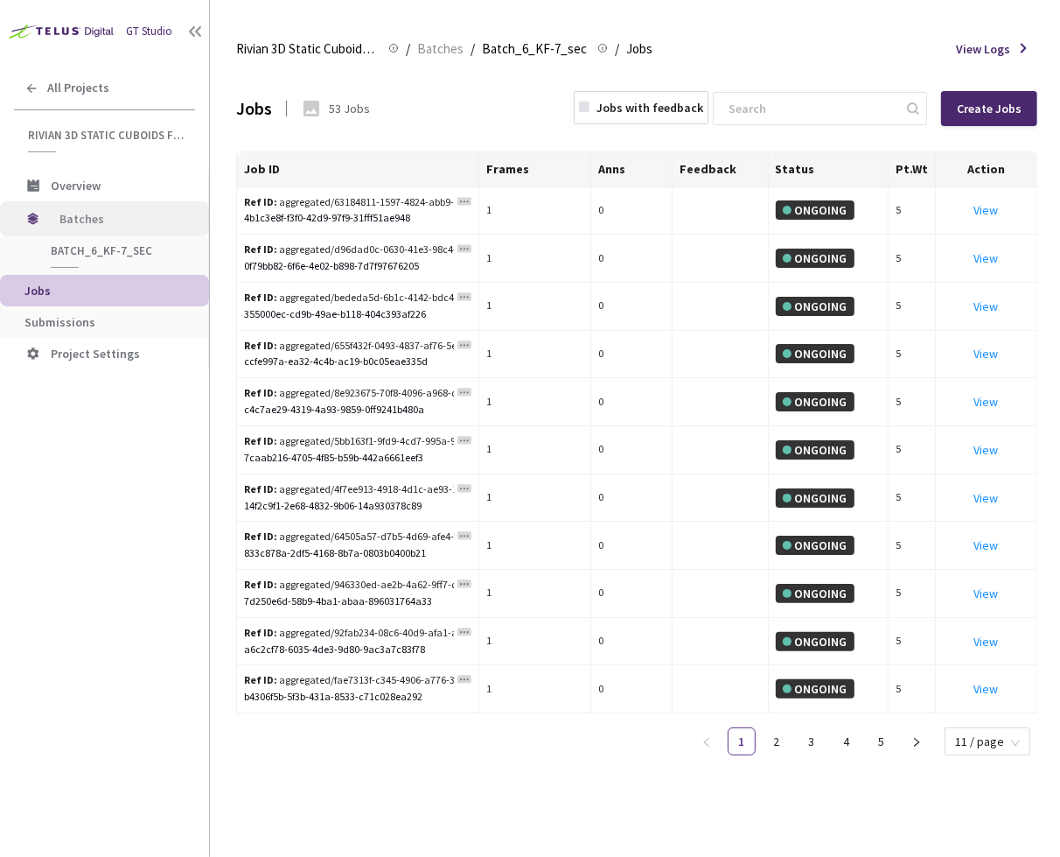
click at [96, 213] on span "Batches" at bounding box center [119, 218] width 120 height 35
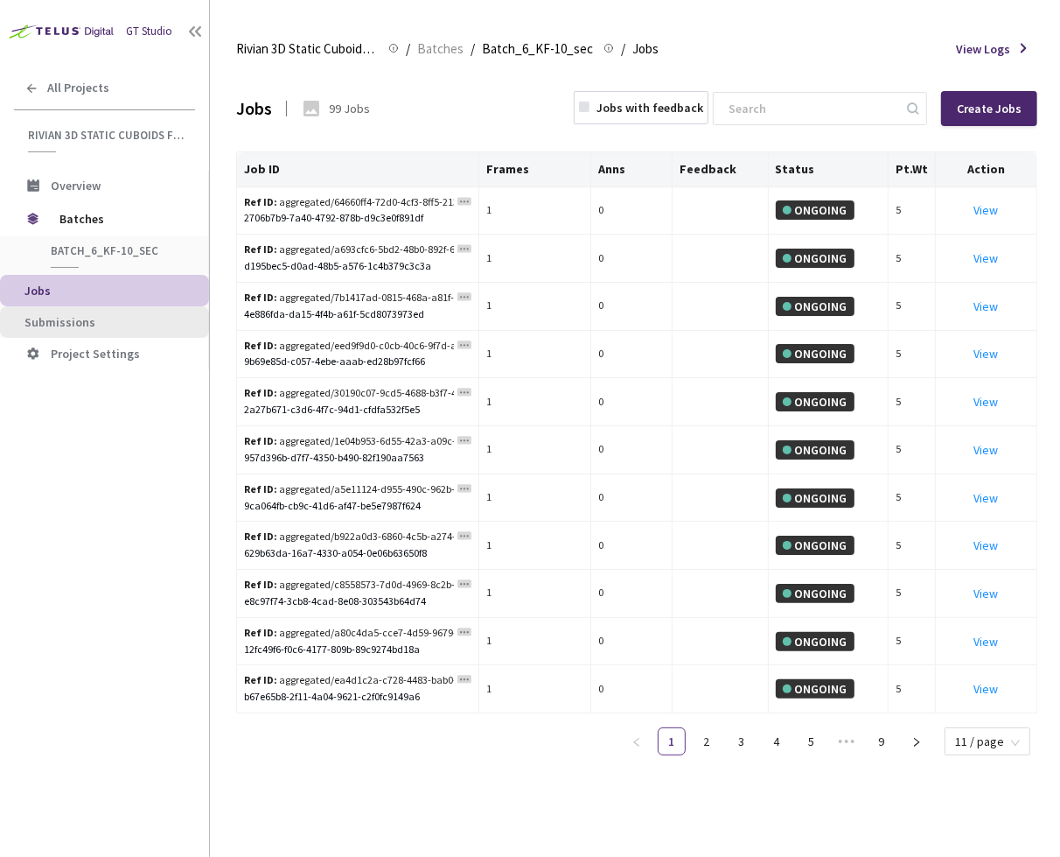
click at [105, 315] on span "Submissions" at bounding box center [109, 322] width 171 height 15
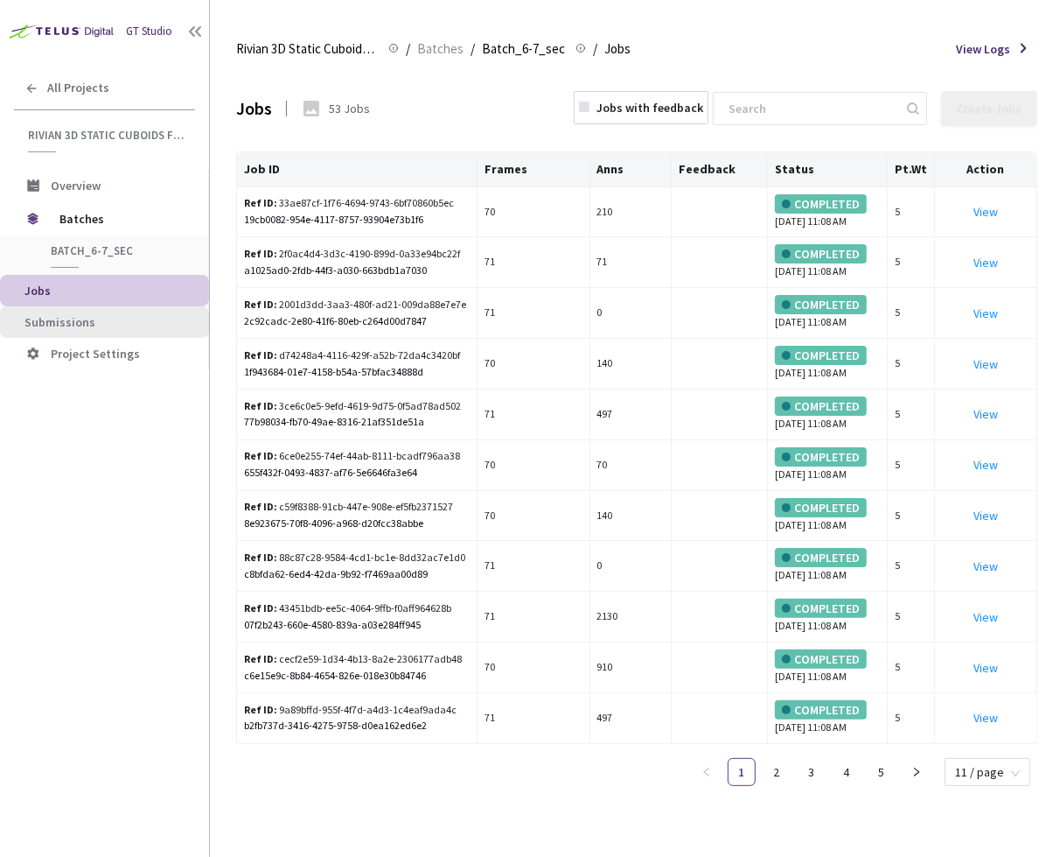
click at [81, 327] on span "Submissions" at bounding box center [59, 322] width 71 height 16
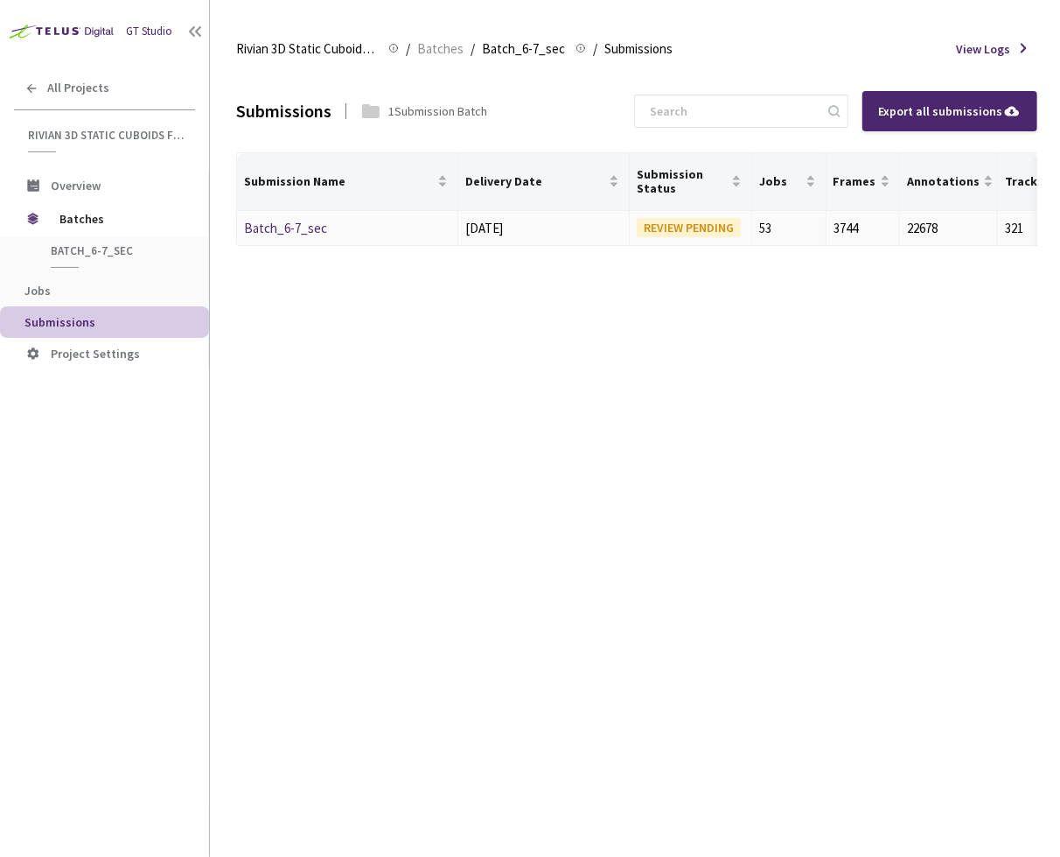
click at [263, 226] on link "Batch_6-7_sec" at bounding box center [285, 228] width 83 height 17
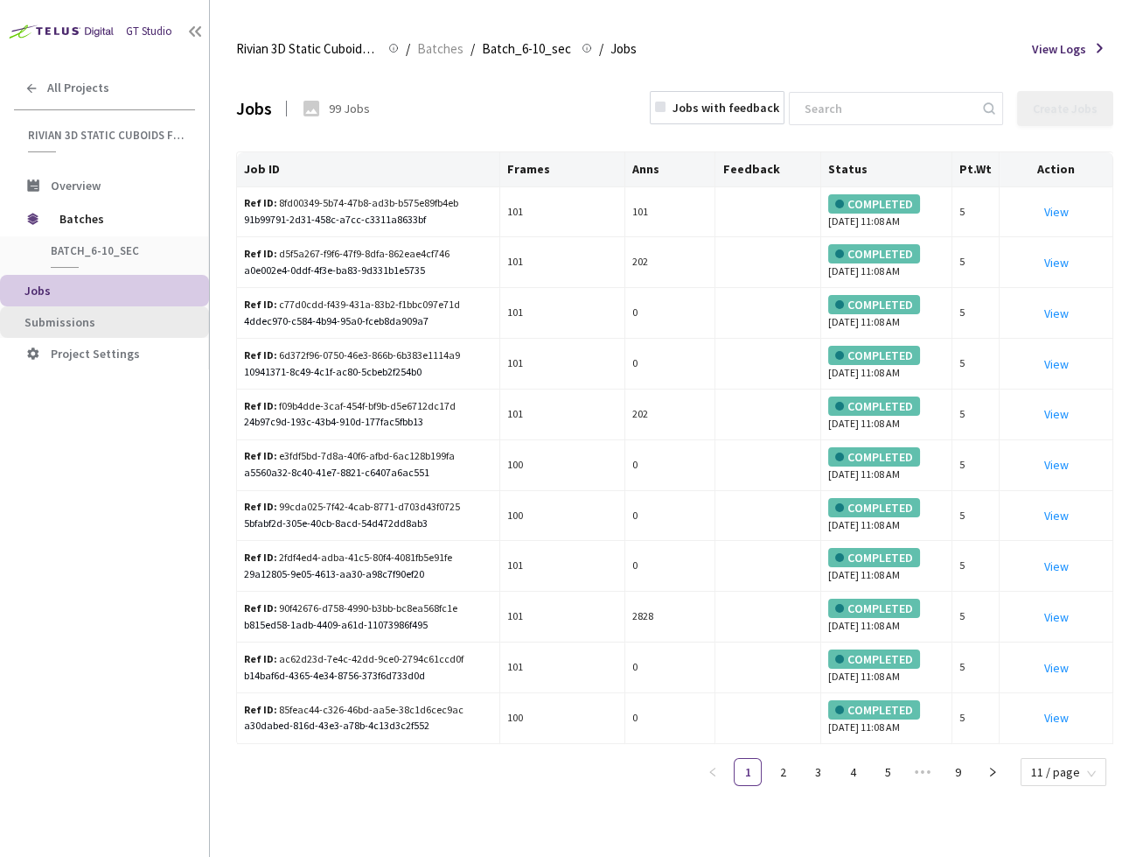
click at [60, 333] on li "Submissions" at bounding box center [104, 321] width 209 height 31
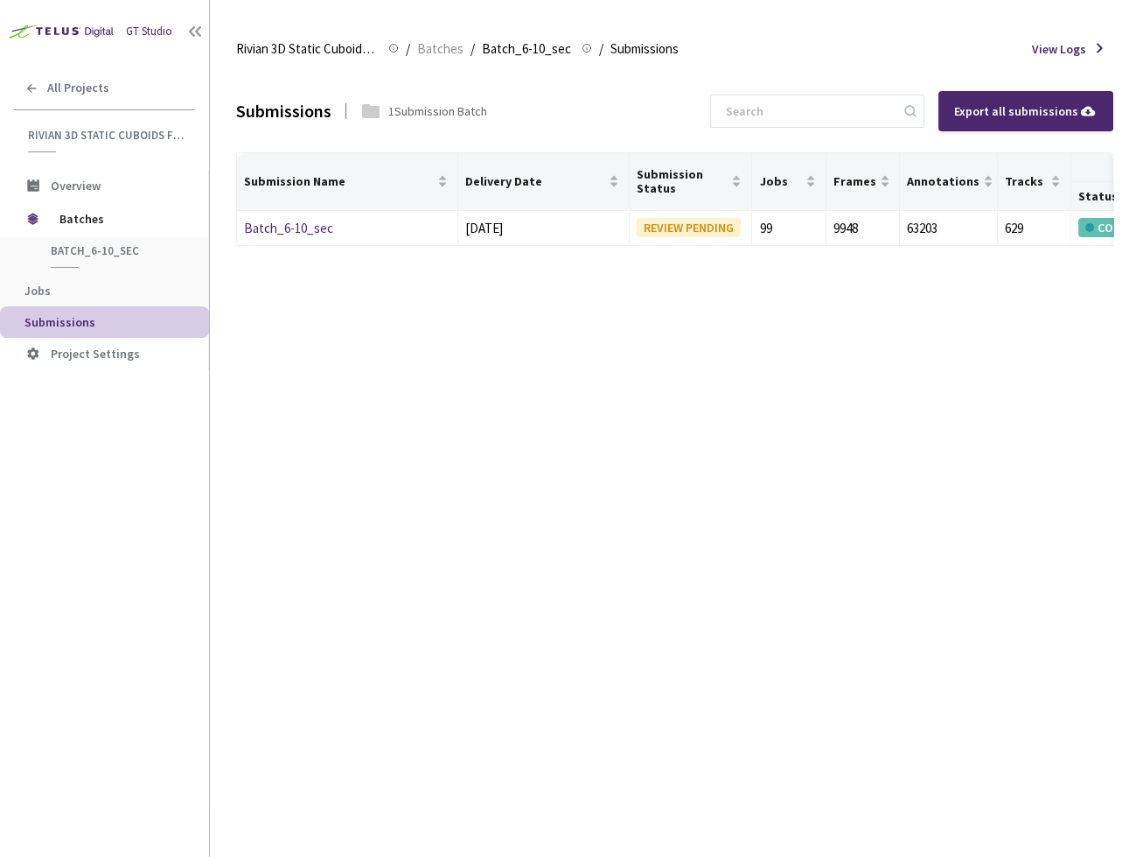
click at [510, 327] on div "Submissions 1 Submission Batch Export all submissions Submission Name Delivery …" at bounding box center [674, 463] width 877 height 787
click at [269, 226] on link "Batch_6-10_sec" at bounding box center [288, 228] width 89 height 17
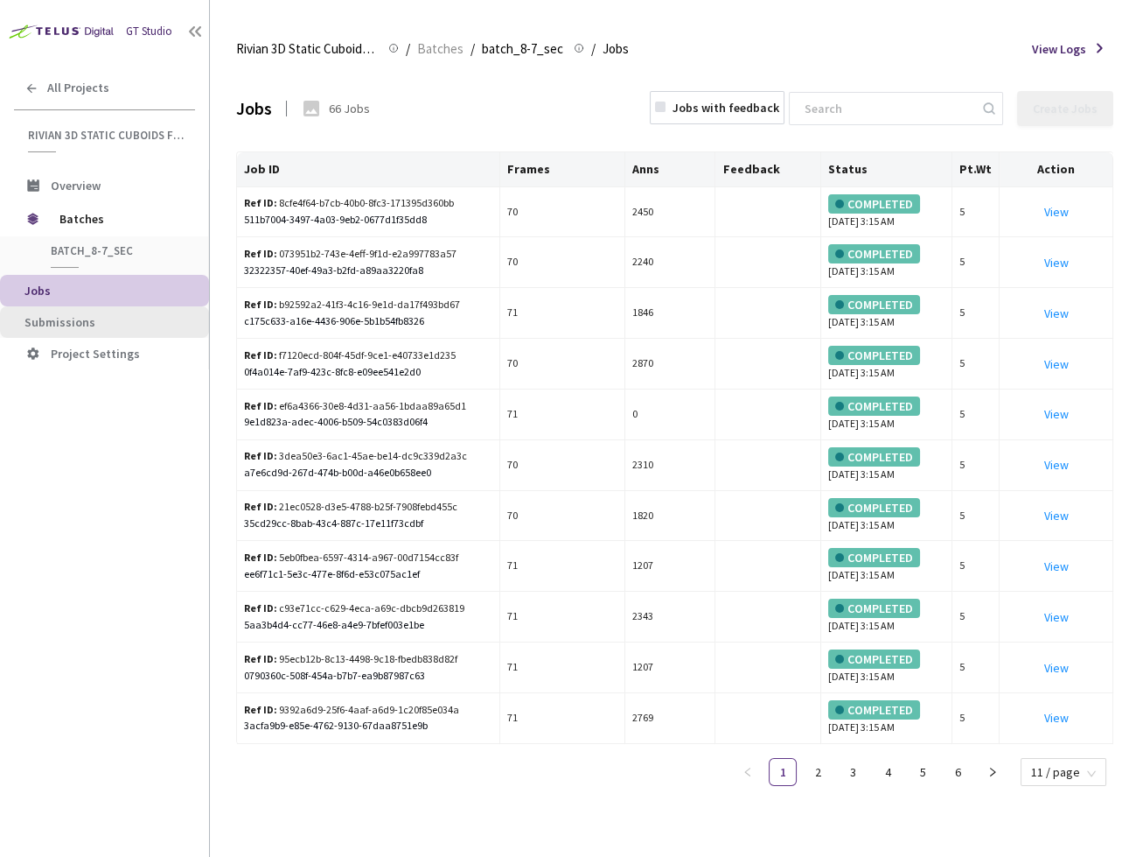
click at [138, 328] on li "Submissions" at bounding box center [104, 321] width 209 height 31
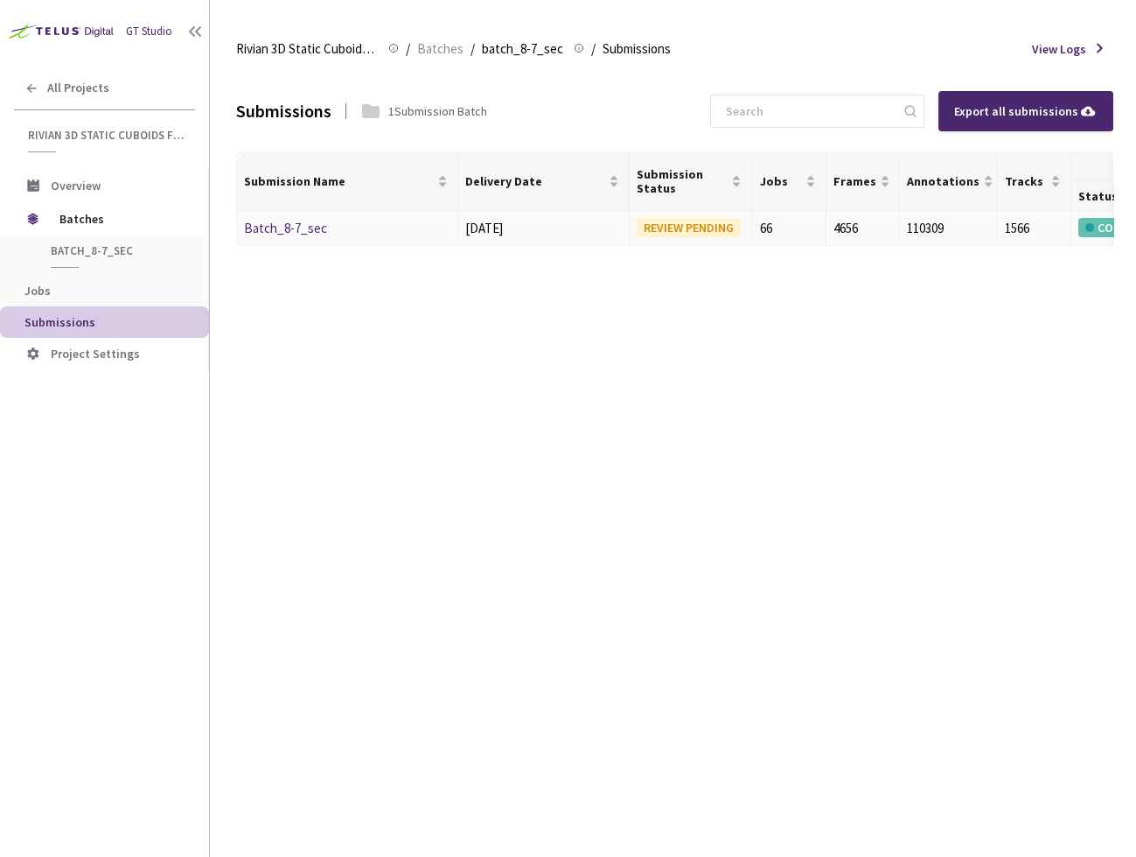
click at [259, 221] on link "Batch_8-7_sec" at bounding box center [285, 228] width 83 height 17
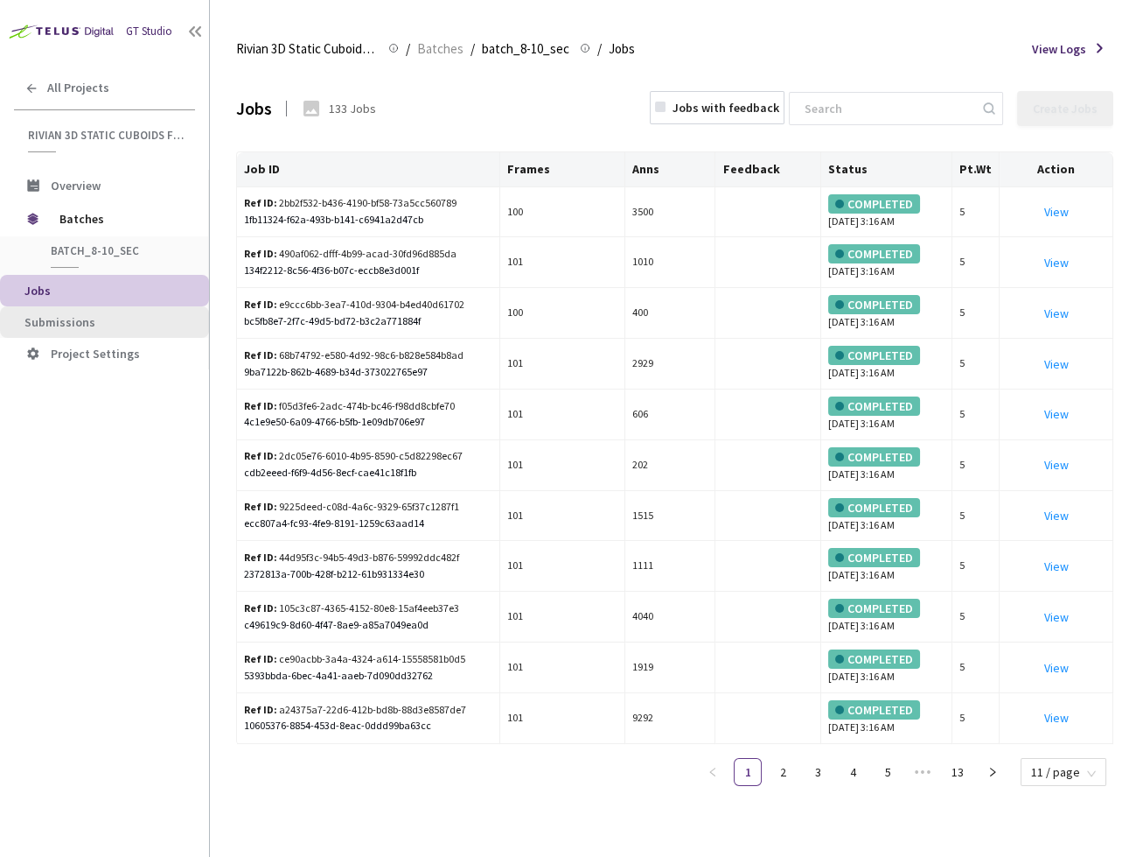
click at [96, 319] on span "Submissions" at bounding box center [109, 322] width 171 height 15
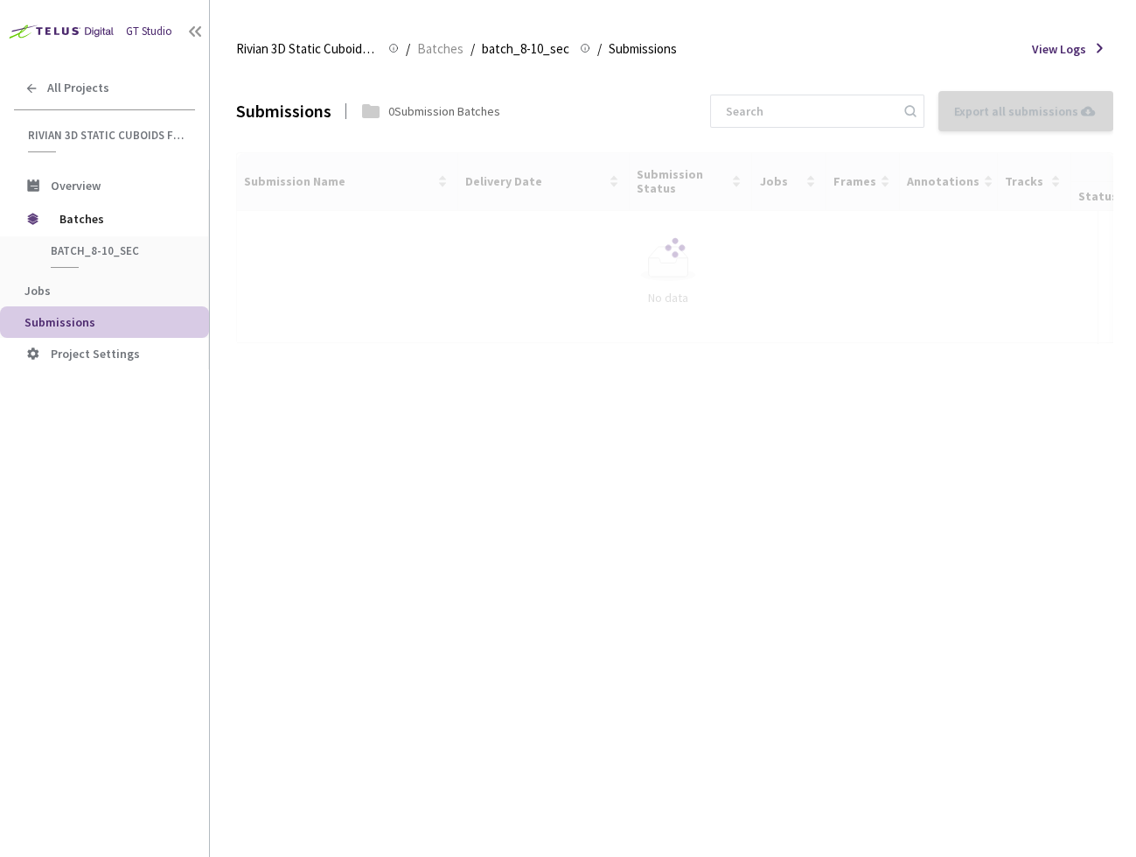
click at [96, 319] on span "Submissions" at bounding box center [109, 322] width 171 height 15
click at [569, 584] on div "Submissions 0 Submission Batches Export all submissions No Submissions to Expor…" at bounding box center [674, 463] width 877 height 787
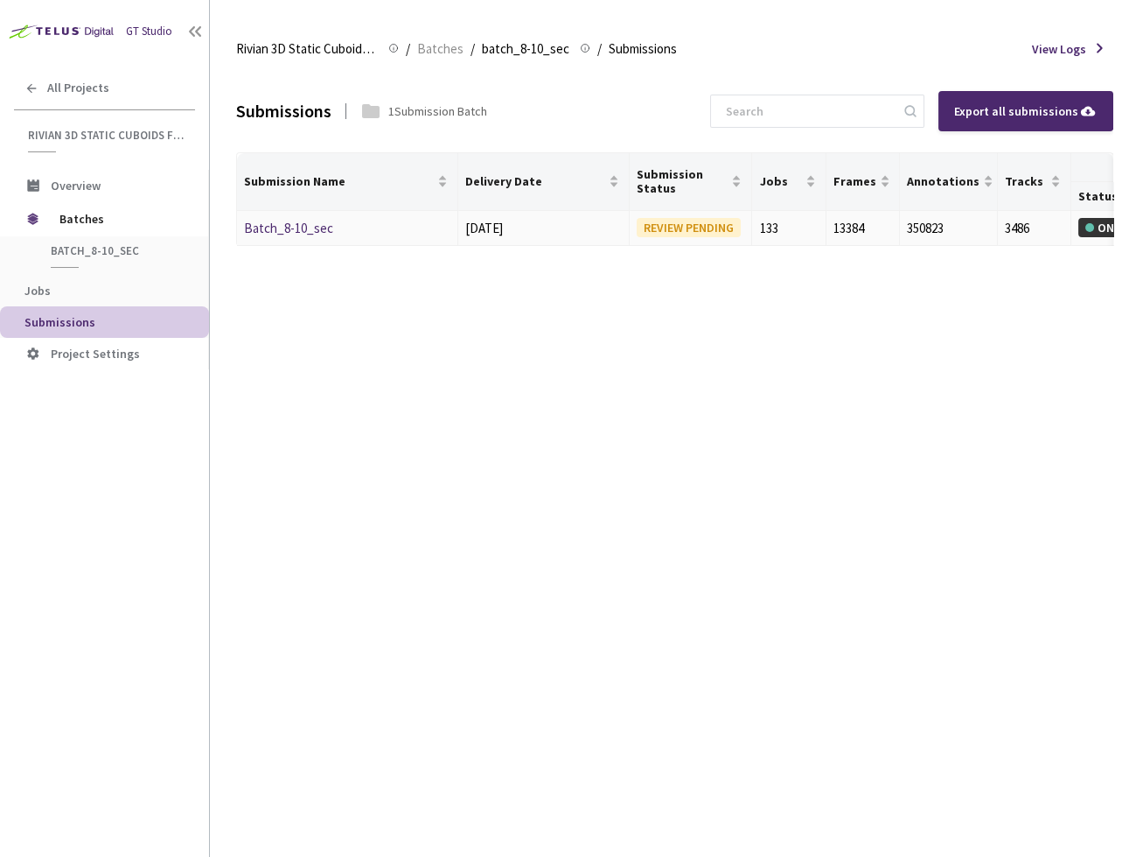
click at [282, 224] on link "Batch_8-10_sec" at bounding box center [288, 228] width 89 height 17
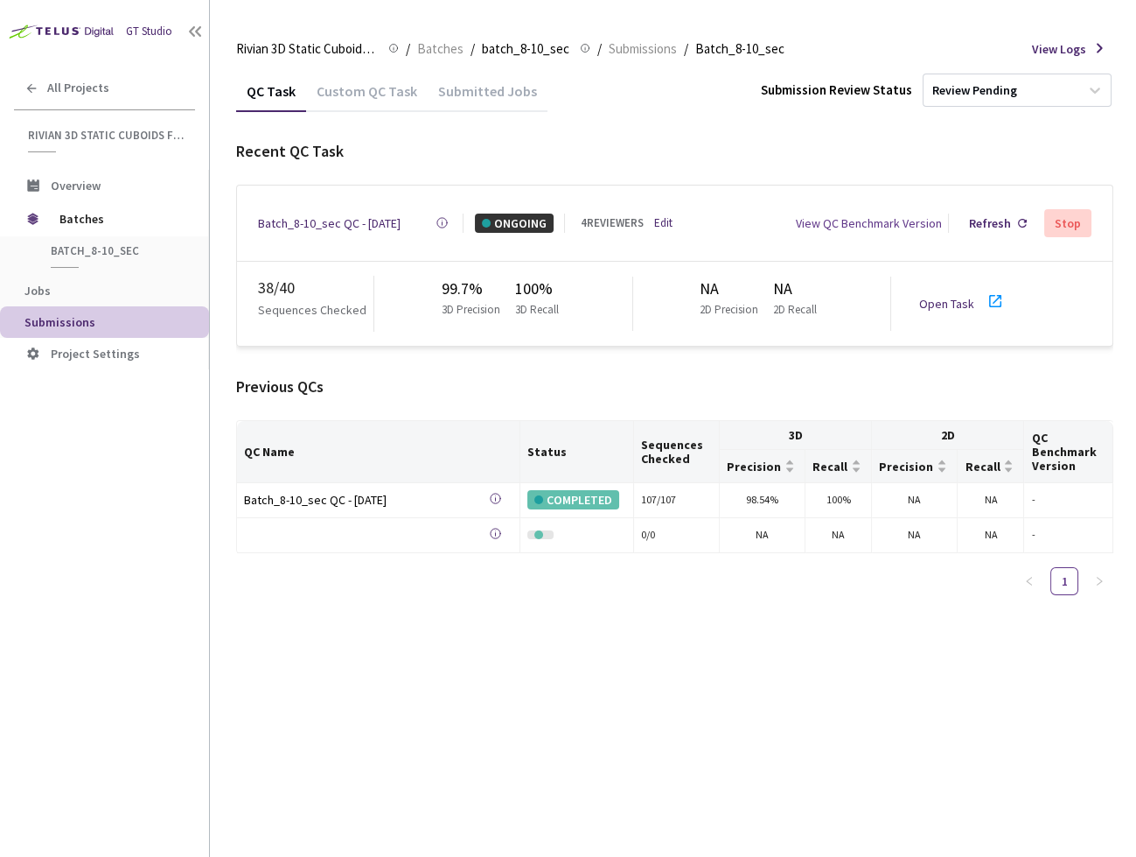
click at [553, 662] on div "QC Task Custom QC Task Submitted Jobs Submission Review Status Review Pending R…" at bounding box center [674, 463] width 877 height 787
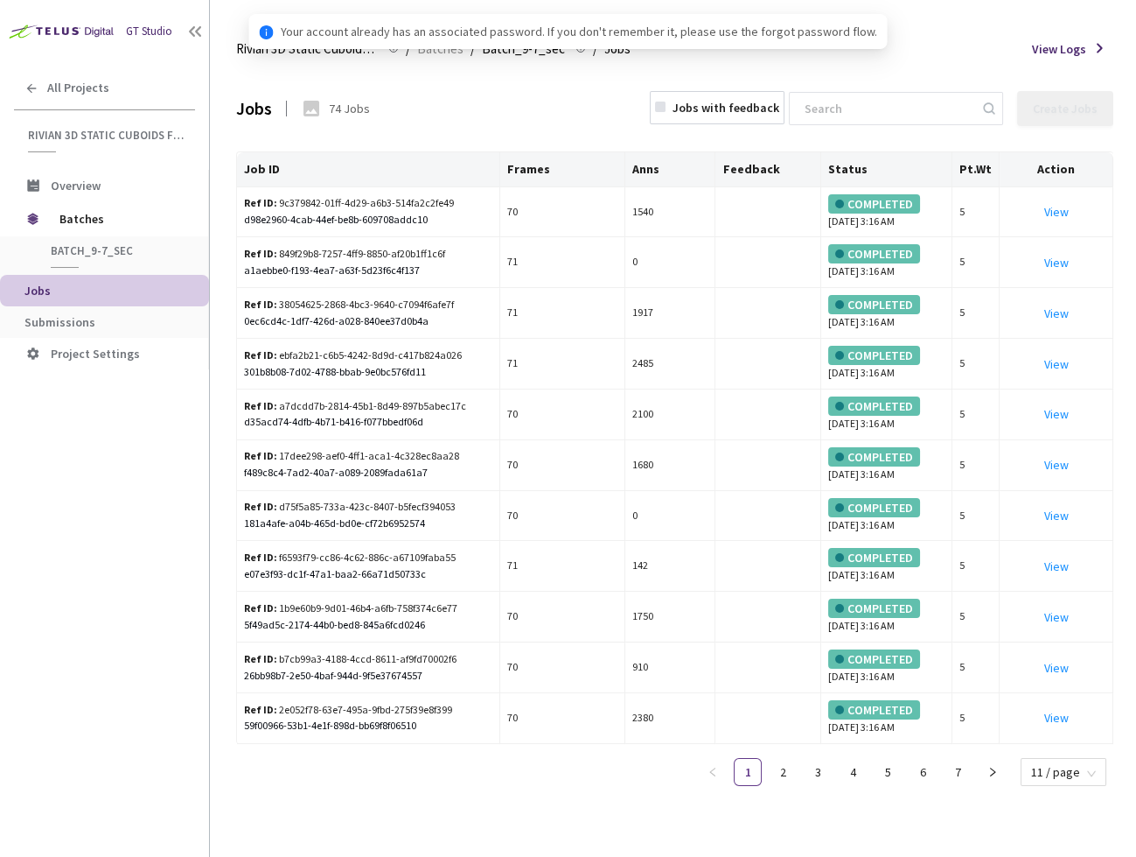
click at [107, 301] on li "Jobs" at bounding box center [104, 290] width 209 height 31
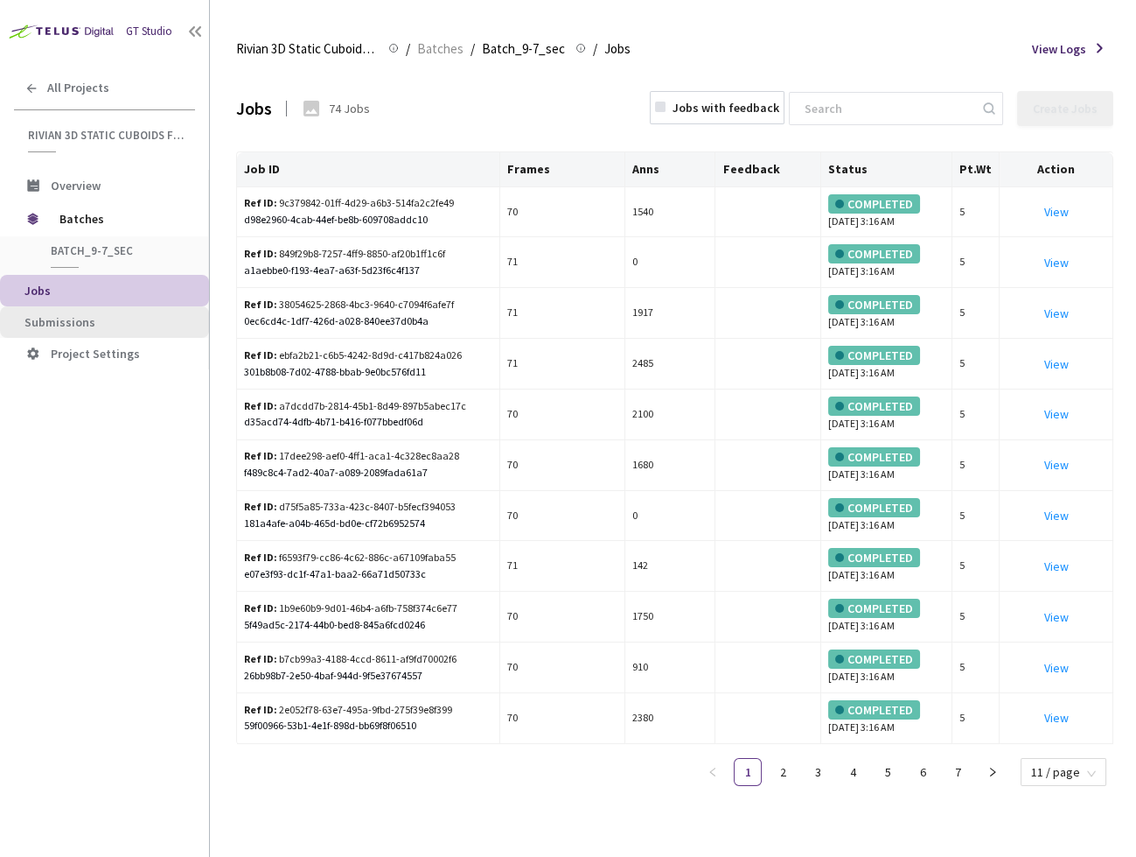
click at [103, 331] on li "Submissions" at bounding box center [104, 321] width 209 height 31
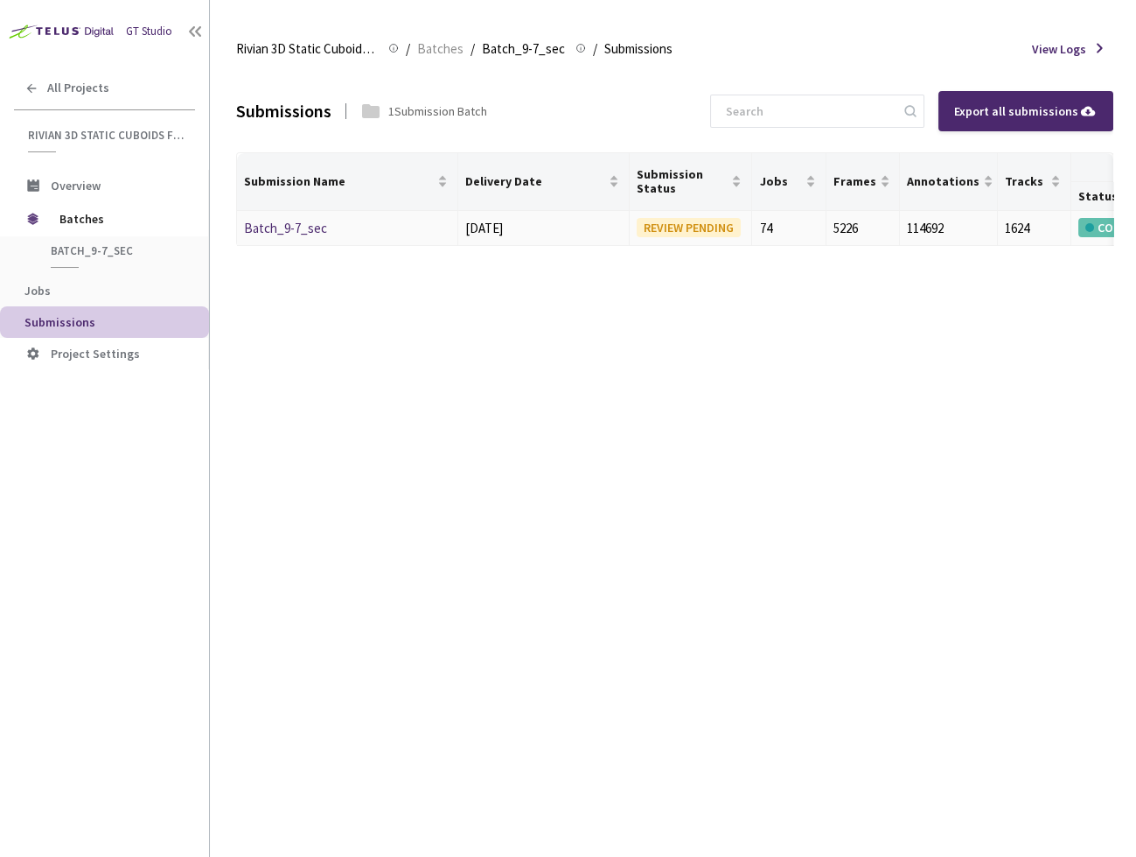
click at [287, 220] on link "Batch_9-7_sec" at bounding box center [285, 228] width 83 height 17
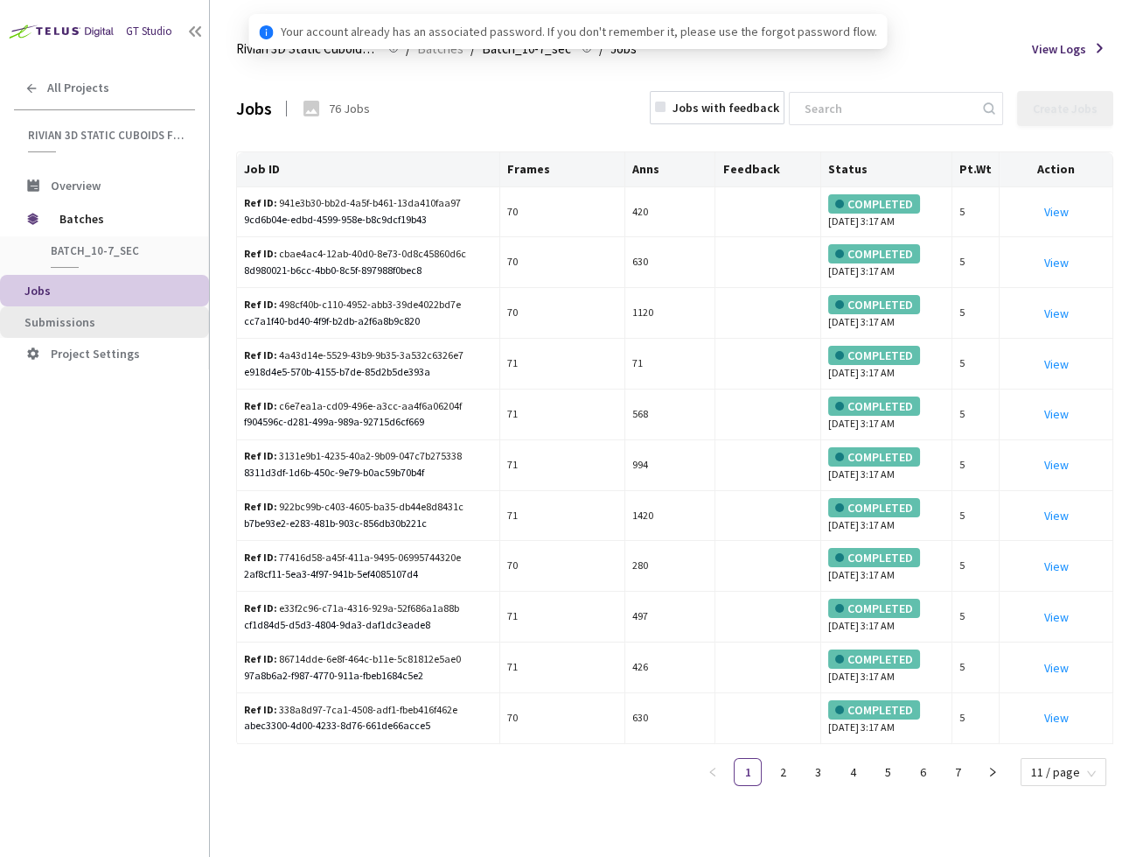
click at [125, 322] on span "Submissions" at bounding box center [109, 322] width 171 height 15
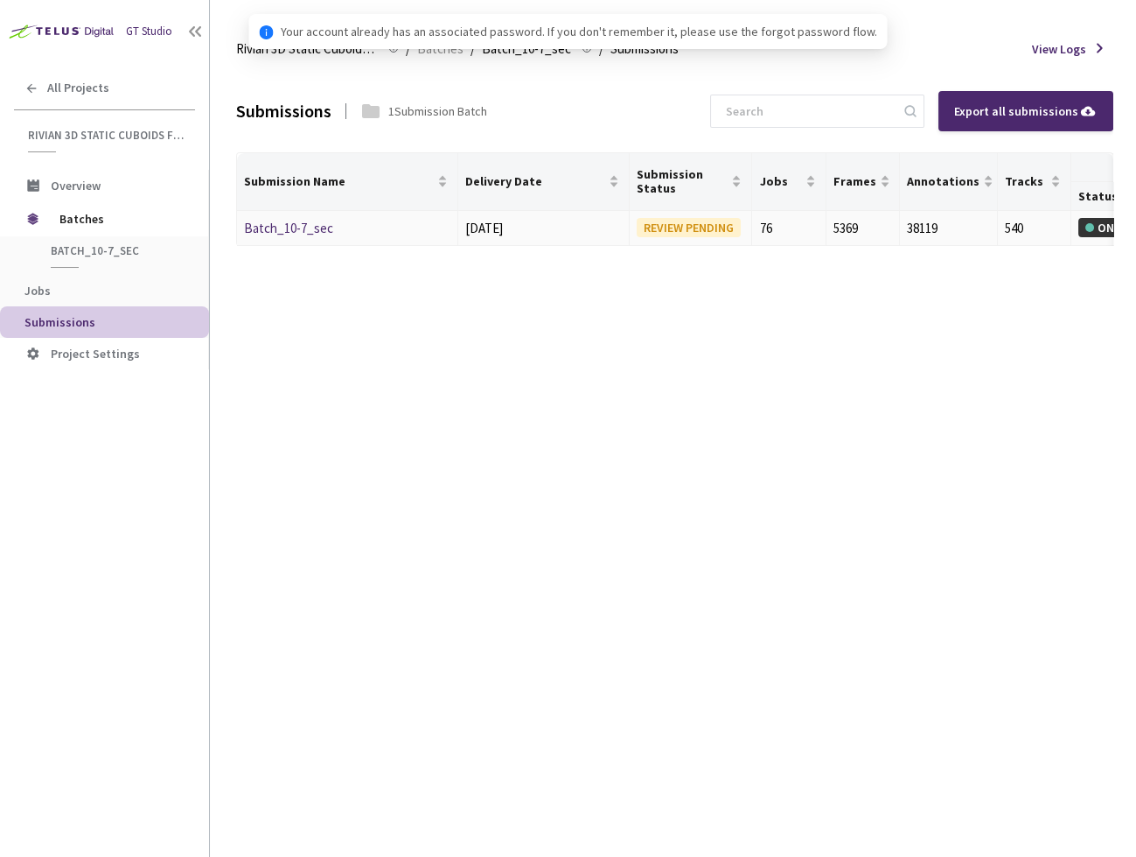
click at [310, 224] on link "Batch_10-7_sec" at bounding box center [288, 228] width 89 height 17
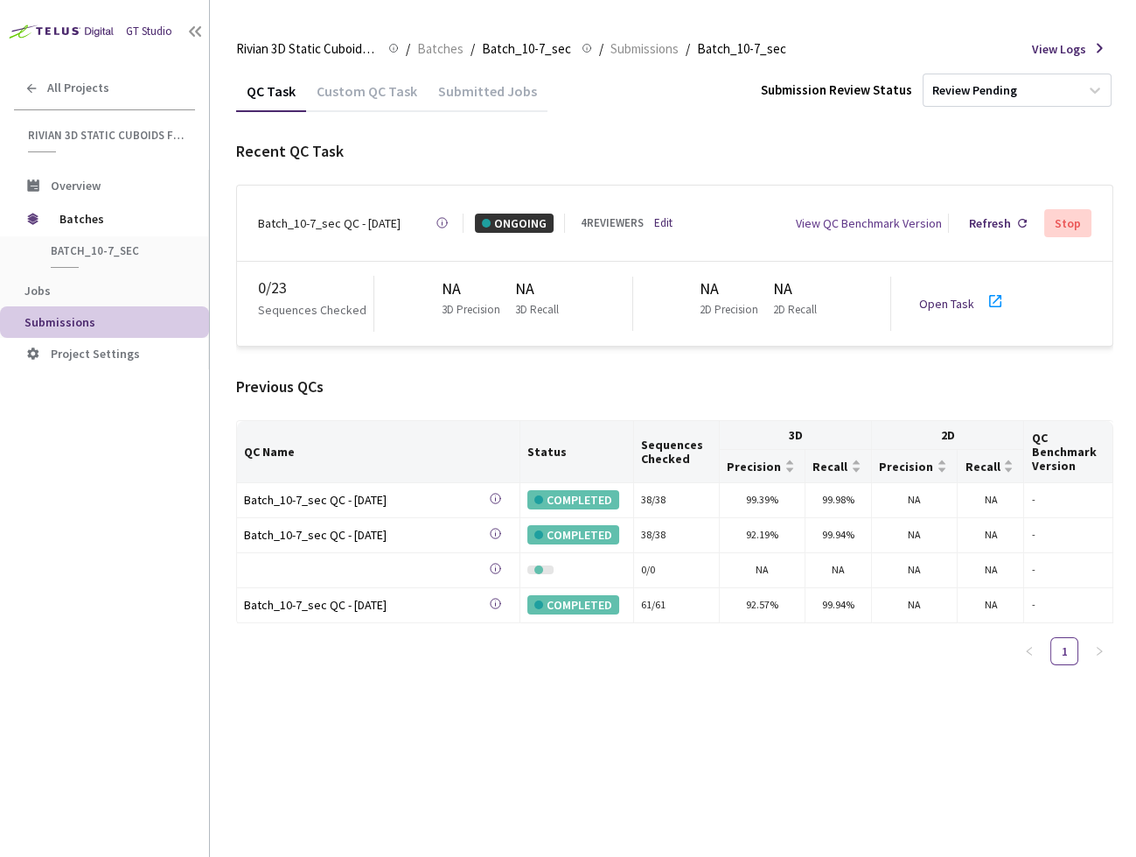
click at [346, 219] on div "Batch_10-7_sec QC - 28 Aug, 2025" at bounding box center [329, 222] width 143 height 19
click at [497, 192] on div "Batch_10-7_sec QC - 28 Aug, 2025 Created at 28 Aug, 2025 at 5:51 AM PDT Created…" at bounding box center [675, 222] width 876 height 75
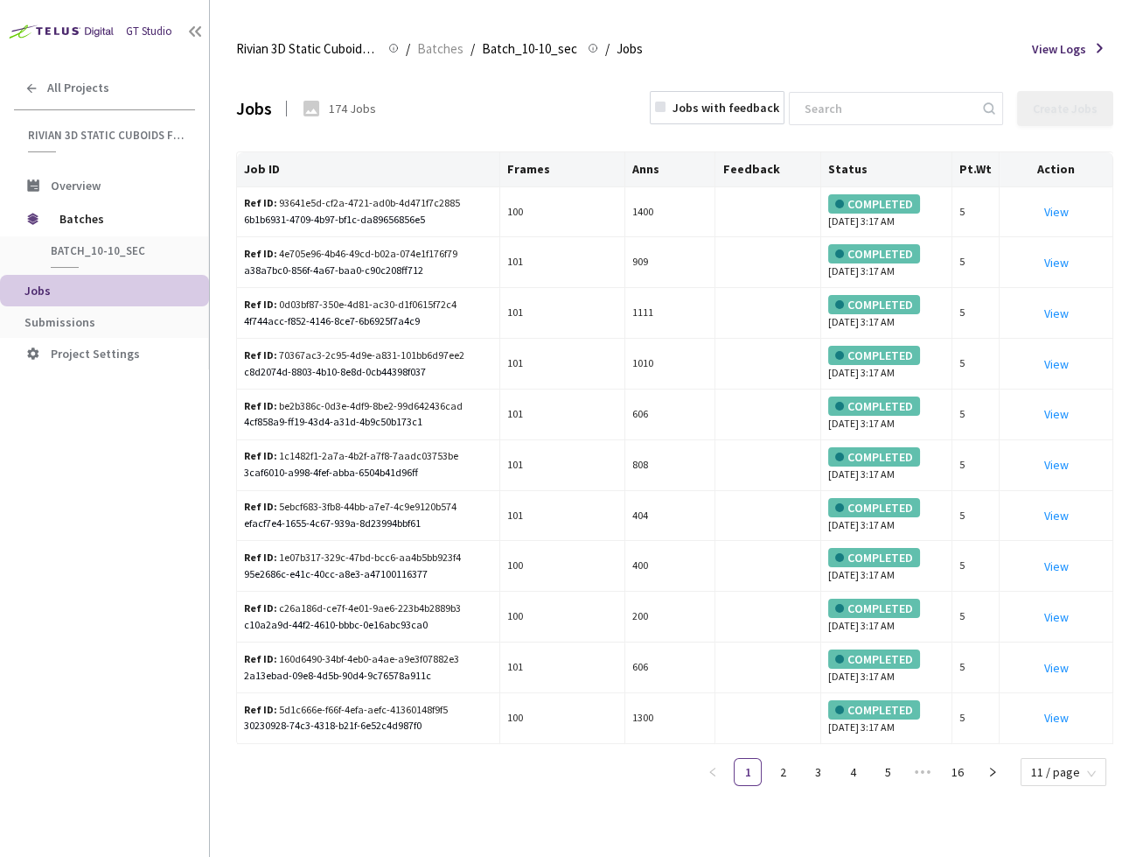
drag, startPoint x: 129, startPoint y: 296, endPoint x: 120, endPoint y: 297, distance: 9.8
click at [128, 296] on span "Jobs" at bounding box center [109, 290] width 171 height 15
click at [136, 329] on li "Submissions" at bounding box center [104, 321] width 209 height 31
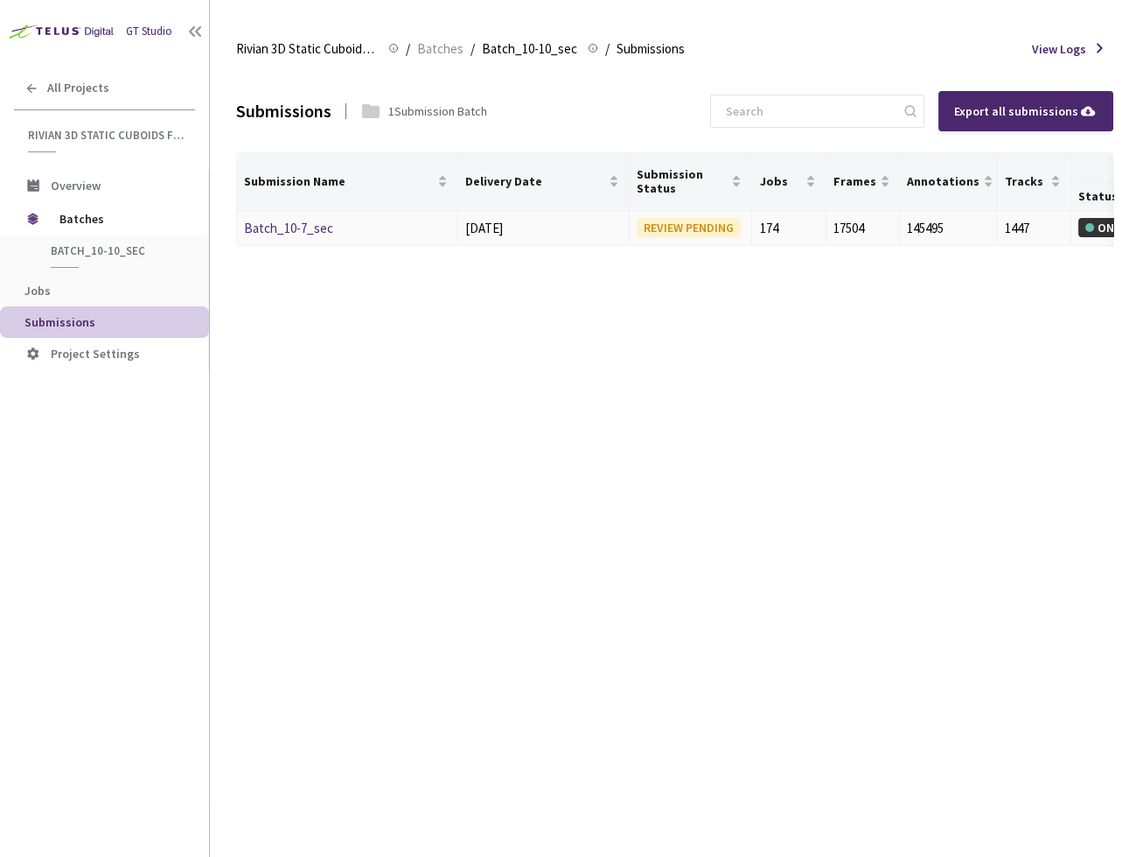
click at [339, 220] on div "Batch_10-7_sec" at bounding box center [336, 228] width 185 height 21
click at [312, 225] on link "Batch_10-7_sec" at bounding box center [288, 228] width 89 height 17
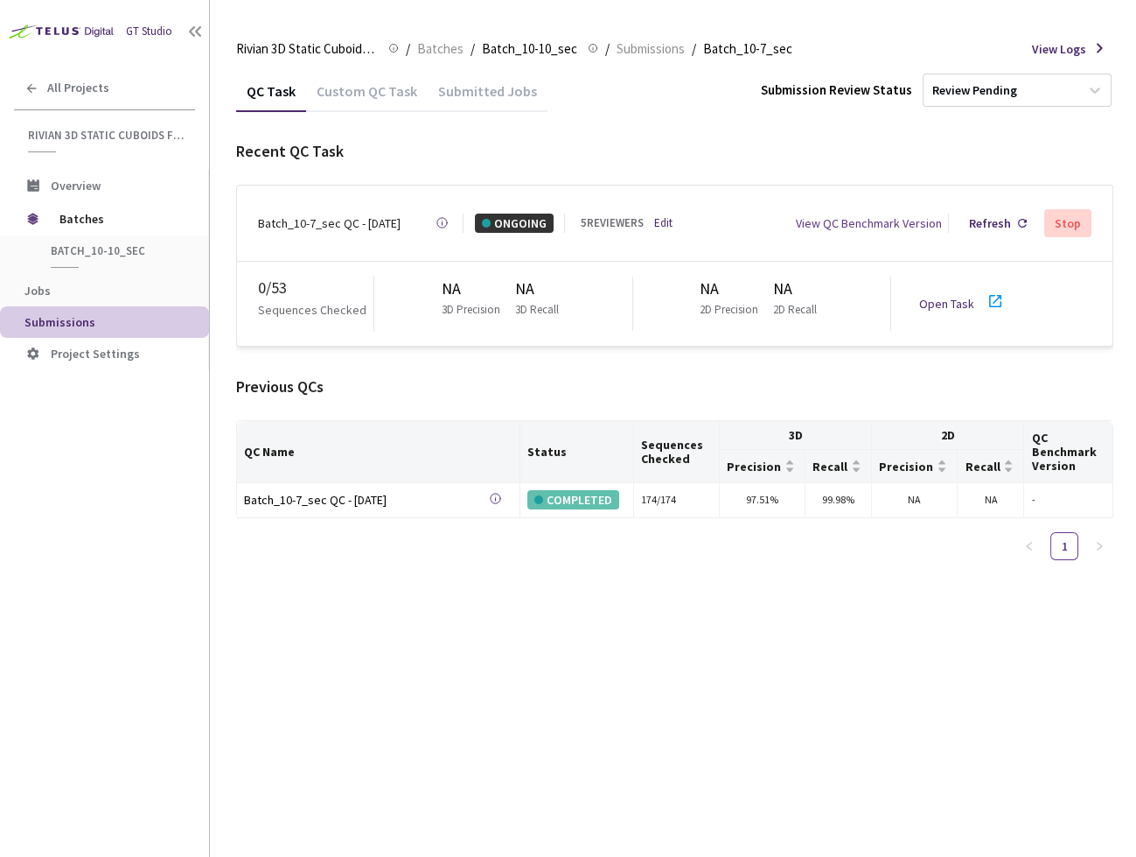
click at [606, 270] on div "0 / 53 Sequences Checked NA 3D Precision NA 3D Recall NA 2D Precision NA 2D Rec…" at bounding box center [675, 304] width 876 height 84
click at [663, 214] on link "Edit" at bounding box center [663, 222] width 18 height 17
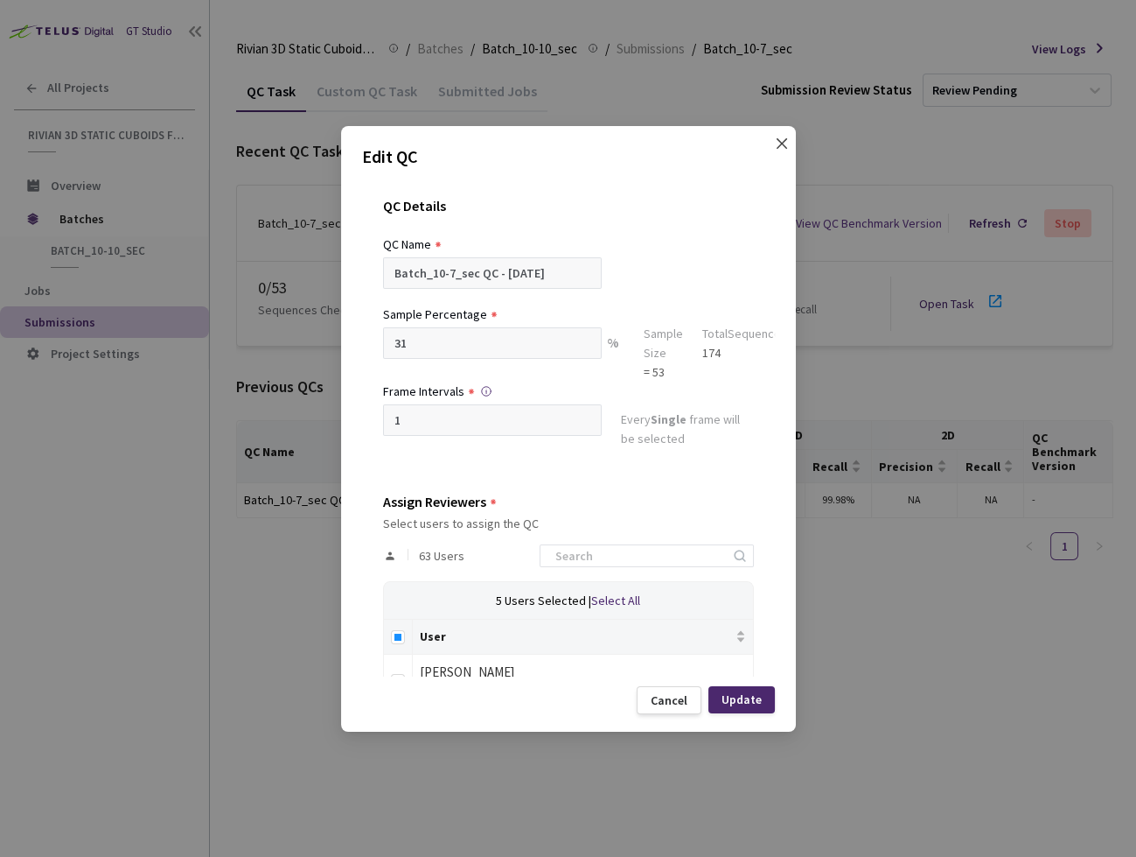
click at [780, 143] on icon "close" at bounding box center [781, 142] width 10 height 10
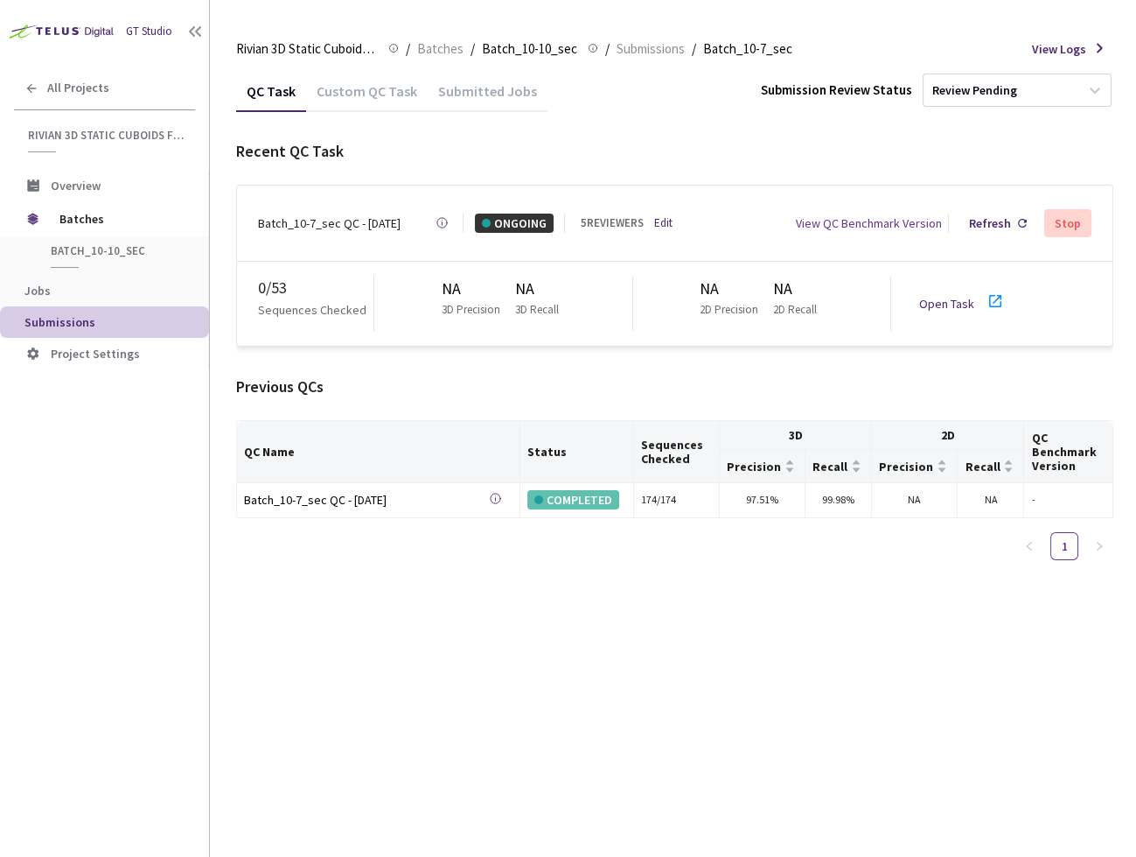
click at [956, 296] on link "Open Task" at bounding box center [946, 304] width 55 height 16
click at [958, 296] on link "Open Task" at bounding box center [946, 304] width 55 height 16
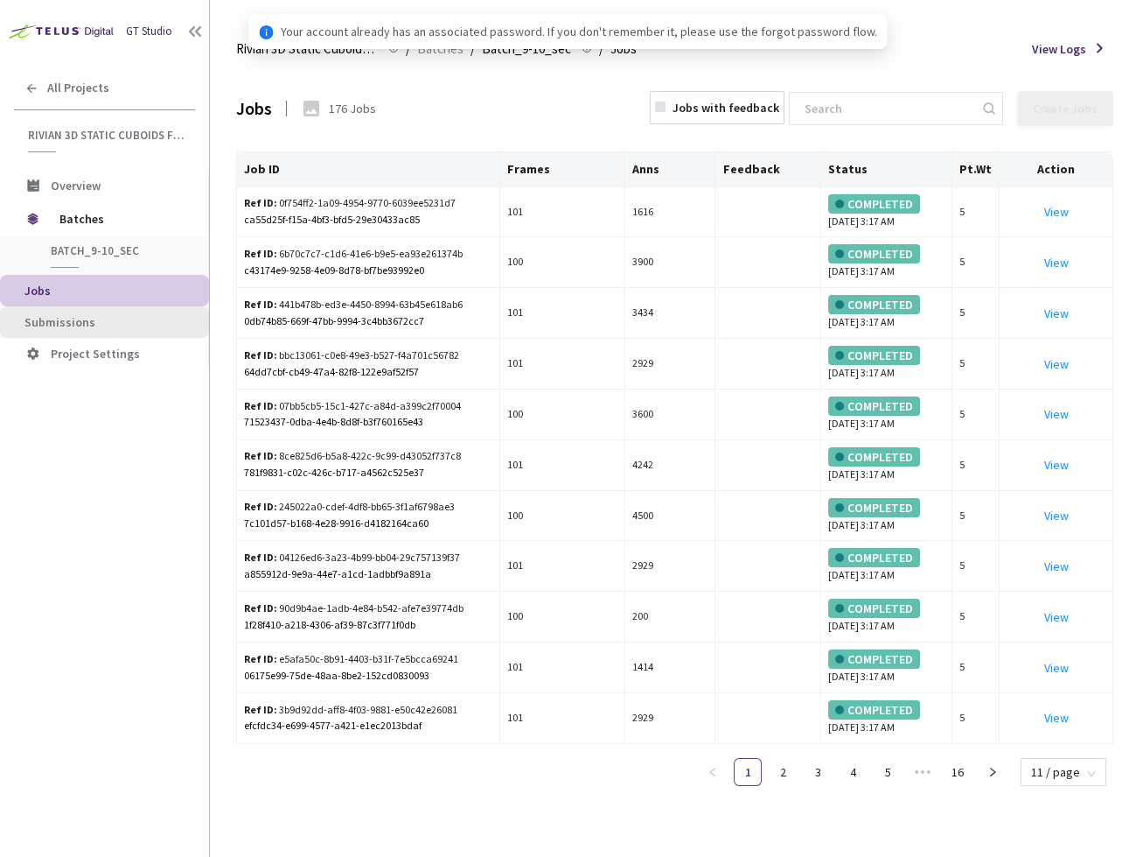
click at [82, 318] on span "Submissions" at bounding box center [59, 322] width 71 height 16
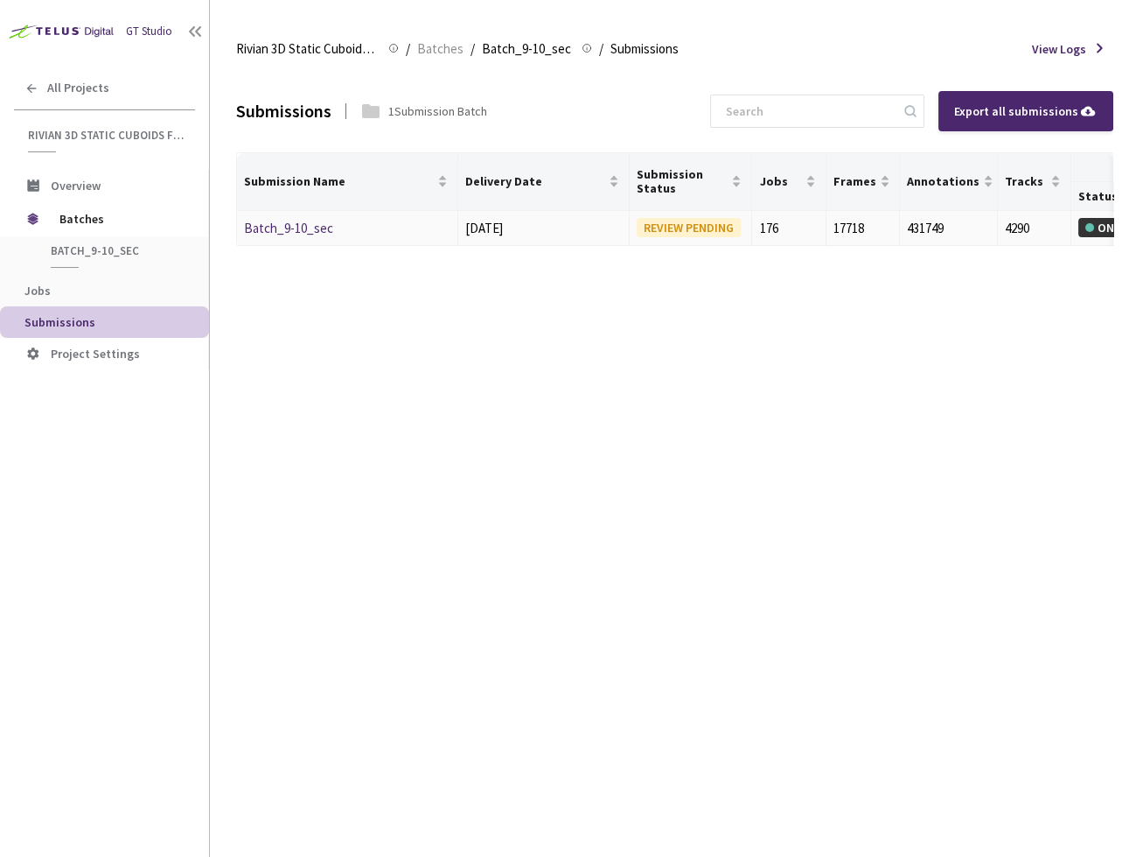
click at [304, 223] on link "Batch_9-10_sec" at bounding box center [288, 228] width 89 height 17
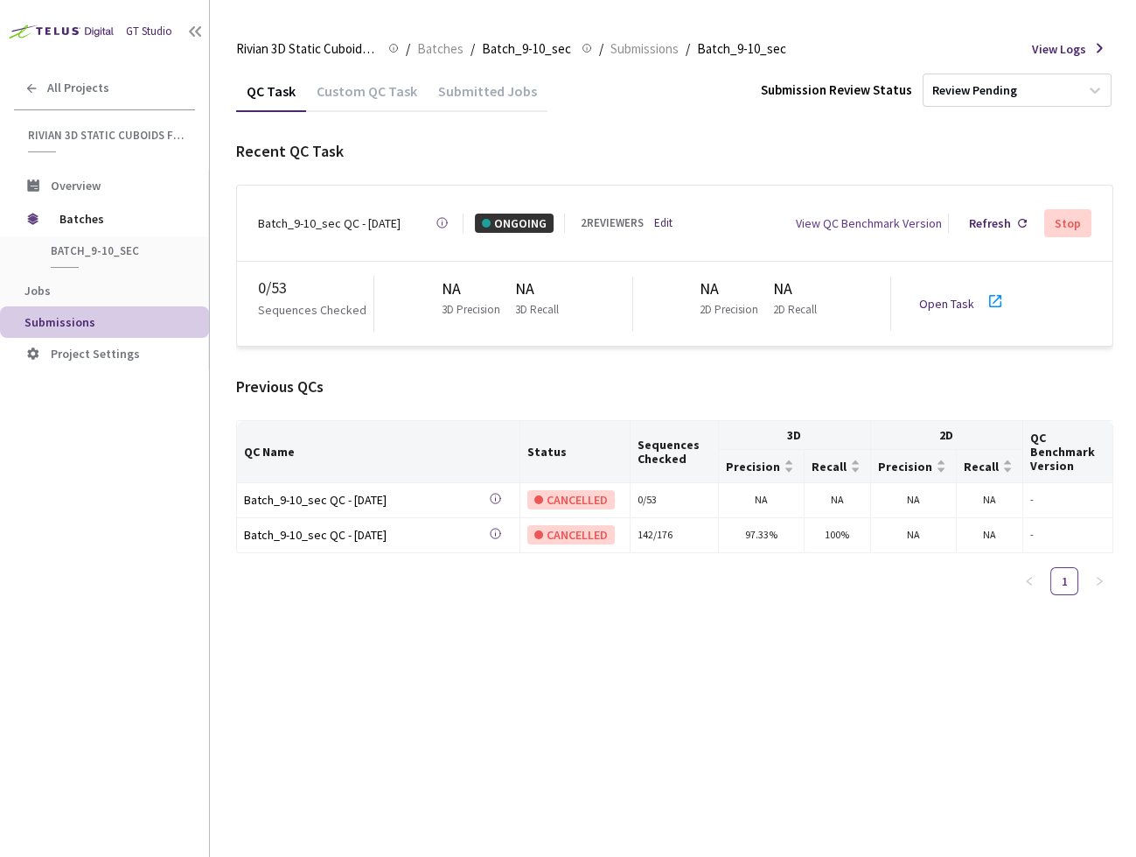
click at [1075, 217] on div "Stop" at bounding box center [1068, 223] width 26 height 14
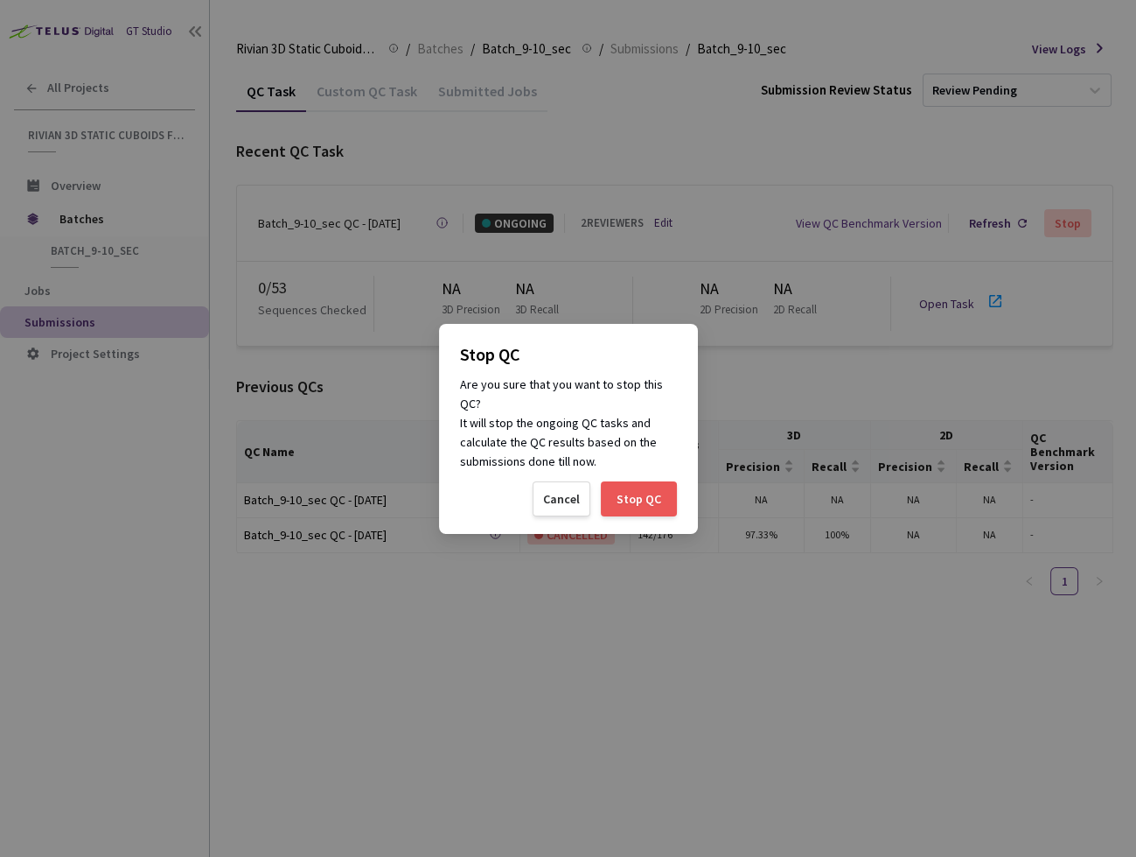
click at [648, 489] on div "Stop QC" at bounding box center [639, 498] width 76 height 35
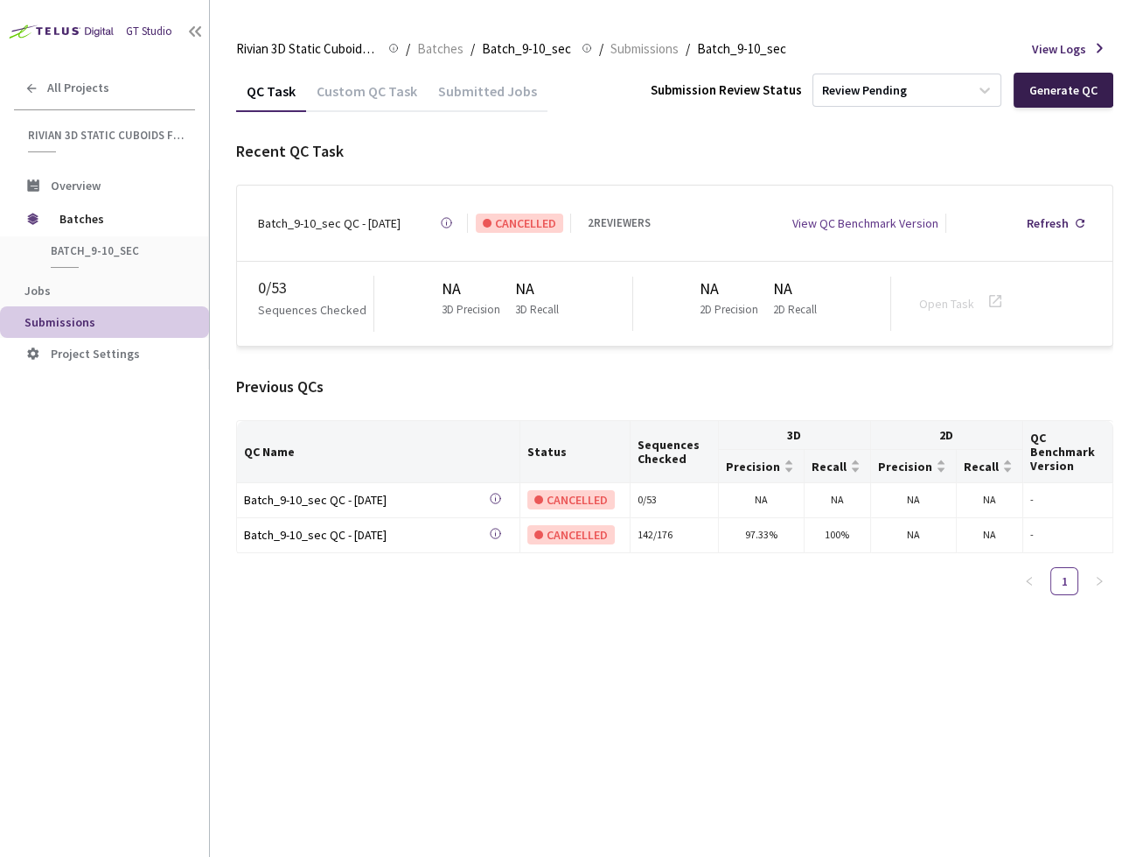
click at [1062, 91] on div "Generate QC" at bounding box center [1064, 90] width 68 height 14
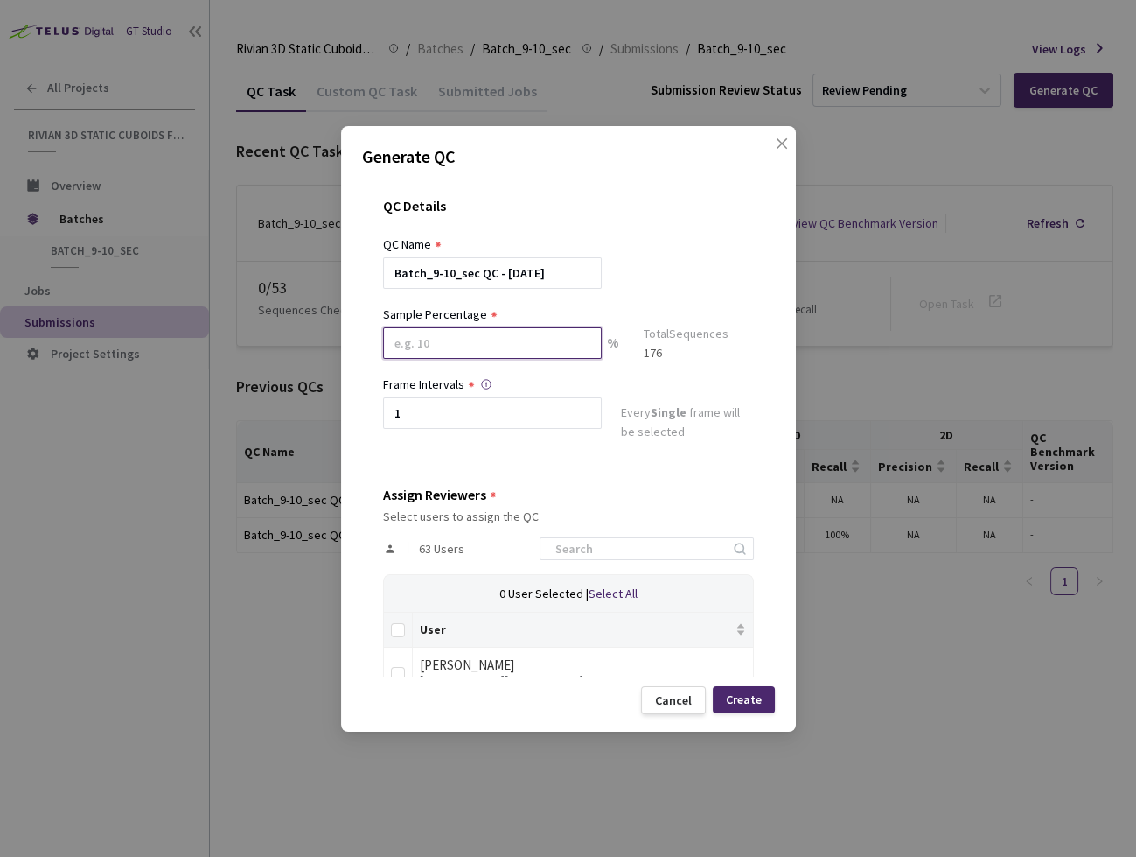
click at [451, 338] on input at bounding box center [492, 342] width 219 height 31
type input "30"
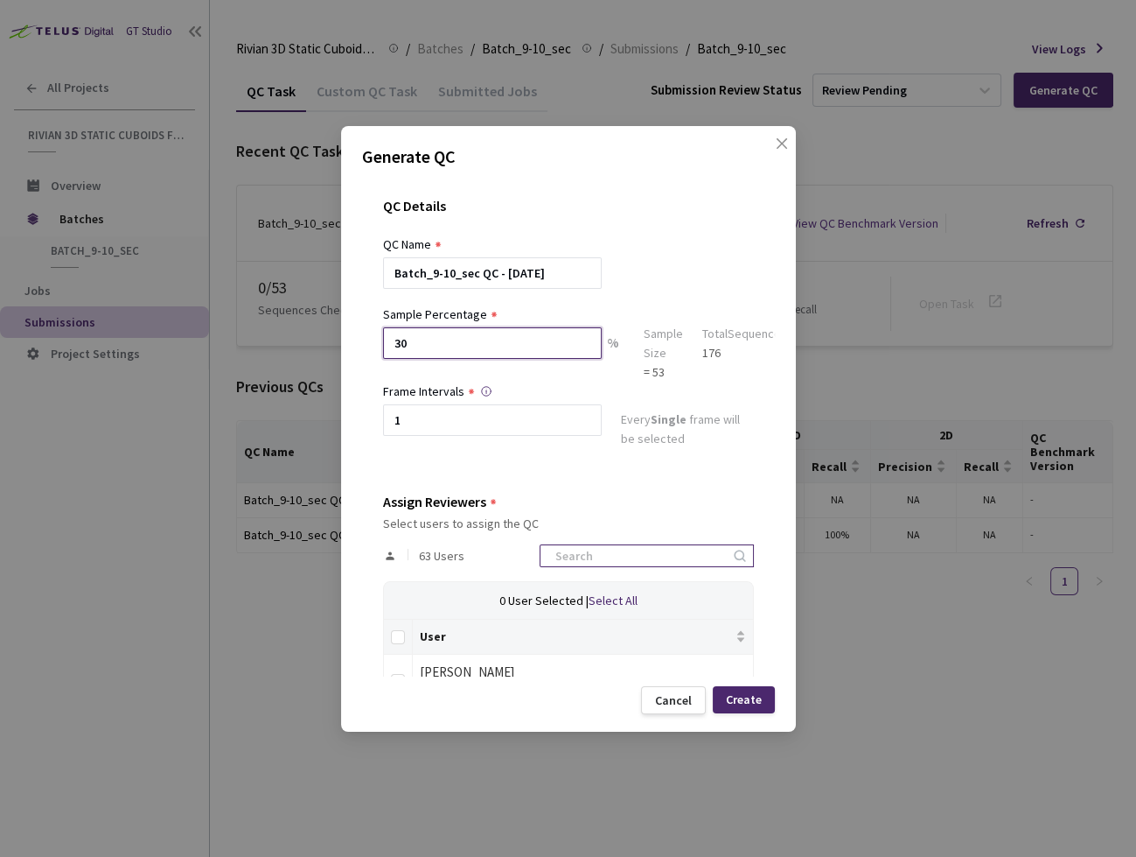
scroll to position [11, 0]
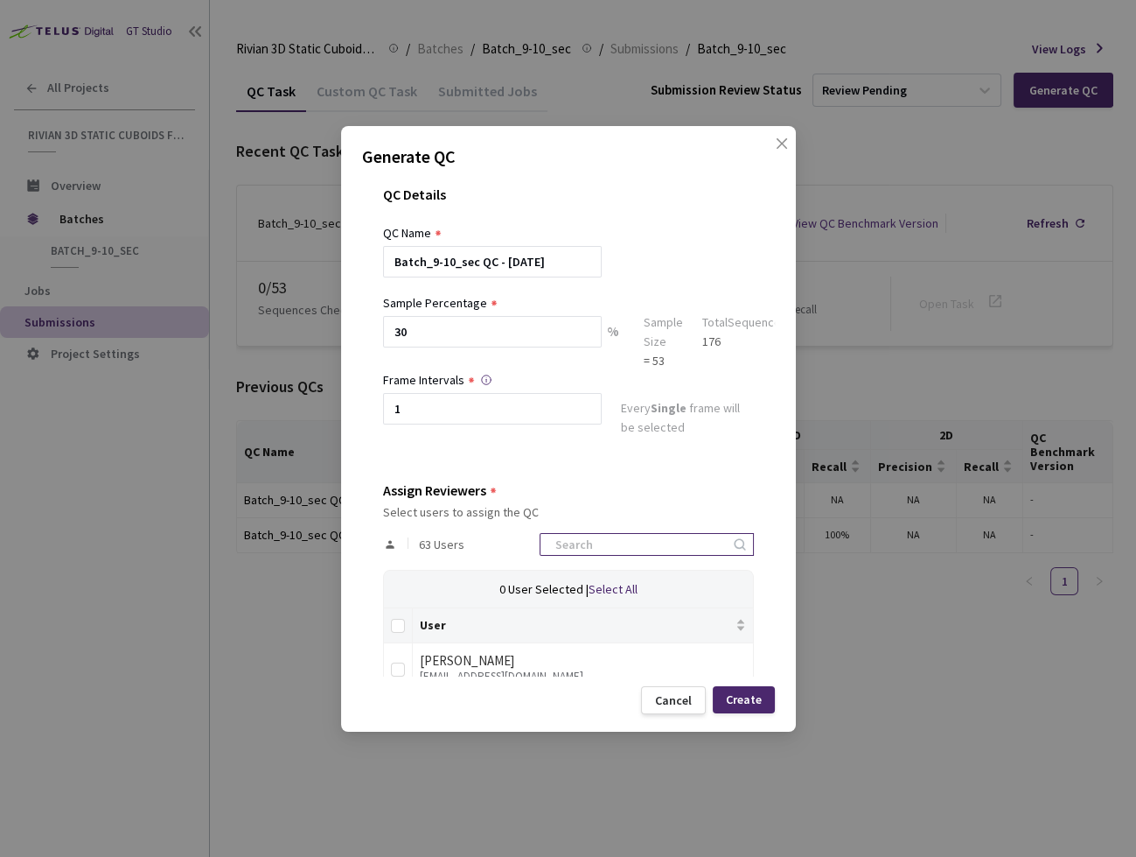
click at [641, 543] on input at bounding box center [638, 544] width 186 height 21
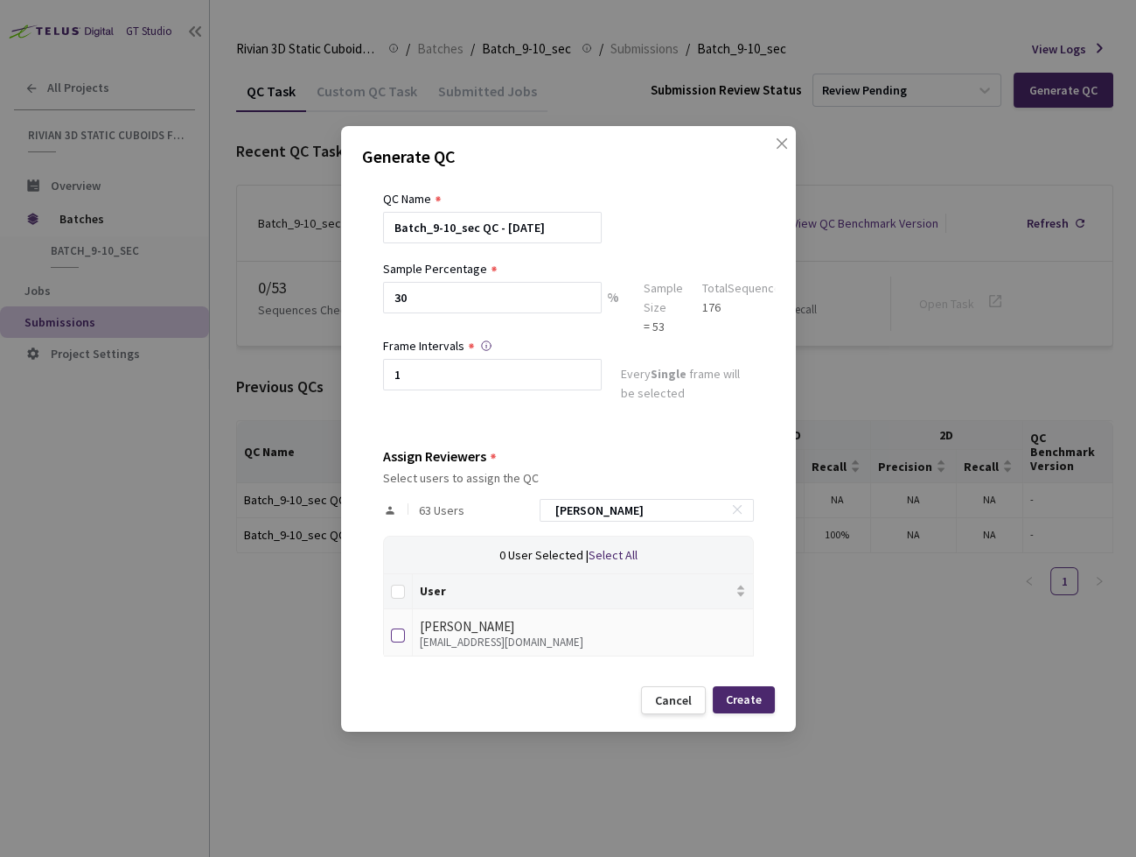
type input "anna"
click at [399, 629] on input "checkbox" at bounding box center [398, 635] width 14 height 14
checkbox input "true"
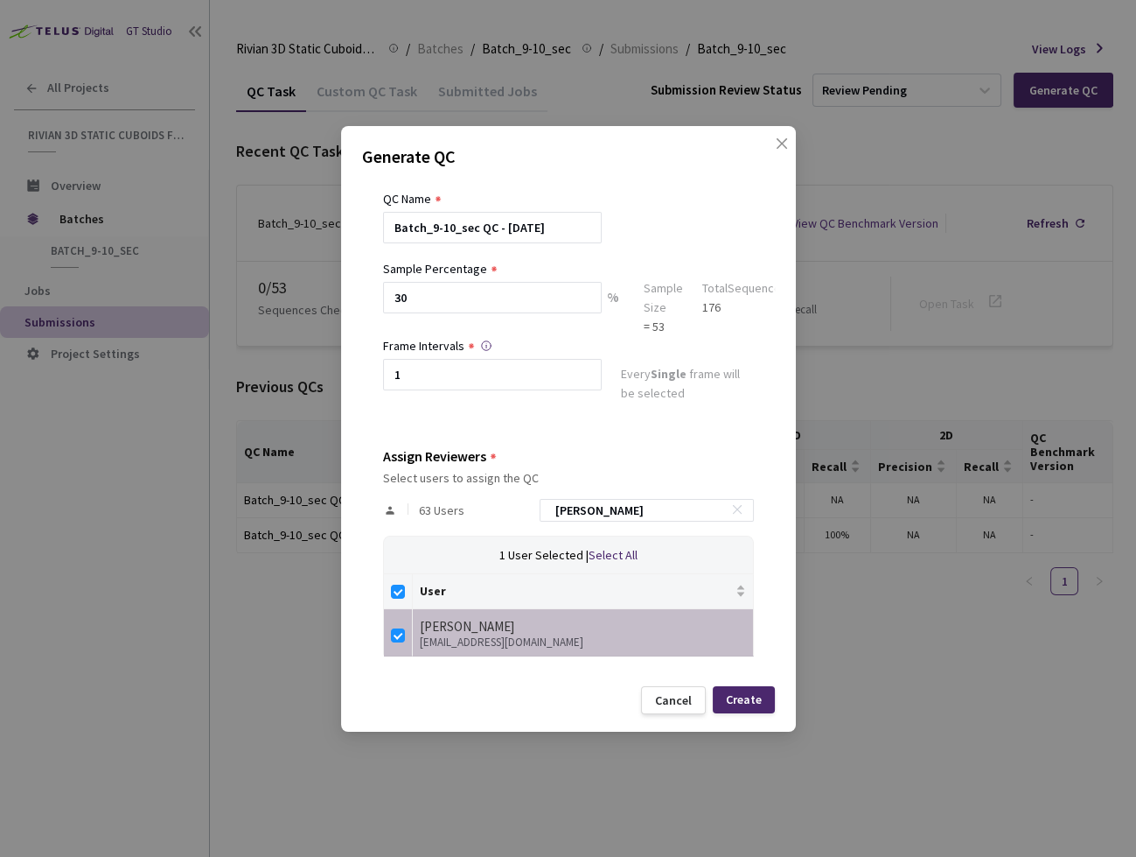
drag, startPoint x: 477, startPoint y: 500, endPoint x: 441, endPoint y: 489, distance: 37.4
click at [441, 489] on div "63 Users anna" at bounding box center [568, 510] width 371 height 51
type input "a"
checkbox input "false"
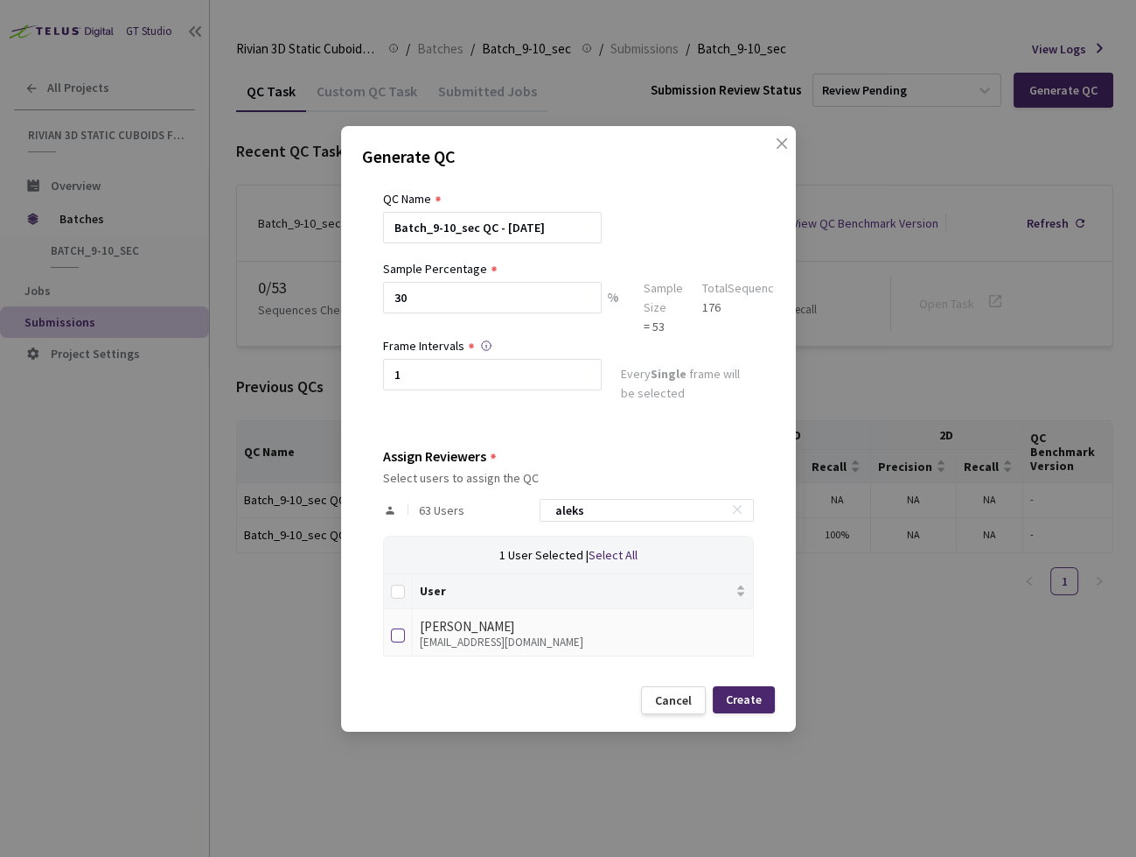
type input "aleks"
click at [395, 631] on input "checkbox" at bounding box center [398, 635] width 14 height 14
checkbox input "true"
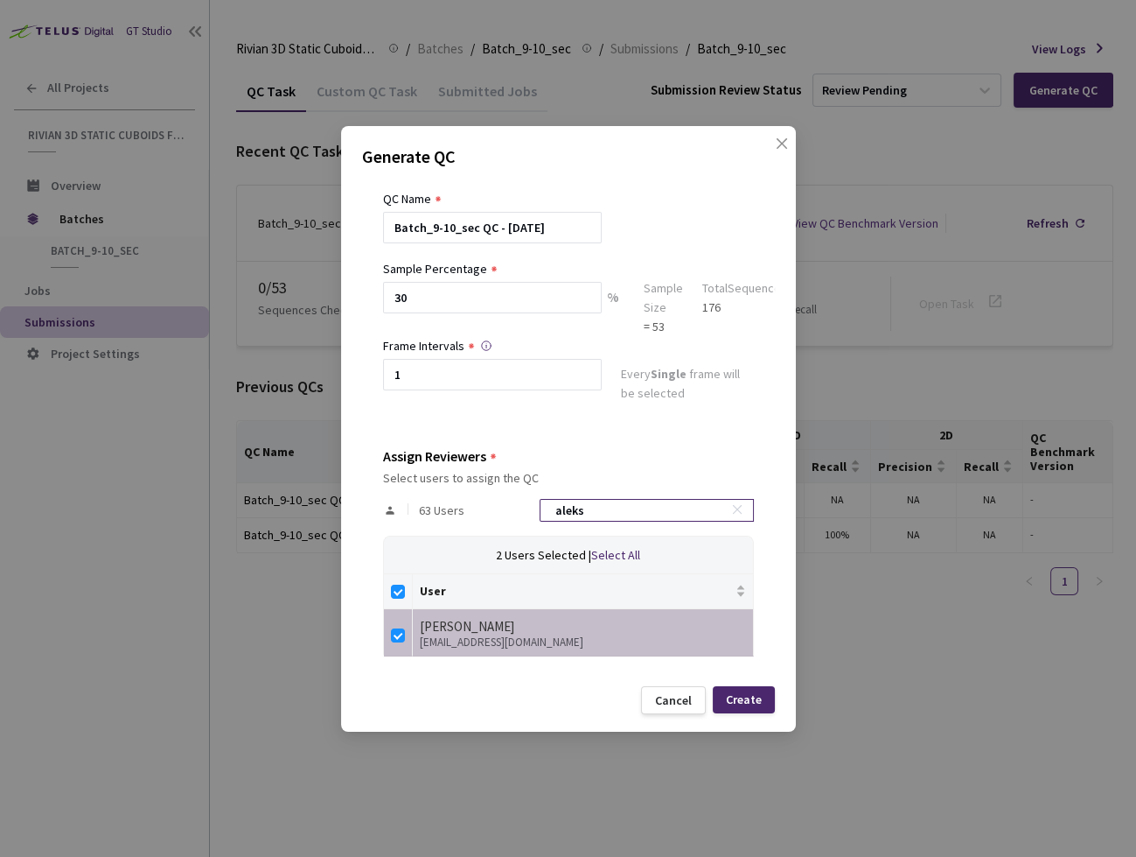
click at [643, 507] on input "aleks" at bounding box center [638, 510] width 186 height 21
type input "d"
checkbox input "false"
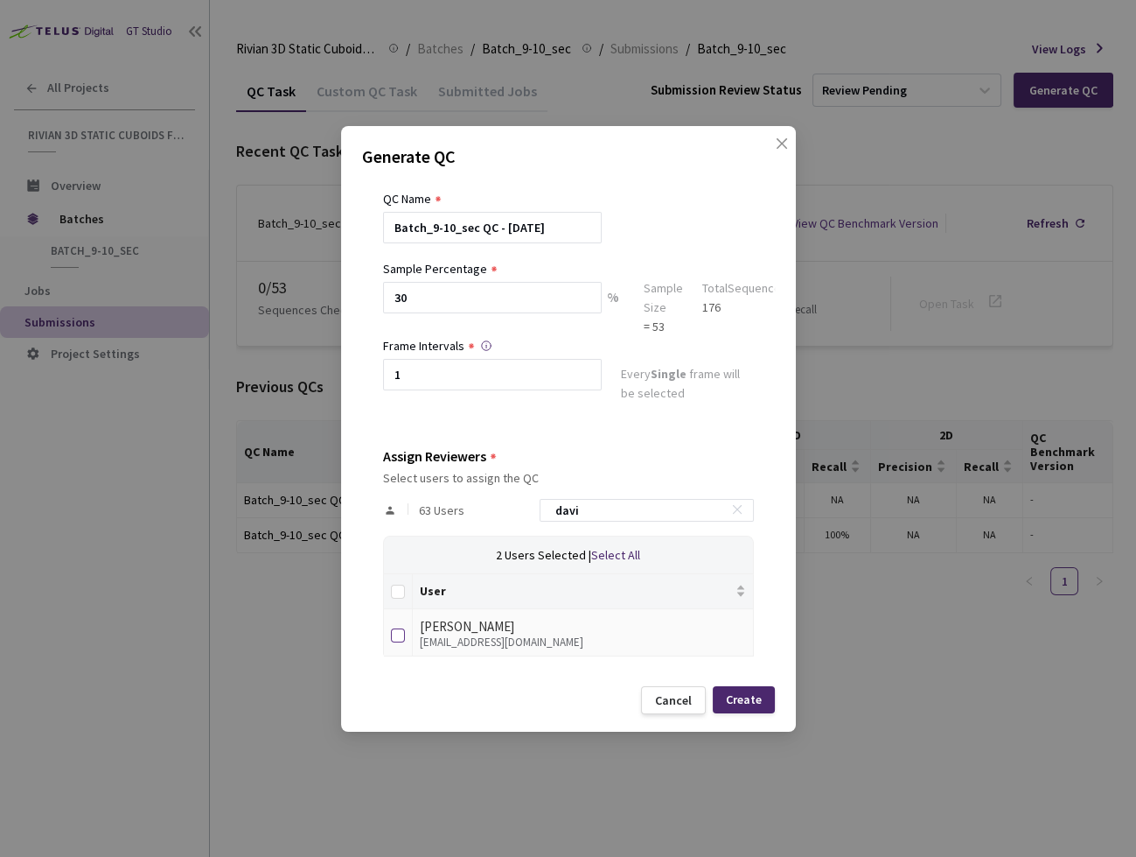
type input "davi"
click at [396, 633] on input "checkbox" at bounding box center [398, 635] width 14 height 14
checkbox input "true"
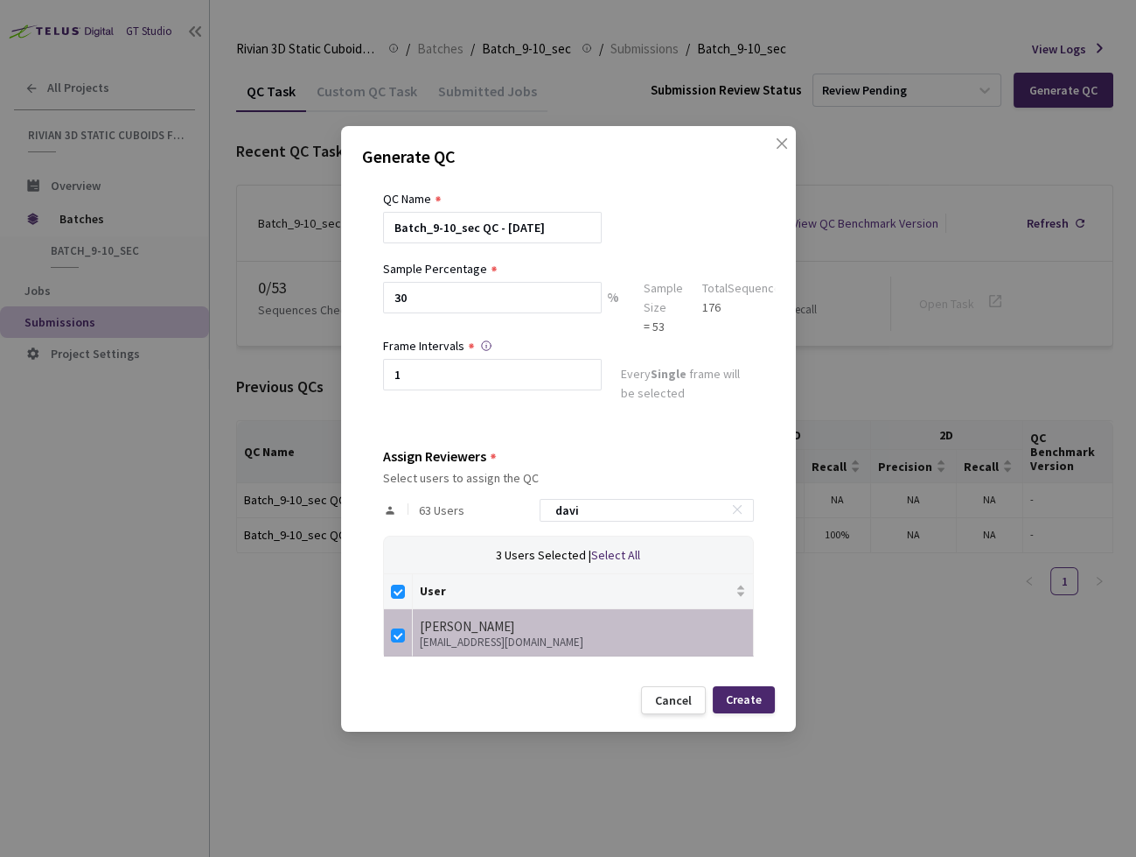
drag, startPoint x: 618, startPoint y: 505, endPoint x: 378, endPoint y: 456, distance: 244.7
click at [378, 456] on div "QC Details QC Name Batch_9-10_sec QC - 11 Sep, 2025 Sample Percentage 30 % Samp…" at bounding box center [568, 426] width 413 height 499
type input "m"
checkbox input "false"
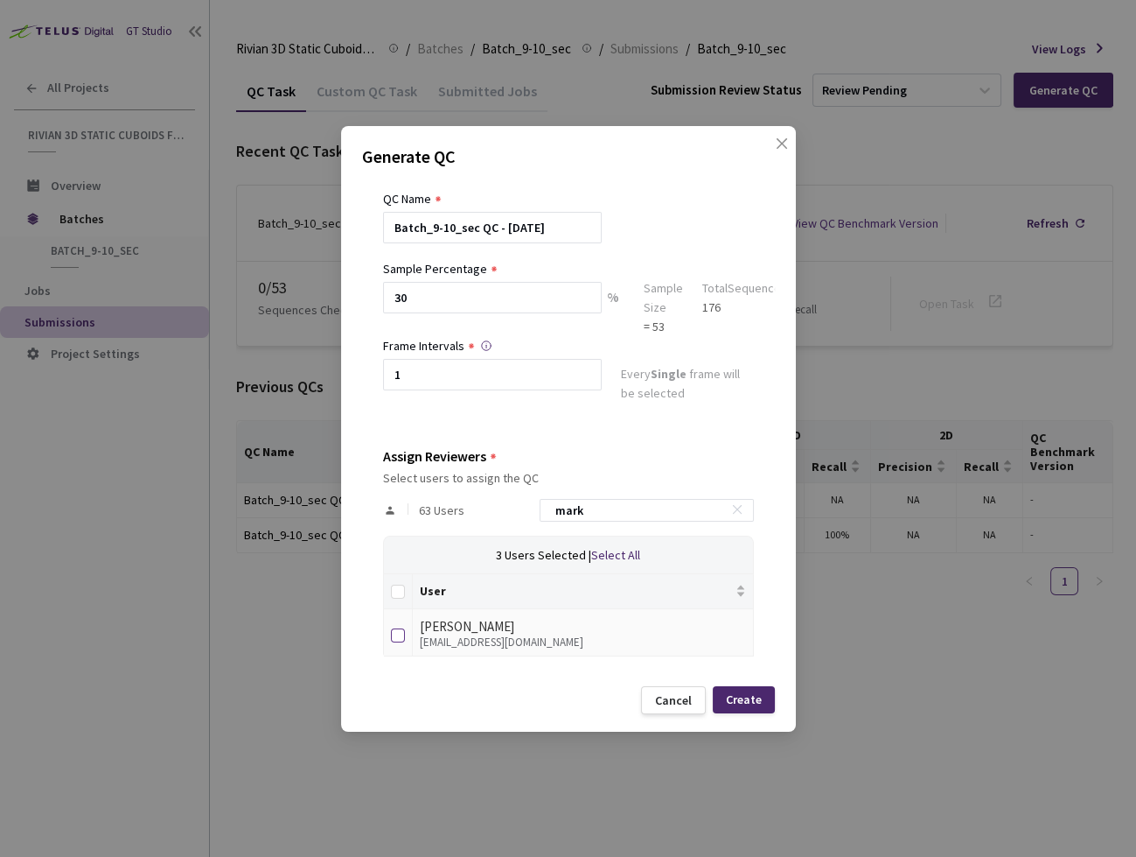
type input "mark"
click at [396, 629] on input "checkbox" at bounding box center [398, 635] width 14 height 14
checkbox input "true"
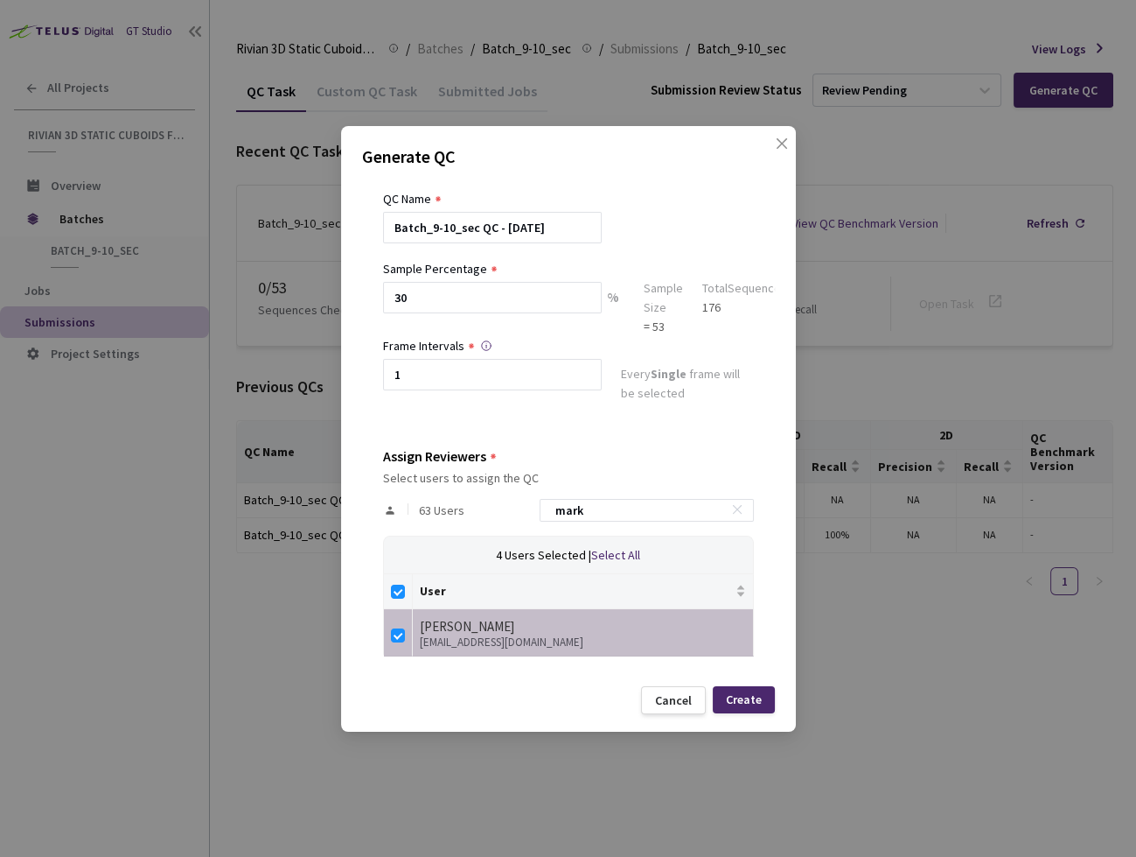
click at [458, 476] on div "Assign Reviewers Select users to assign the QC 63 Users mark 4 Users Selected |…" at bounding box center [568, 552] width 371 height 209
type input "n"
checkbox input "false"
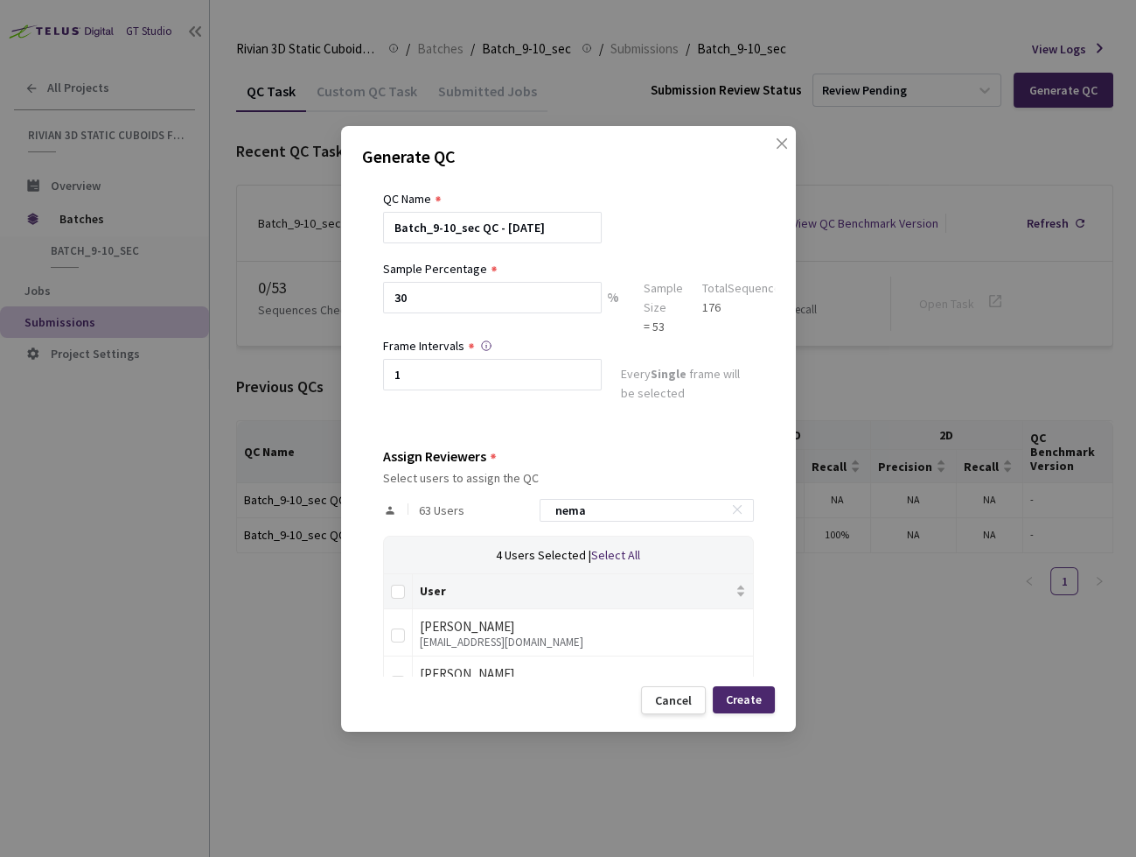
scroll to position [93, 0]
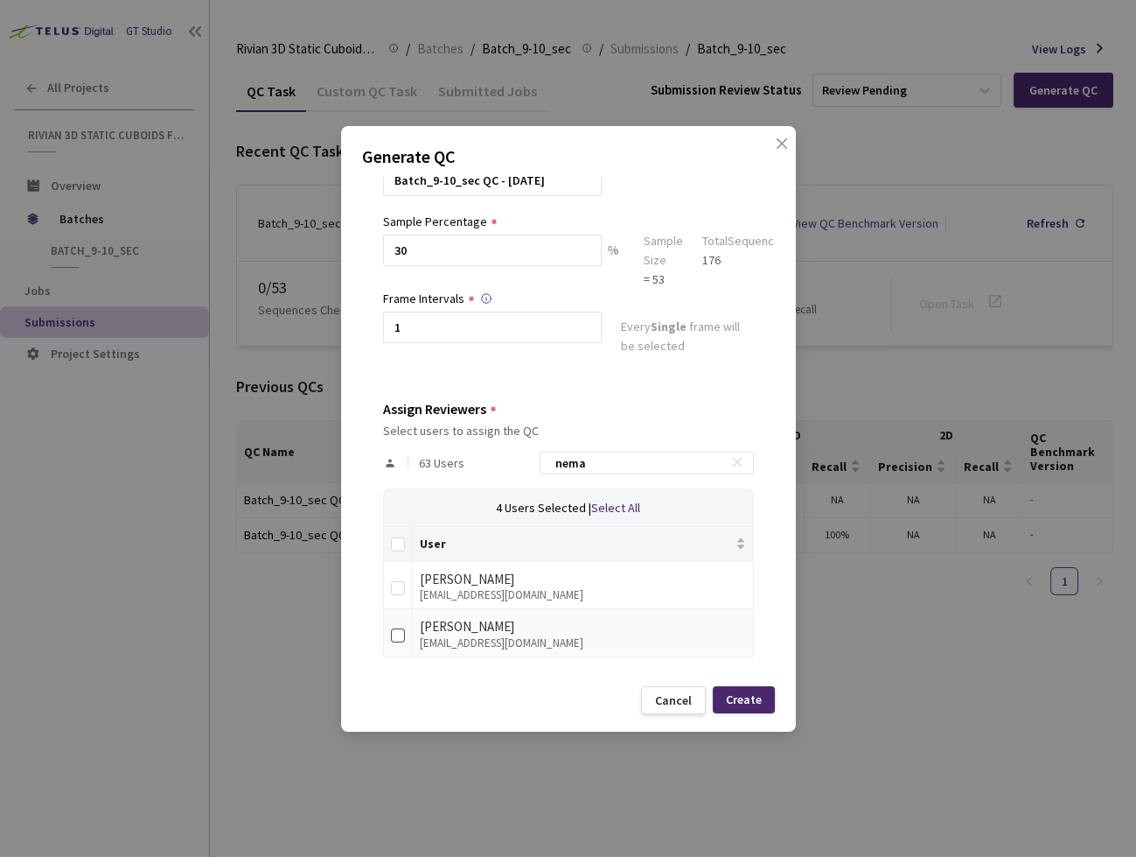
type input "nema"
click at [396, 624] on label at bounding box center [398, 632] width 14 height 24
click at [396, 628] on input "checkbox" at bounding box center [398, 635] width 14 height 14
checkbox input "true"
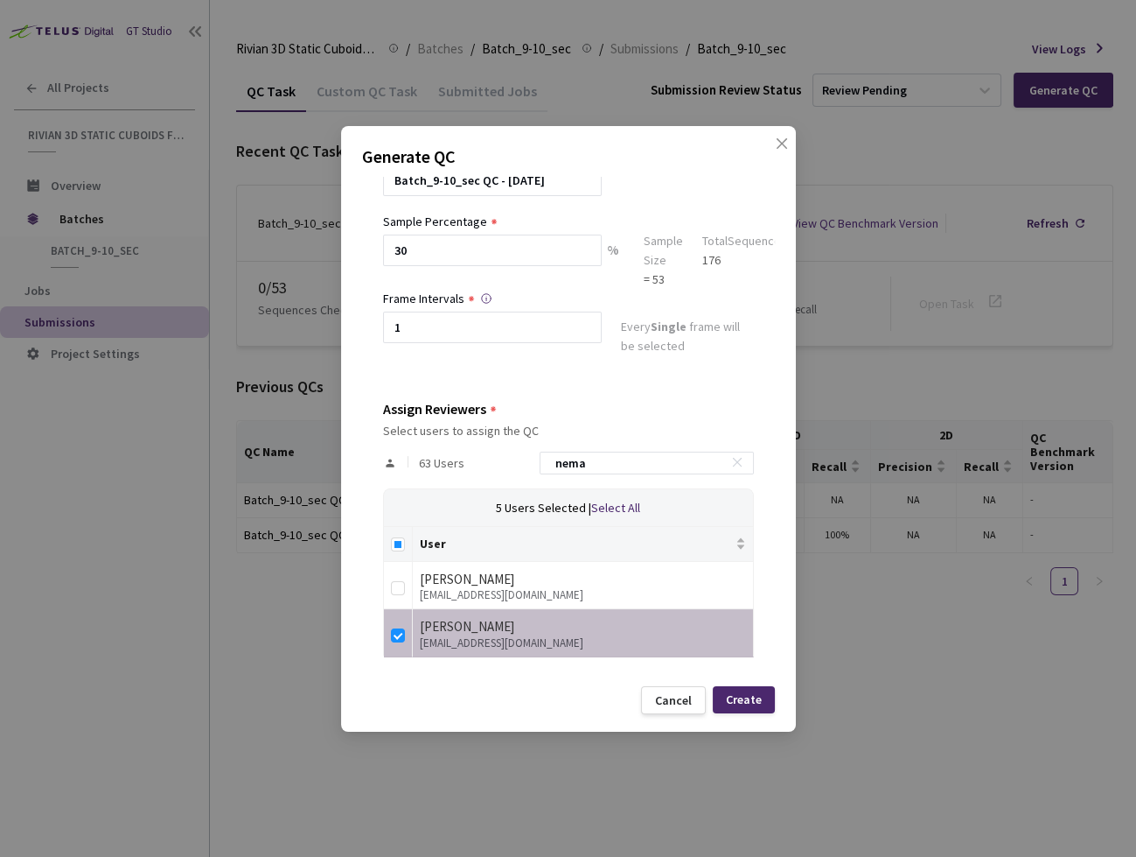
drag, startPoint x: 721, startPoint y: 459, endPoint x: 719, endPoint y: 488, distance: 28.9
click at [731, 459] on icon at bounding box center [737, 462] width 12 height 12
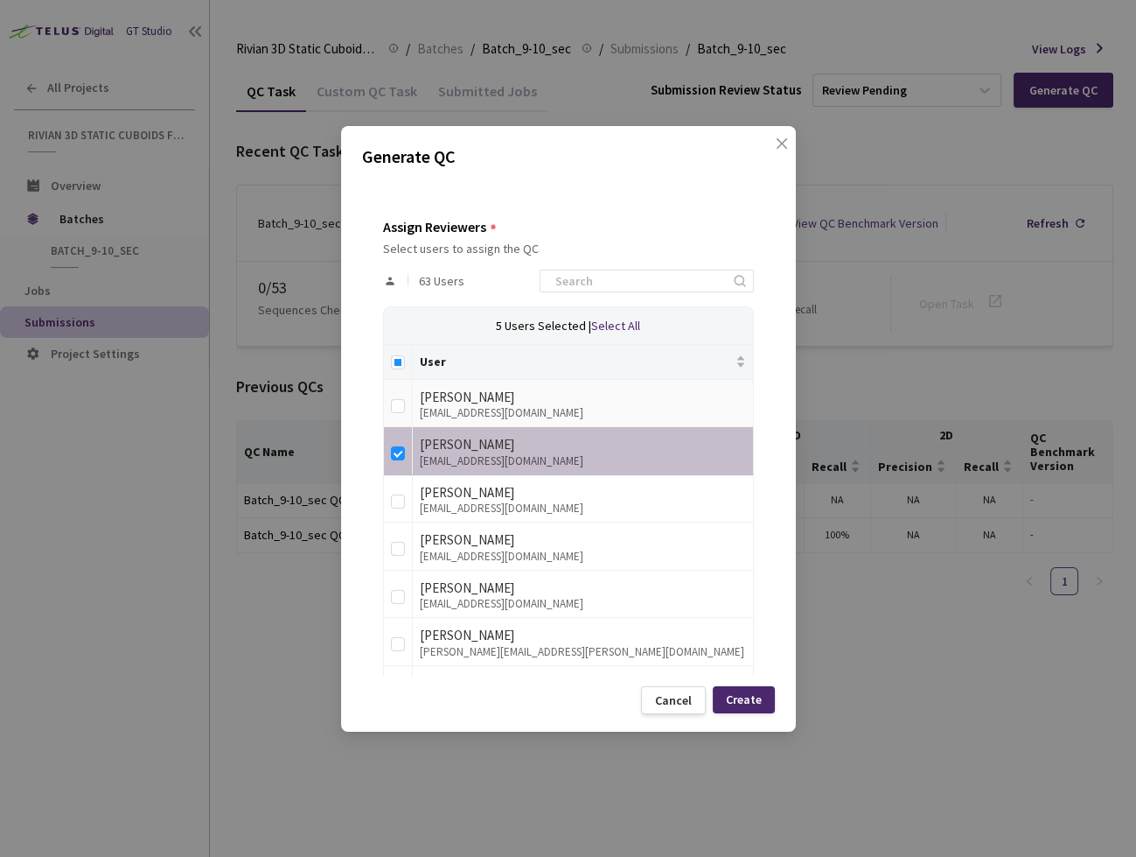
scroll to position [575, 0]
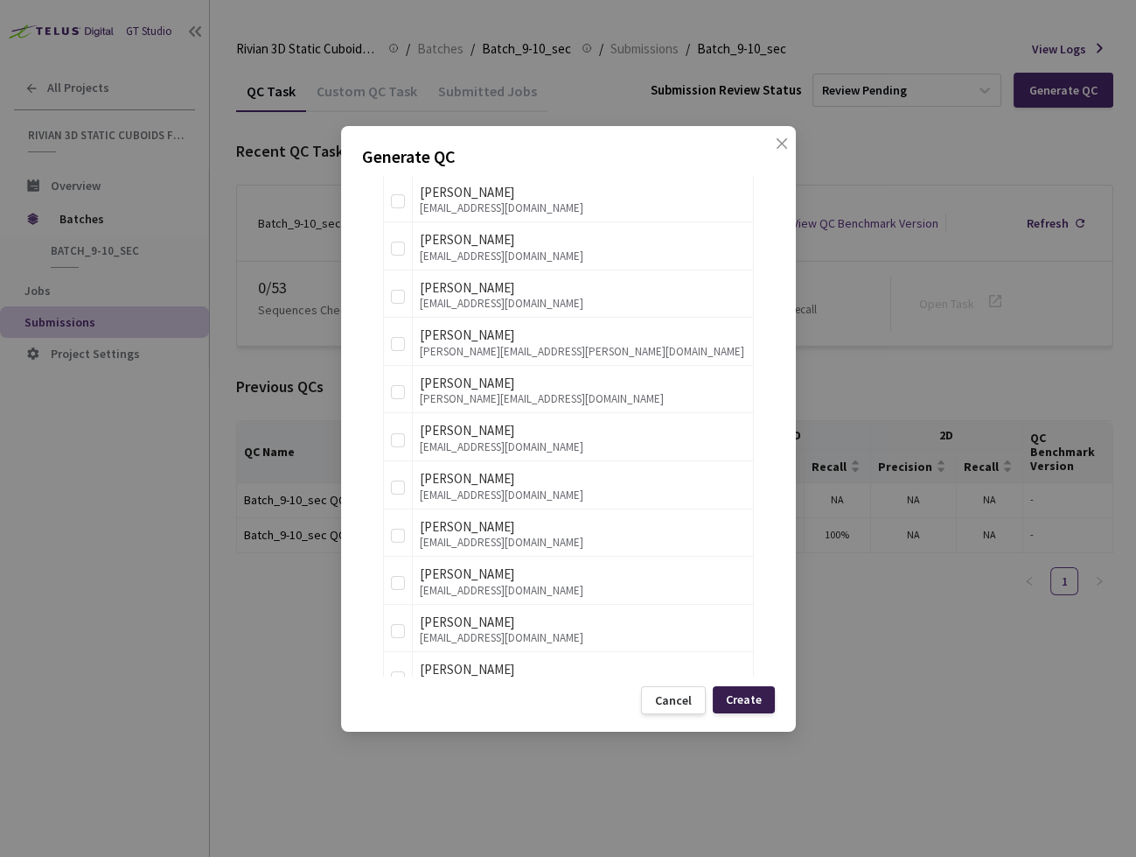
click at [738, 692] on div "Create" at bounding box center [744, 699] width 36 height 14
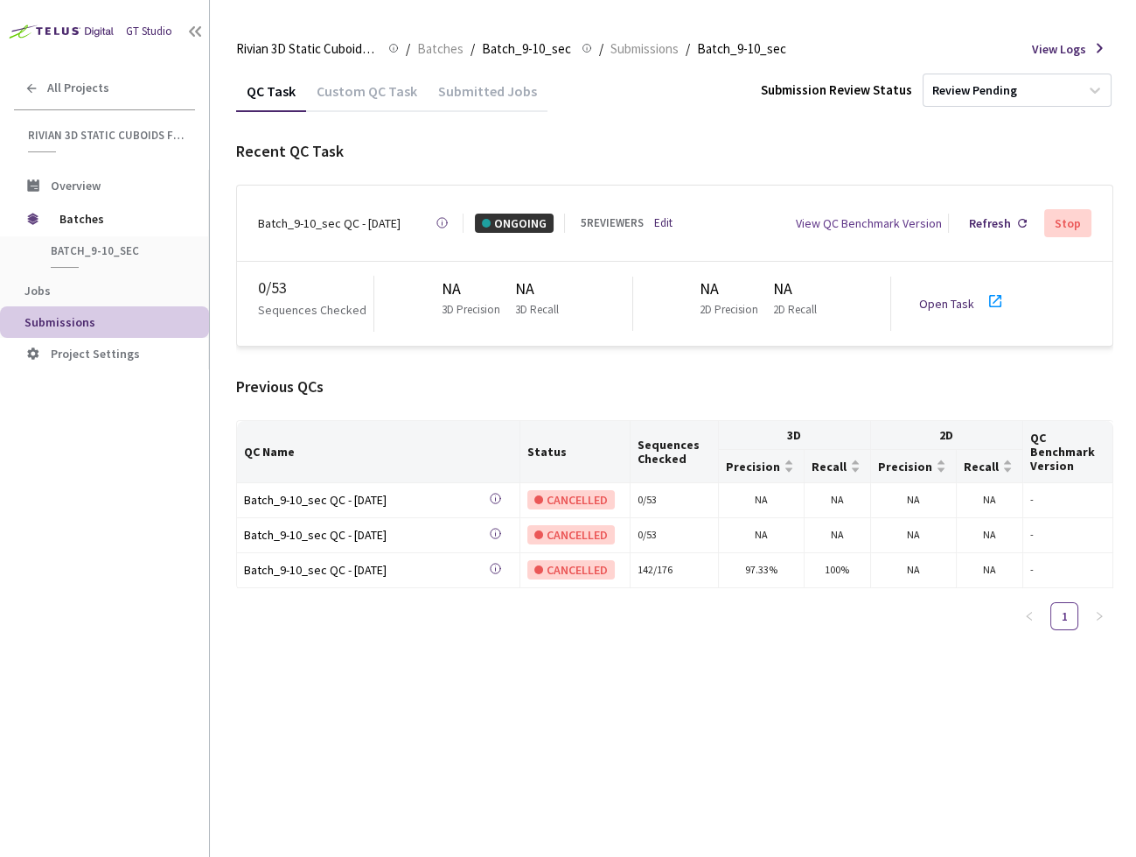
click at [954, 296] on link "Open Task" at bounding box center [946, 304] width 55 height 16
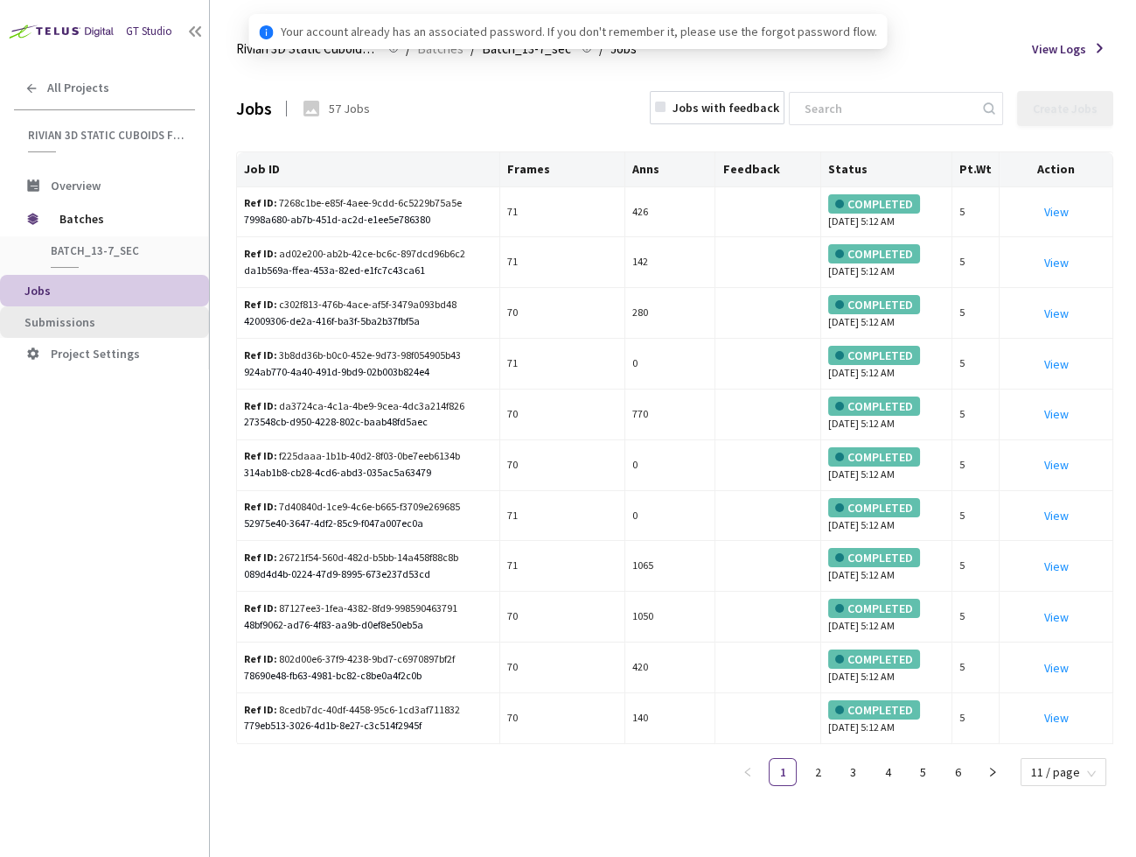
click at [101, 332] on li "Submissions" at bounding box center [104, 321] width 209 height 31
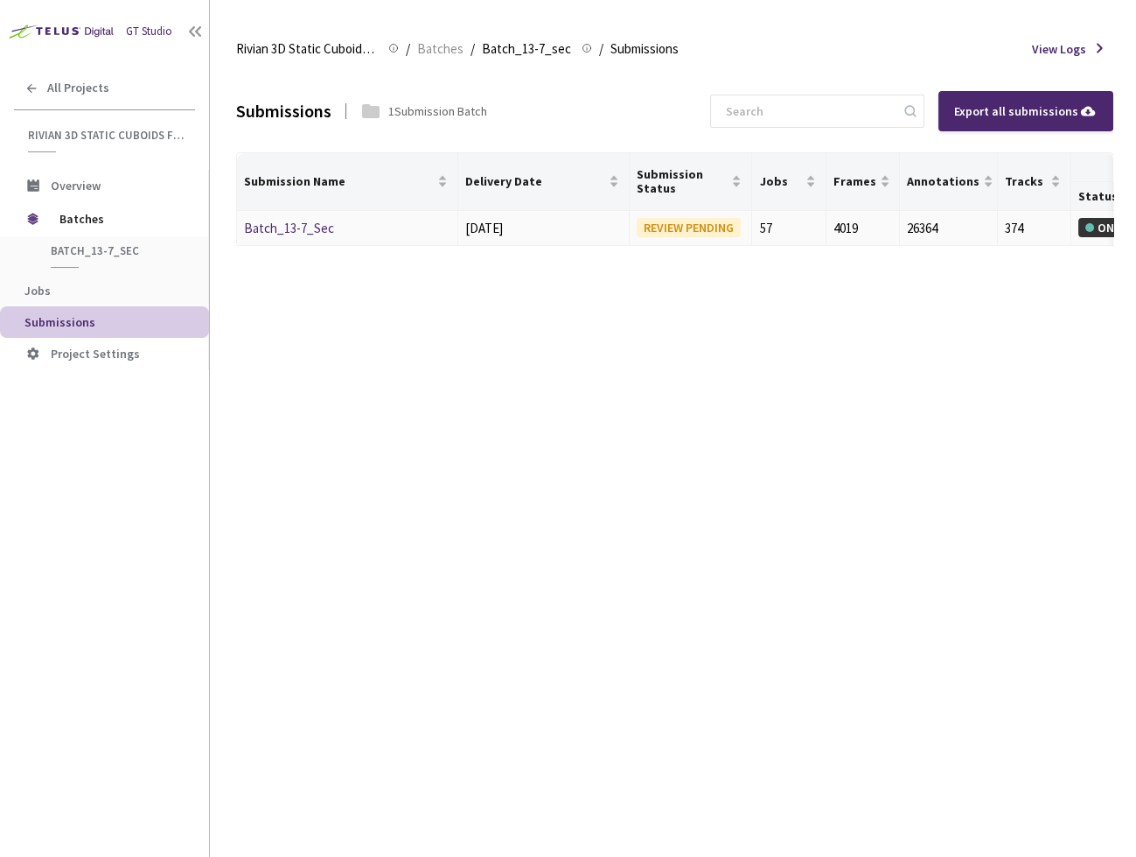
click at [281, 225] on link "Batch_13-7_Sec" at bounding box center [289, 228] width 90 height 17
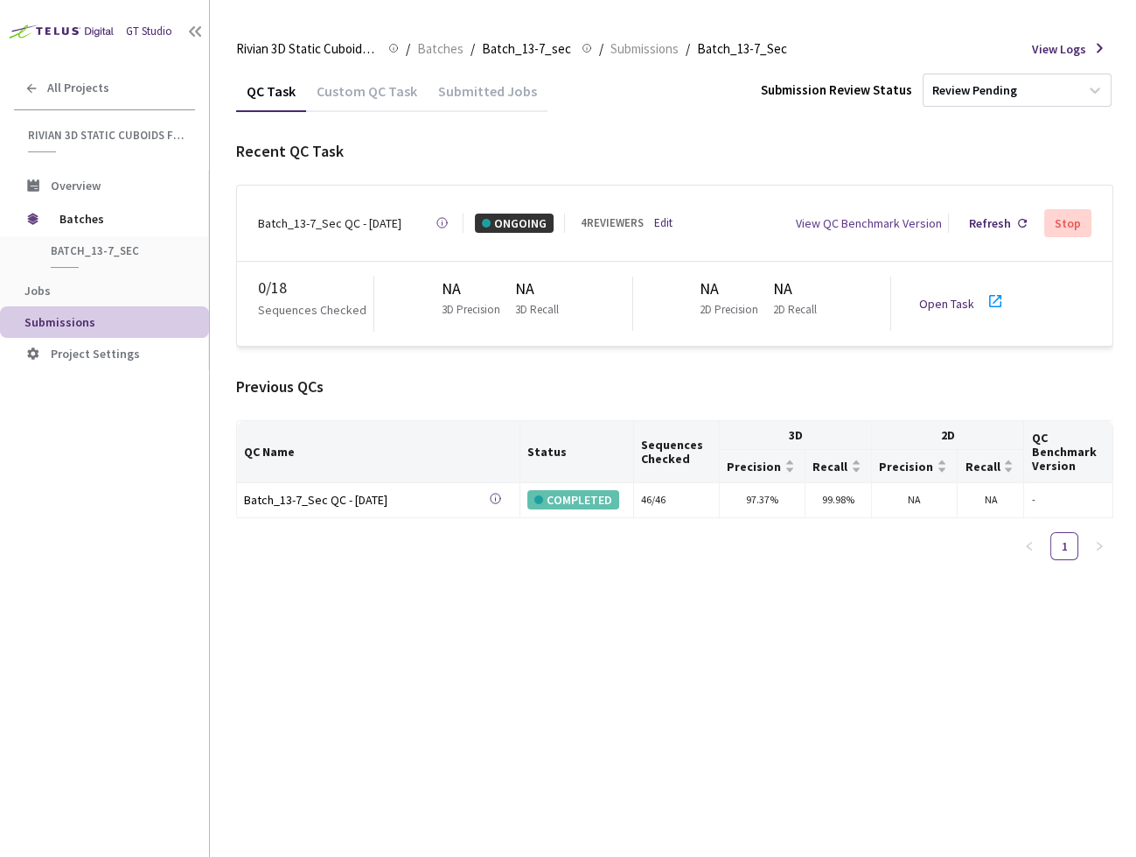
click at [974, 294] on div "Open Task" at bounding box center [952, 303] width 66 height 19
click at [70, 233] on span "Batches" at bounding box center [119, 218] width 120 height 35
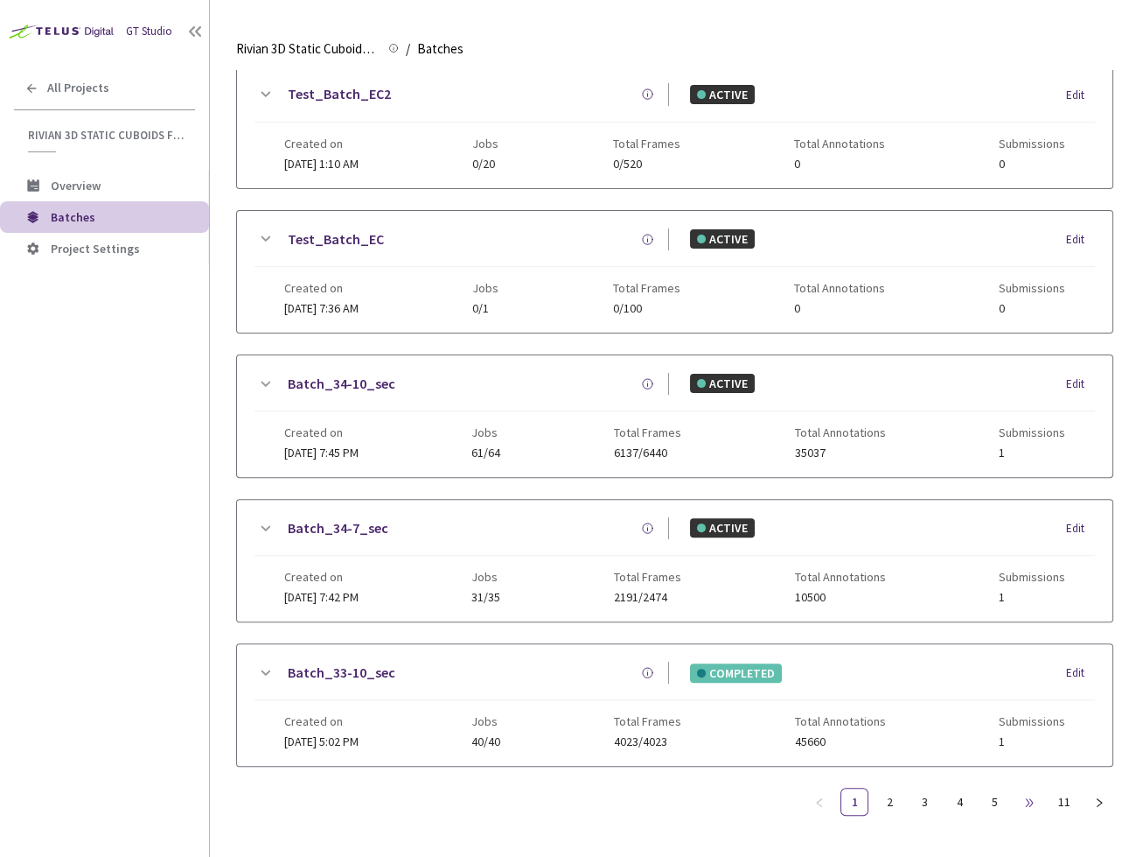
scroll to position [914, 0]
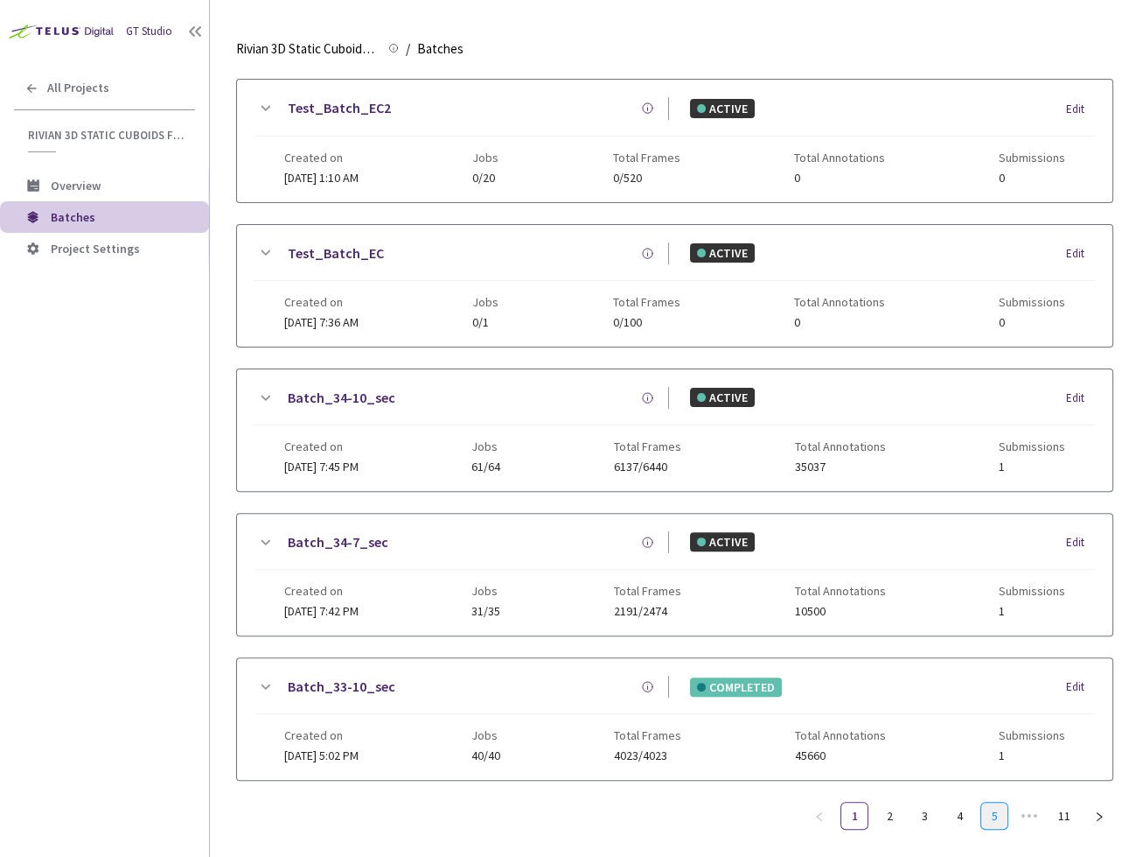
click at [986, 805] on link "5" at bounding box center [995, 815] width 26 height 26
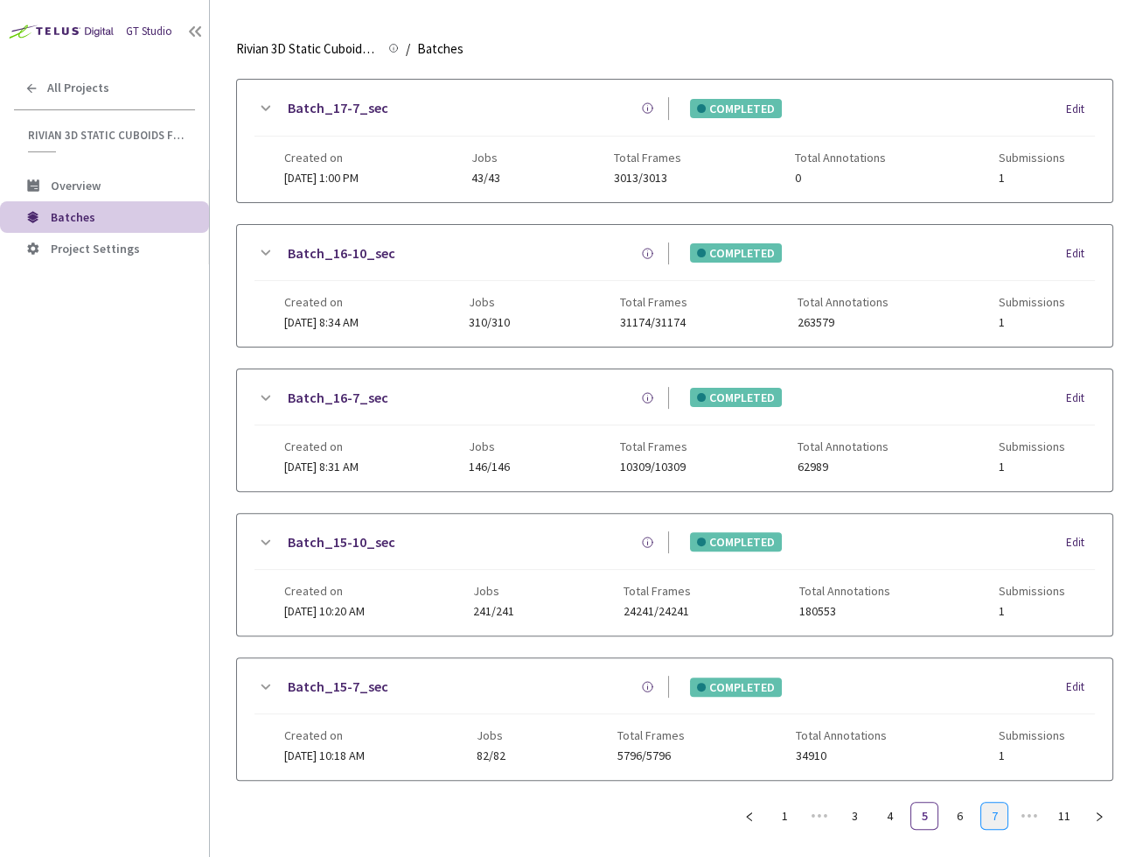
click at [984, 808] on link "7" at bounding box center [995, 815] width 26 height 26
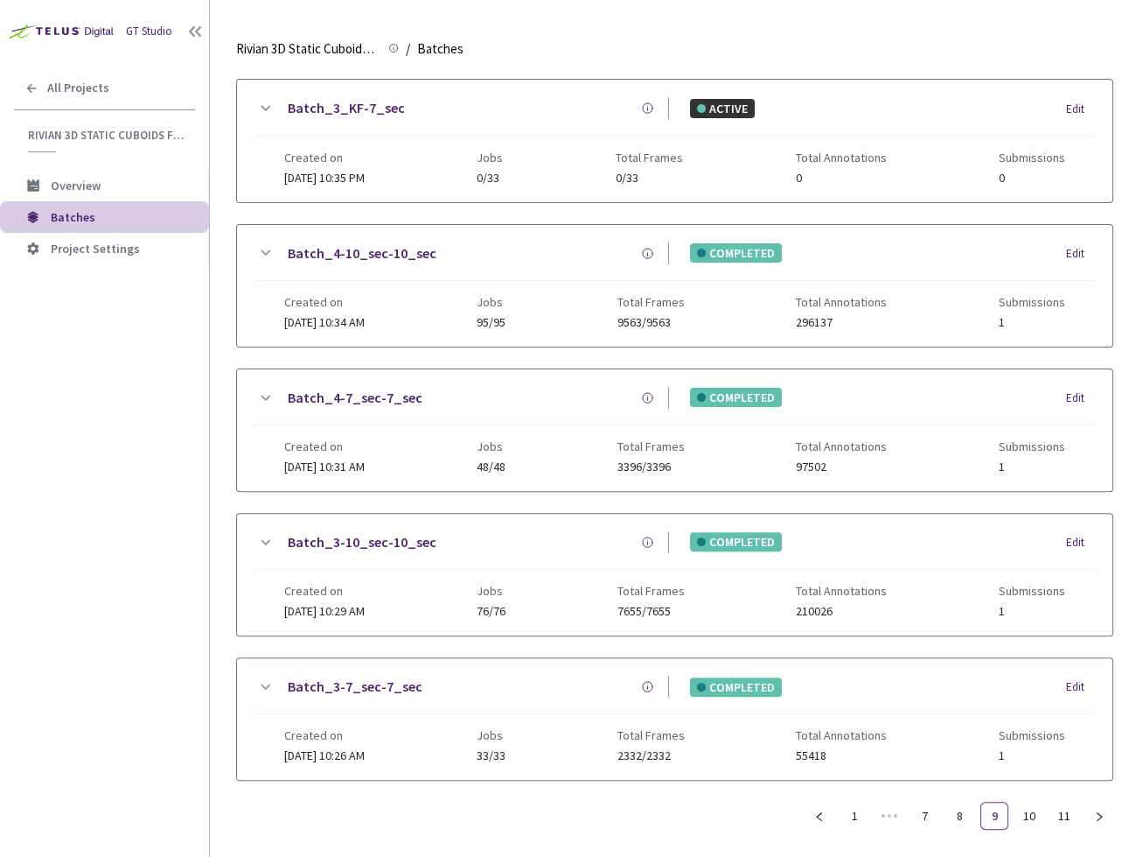
click at [977, 806] on ul "1 ••• 7 8 9 10 11" at bounding box center [960, 815] width 308 height 28
click at [959, 803] on link "8" at bounding box center [960, 815] width 26 height 26
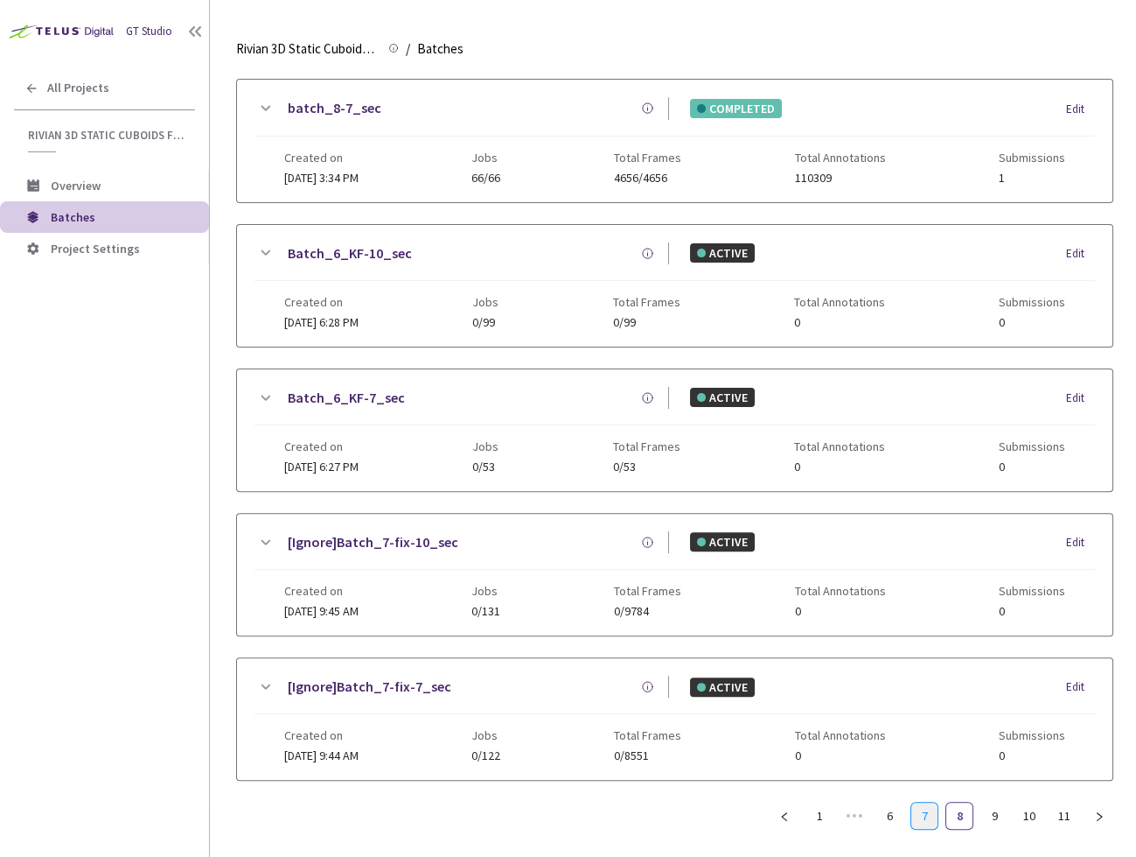
click at [936, 802] on link "7" at bounding box center [925, 815] width 26 height 26
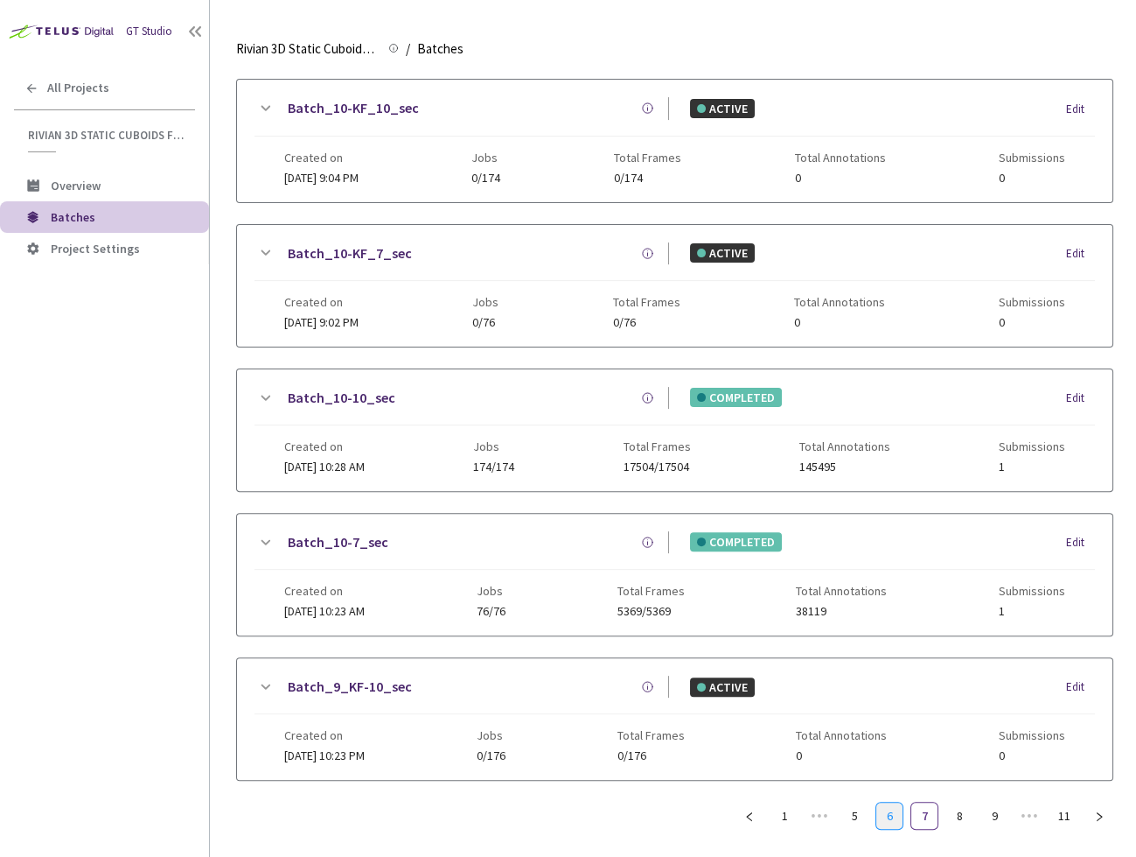
click at [901, 802] on link "6" at bounding box center [890, 815] width 26 height 26
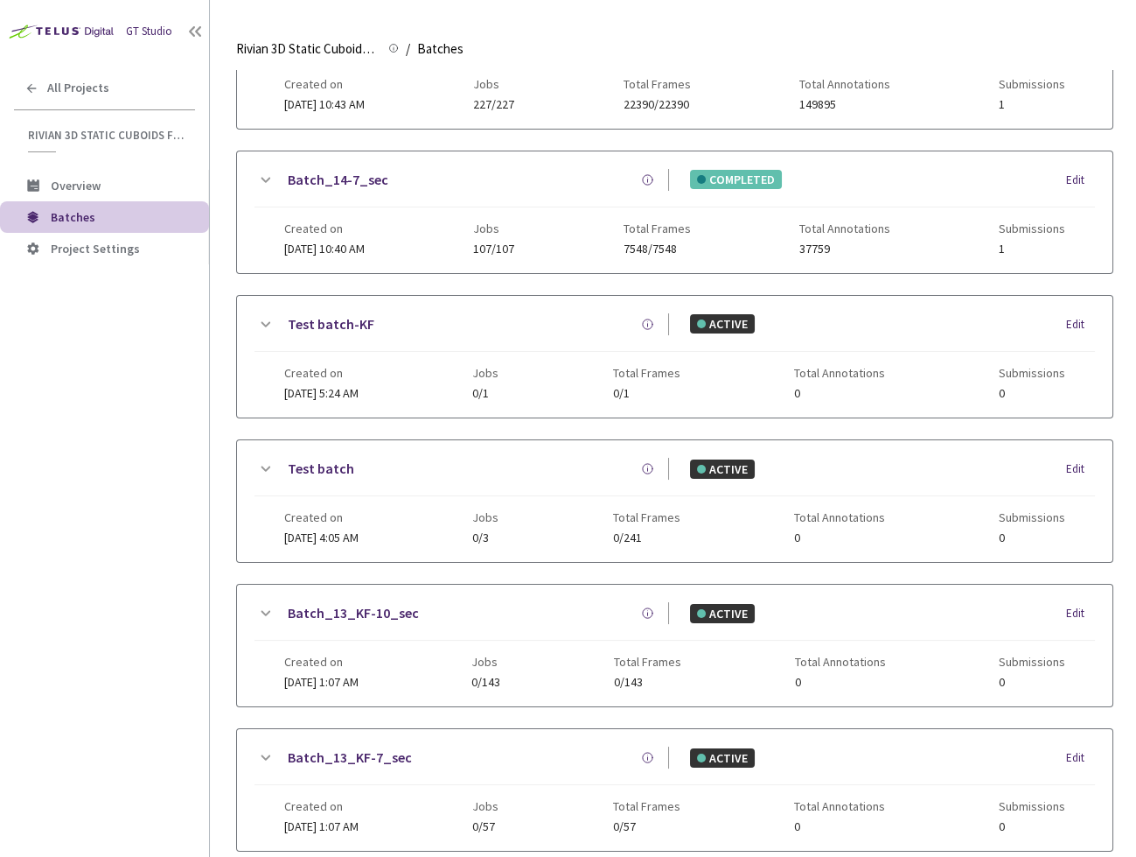
scroll to position [331, 0]
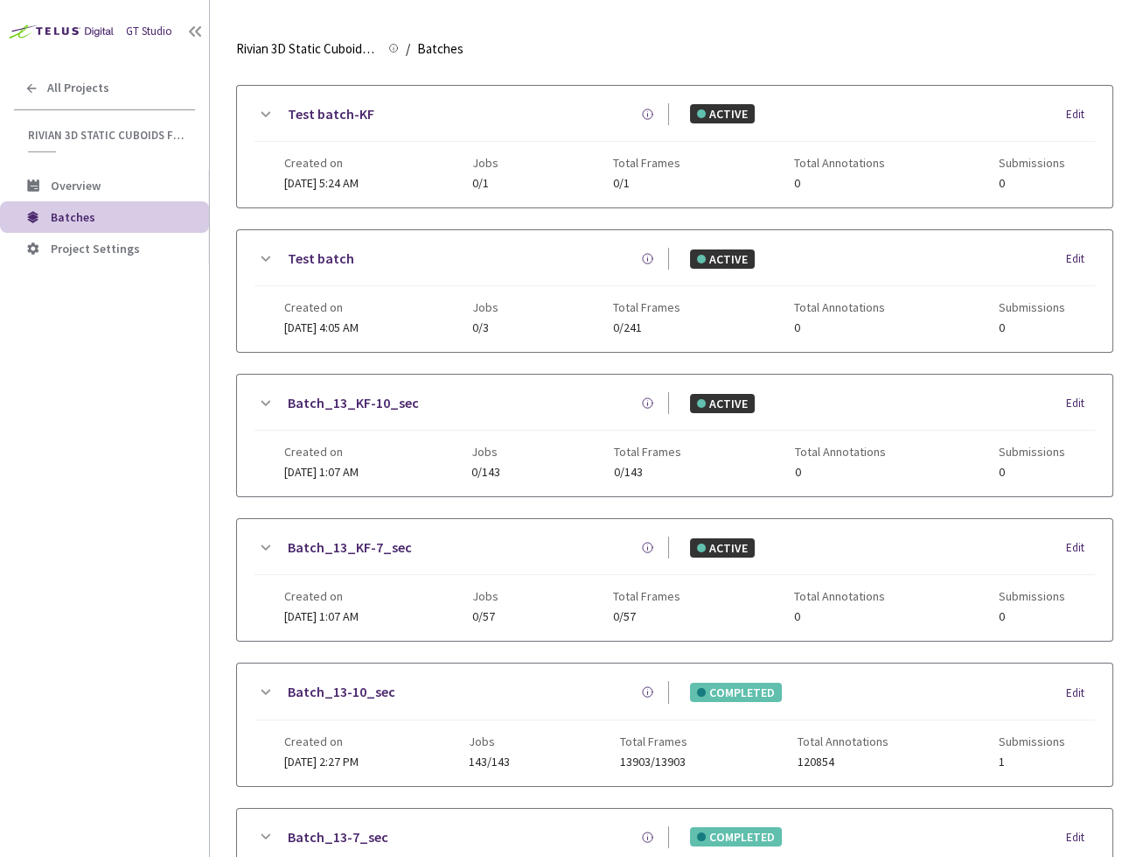
click at [324, 682] on link "Batch_13-10_sec" at bounding box center [342, 692] width 108 height 22
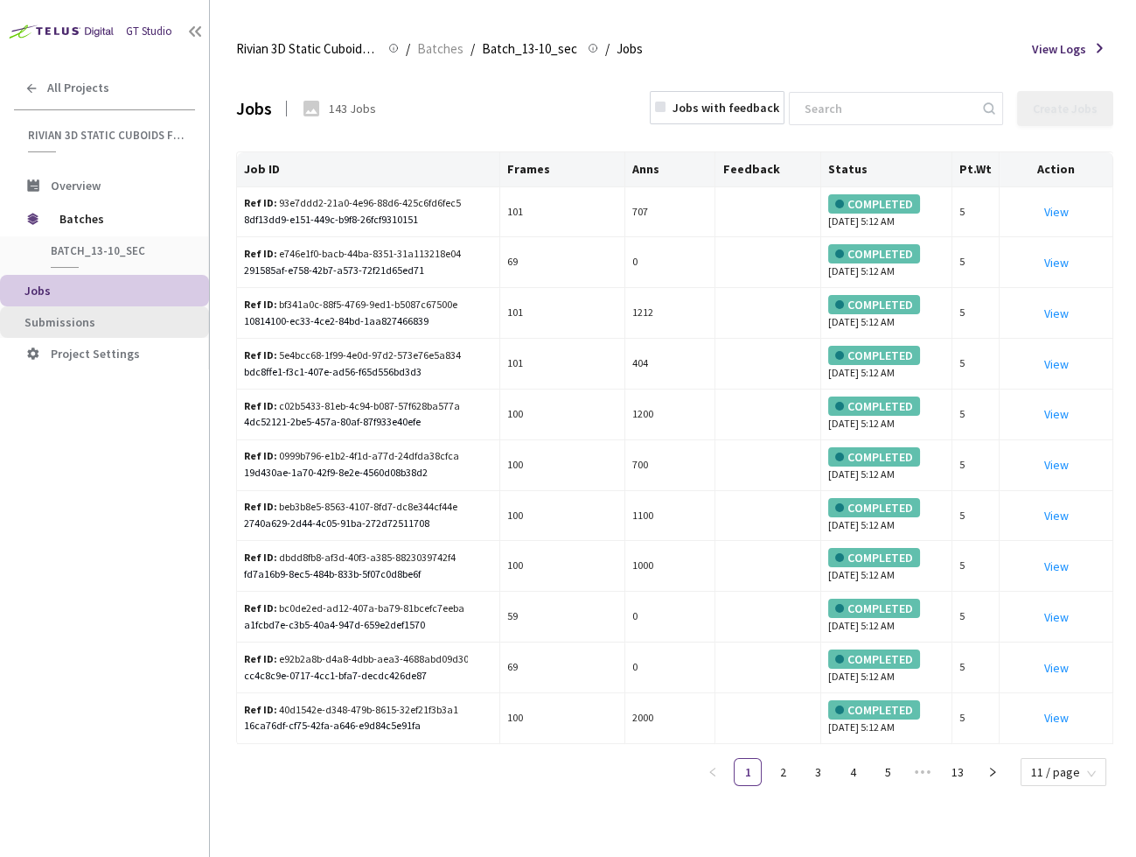
click at [101, 325] on span "Submissions" at bounding box center [109, 322] width 171 height 15
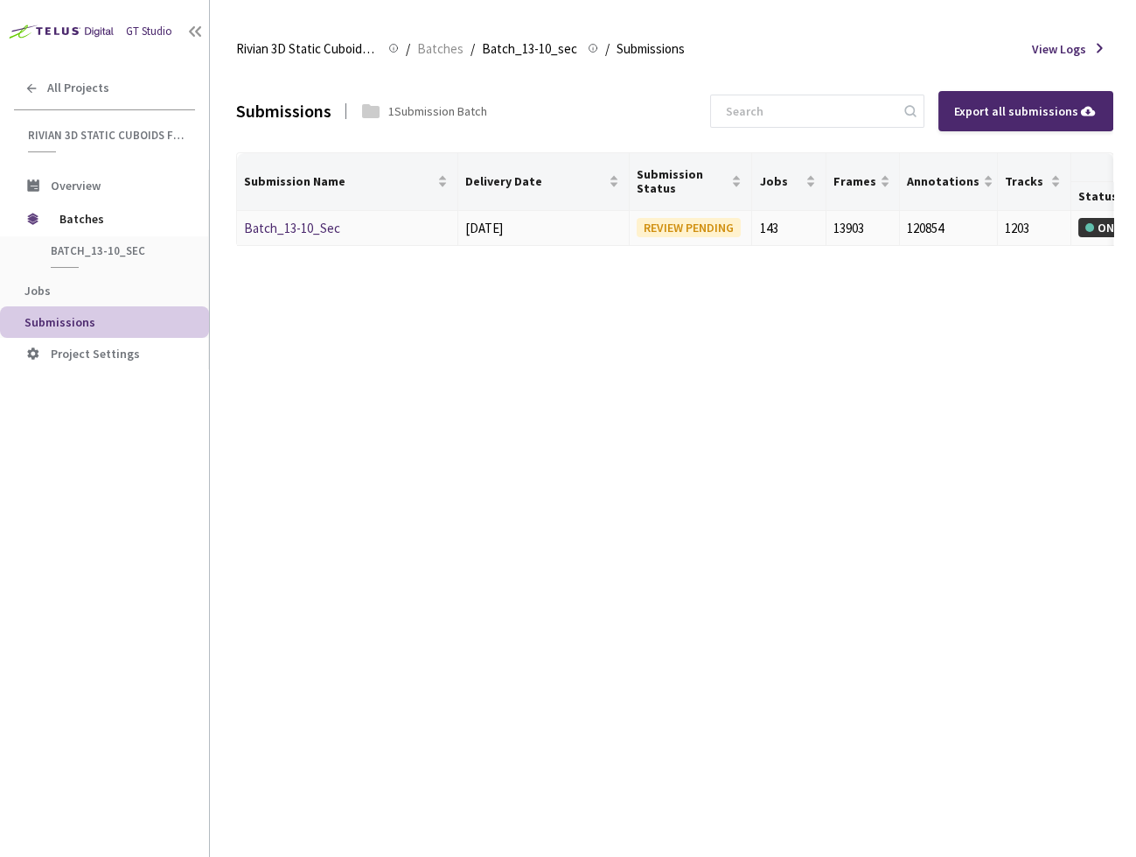
click at [279, 229] on link "Batch_13-10_Sec" at bounding box center [292, 228] width 96 height 17
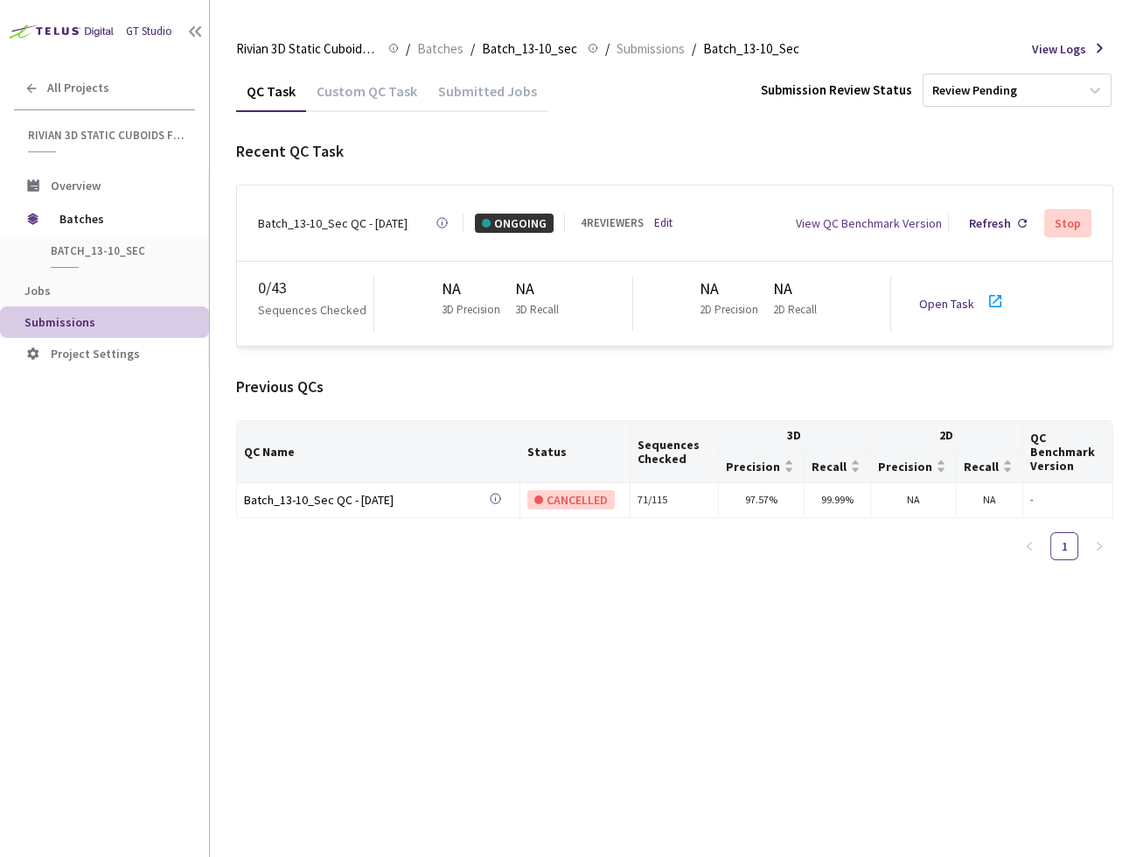
click at [986, 300] on icon at bounding box center [995, 300] width 21 height 21
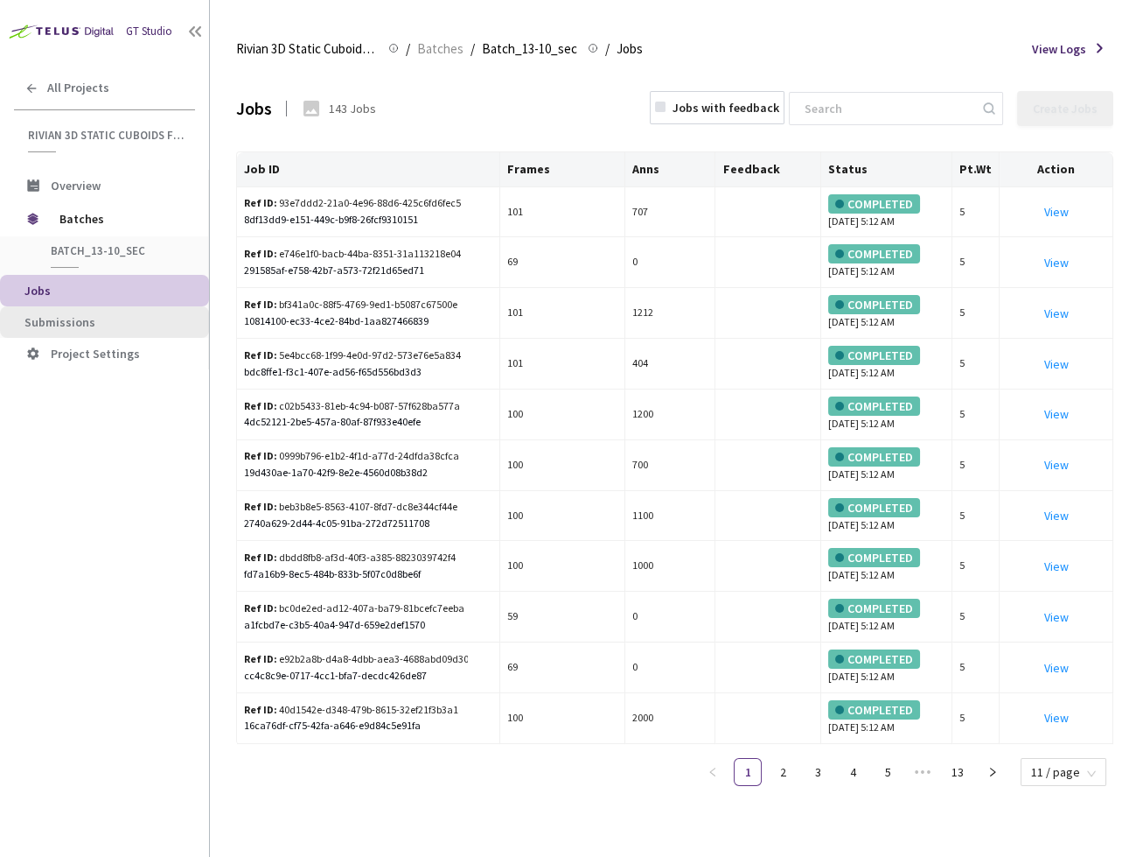
click at [86, 333] on li "Submissions" at bounding box center [104, 321] width 209 height 31
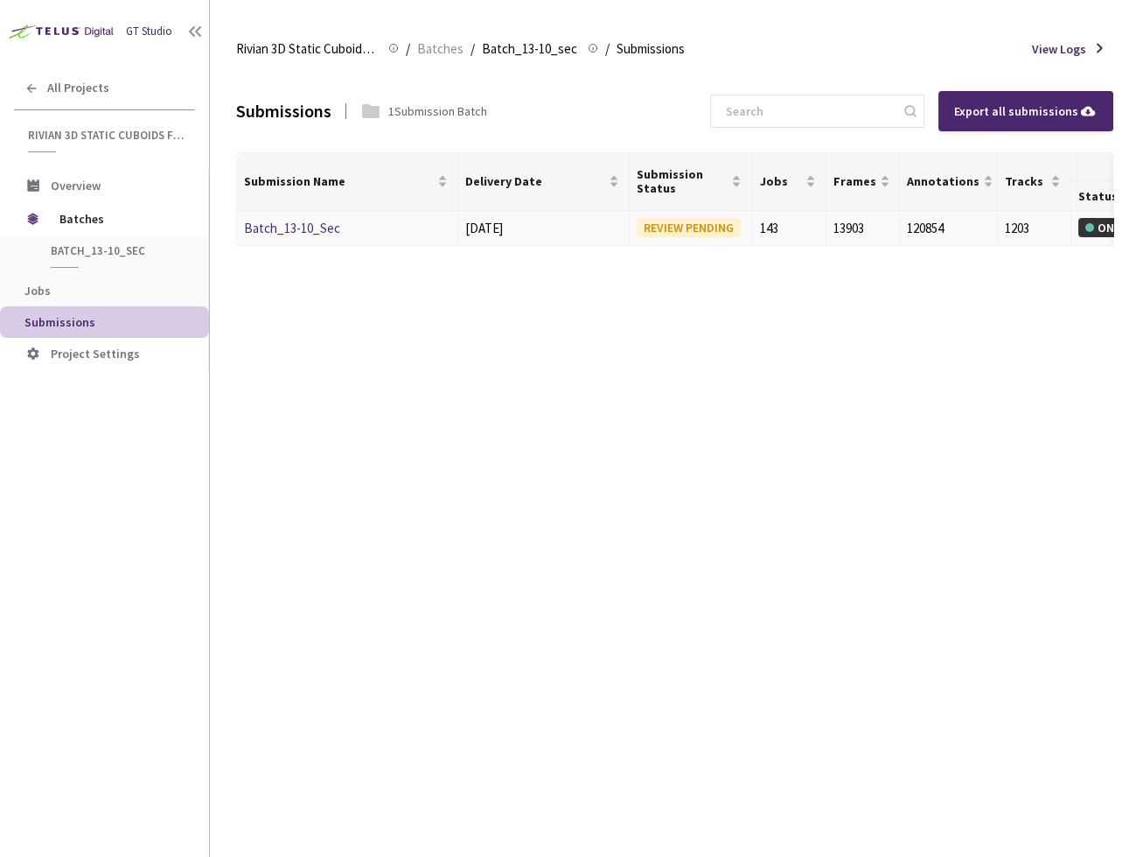
click at [298, 234] on link "Batch_13-10_Sec" at bounding box center [292, 228] width 96 height 17
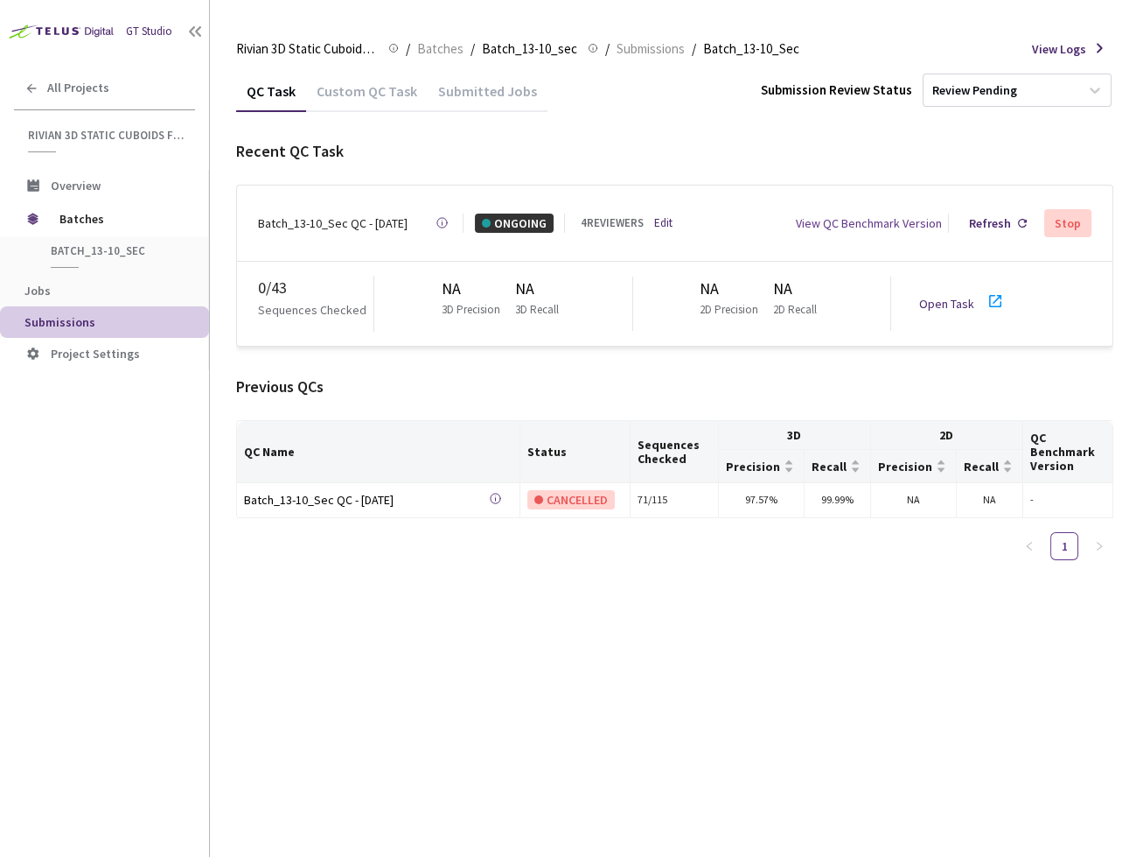
click at [953, 296] on link "Open Task" at bounding box center [946, 304] width 55 height 16
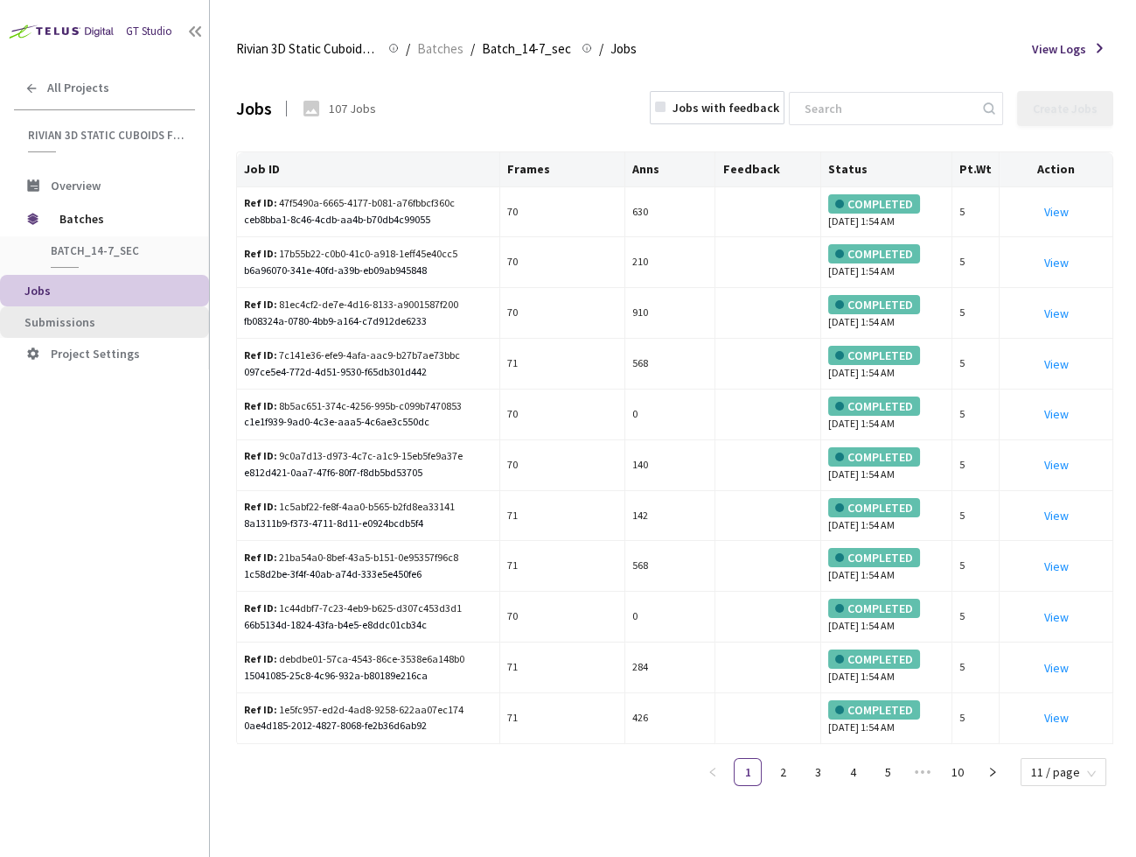
click at [87, 318] on span "Submissions" at bounding box center [59, 322] width 71 height 16
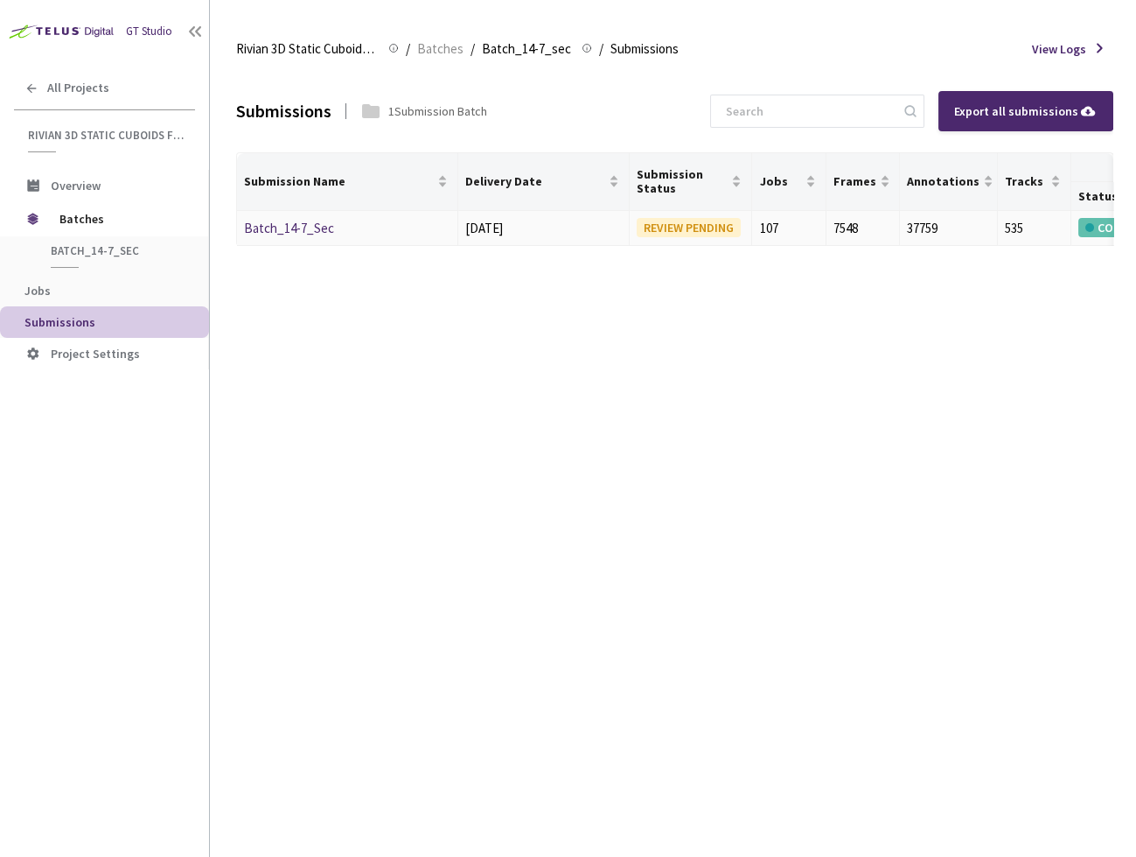
click at [290, 213] on td "Batch_14-7_Sec" at bounding box center [347, 229] width 221 height 36
click at [283, 225] on link "Batch_14-7_Sec" at bounding box center [289, 228] width 90 height 17
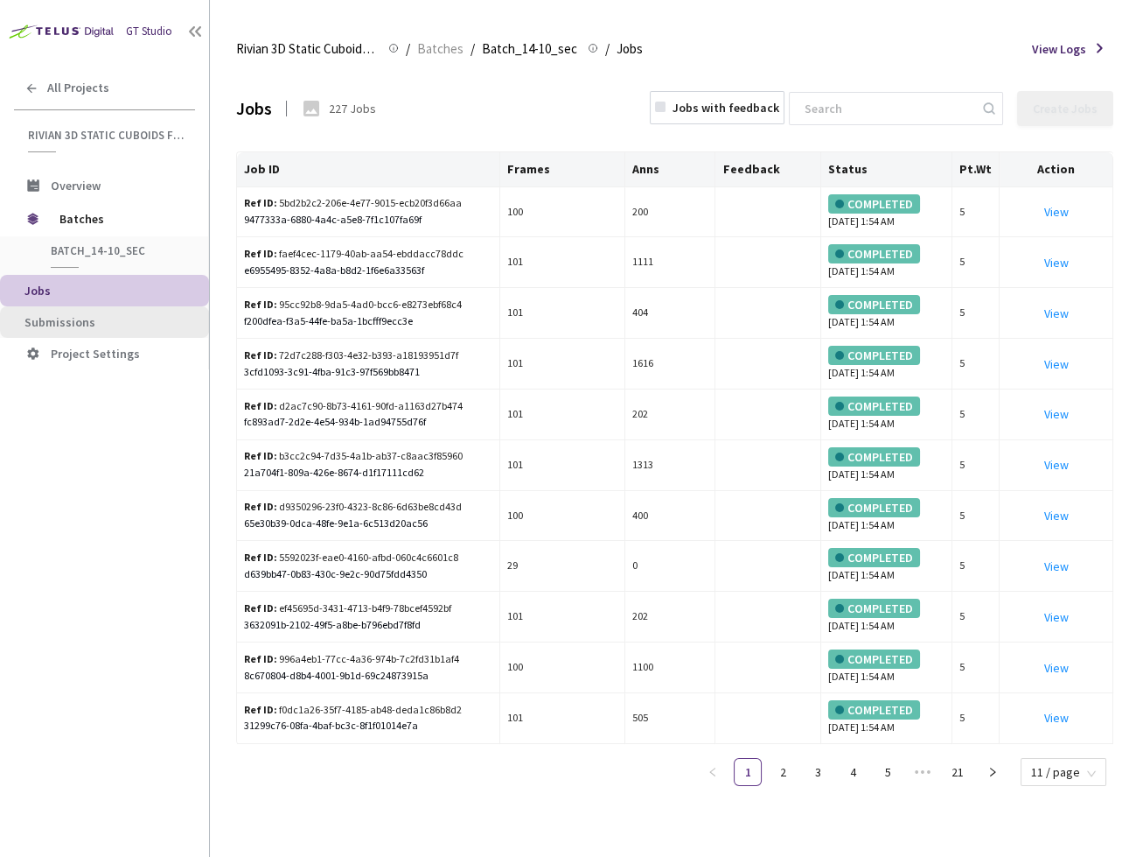
click at [102, 317] on span "Submissions" at bounding box center [109, 322] width 171 height 15
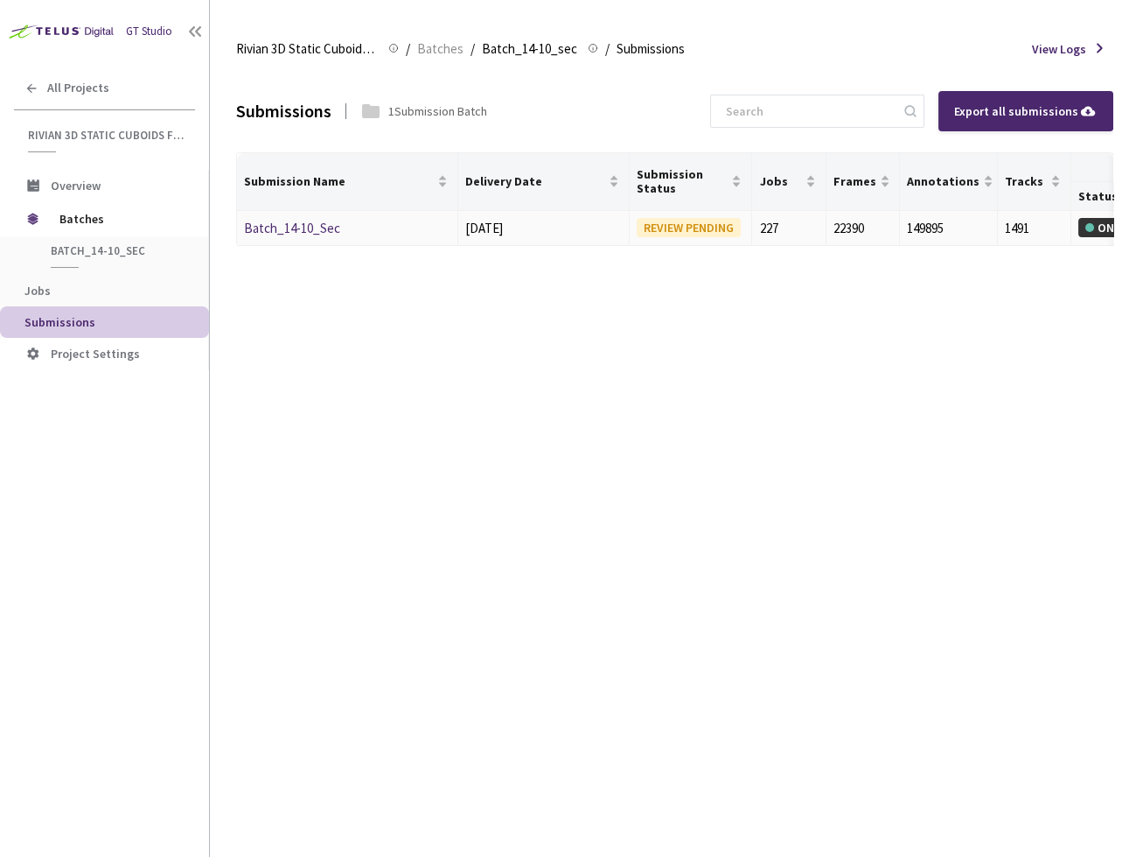
click at [311, 223] on link "Batch_14-10_Sec" at bounding box center [292, 228] width 96 height 17
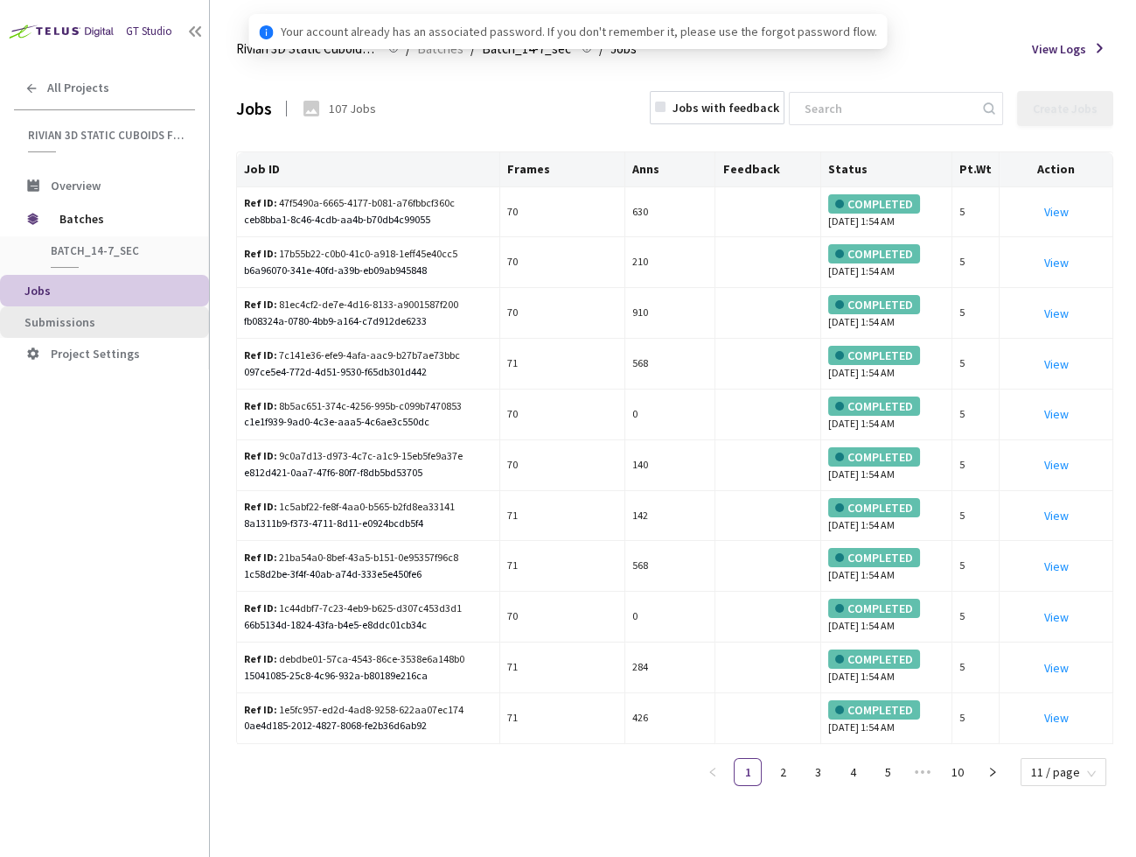
click at [75, 319] on span "Submissions" at bounding box center [59, 322] width 71 height 16
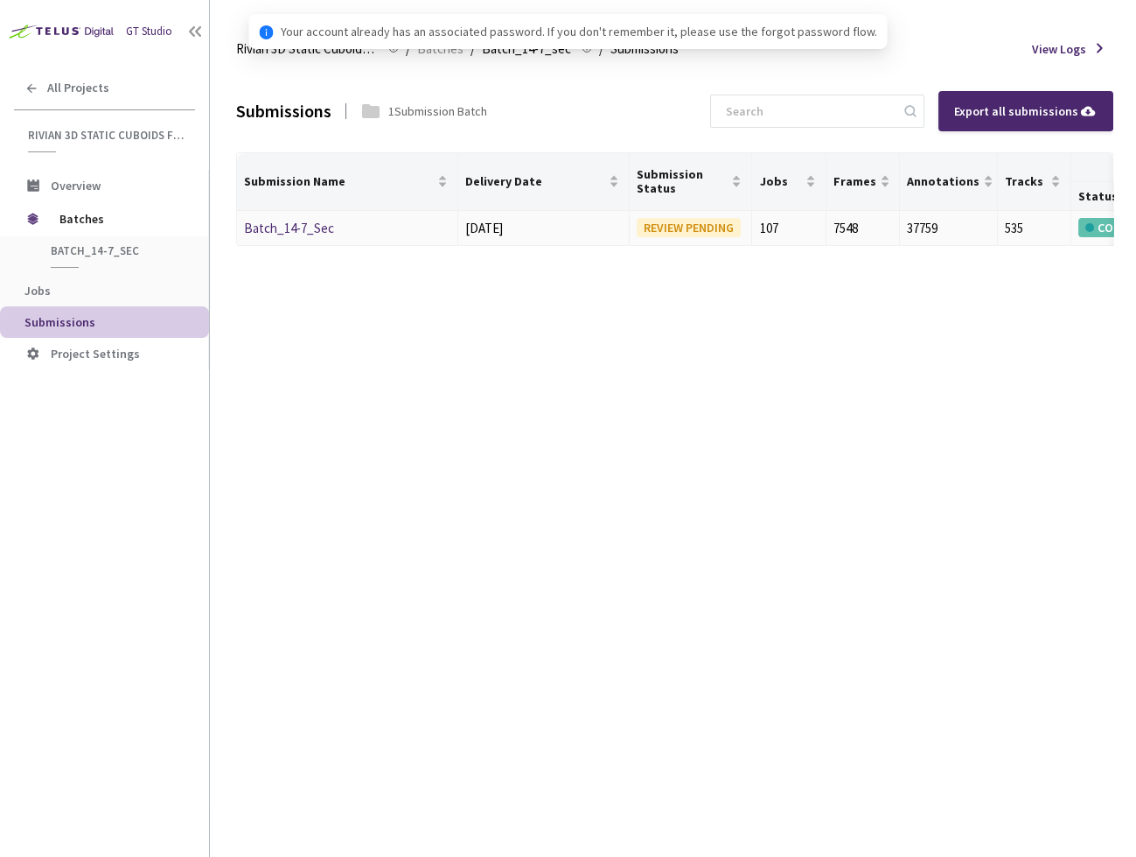
click at [277, 228] on link "Batch_14-7_Sec" at bounding box center [289, 228] width 90 height 17
